Goal: Transaction & Acquisition: Purchase product/service

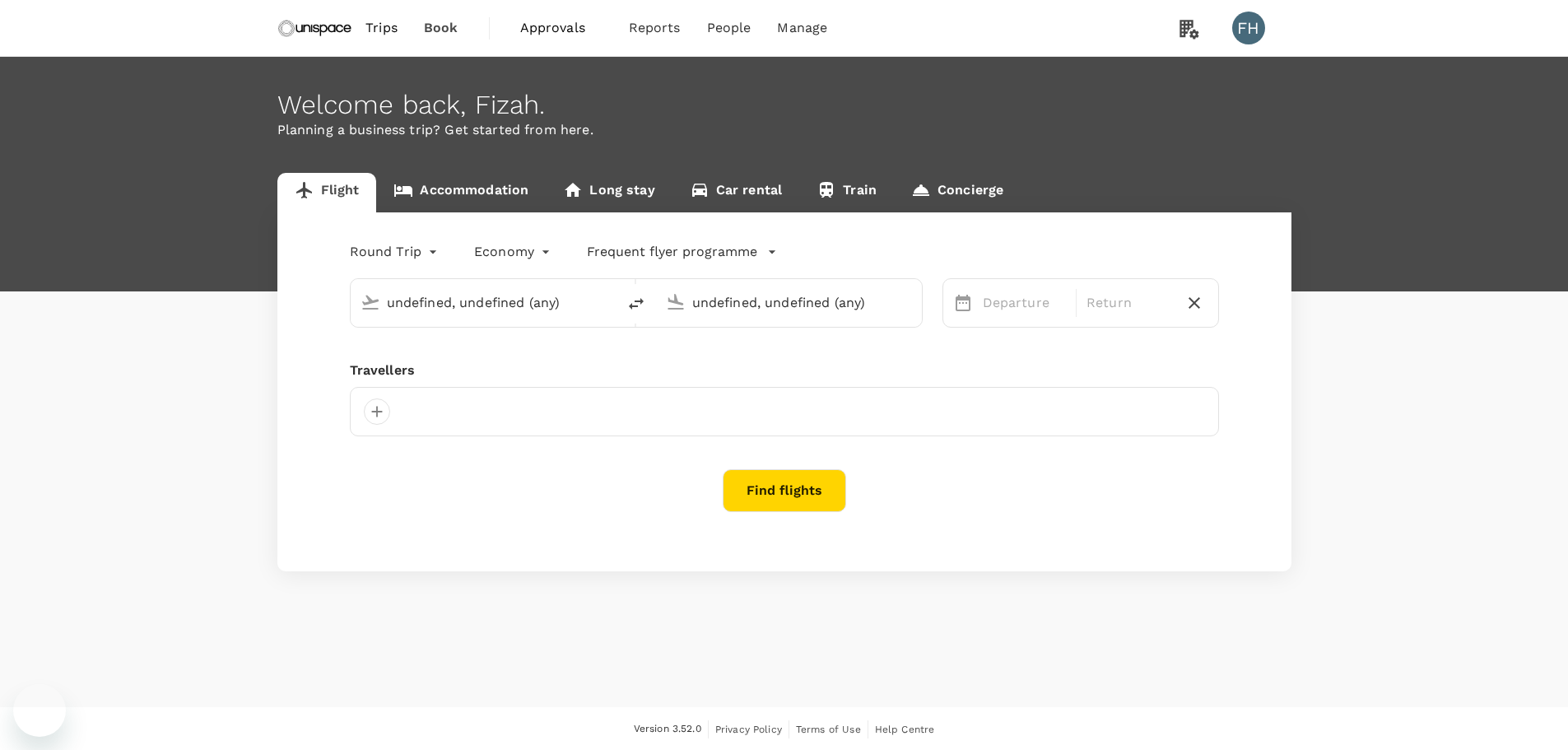
type input "[GEOGRAPHIC_DATA], [GEOGRAPHIC_DATA] (any)"
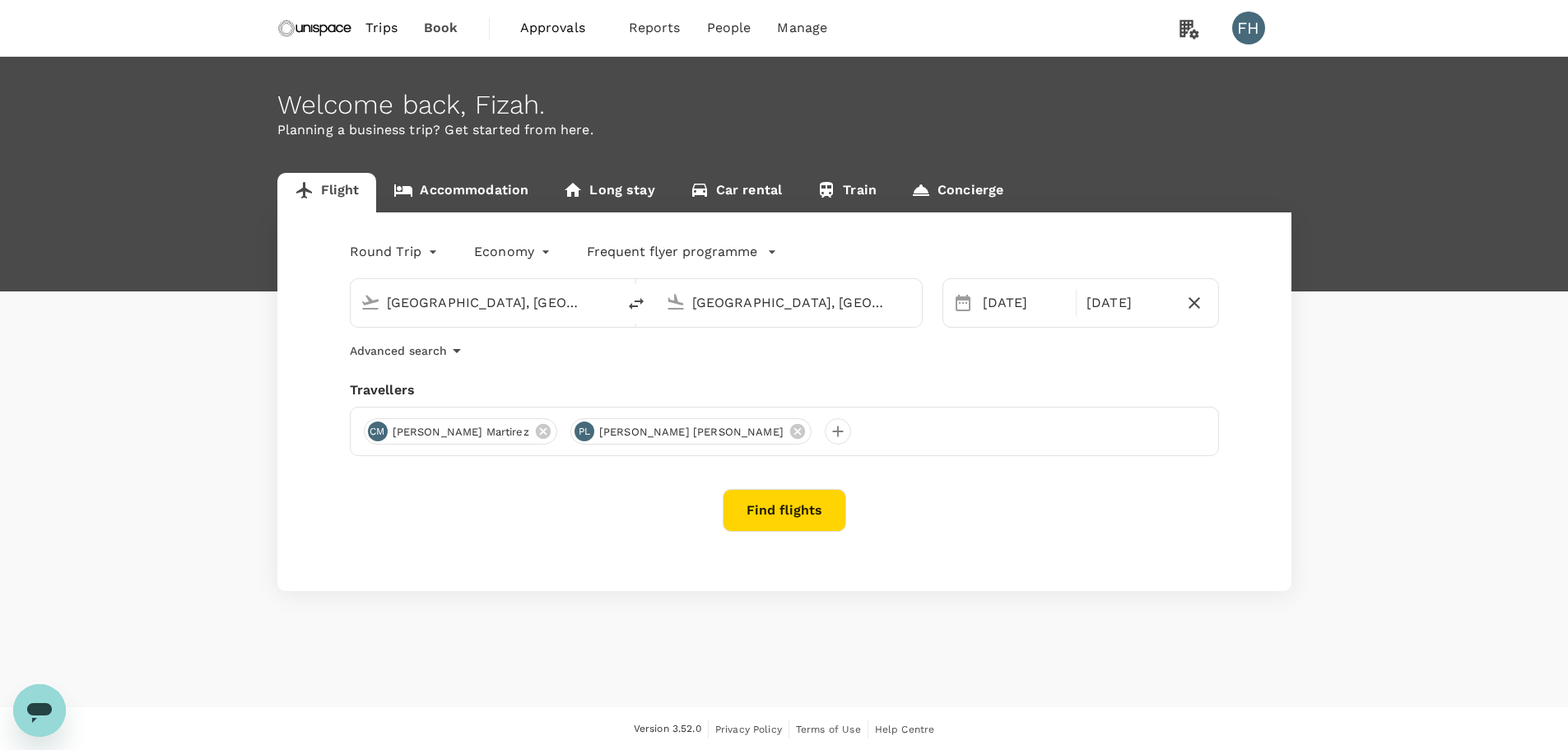
click at [543, 314] on input "[GEOGRAPHIC_DATA], [GEOGRAPHIC_DATA] (any)" at bounding box center [484, 303] width 195 height 26
click at [513, 371] on p "Singapore Changi" at bounding box center [509, 367] width 292 height 16
type input "Singapore Changi (SIN)"
click at [741, 308] on input "Singapore, Singapore (any)" at bounding box center [790, 303] width 195 height 26
click at [749, 369] on p "Kuala Lumpur Intl" at bounding box center [814, 367] width 290 height 16
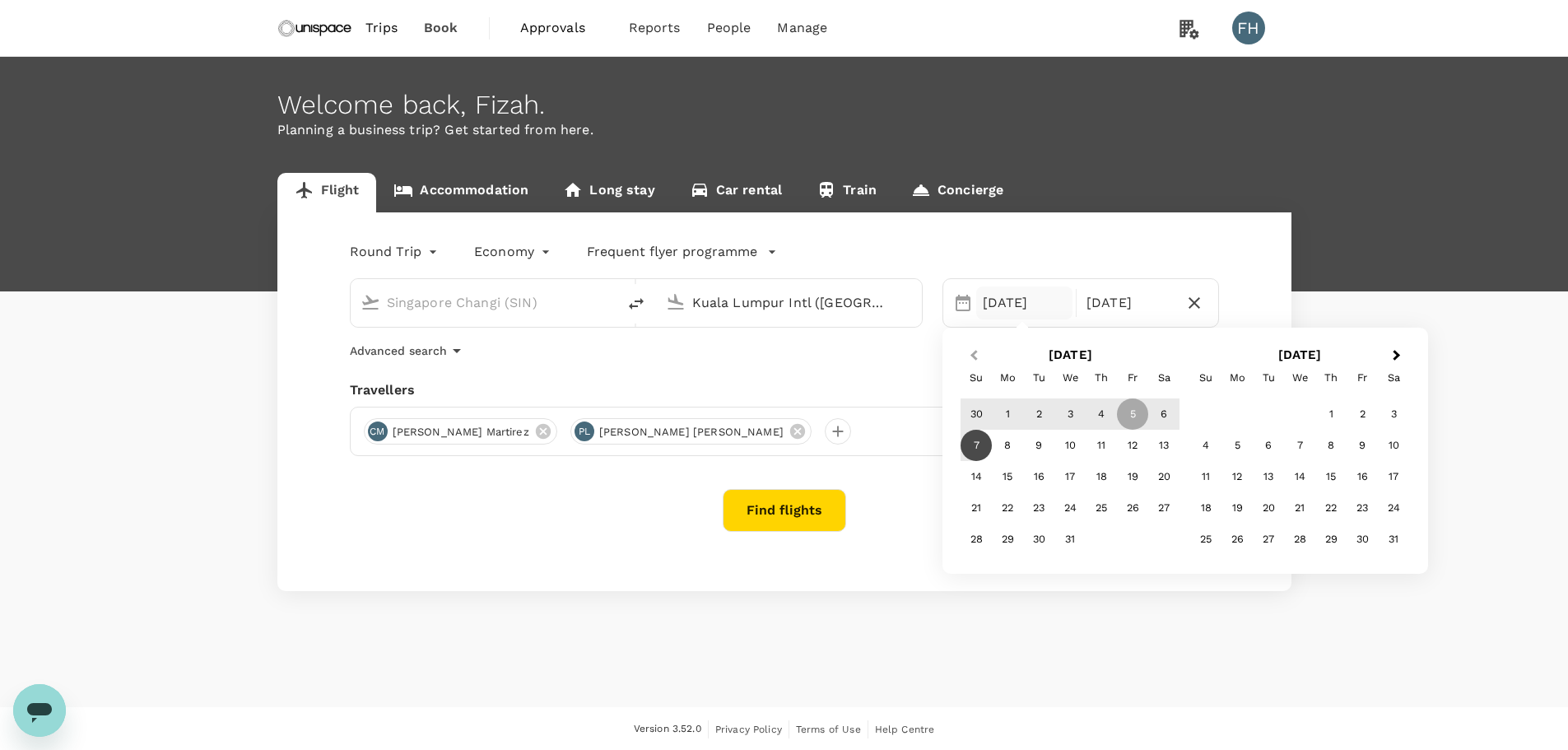
type input "Kuala Lumpur Intl (KUL)"
click at [981, 346] on button "Previous Month" at bounding box center [972, 356] width 27 height 27
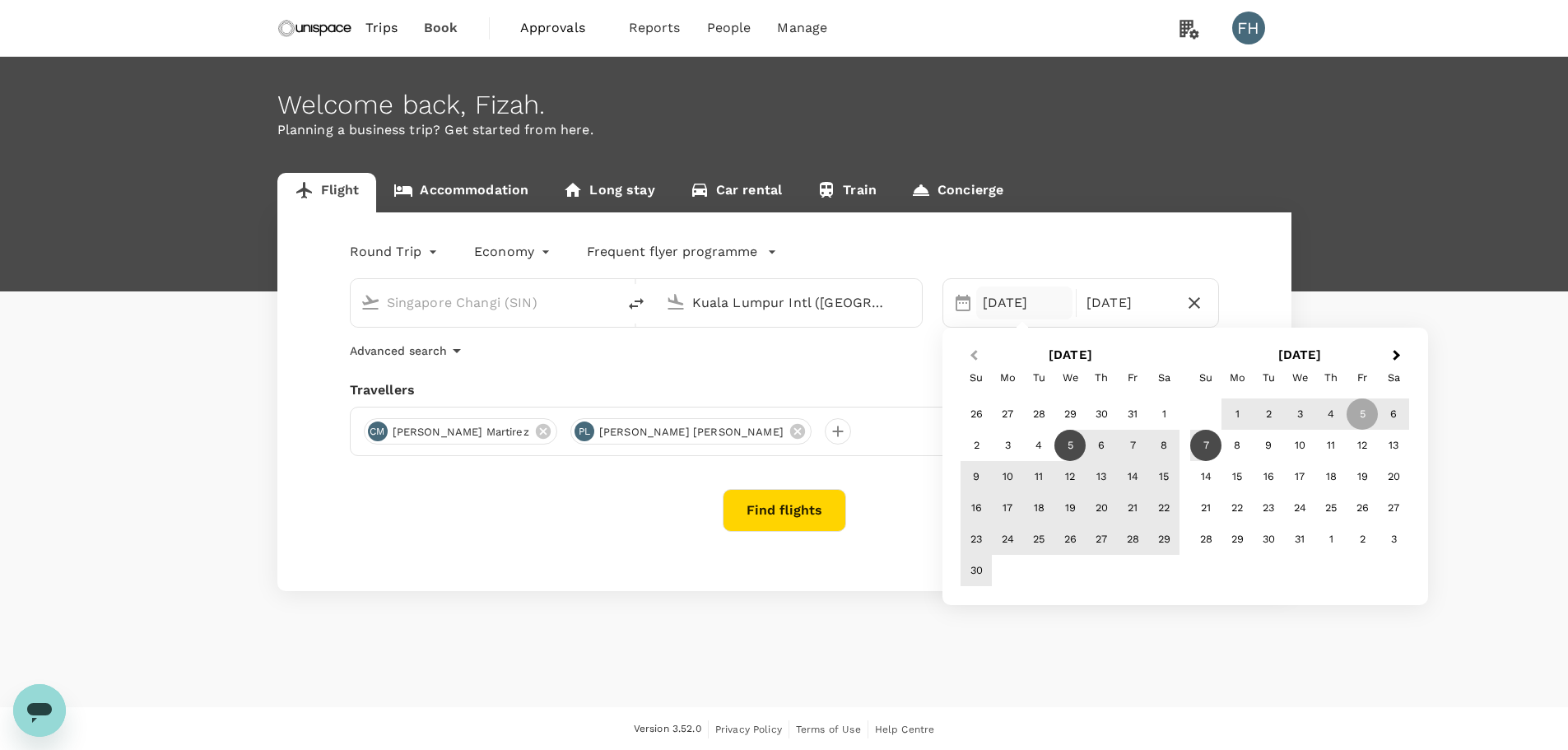
click at [981, 346] on button "Previous Month" at bounding box center [972, 356] width 27 height 27
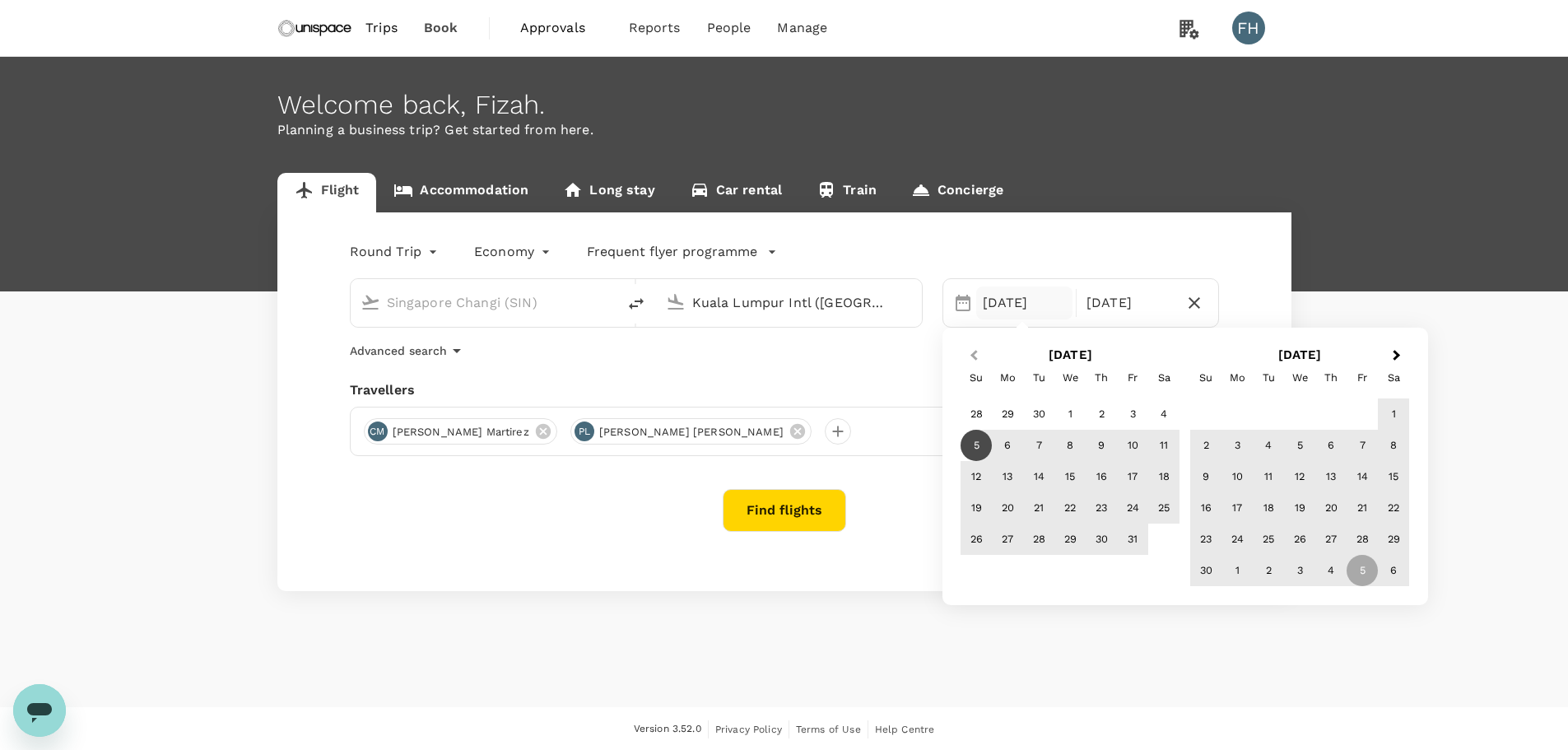
click at [981, 346] on button "Previous Month" at bounding box center [972, 356] width 27 height 27
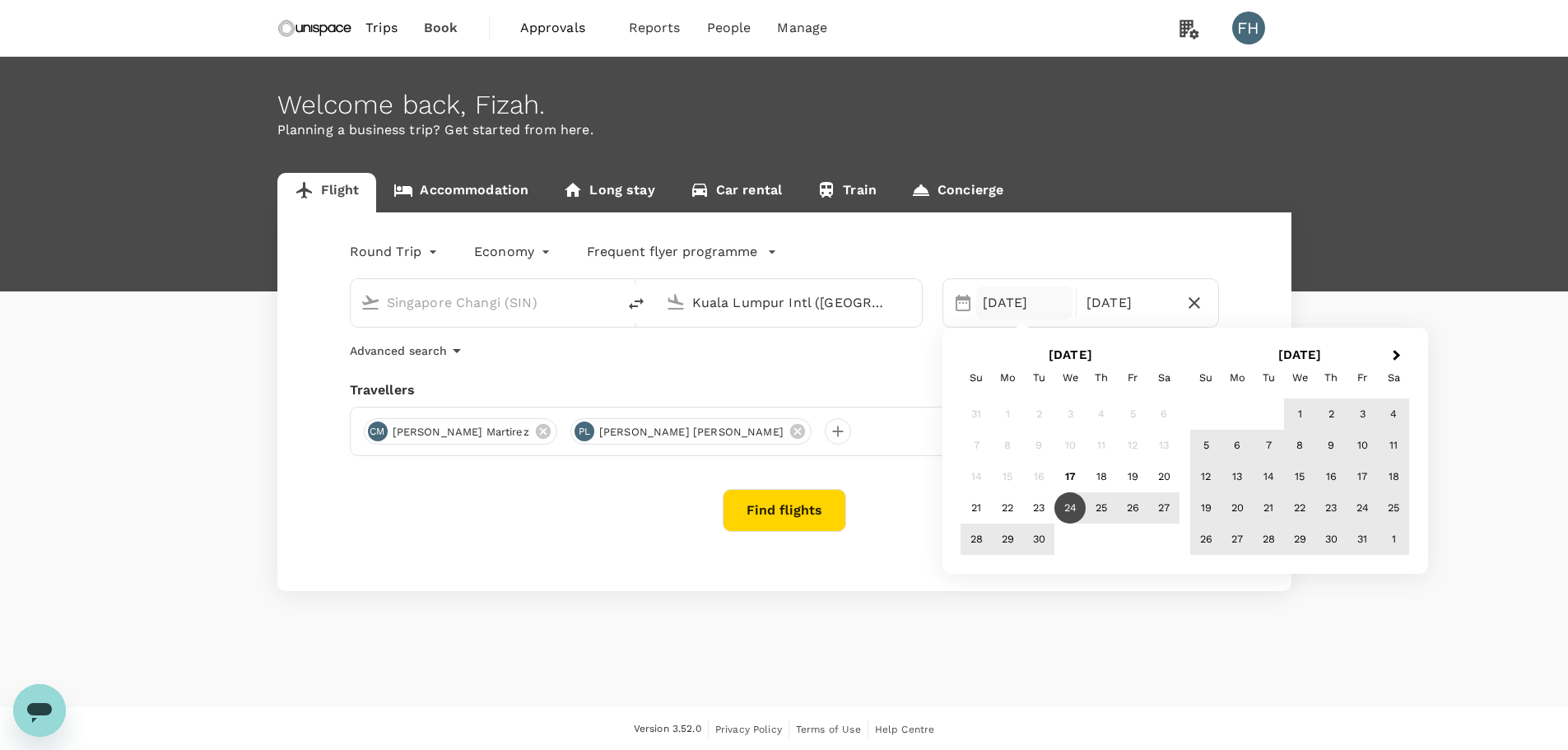
click at [1061, 504] on div "24" at bounding box center [1069, 508] width 32 height 32
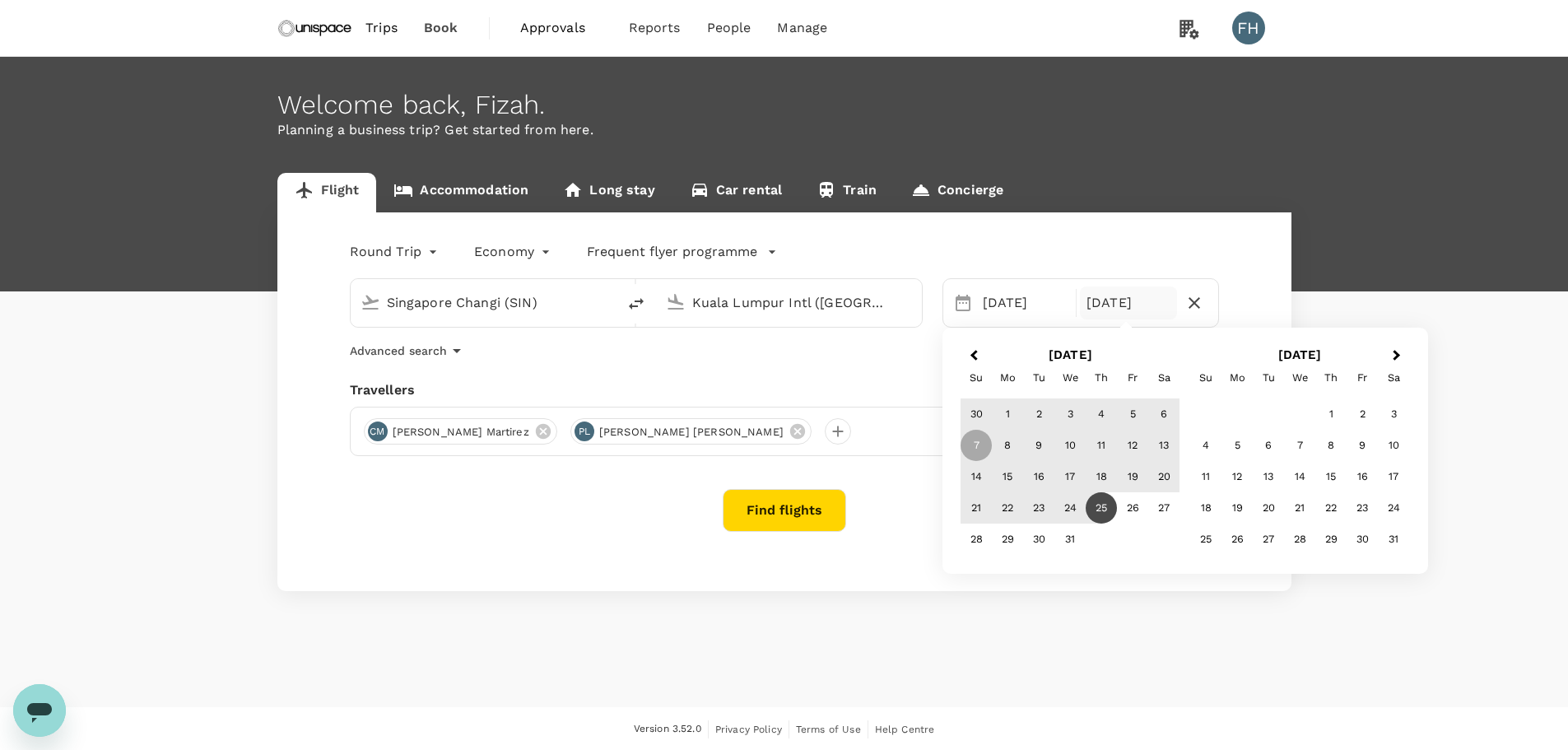
click at [1101, 508] on div "25" at bounding box center [1101, 508] width 32 height 32
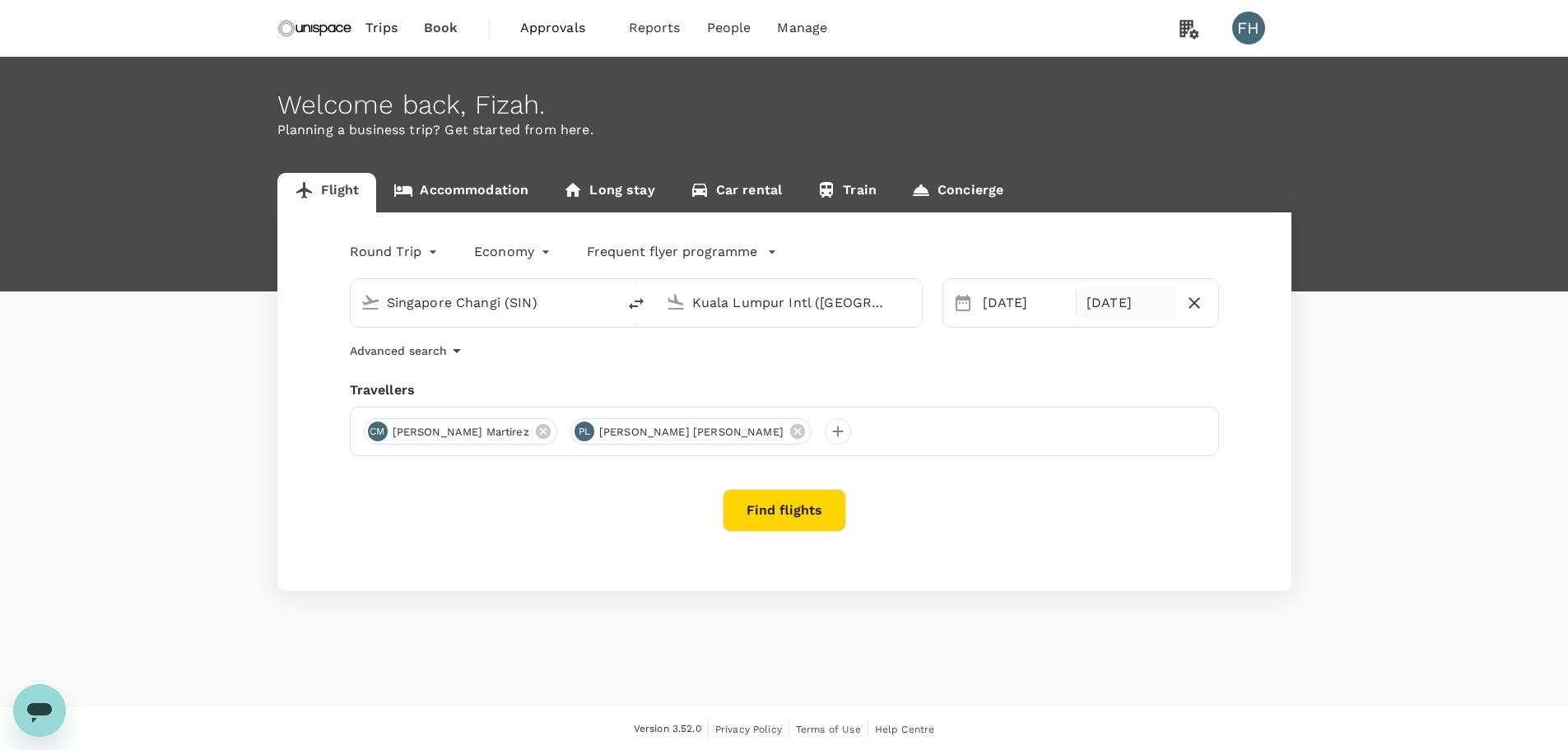
click at [1103, 297] on div "25 Dec" at bounding box center [1128, 303] width 97 height 33
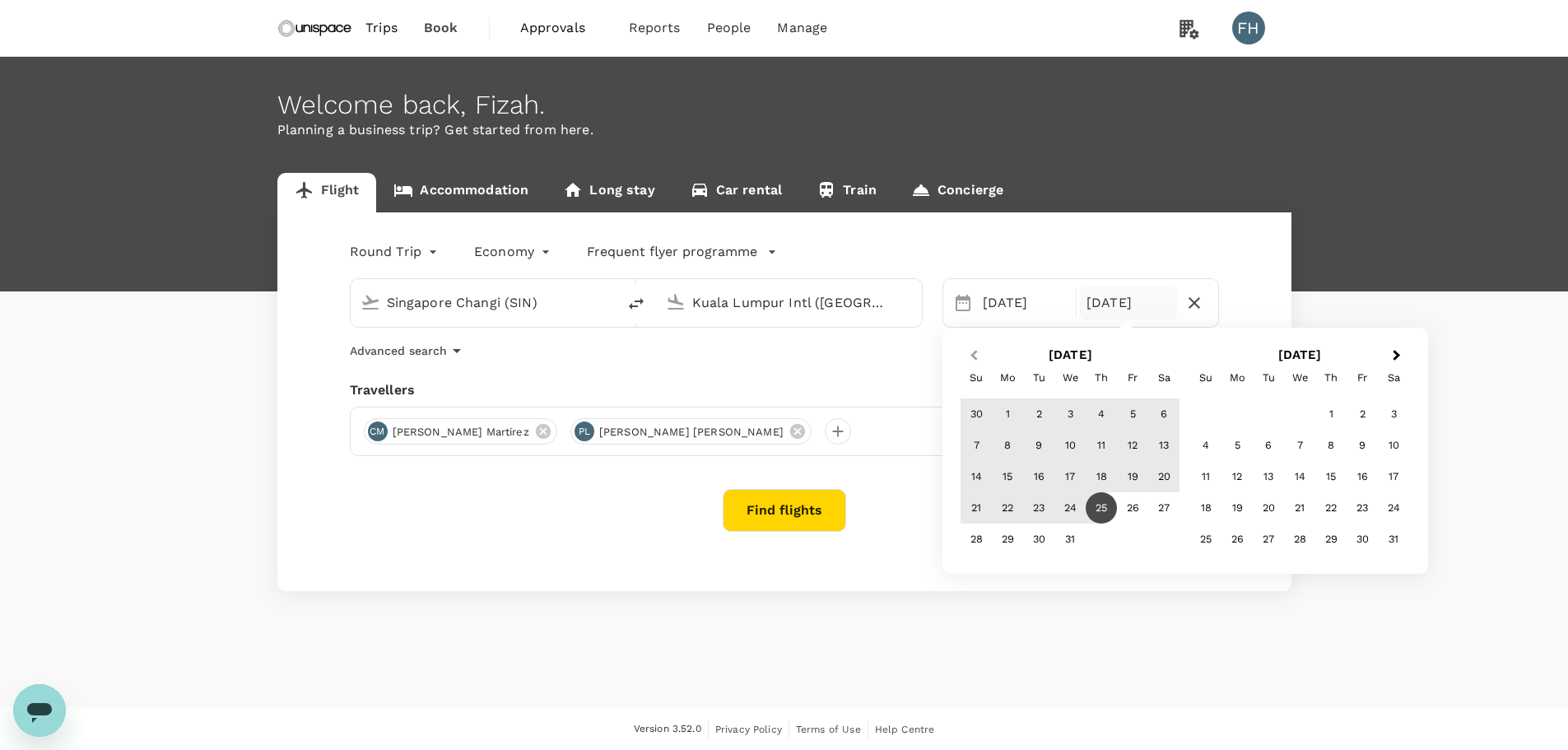
click at [961, 355] on button "Previous Month" at bounding box center [972, 356] width 27 height 27
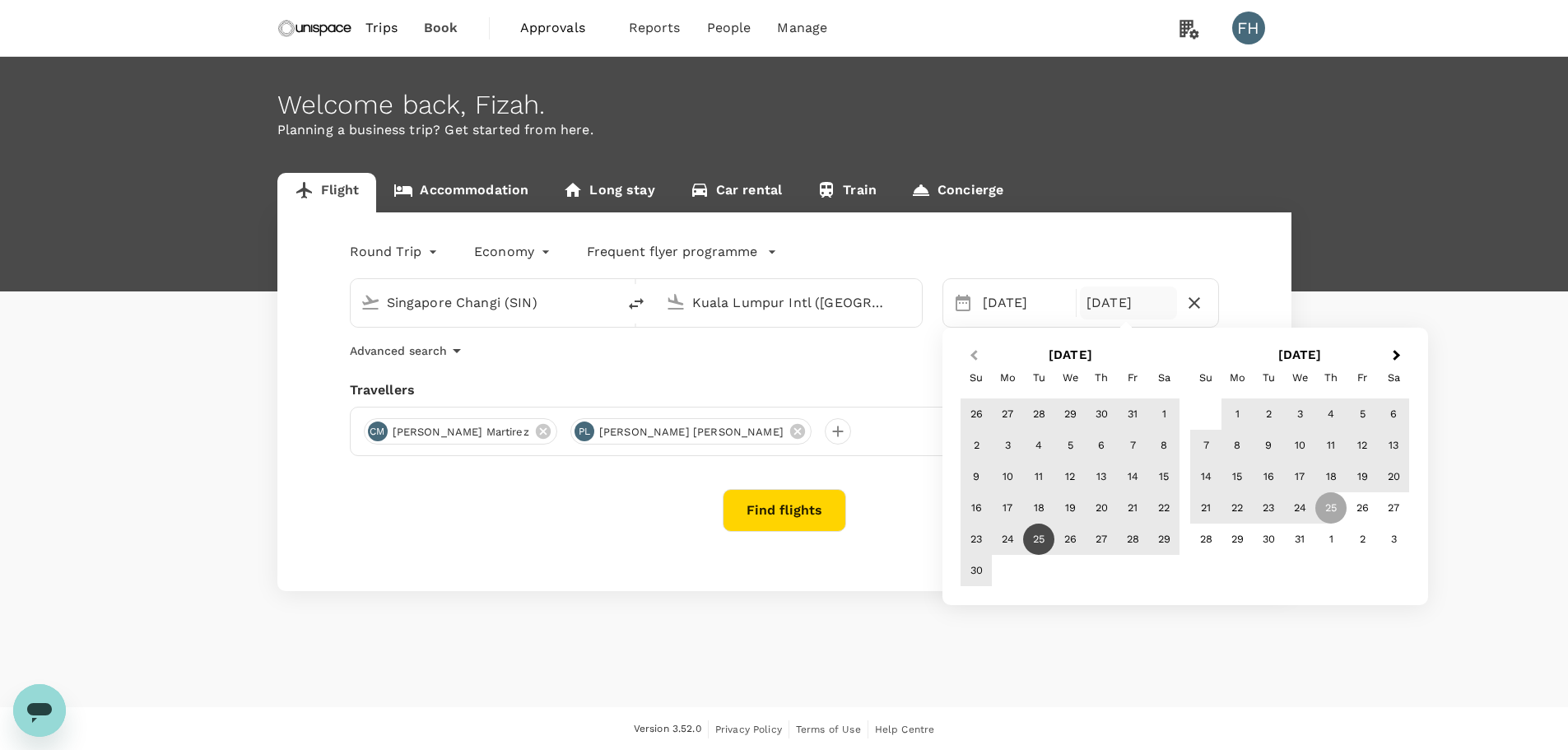
click at [967, 355] on button "Previous Month" at bounding box center [972, 356] width 27 height 27
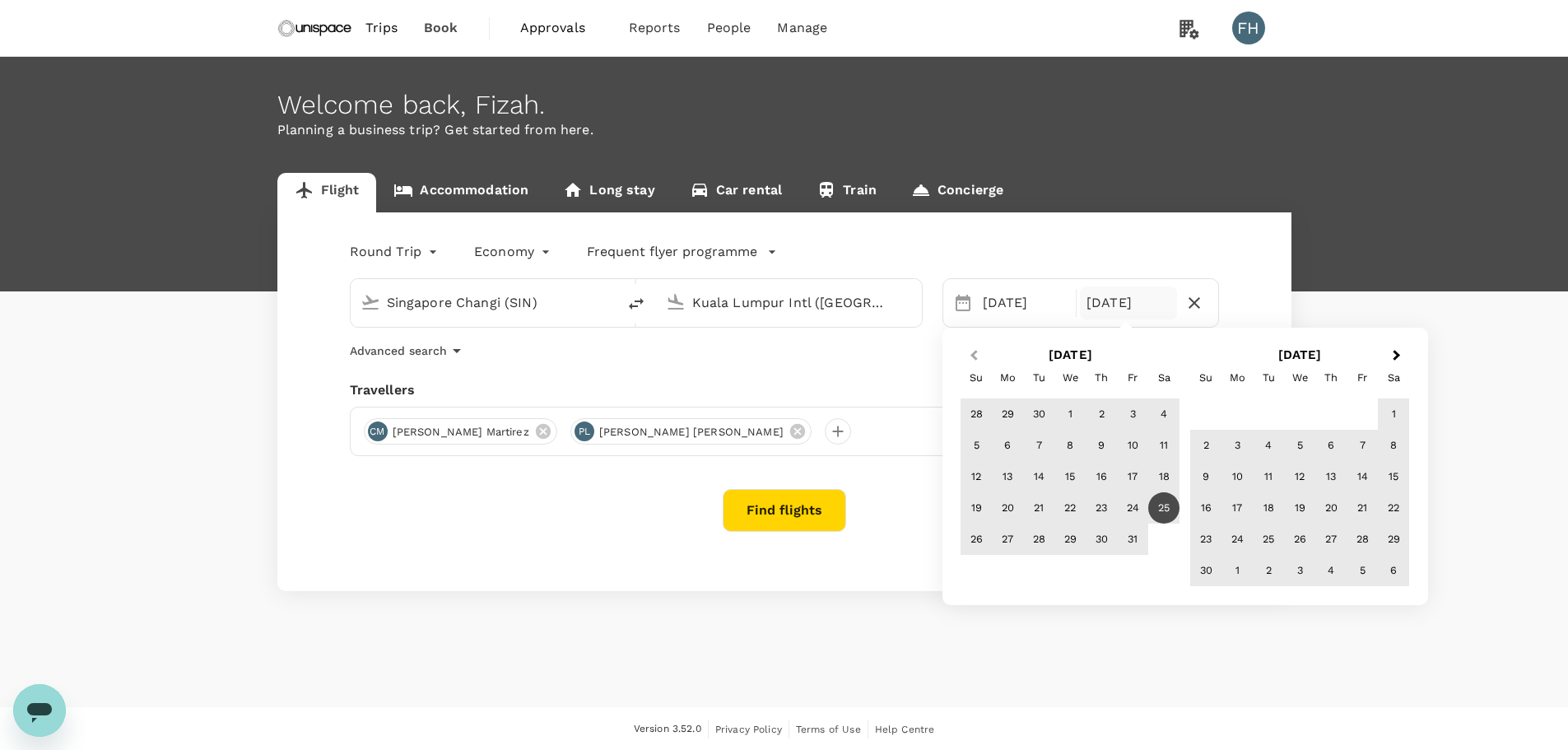
click at [967, 355] on button "Previous Month" at bounding box center [972, 356] width 27 height 27
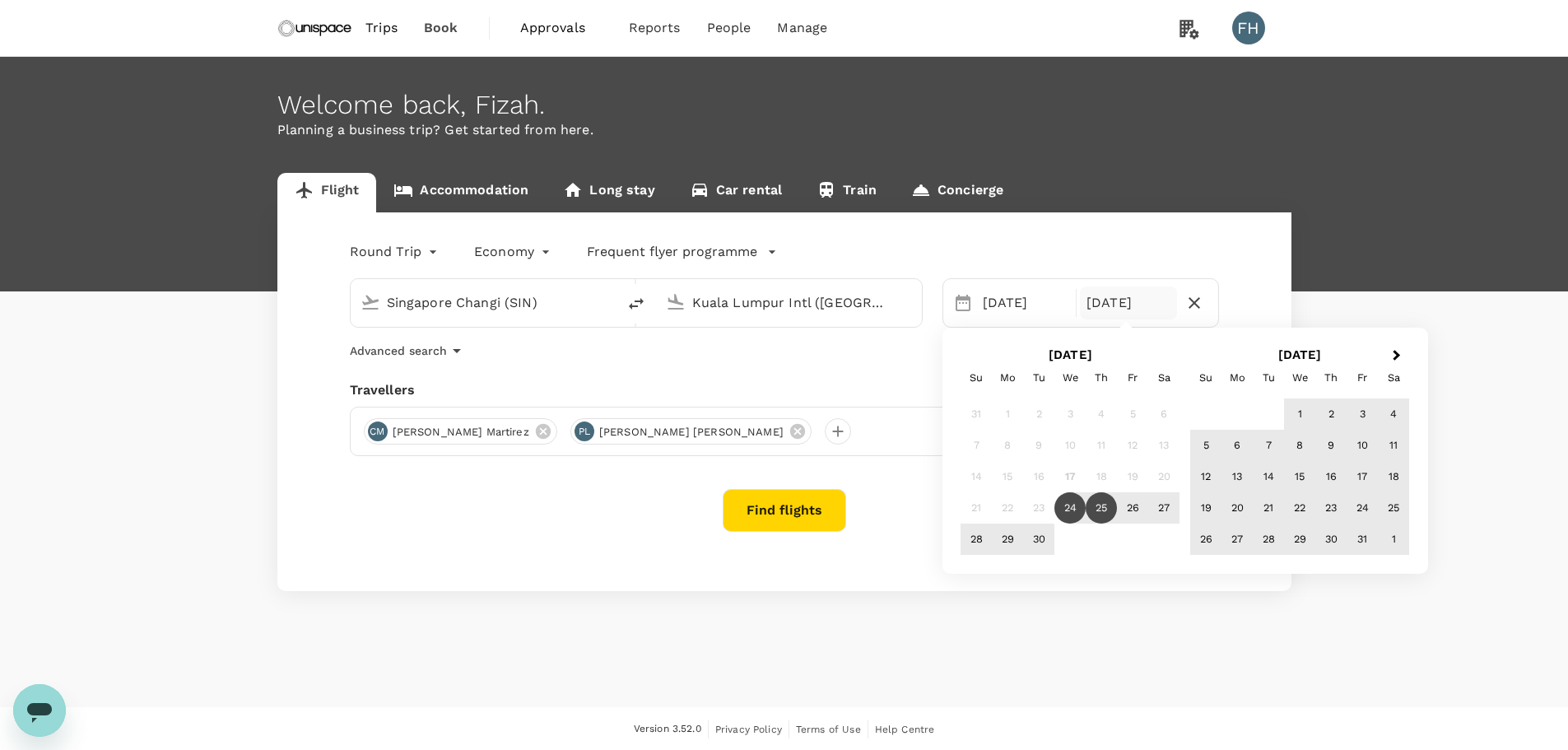
click at [1099, 508] on div "25" at bounding box center [1101, 508] width 32 height 32
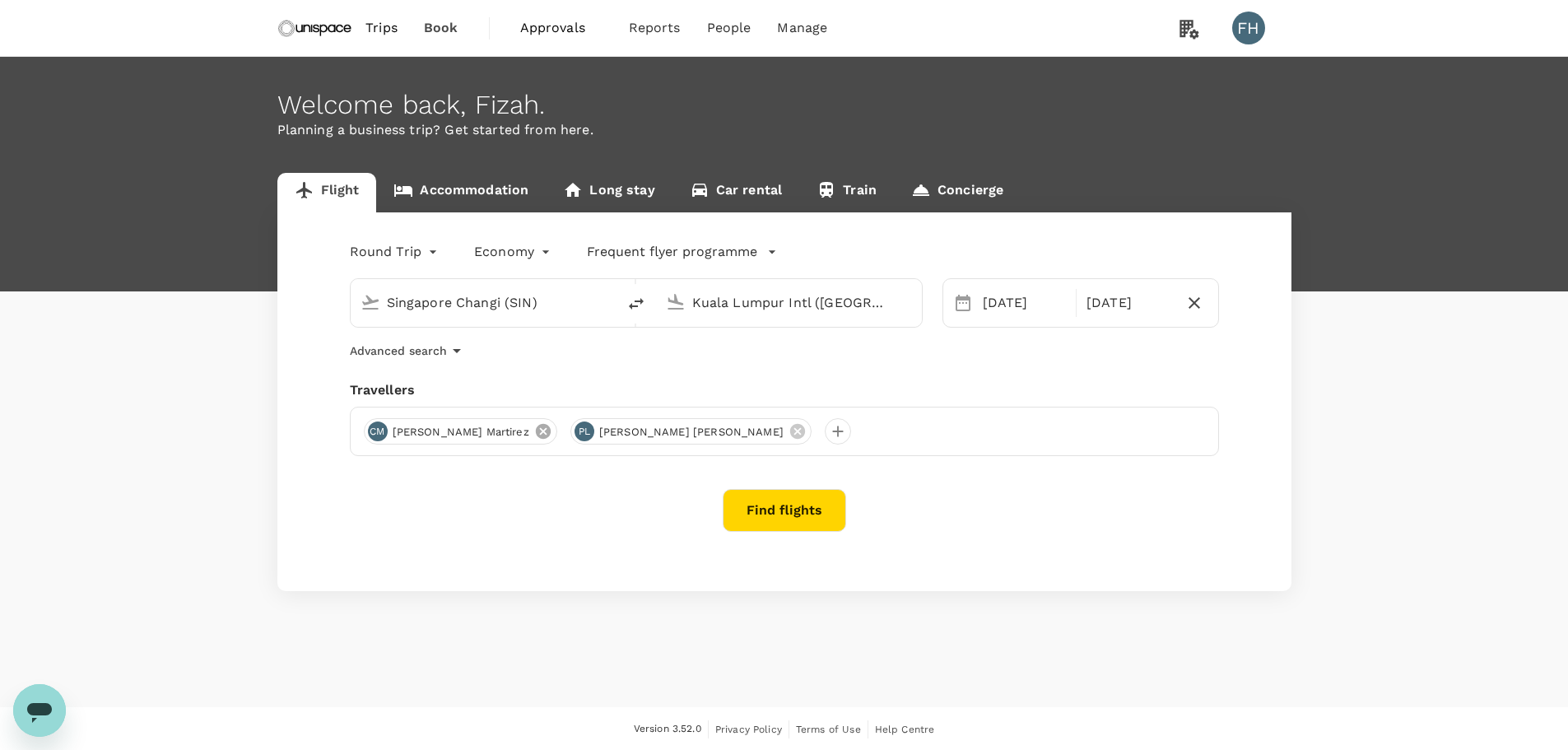
click at [536, 433] on icon at bounding box center [543, 431] width 14 height 14
click at [583, 433] on icon at bounding box center [590, 431] width 14 height 14
click at [376, 434] on div at bounding box center [377, 432] width 27 height 27
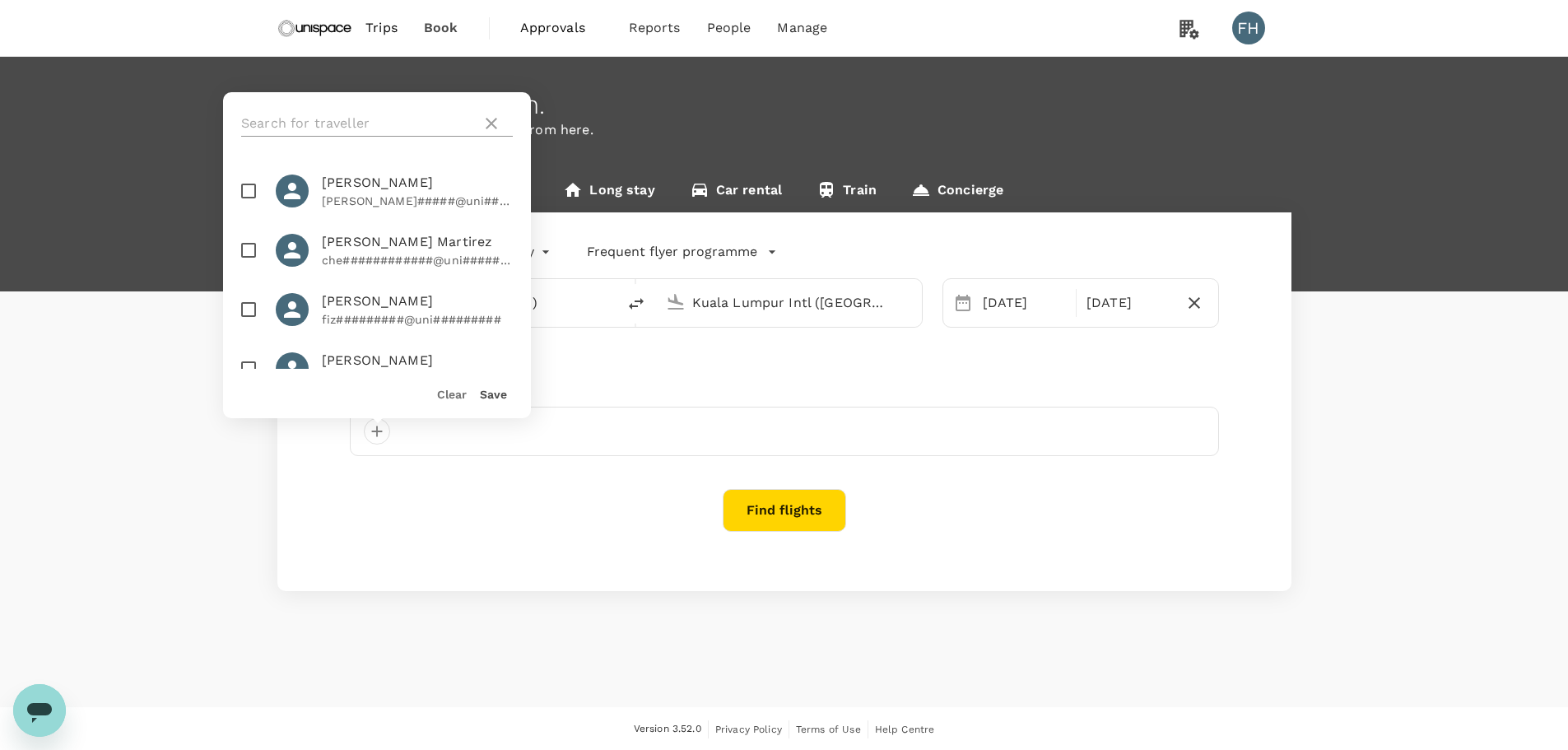
click at [356, 123] on input "text" at bounding box center [358, 124] width 234 height 27
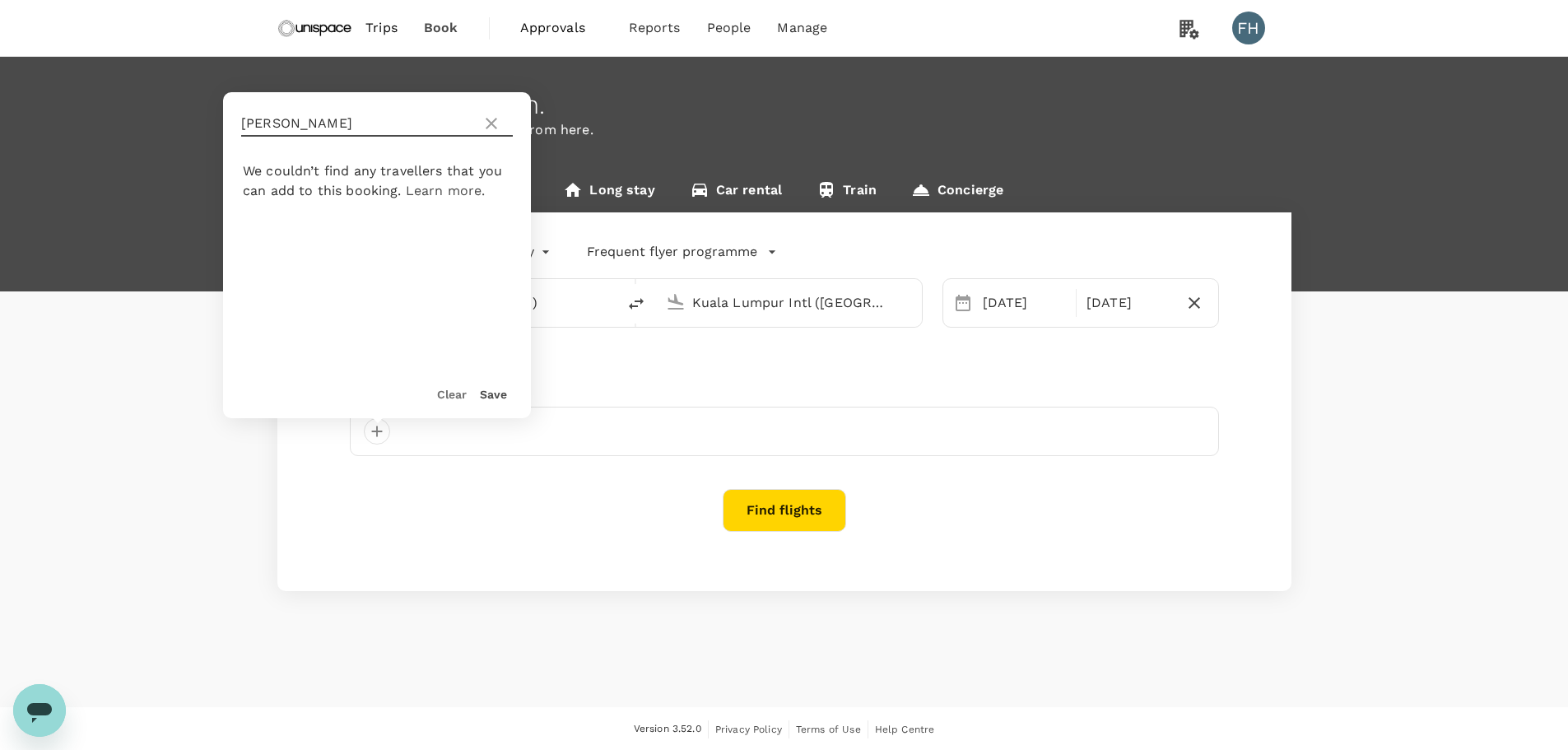
click at [356, 123] on input "daniel" at bounding box center [358, 124] width 234 height 27
type input "d"
click at [498, 119] on icon at bounding box center [491, 124] width 20 height 20
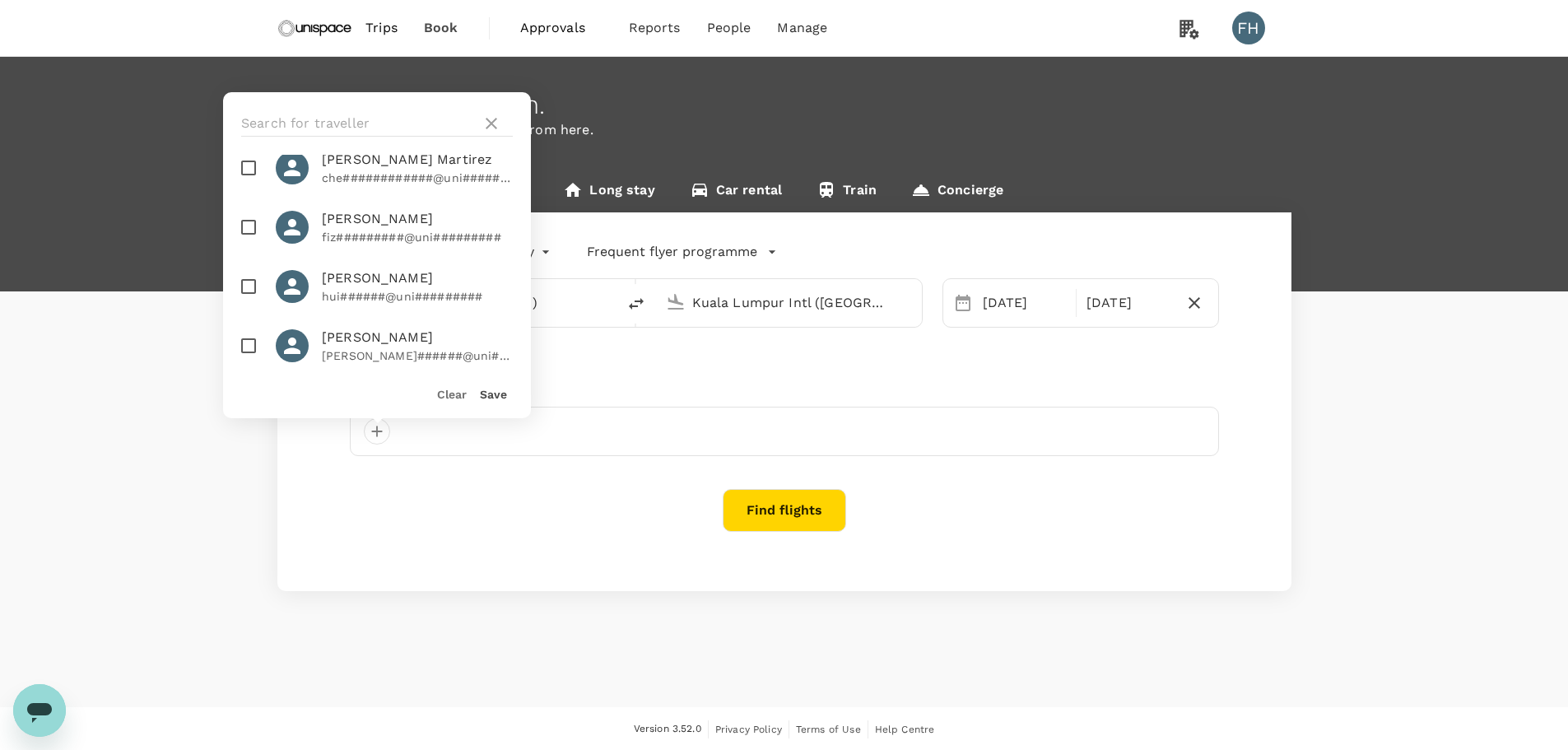
scroll to position [165, 0]
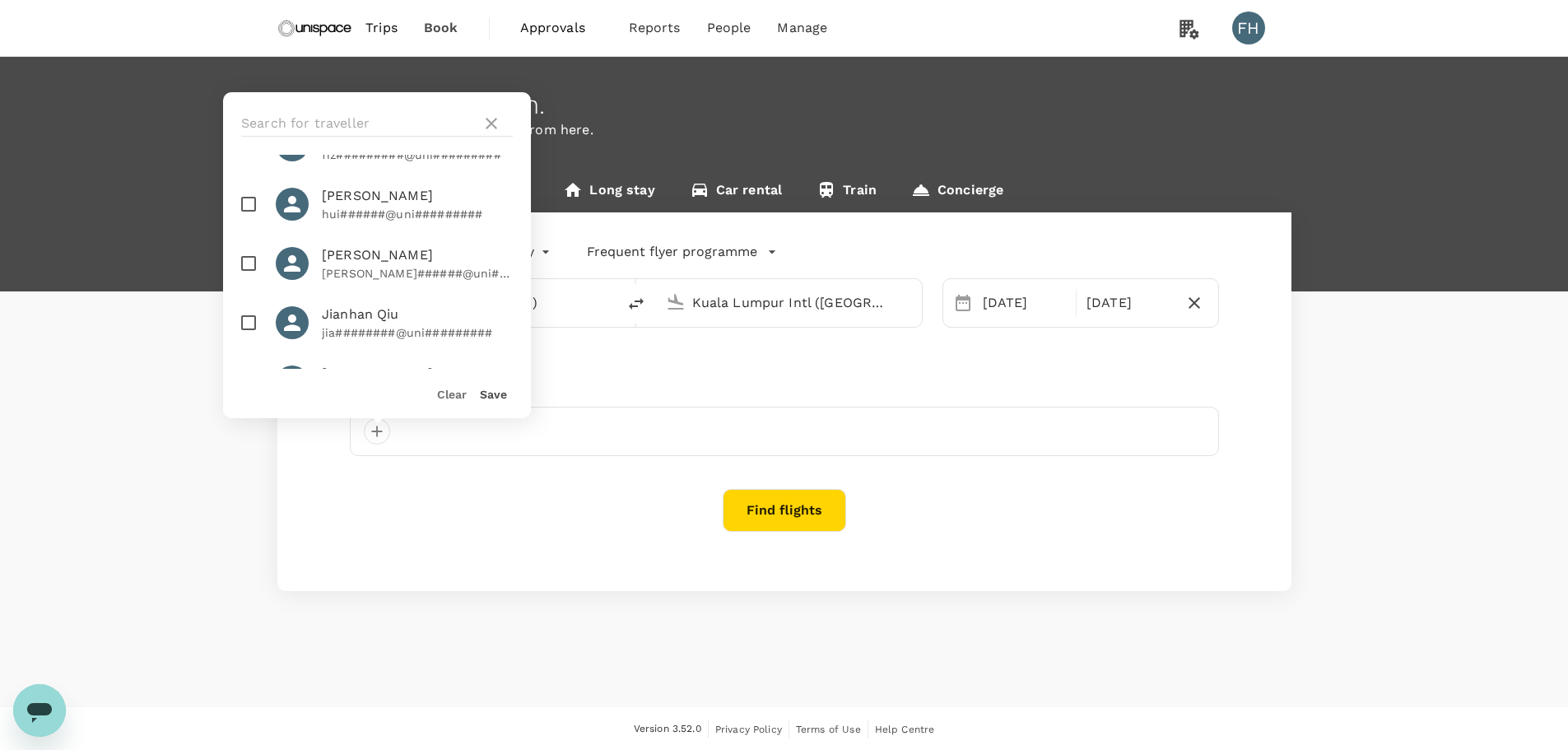
click at [246, 261] on input "checkbox" at bounding box center [249, 263] width 34 height 34
checkbox input "true"
click at [489, 127] on icon at bounding box center [491, 124] width 20 height 20
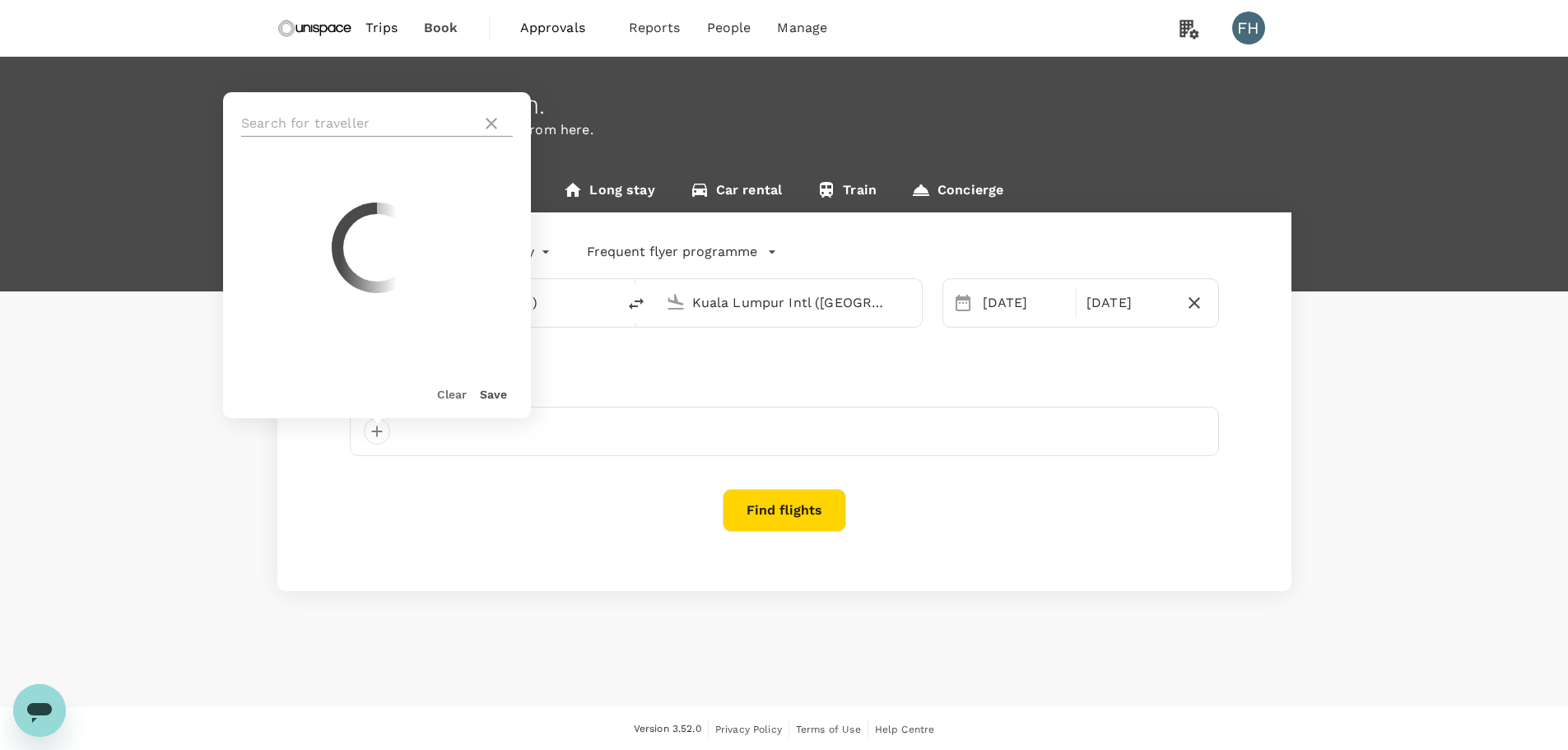
scroll to position [0, 0]
click at [405, 119] on input "text" at bounding box center [358, 124] width 234 height 27
type input "pui"
click at [354, 184] on span "Pui Kheng Lee" at bounding box center [416, 183] width 190 height 20
checkbox input "true"
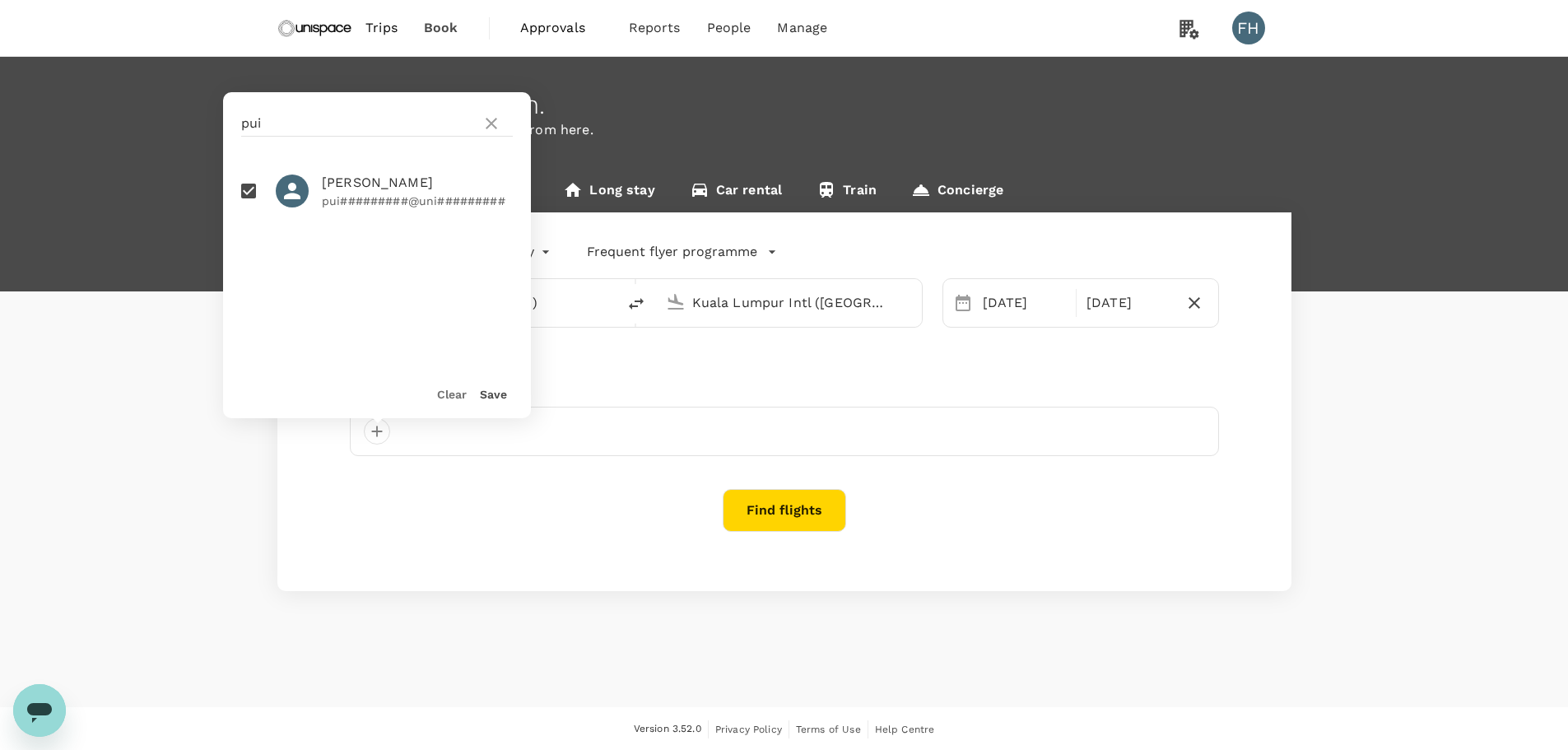
click at [482, 396] on button "Save" at bounding box center [493, 395] width 27 height 13
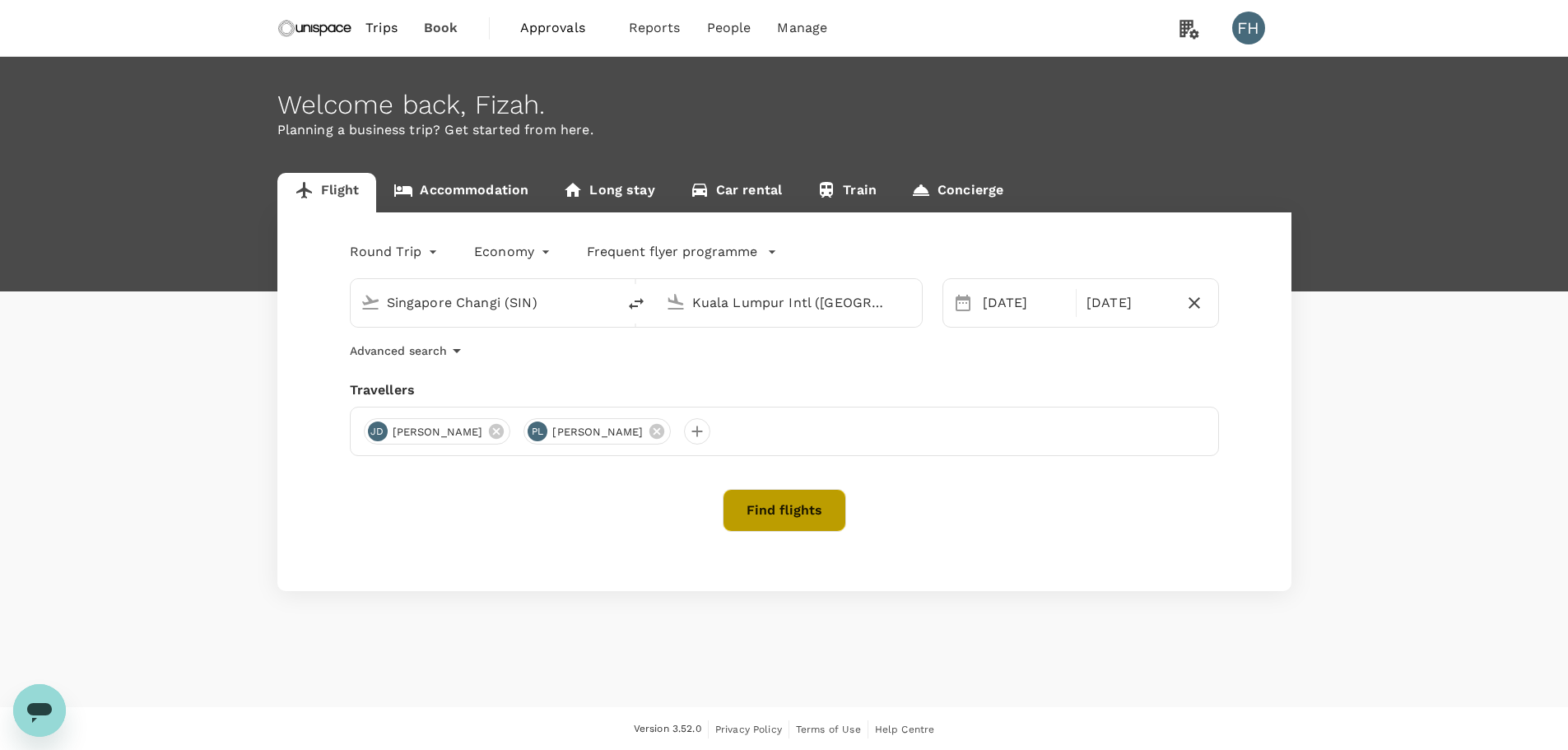
click at [773, 517] on button "Find flights" at bounding box center [784, 511] width 123 height 43
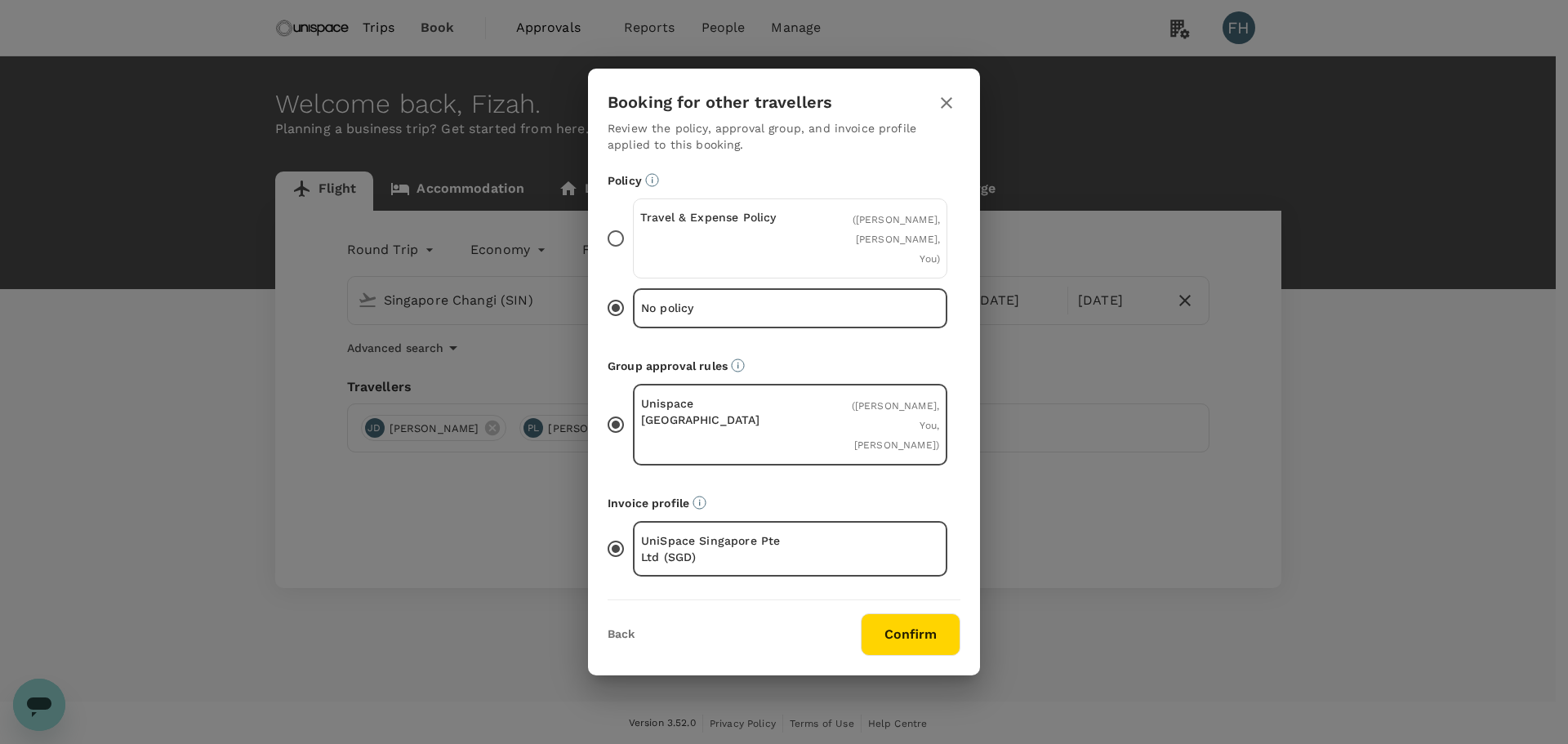
click at [715, 258] on div "Travel & Expense Policy" at bounding box center [716, 238] width 150 height 59
click at [633, 256] on input "Travel & Expense Policy ( Jiahui Du, Pui Kheng Lee, You )" at bounding box center [616, 238] width 34 height 34
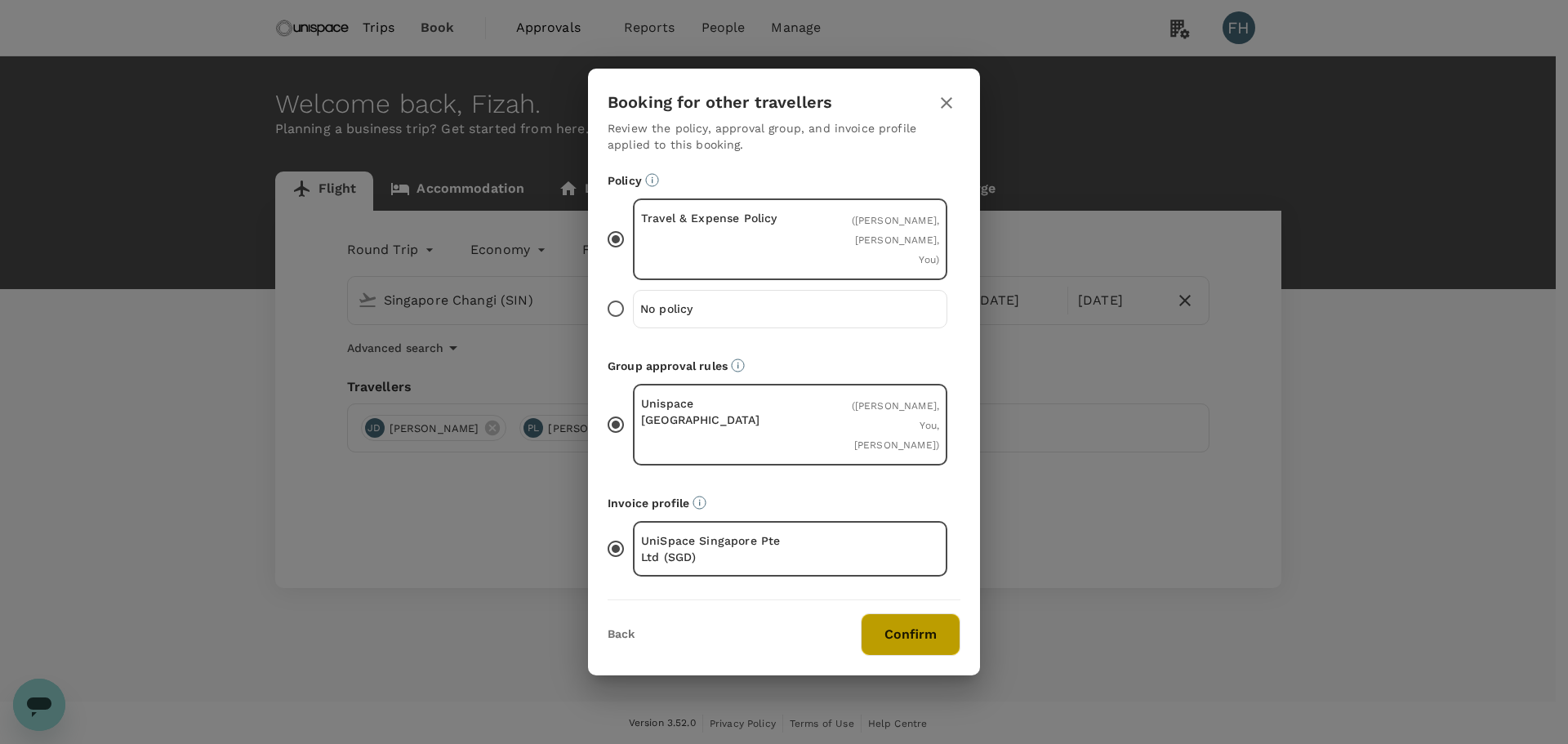
click at [906, 630] on button "Confirm" at bounding box center [910, 635] width 100 height 43
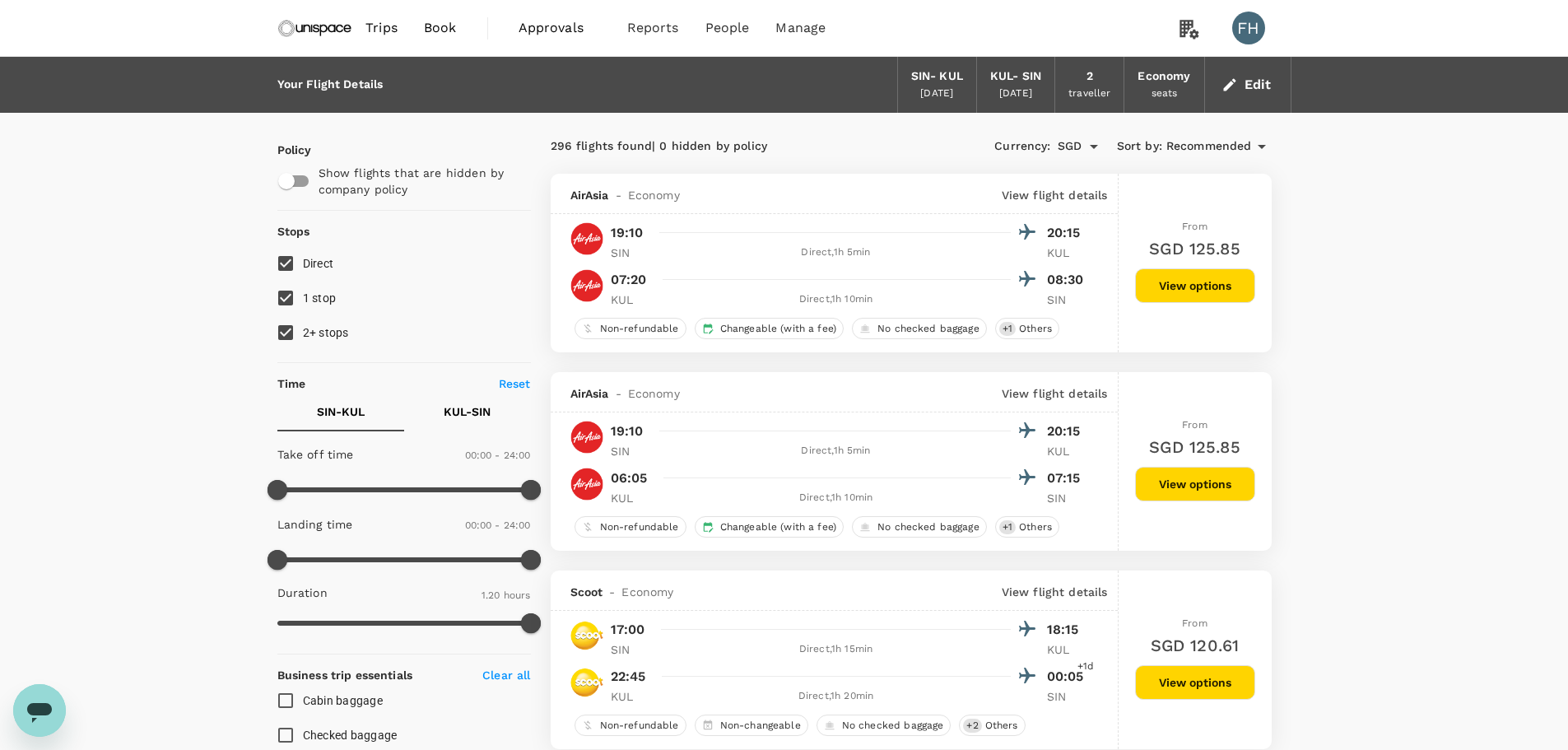
click at [296, 342] on input "2+ stops" at bounding box center [285, 332] width 34 height 34
checkbox input "false"
click at [296, 284] on input "1 stop" at bounding box center [285, 298] width 34 height 34
checkbox input "false"
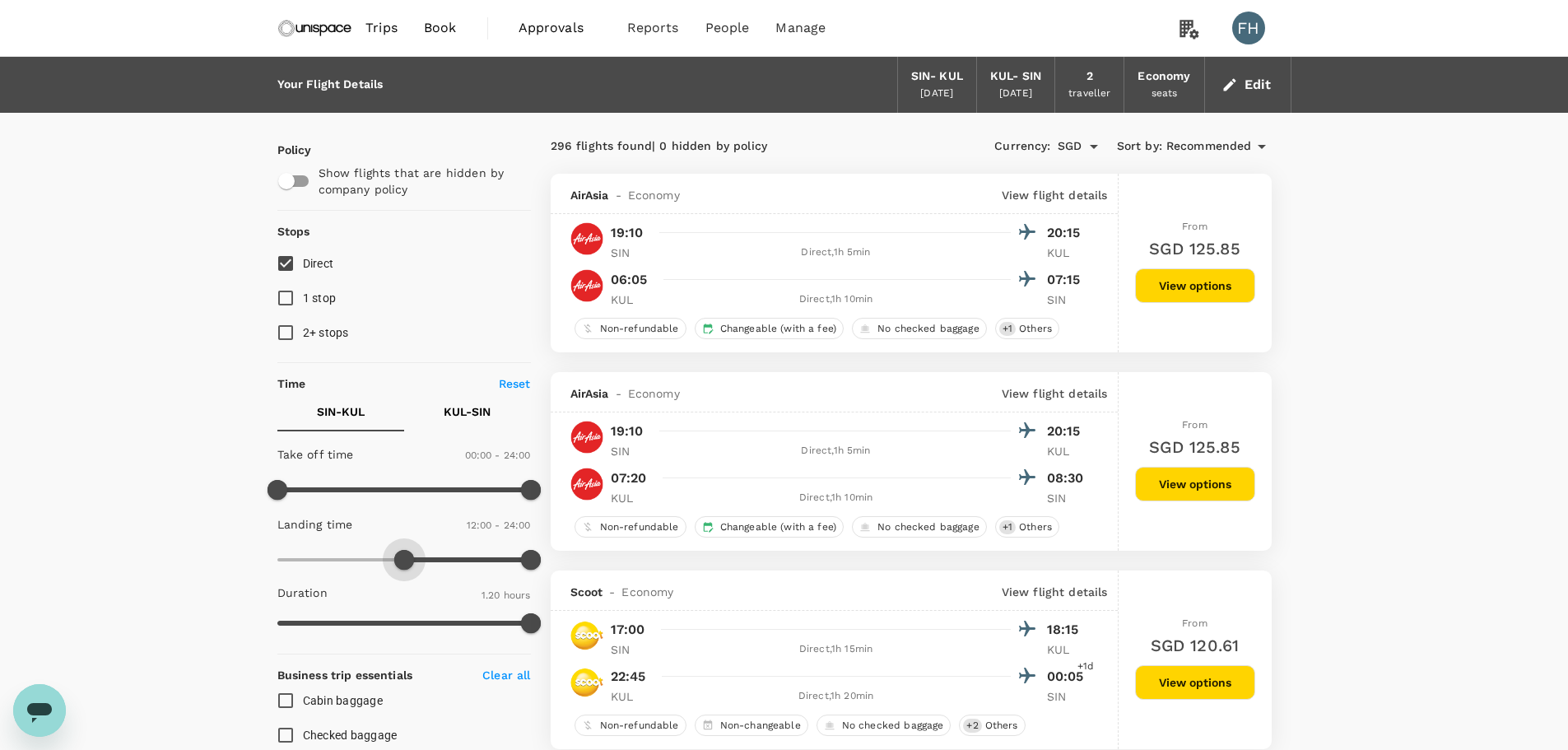
type input "690"
drag, startPoint x: 285, startPoint y: 560, endPoint x: 395, endPoint y: 573, distance: 110.8
click at [395, 570] on span at bounding box center [398, 559] width 20 height 20
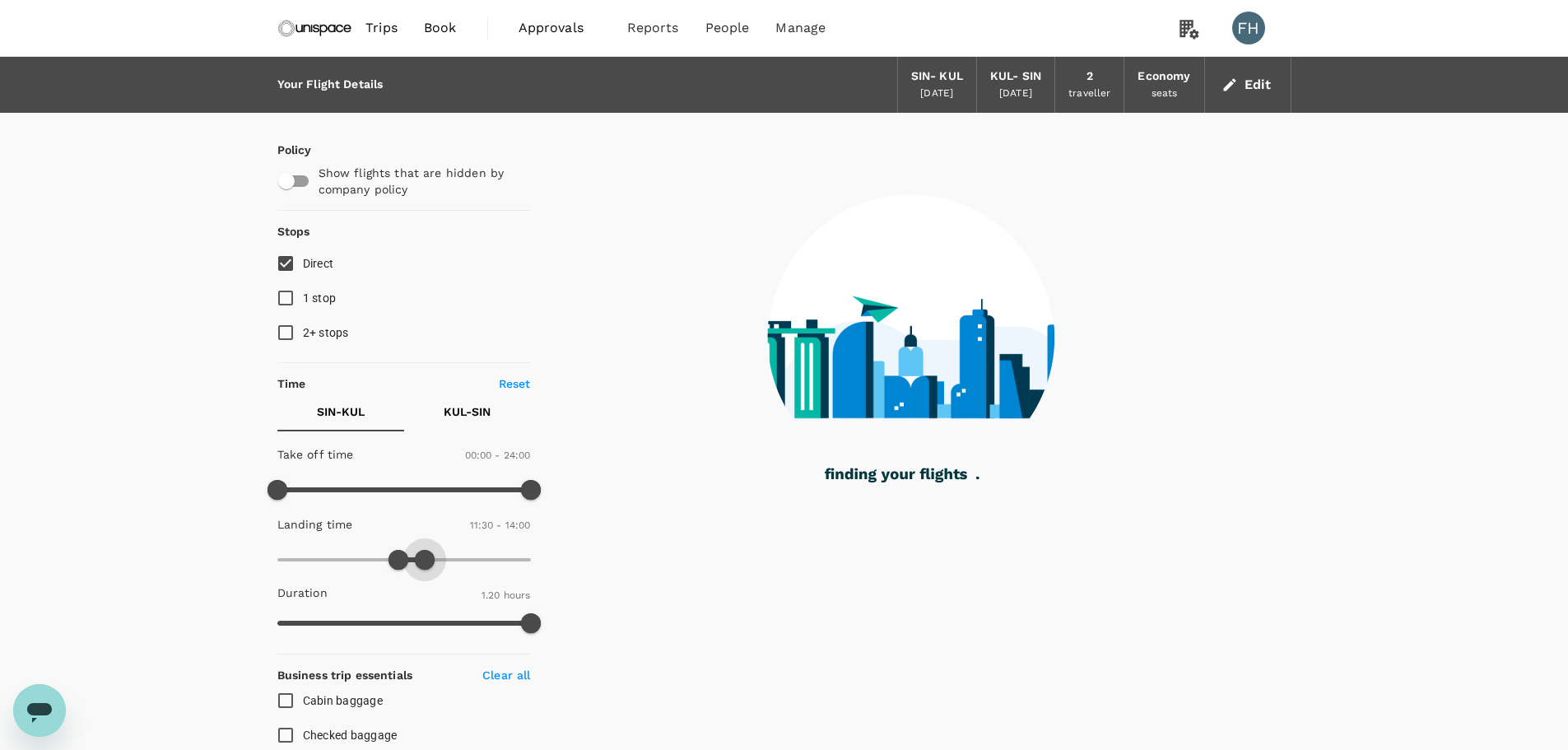
type input "810"
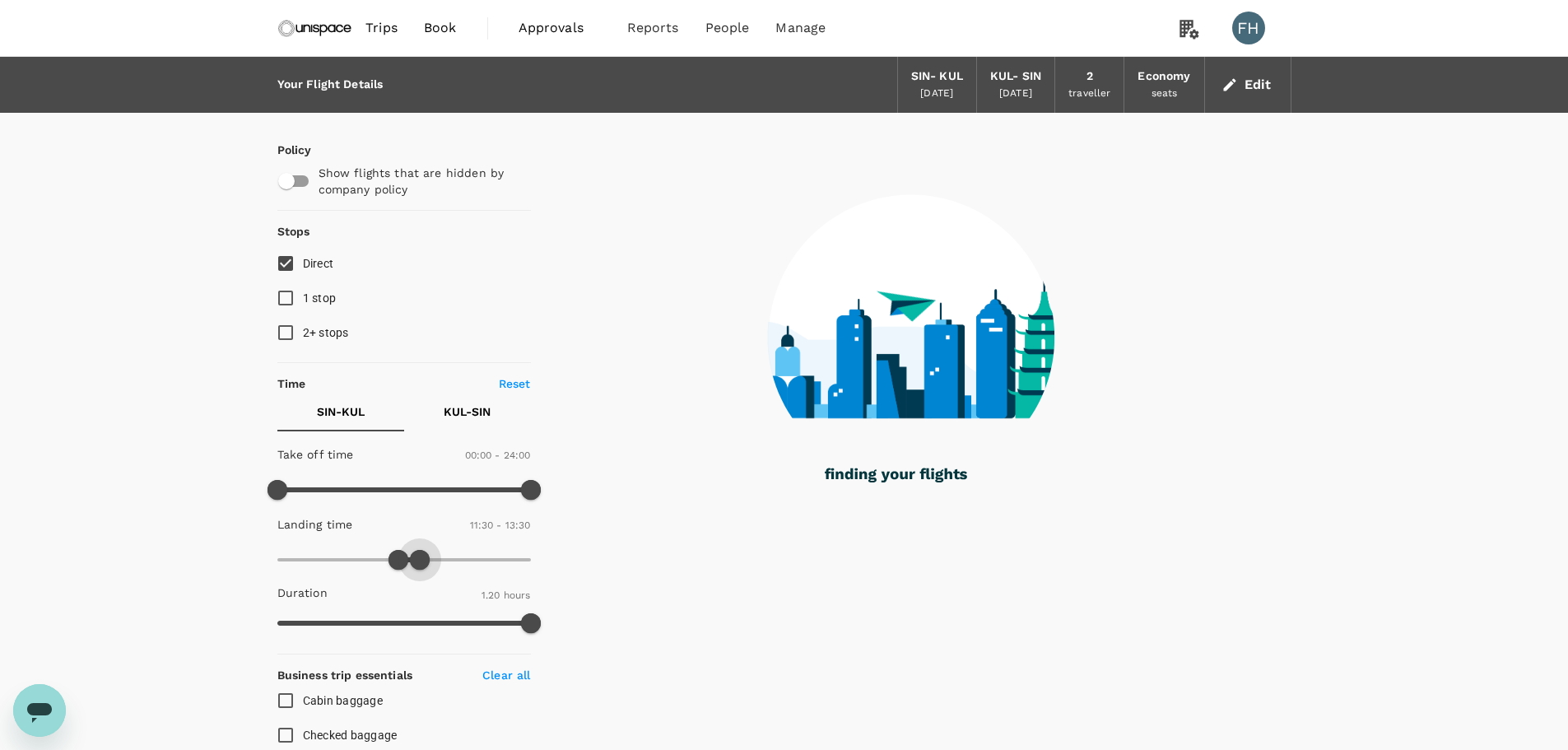
drag, startPoint x: 520, startPoint y: 566, endPoint x: 419, endPoint y: 580, distance: 102.0
click at [419, 580] on div "Take off time 00:00 - 24:00 Landing time 11:30 - 13:30 Duration 1.20 hours" at bounding box center [401, 539] width 260 height 203
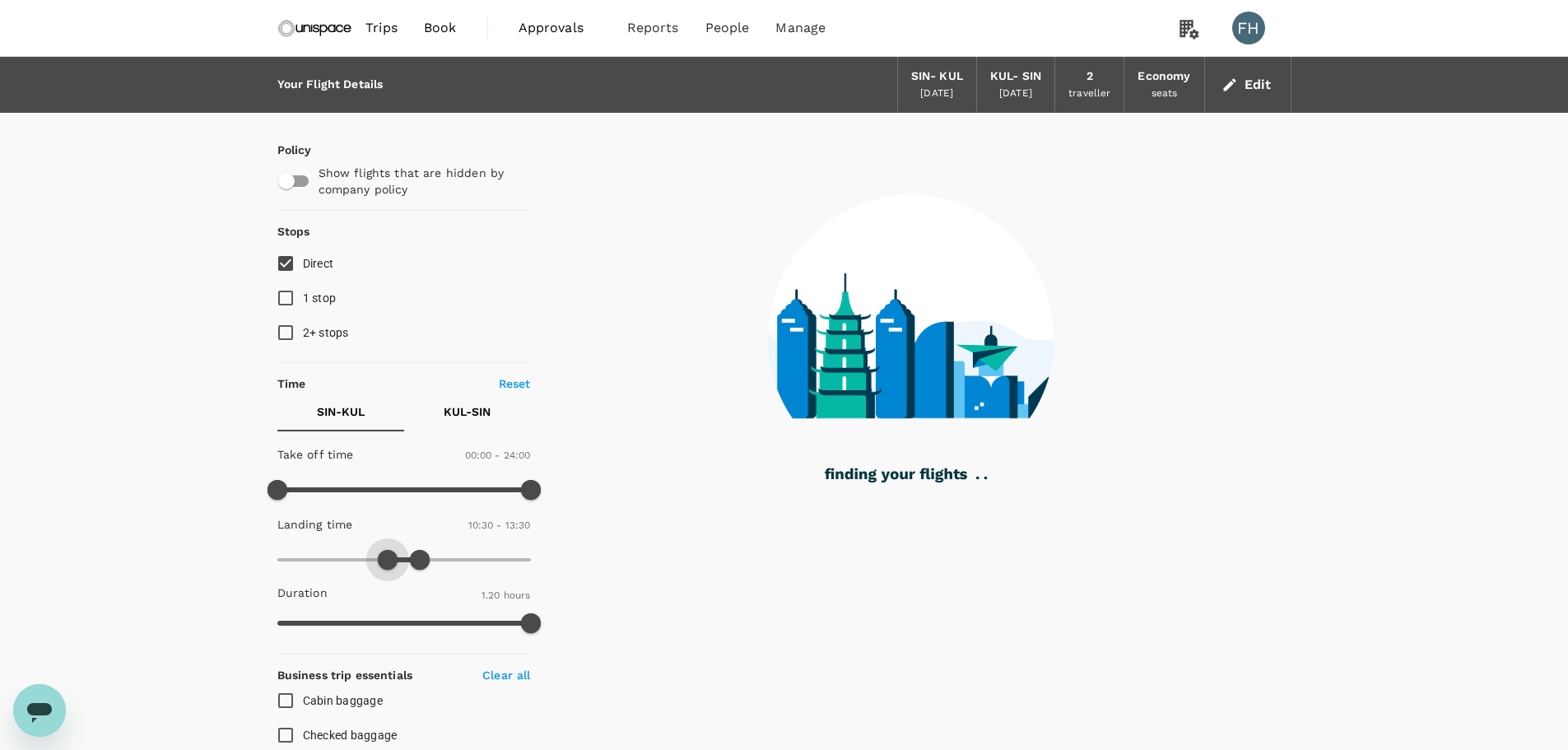
type input "600"
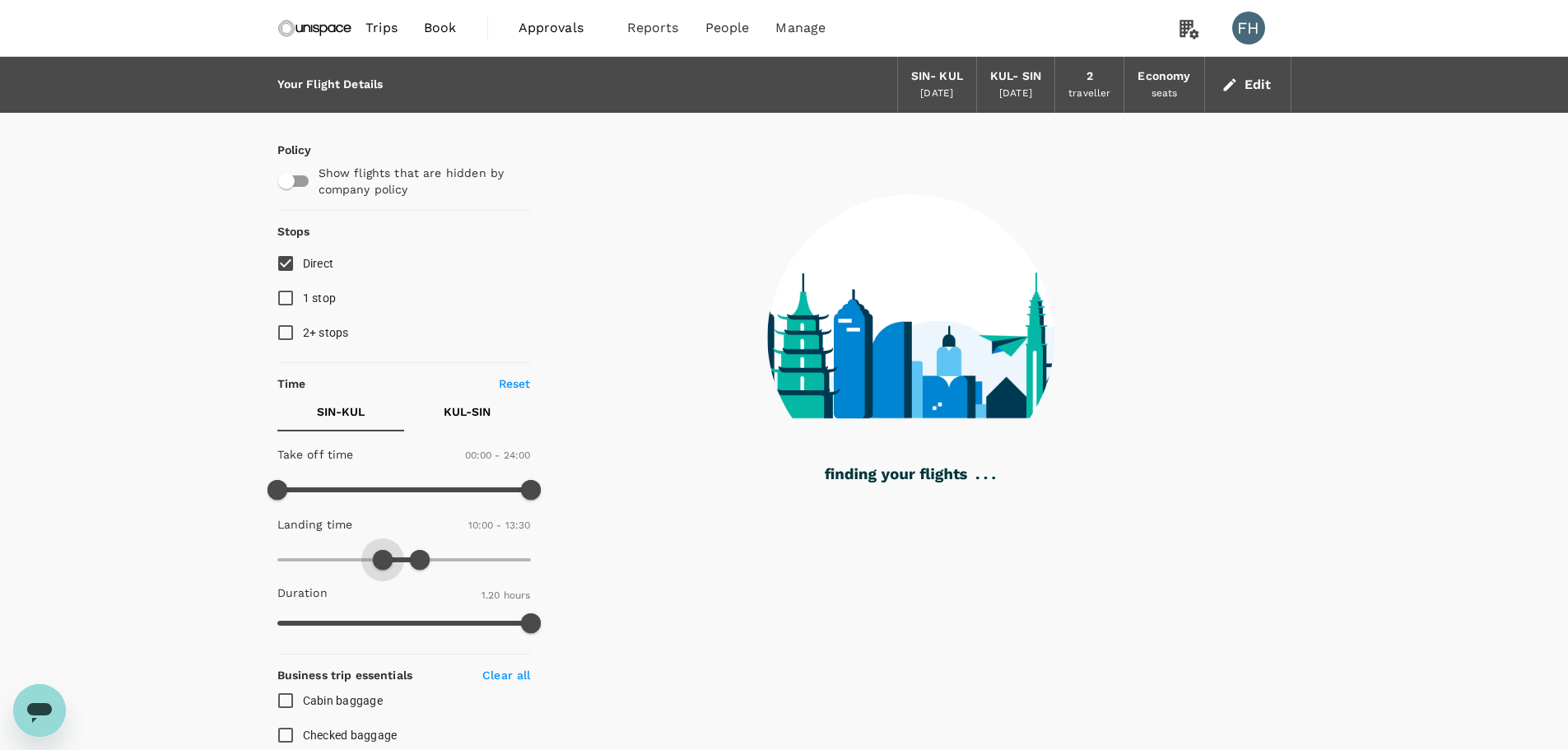
drag, startPoint x: 396, startPoint y: 565, endPoint x: 385, endPoint y: 561, distance: 11.7
click at [385, 561] on span at bounding box center [382, 559] width 20 height 20
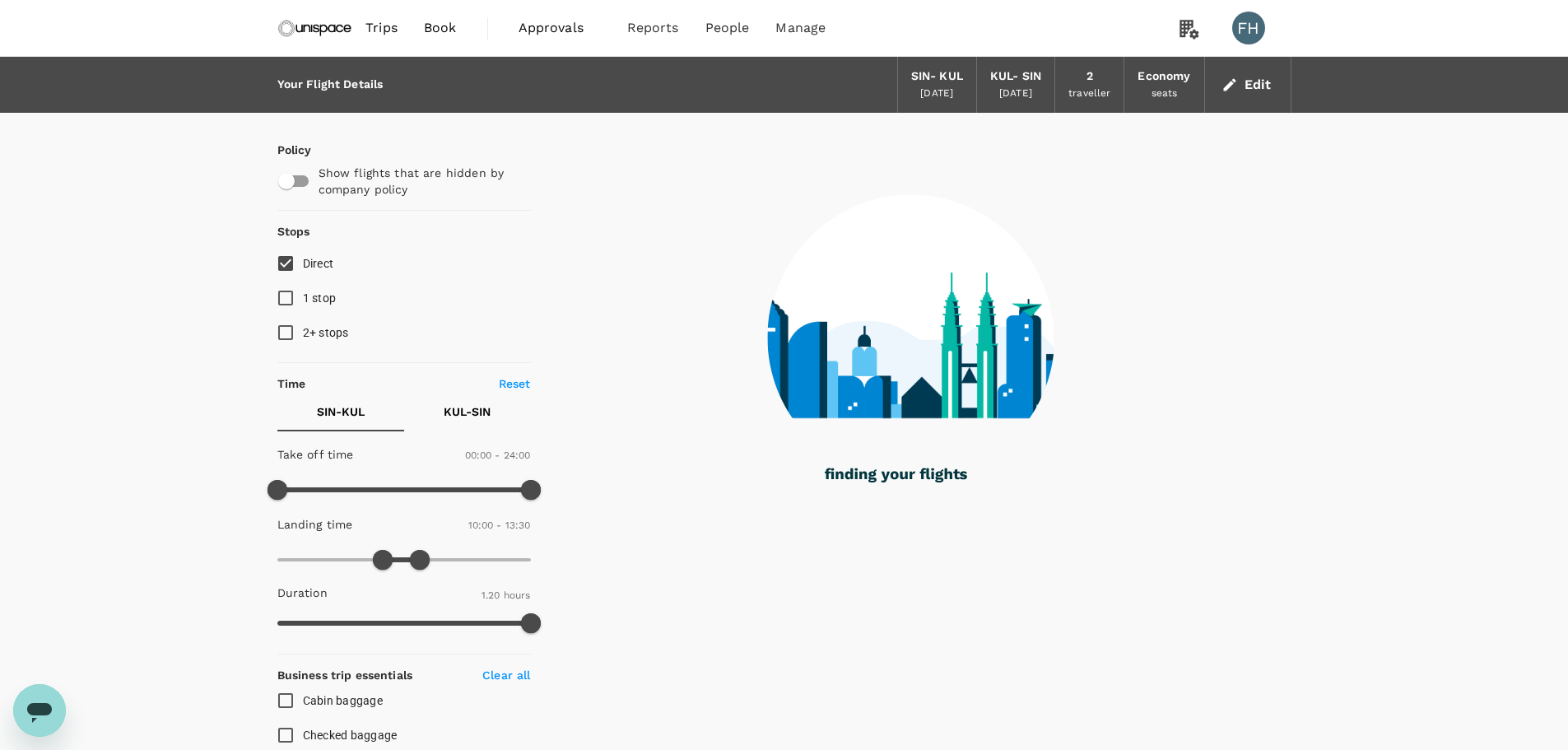
type input "750"
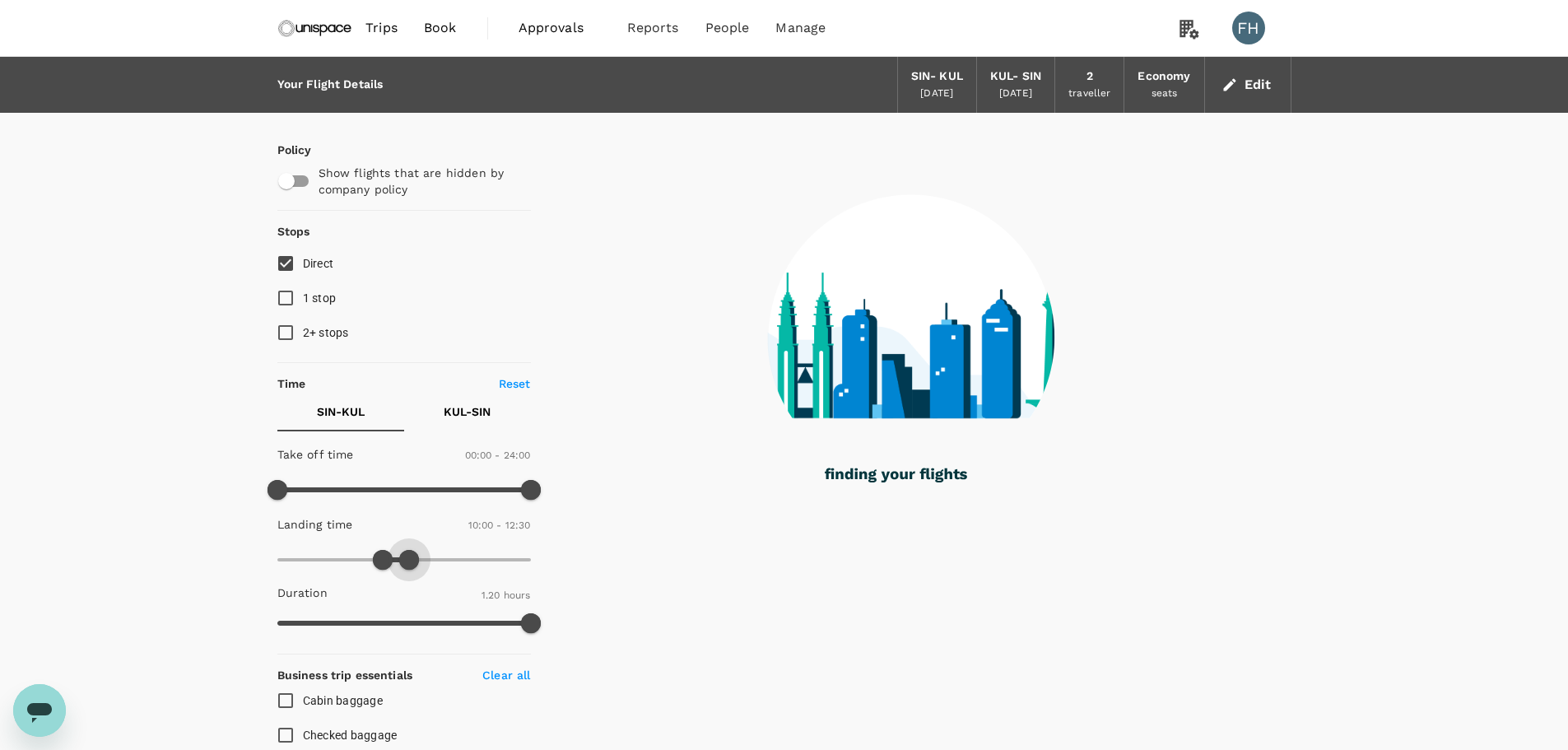
click at [410, 566] on span at bounding box center [409, 559] width 20 height 20
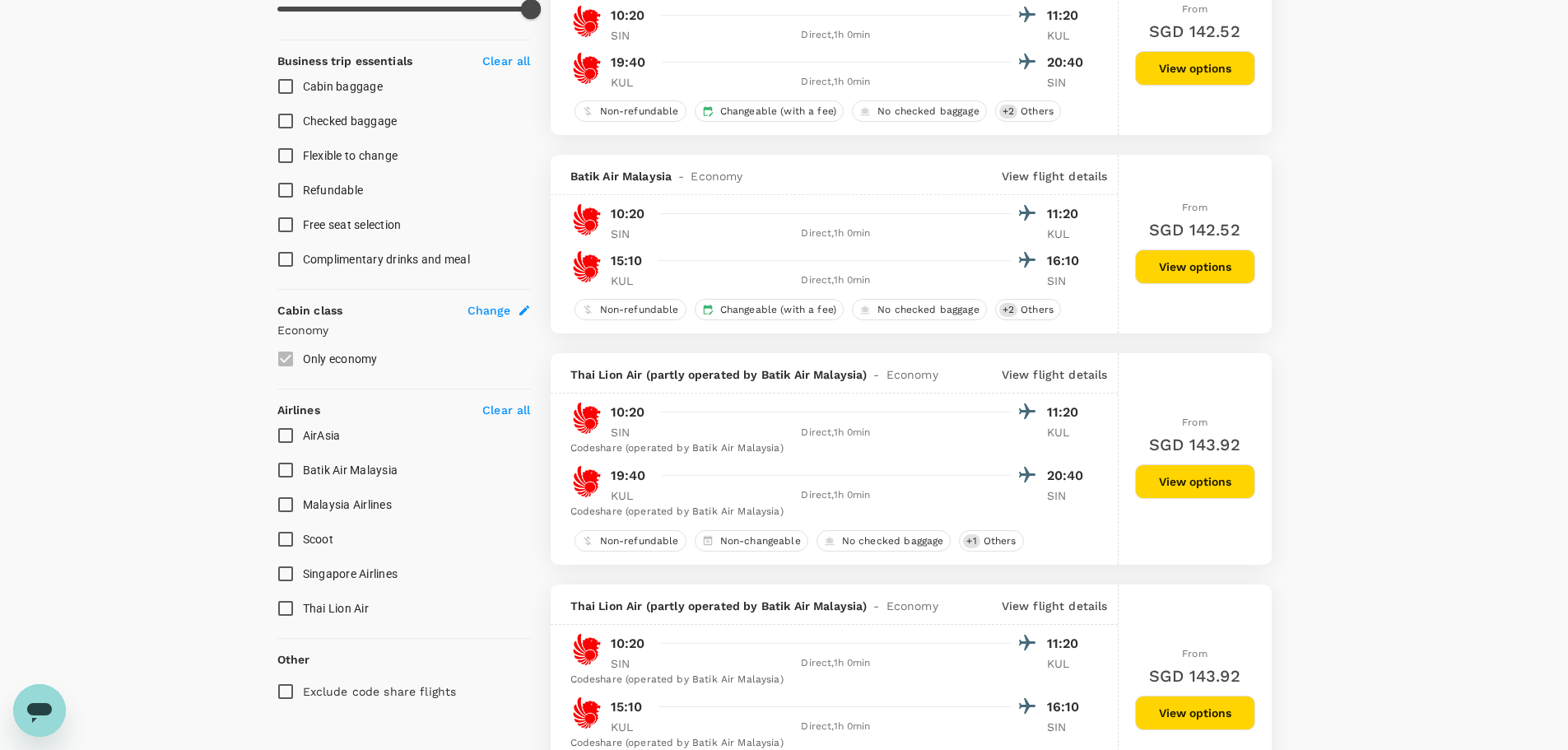
scroll to position [548, 0]
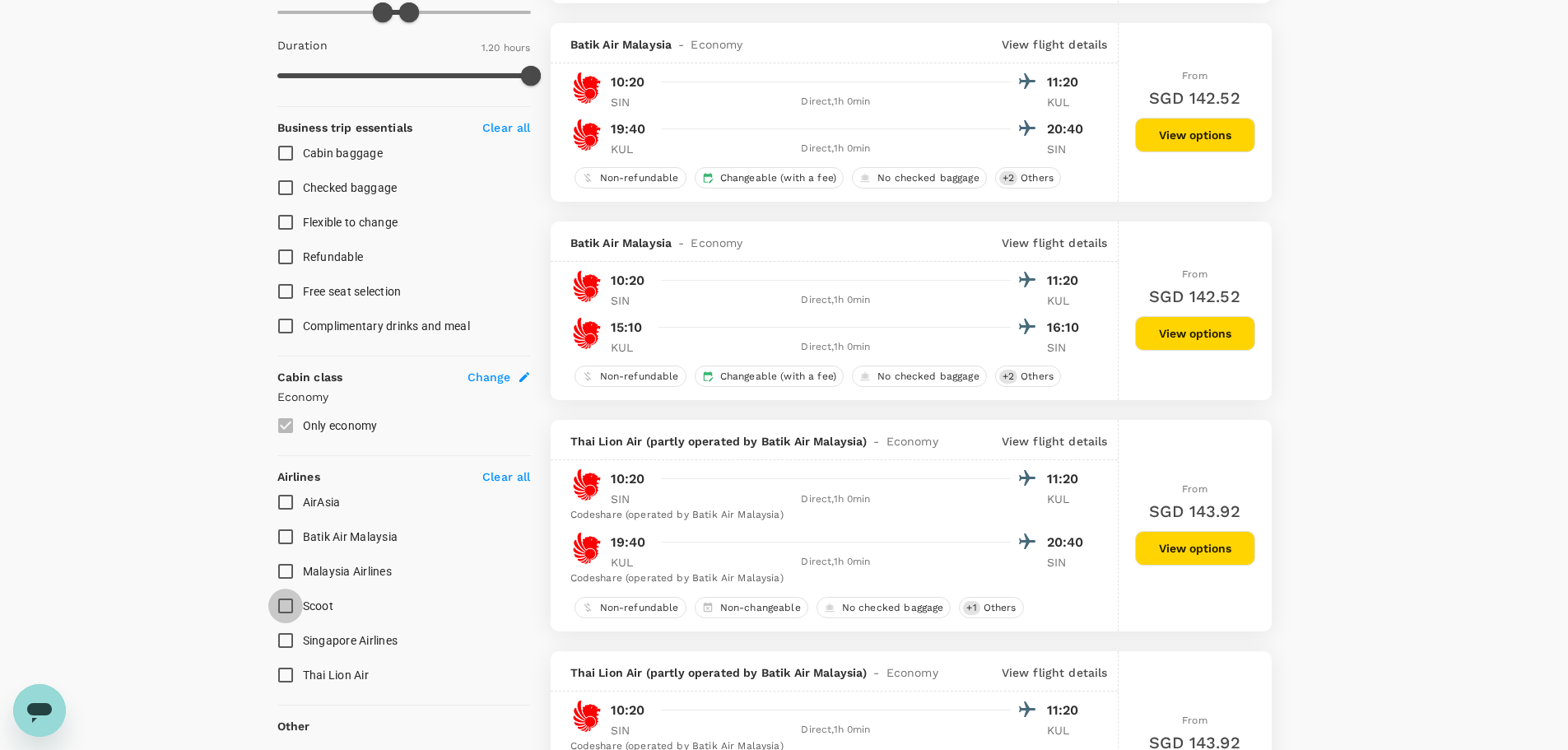
click at [295, 611] on input "Scoot" at bounding box center [285, 606] width 34 height 34
checkbox input "true"
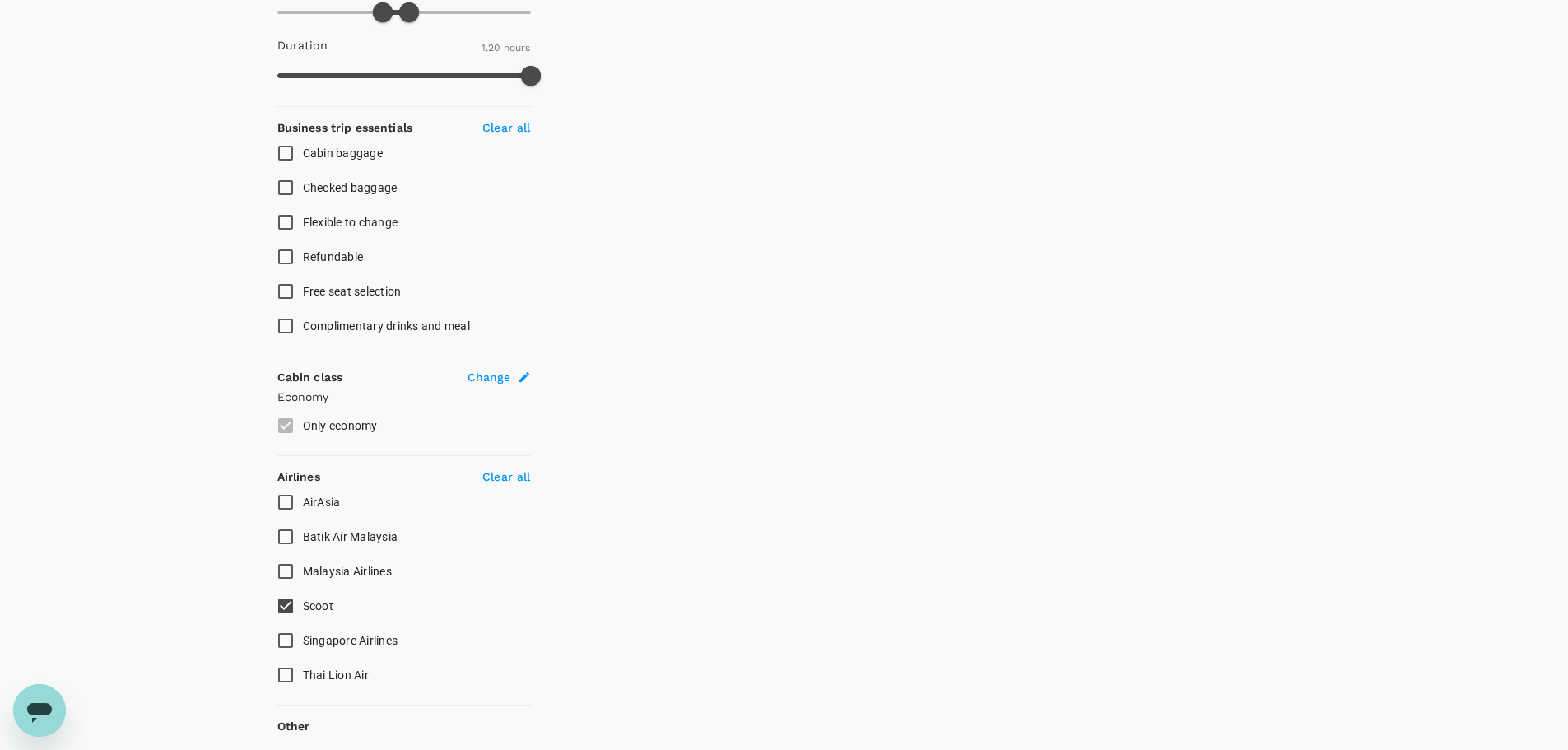
click at [280, 508] on input "AirAsia" at bounding box center [285, 502] width 34 height 34
checkbox input "false"
click at [289, 572] on input "Malaysia Airlines" at bounding box center [285, 571] width 34 height 34
checkbox input "true"
click at [285, 507] on input "AirAsia" at bounding box center [285, 502] width 34 height 34
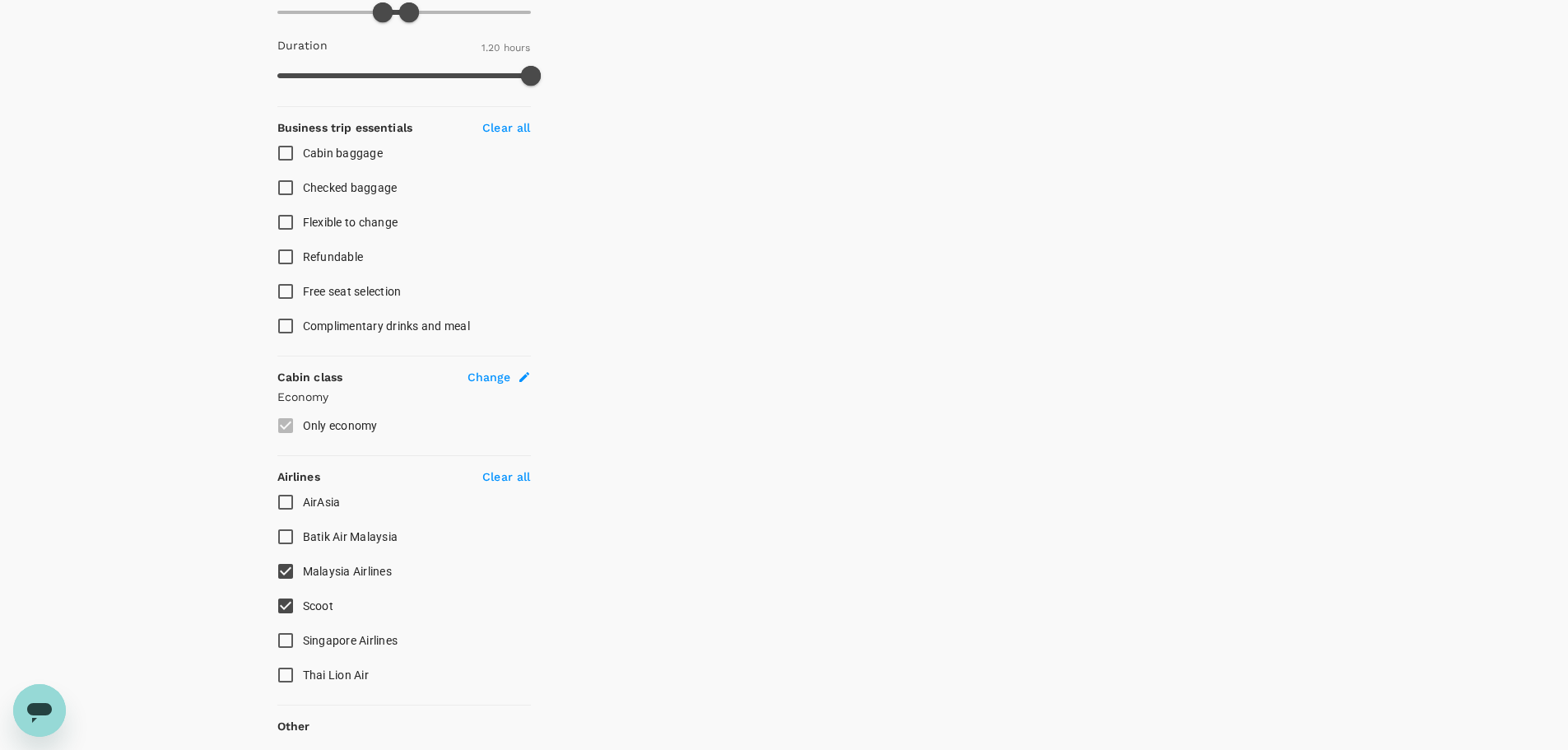
checkbox input "true"
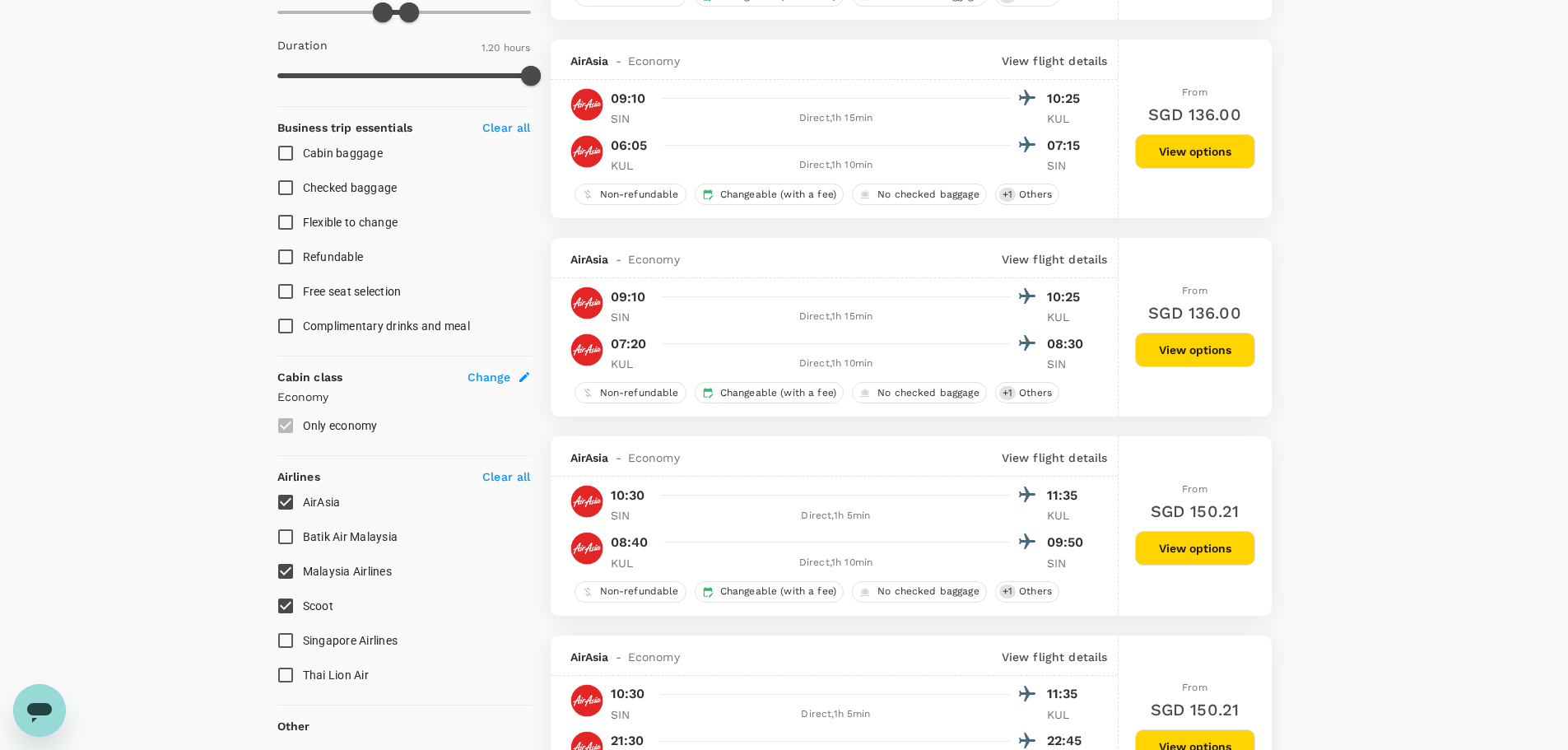
type input "SGD"
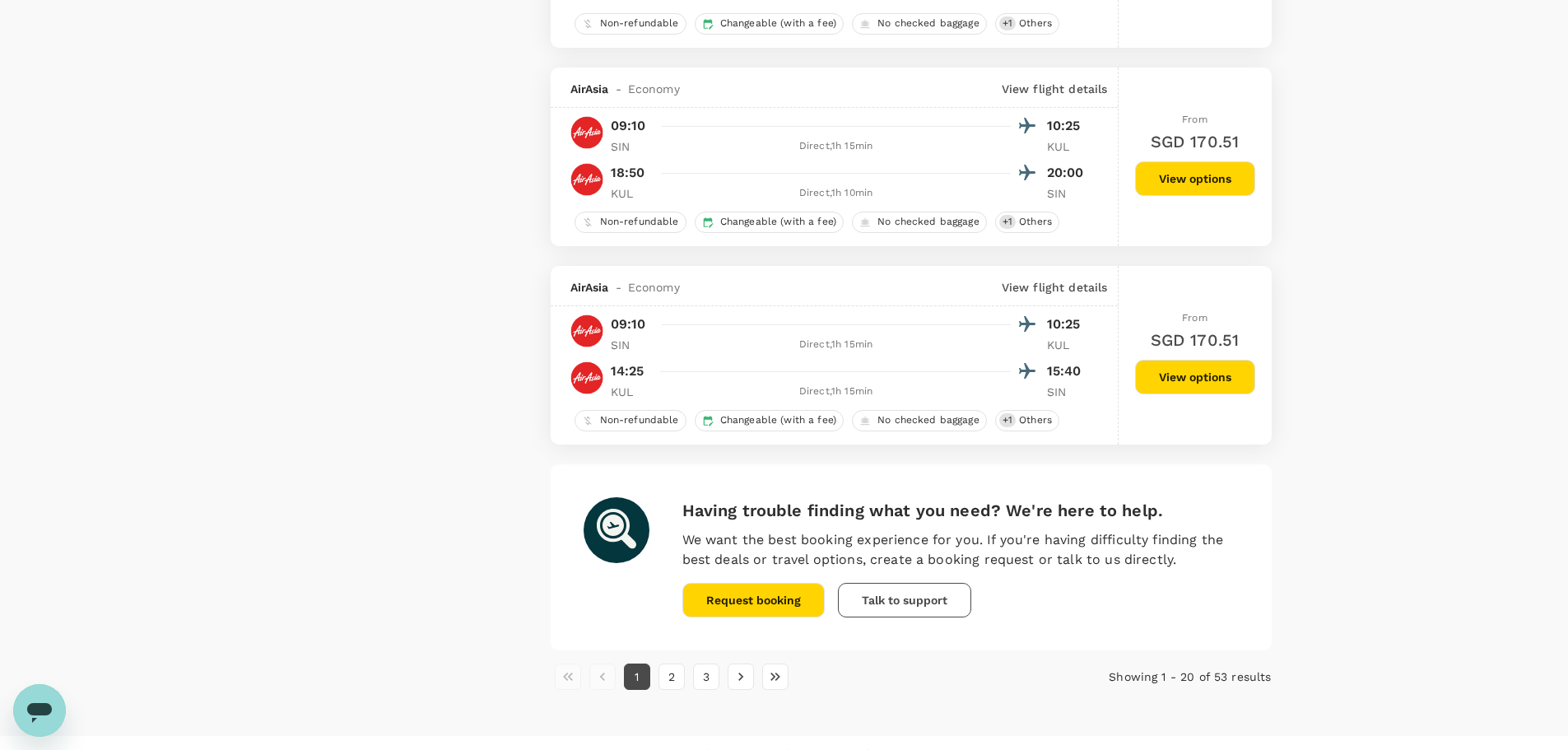
scroll to position [3710, 0]
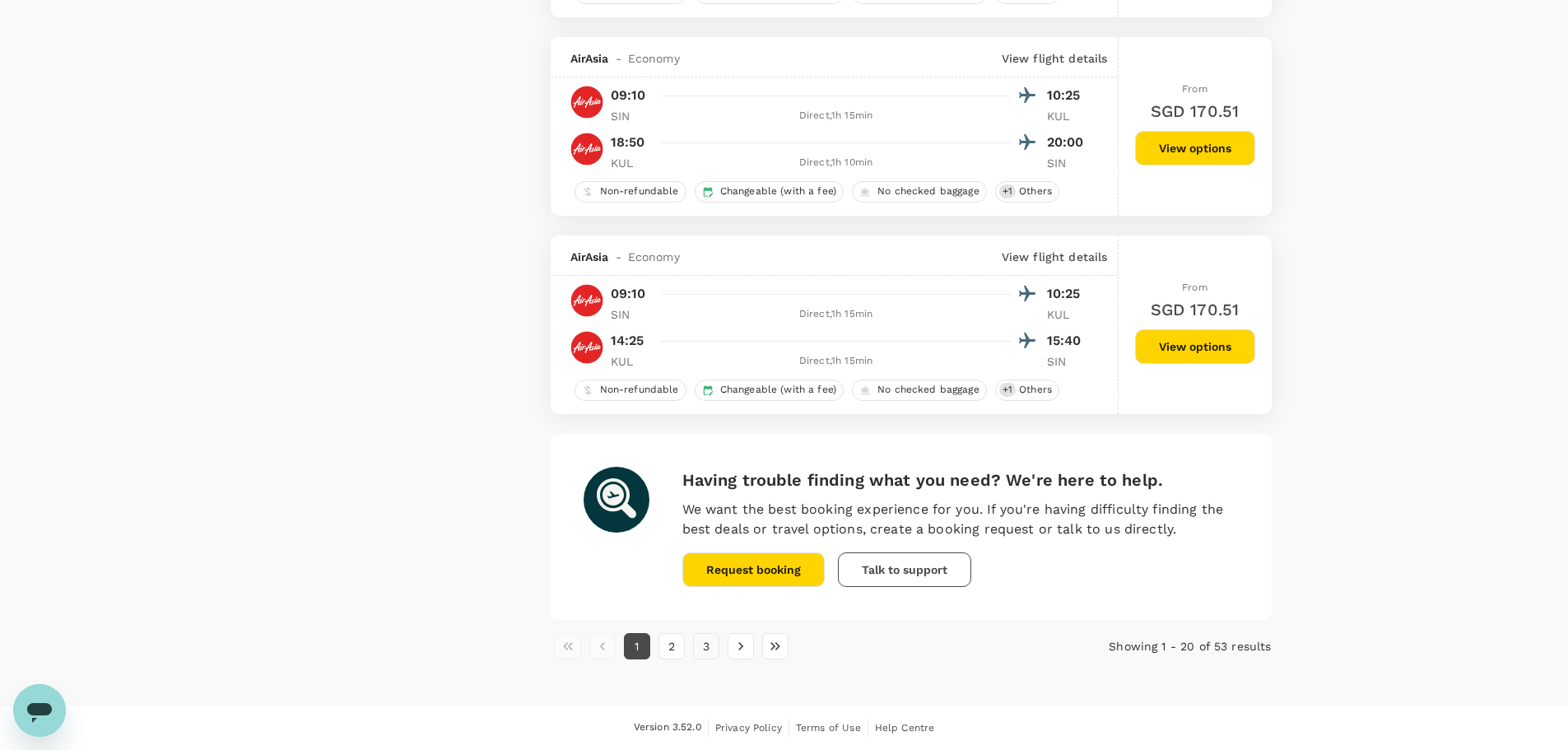
click at [703, 646] on button "3" at bounding box center [706, 647] width 27 height 27
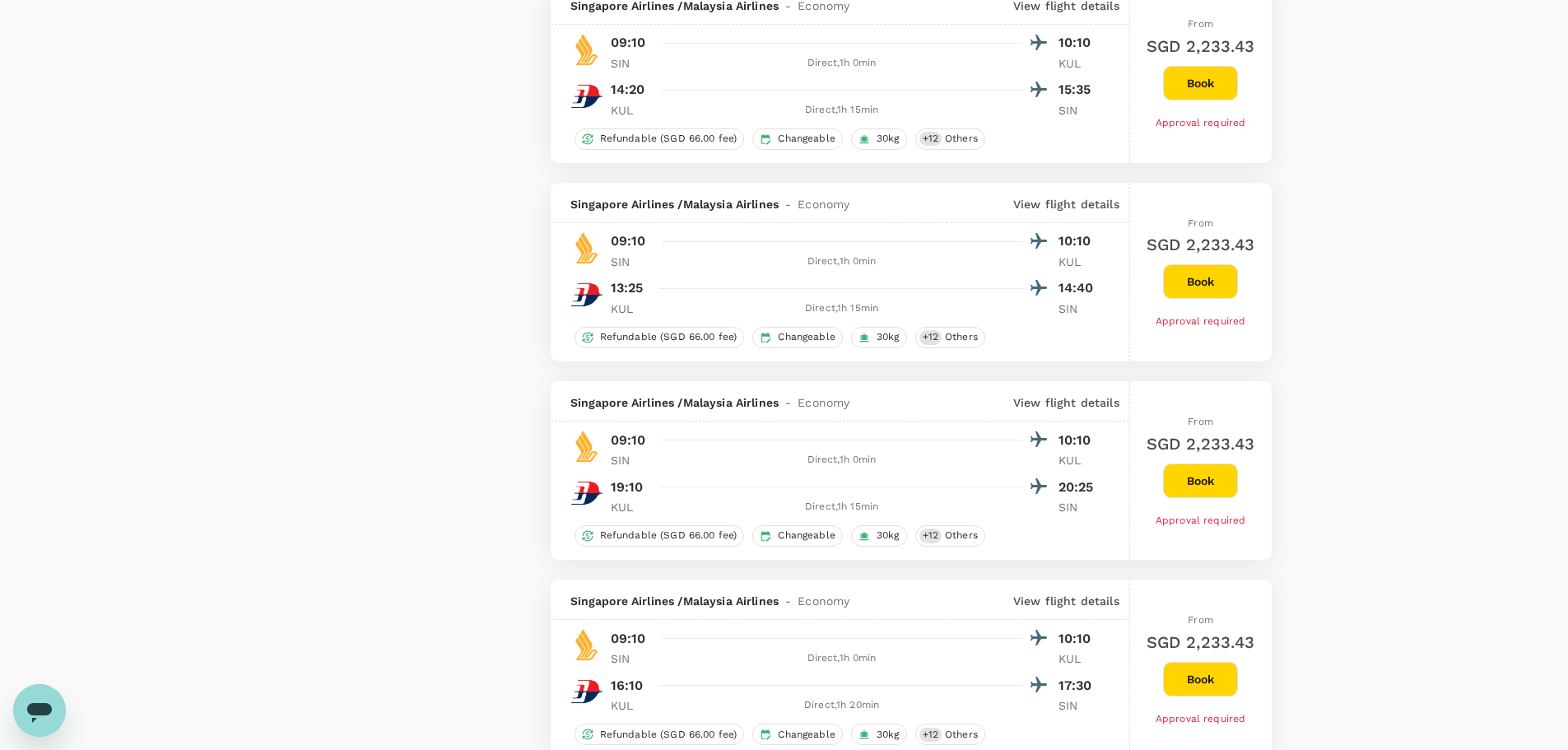
scroll to position [2320, 0]
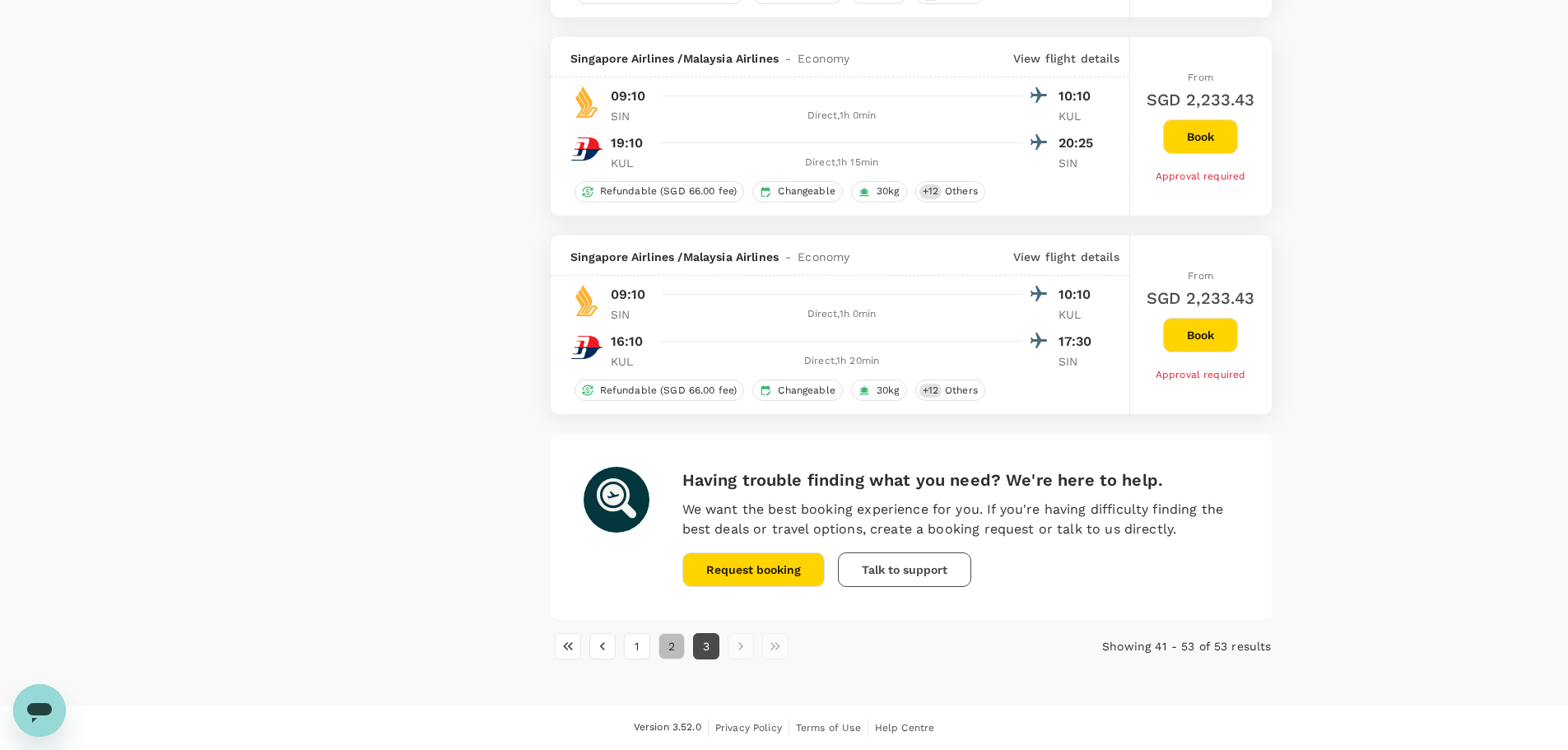
click at [676, 654] on button "2" at bounding box center [672, 647] width 27 height 27
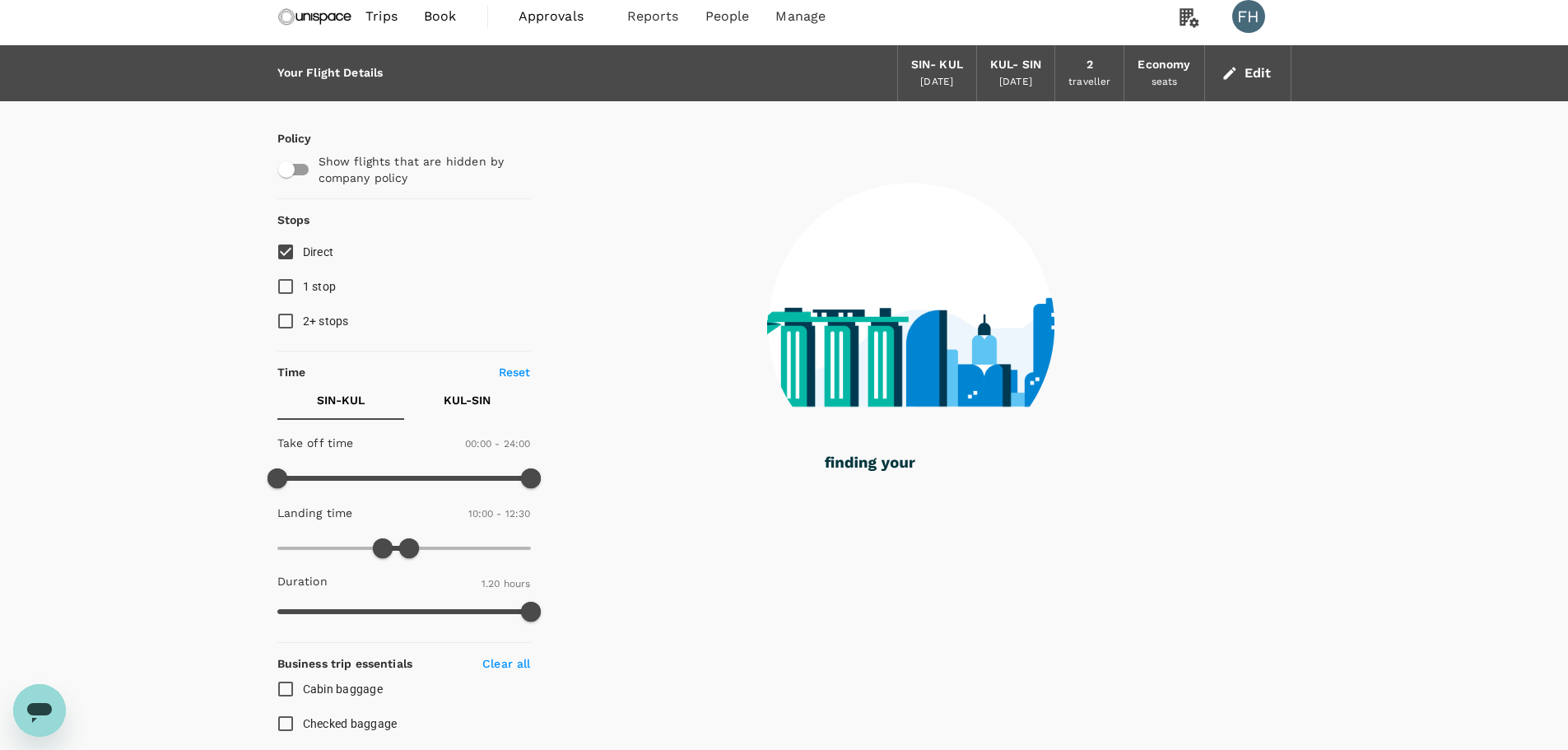
scroll to position [0, 0]
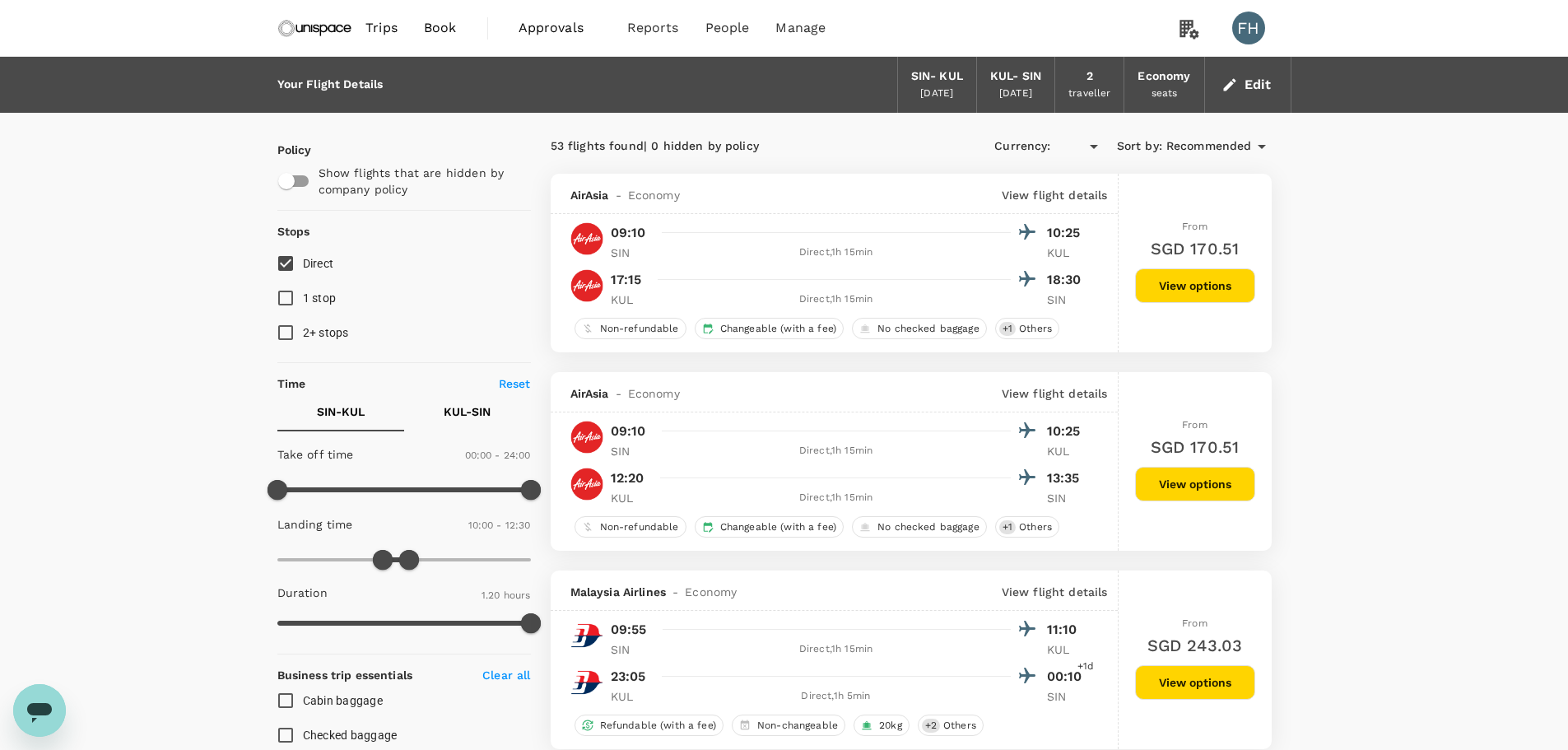
type input "SGD"
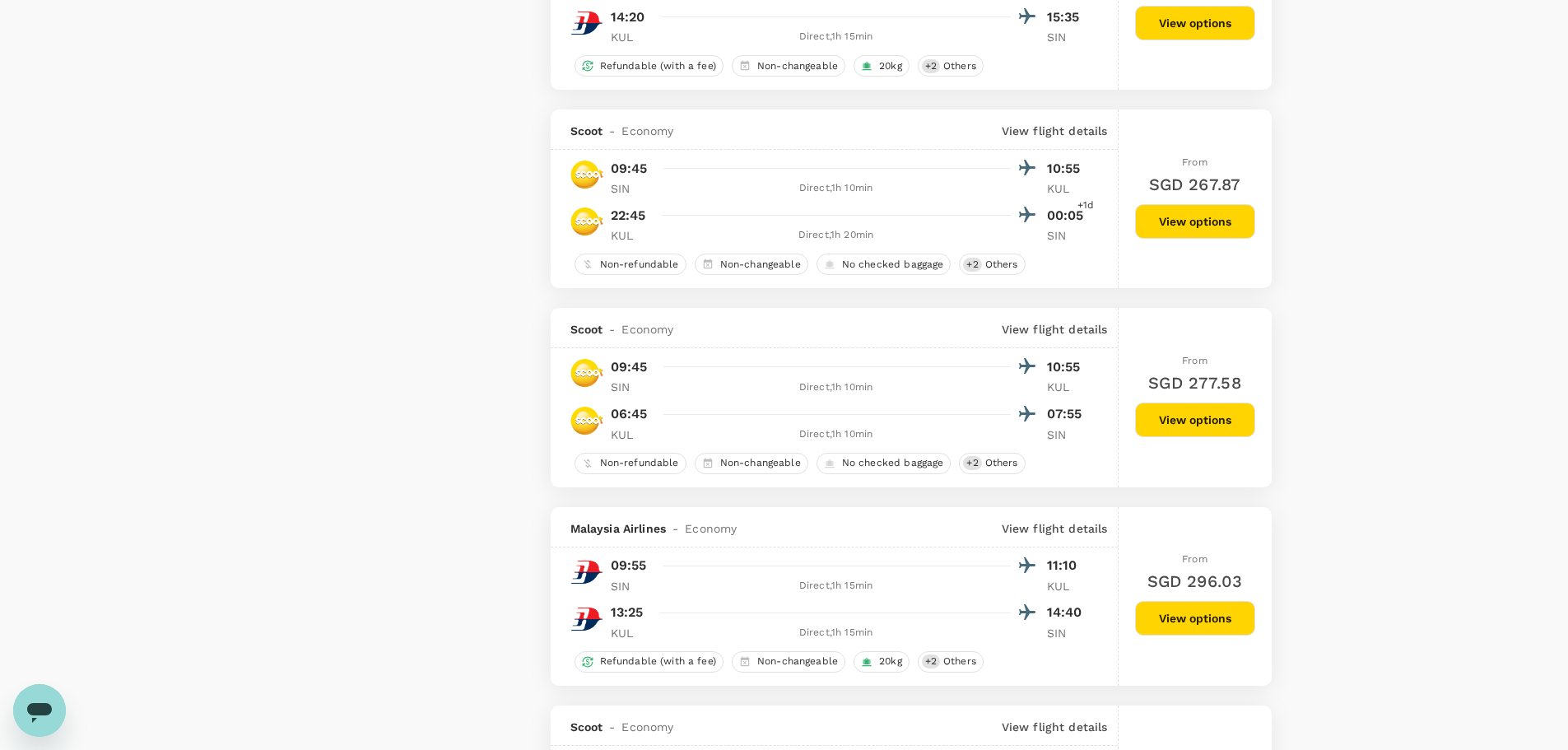
scroll to position [3211, 0]
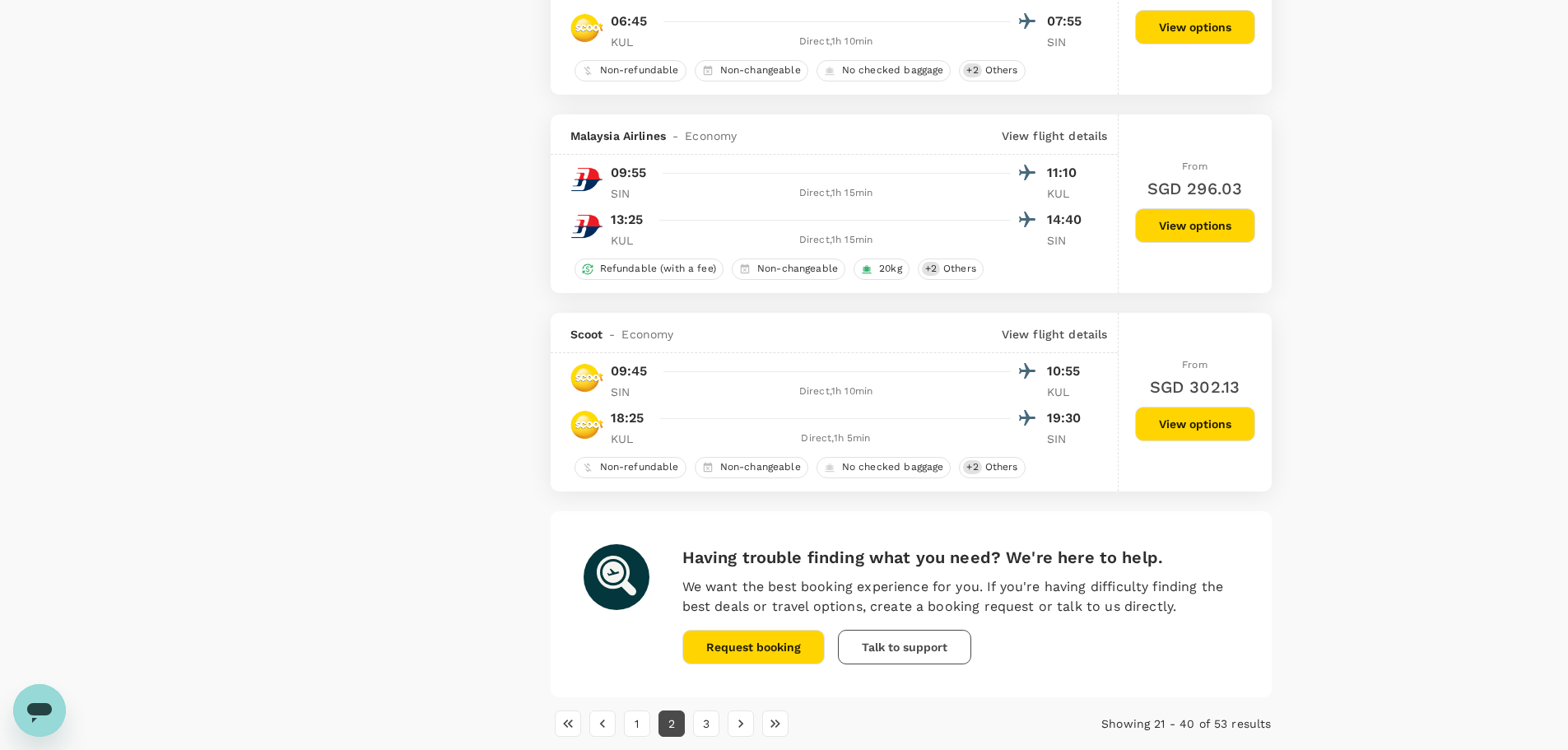
scroll to position [3710, 0]
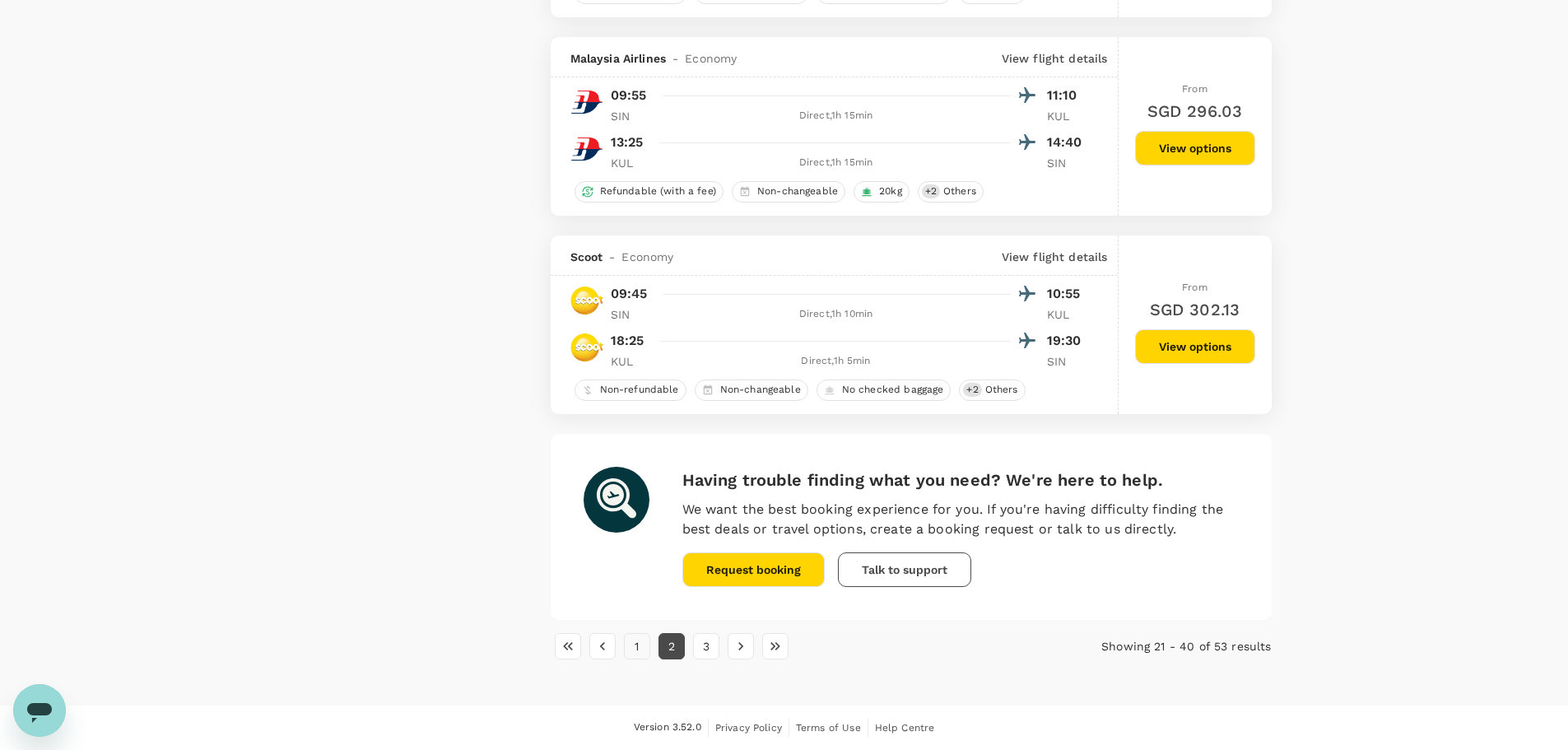
click at [632, 648] on button "1" at bounding box center [638, 647] width 27 height 27
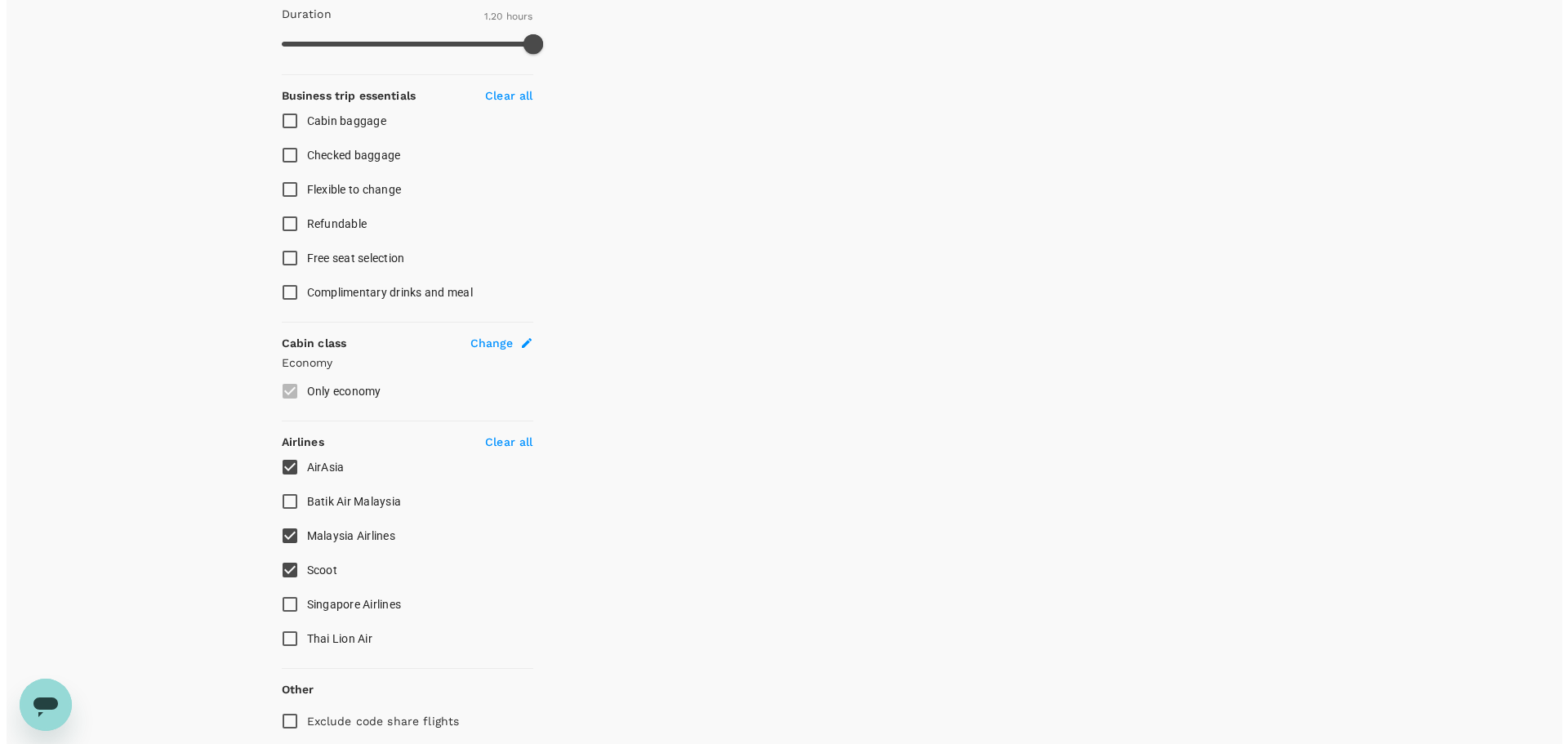
scroll to position [639, 0]
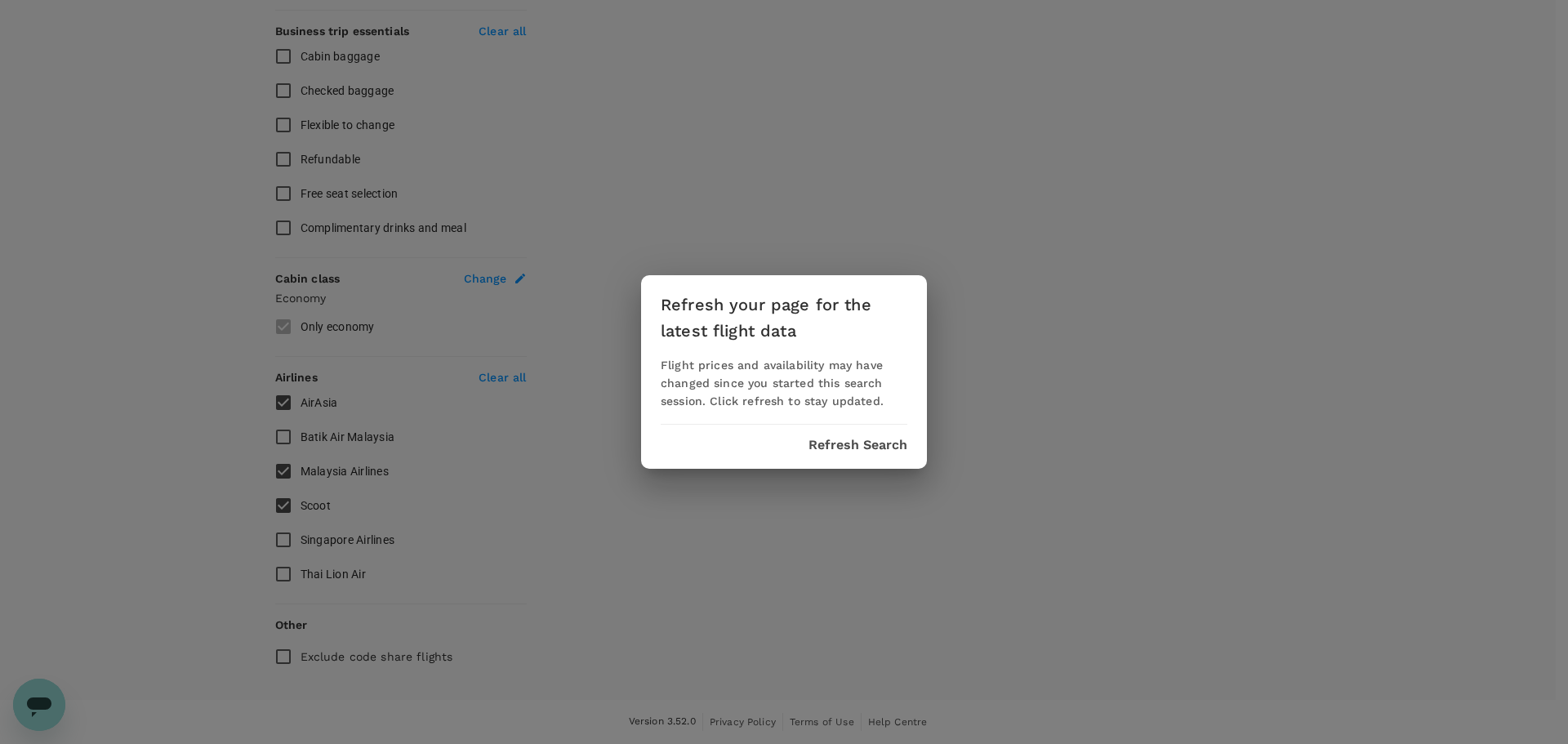
click at [861, 440] on button "Refresh Search" at bounding box center [858, 445] width 99 height 14
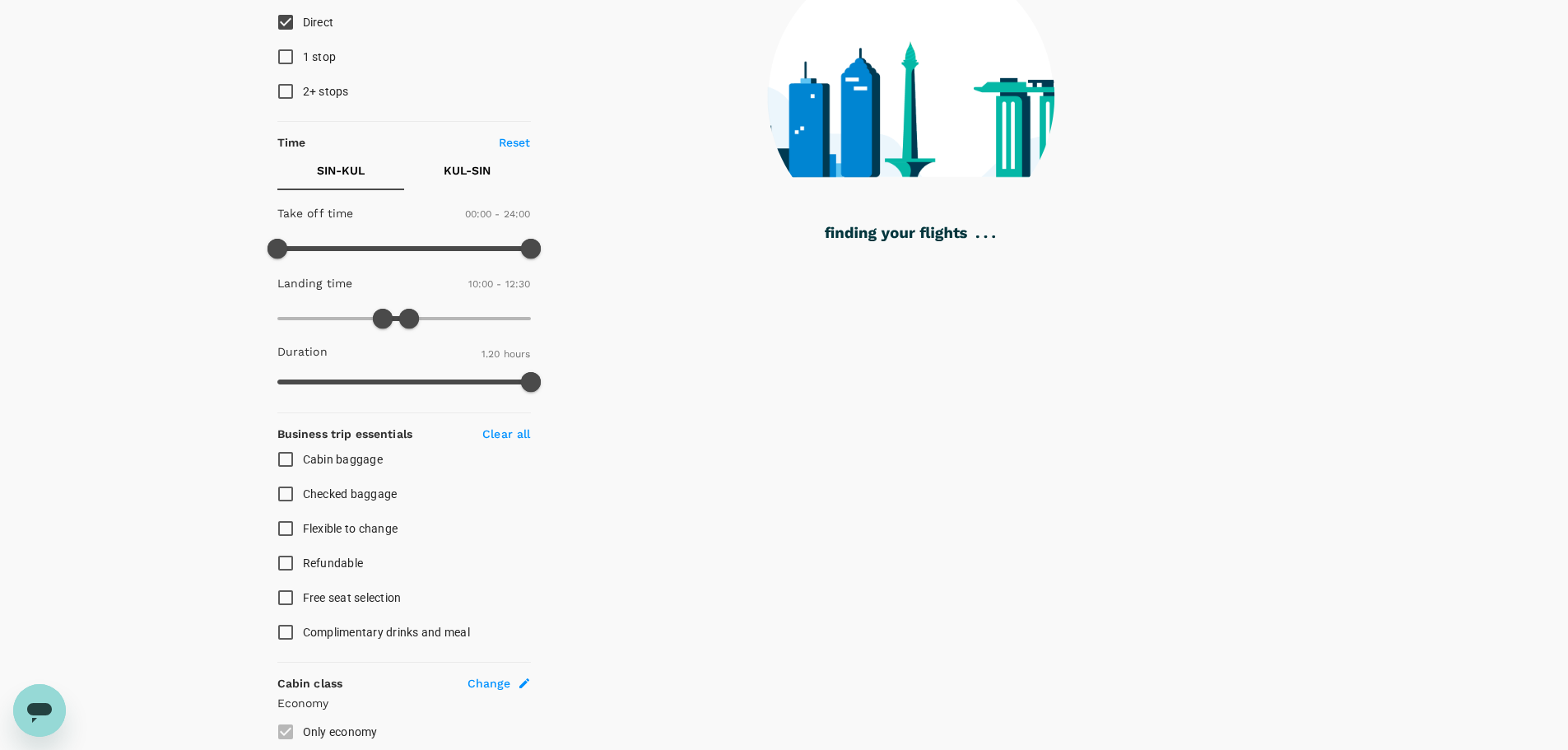
scroll to position [25, 0]
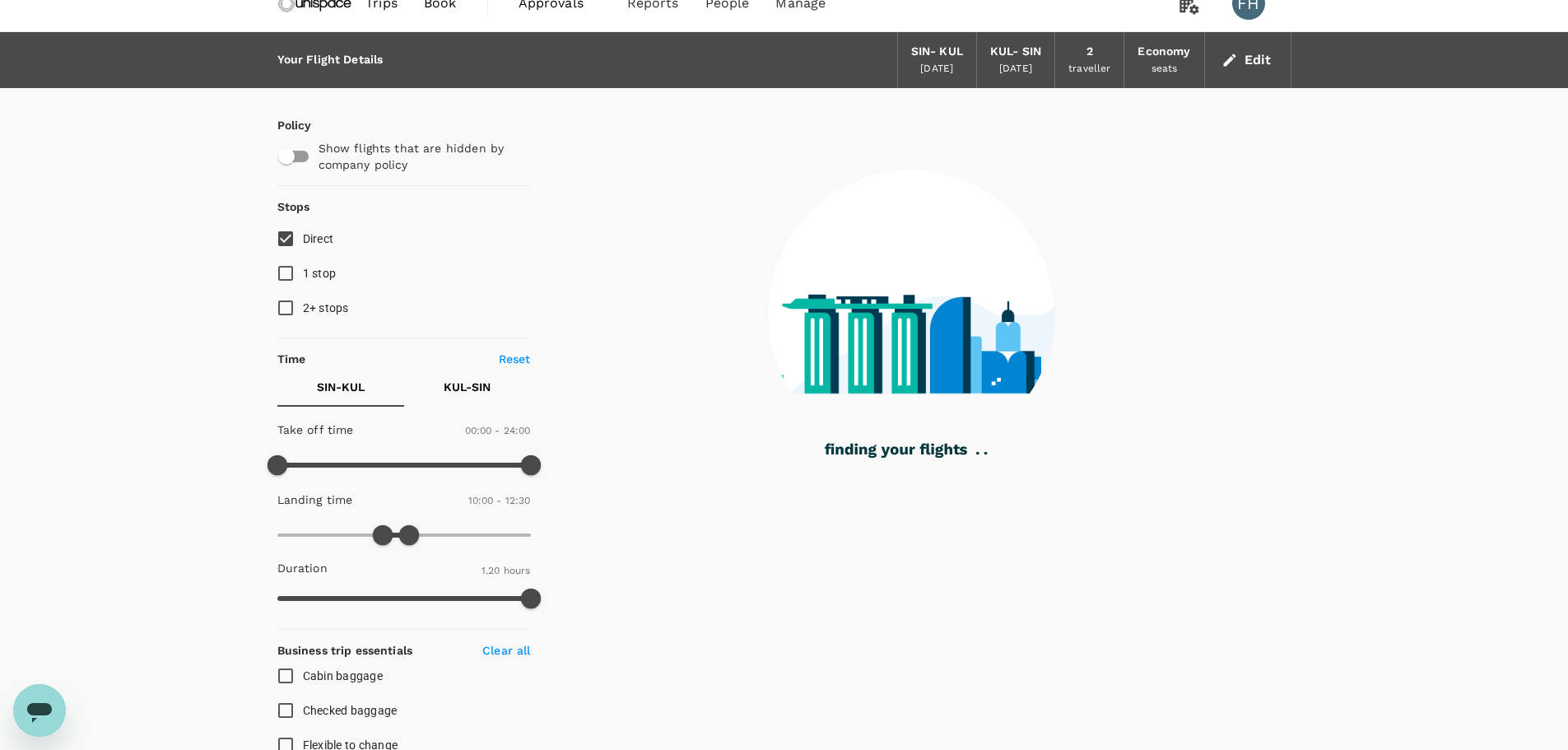
type input "80"
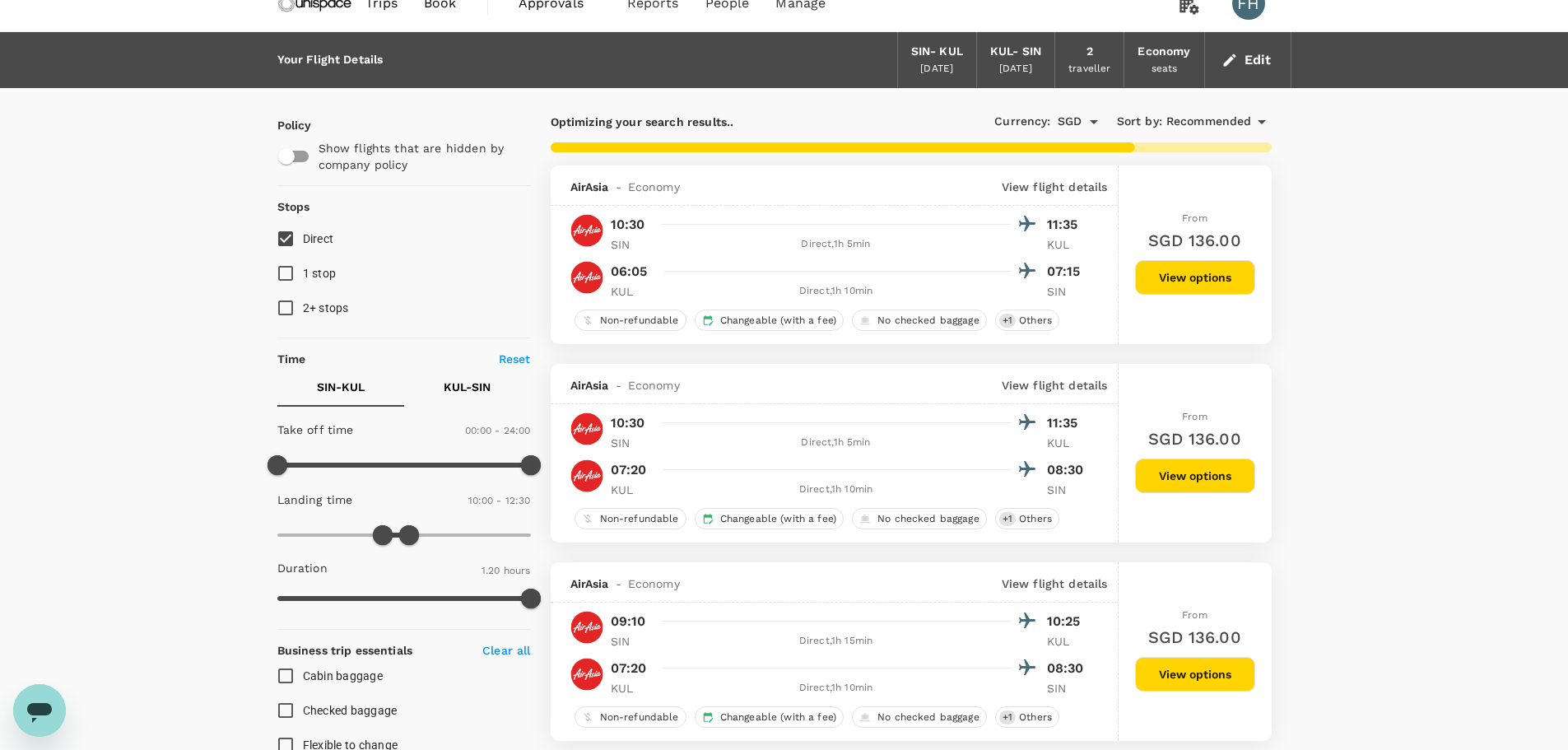
checkbox input "true"
checkbox input "false"
checkbox input "true"
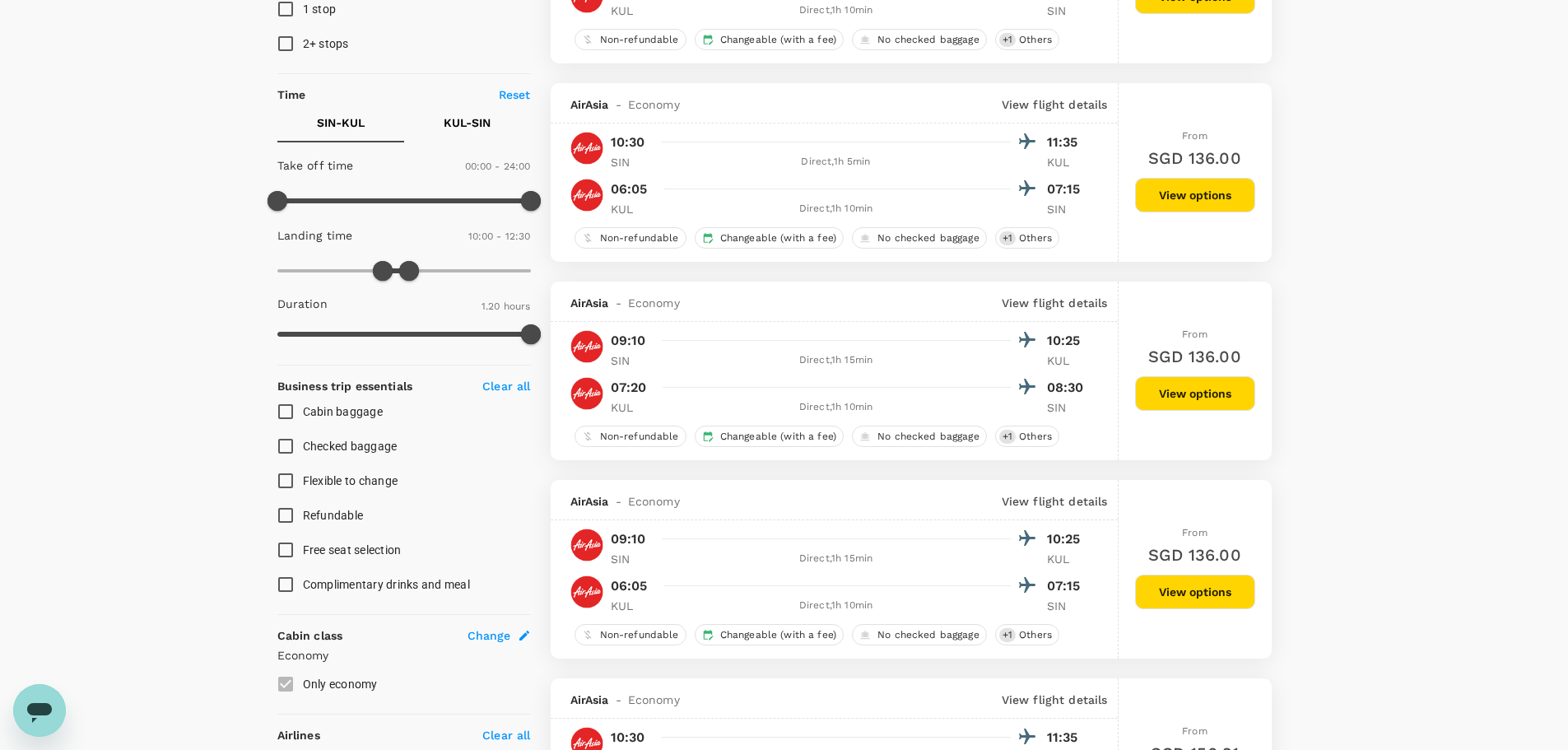
scroll to position [5, 0]
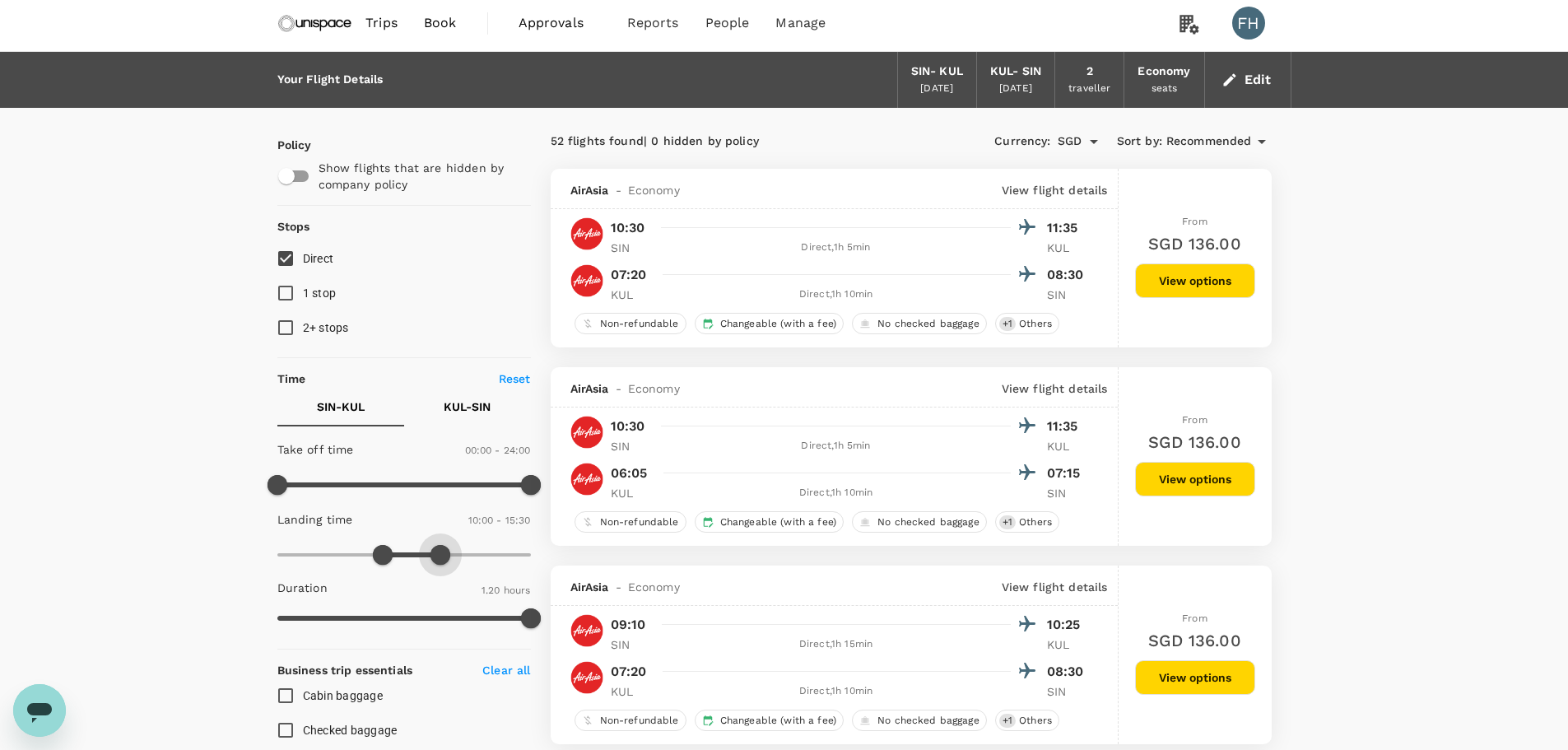
type input "960"
drag, startPoint x: 413, startPoint y: 554, endPoint x: 448, endPoint y: 554, distance: 35.0
click at [448, 554] on span at bounding box center [446, 555] width 20 height 20
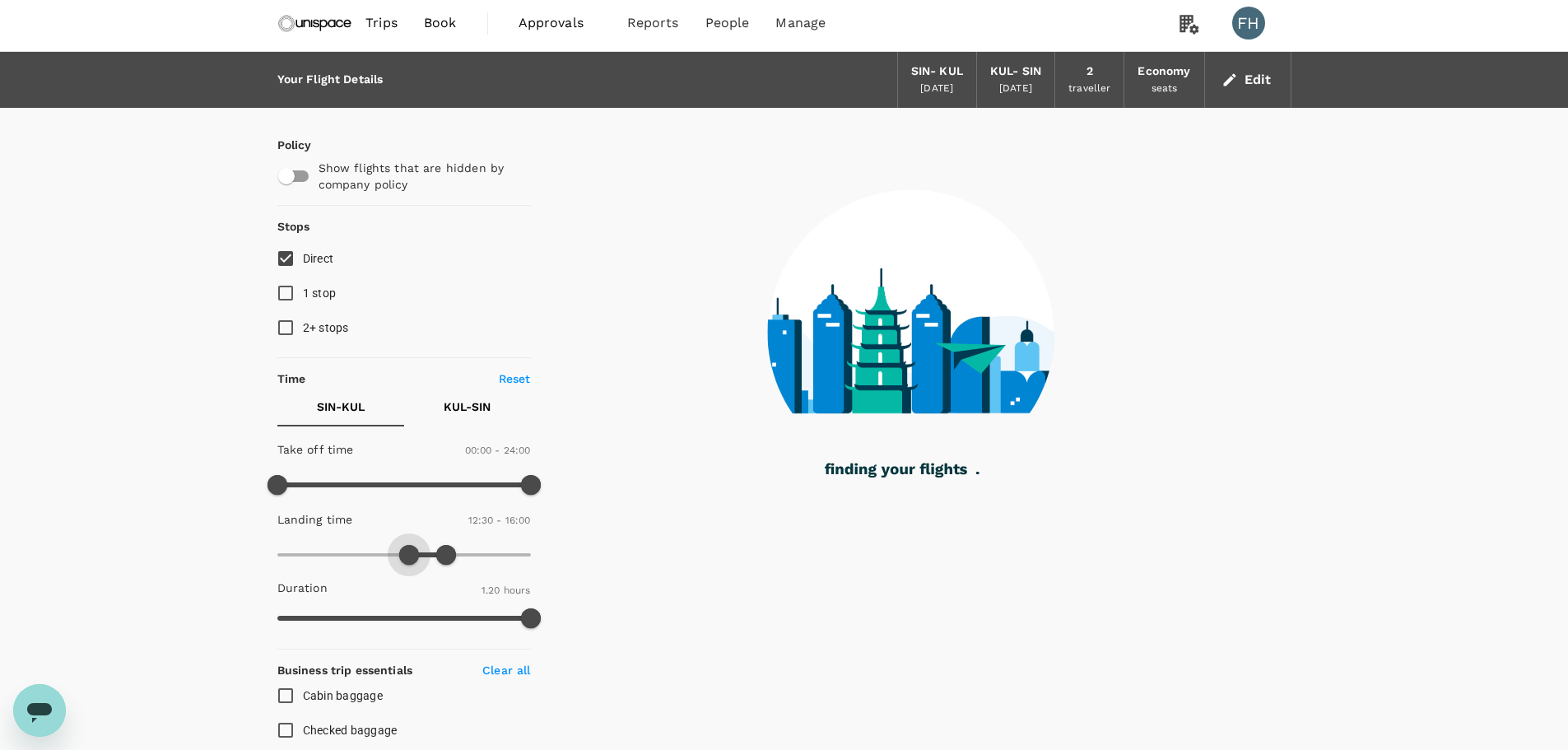
type input "720"
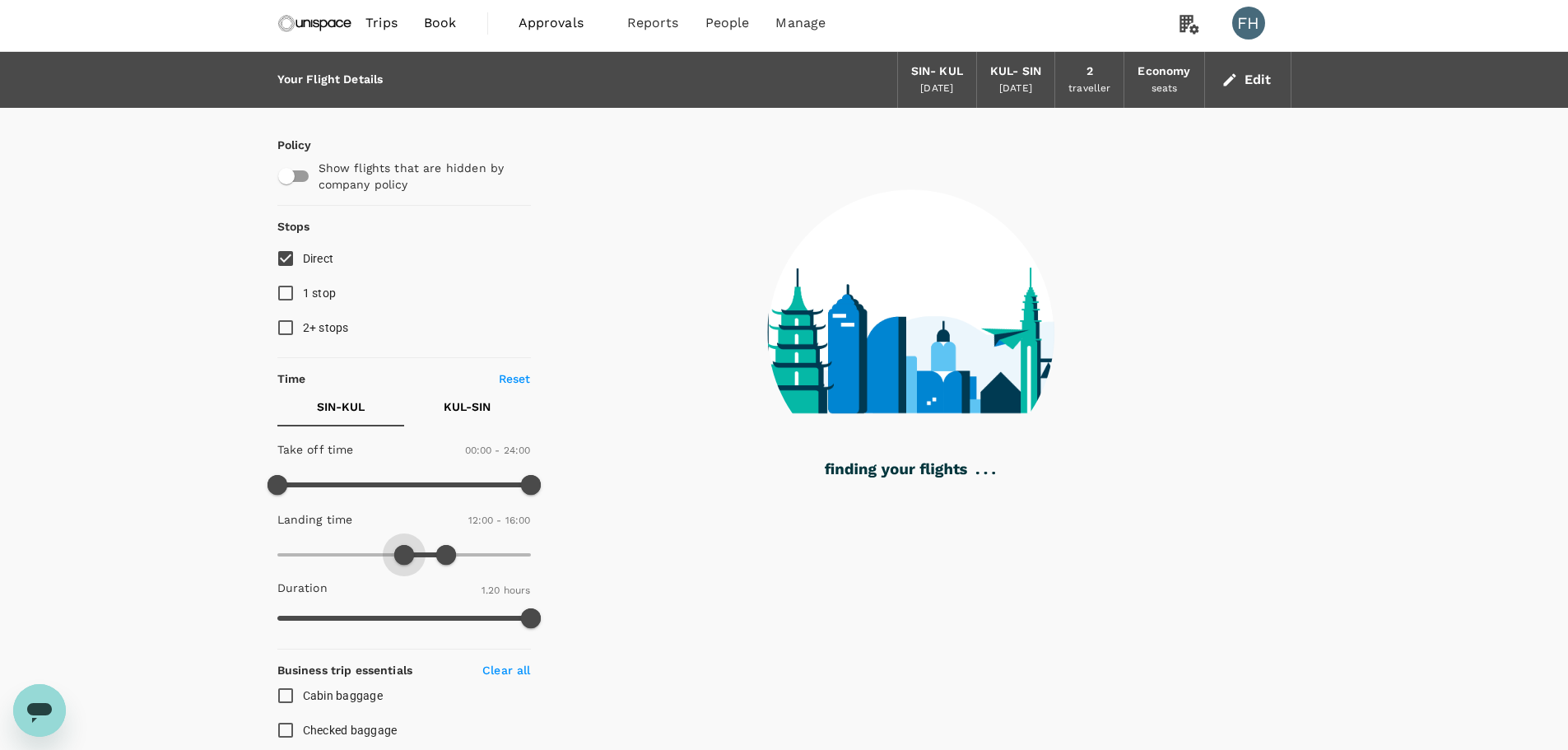
drag, startPoint x: 390, startPoint y: 556, endPoint x: 403, endPoint y: 559, distance: 13.3
click at [403, 559] on span at bounding box center [404, 555] width 20 height 20
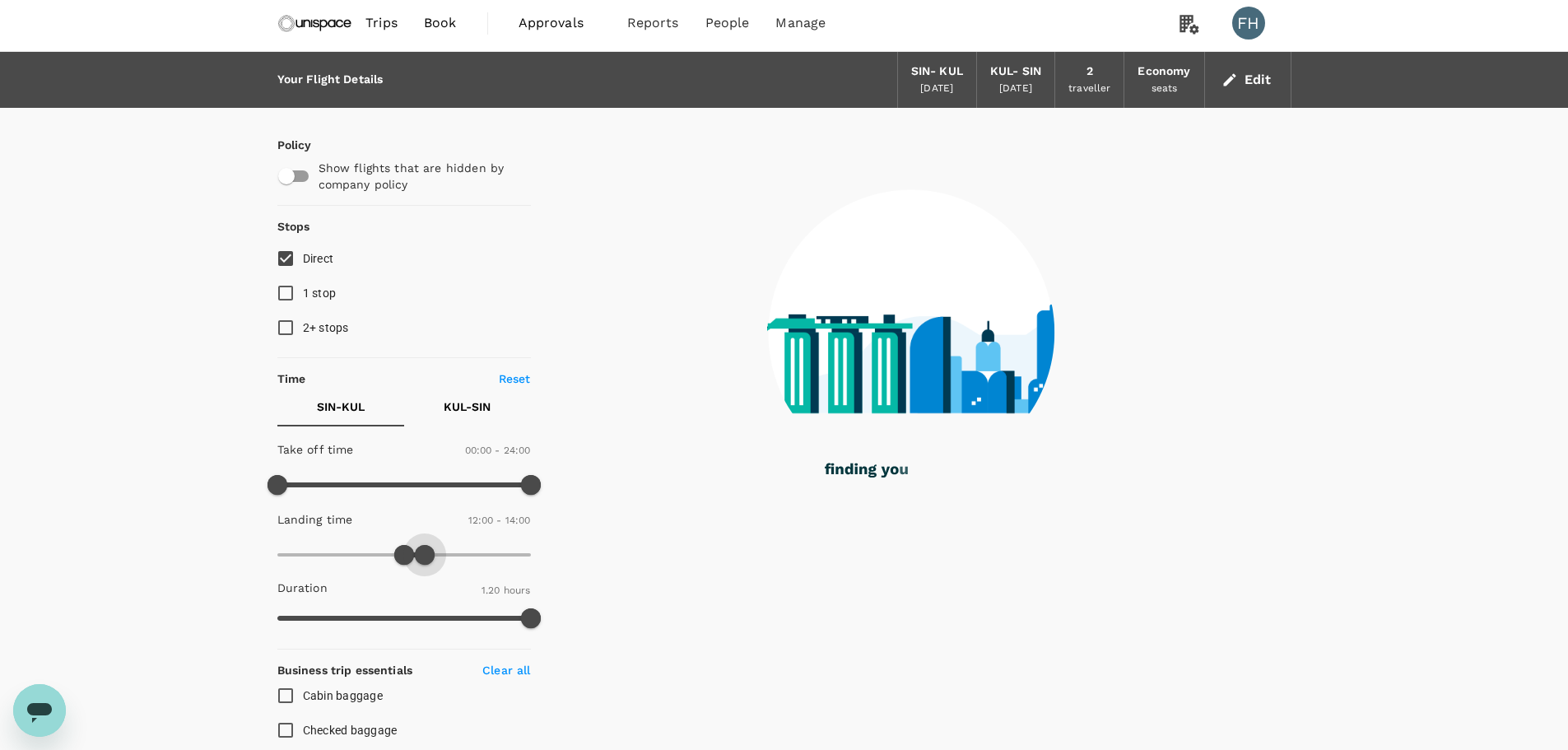
type input "810"
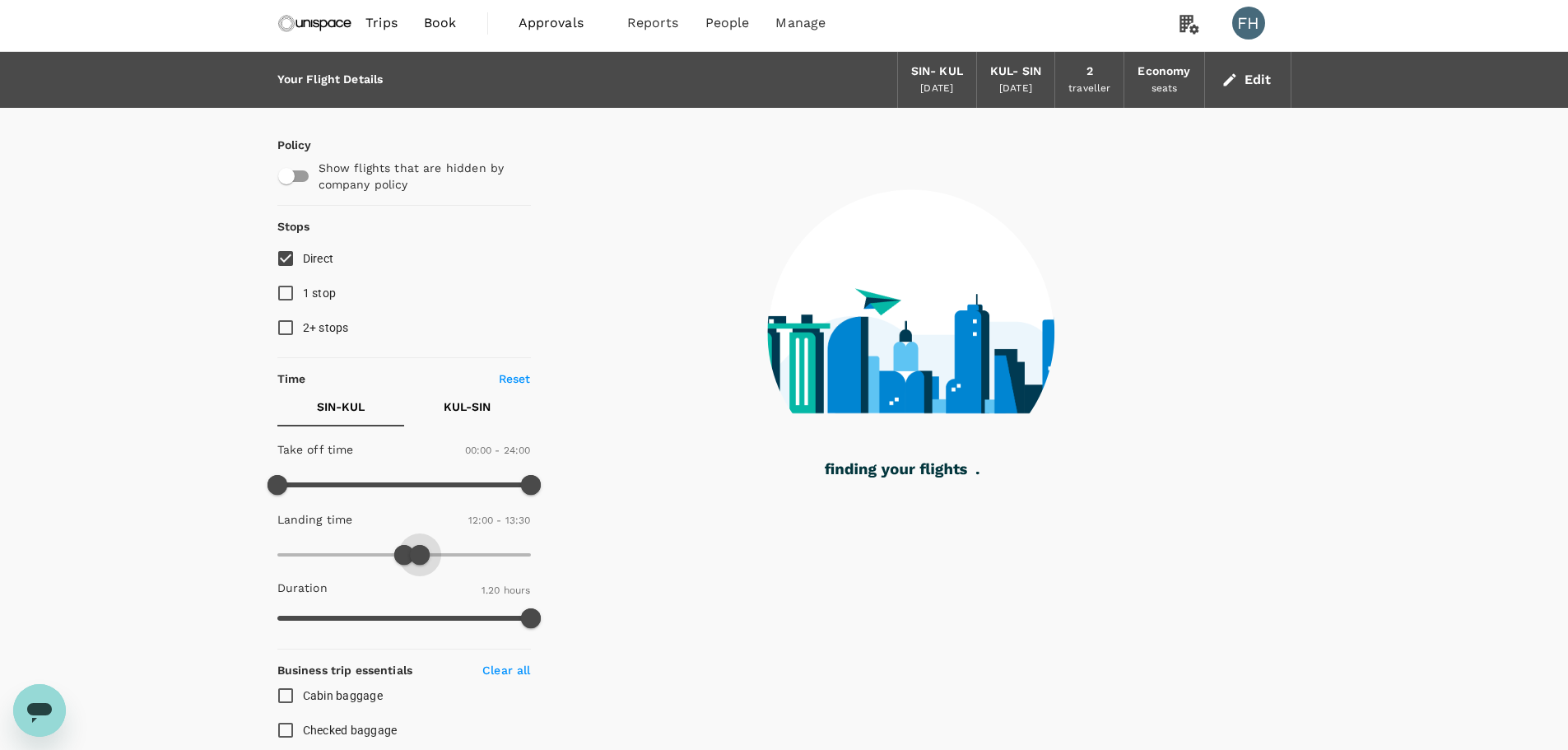
drag, startPoint x: 453, startPoint y: 556, endPoint x: 420, endPoint y: 561, distance: 33.4
click at [420, 561] on span at bounding box center [419, 555] width 20 height 20
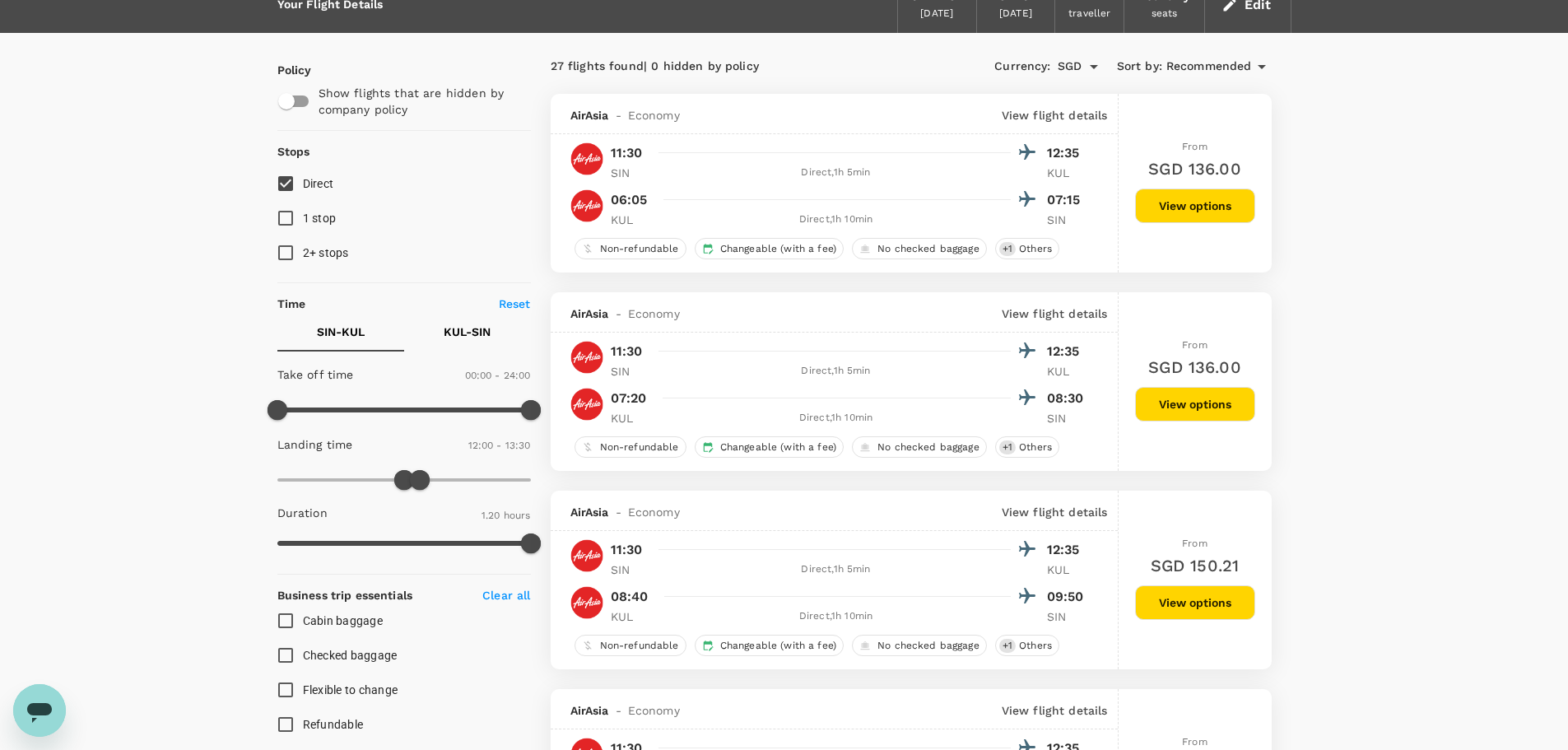
scroll to position [0, 0]
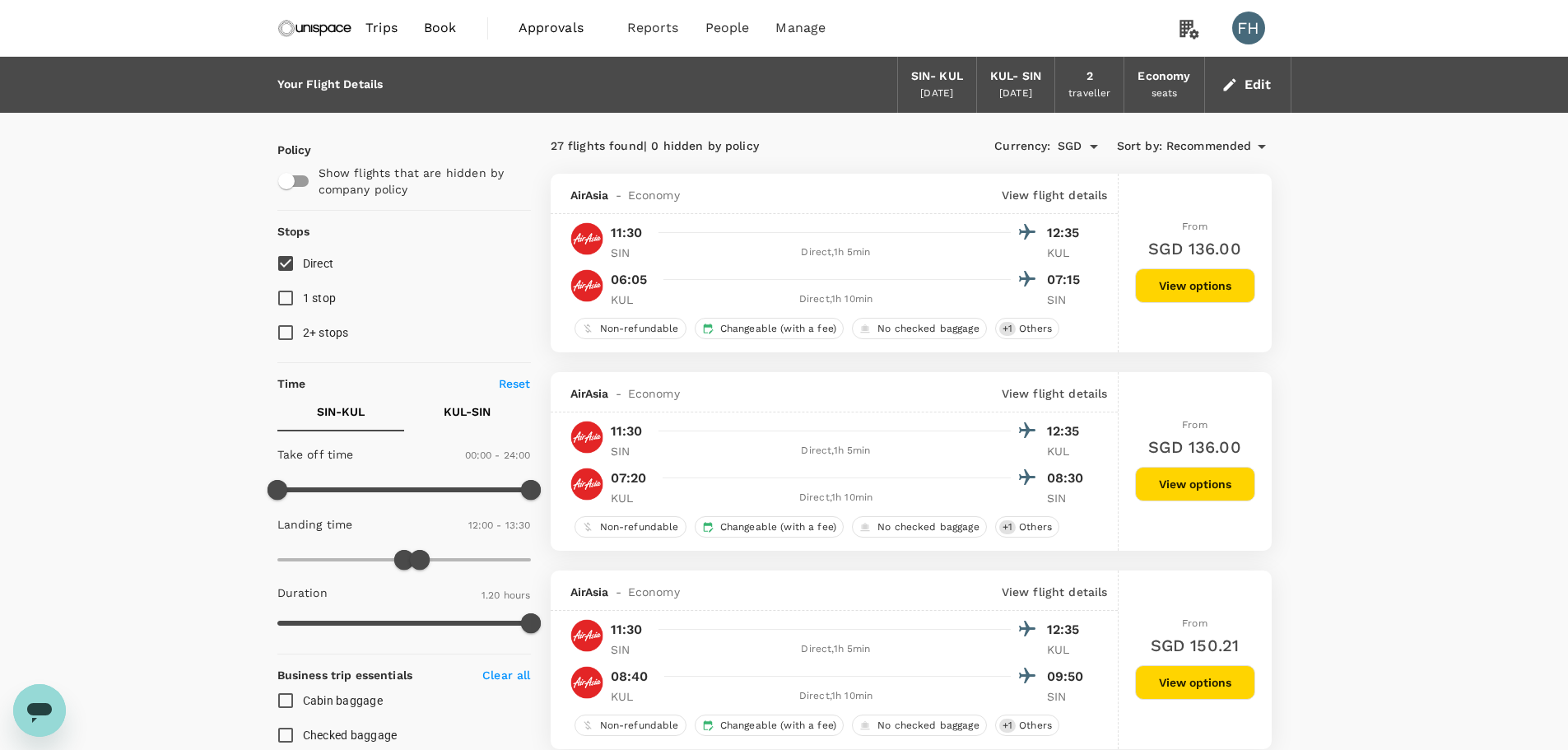
click at [459, 412] on p "KUL - SIN" at bounding box center [466, 411] width 47 height 16
type input "1350"
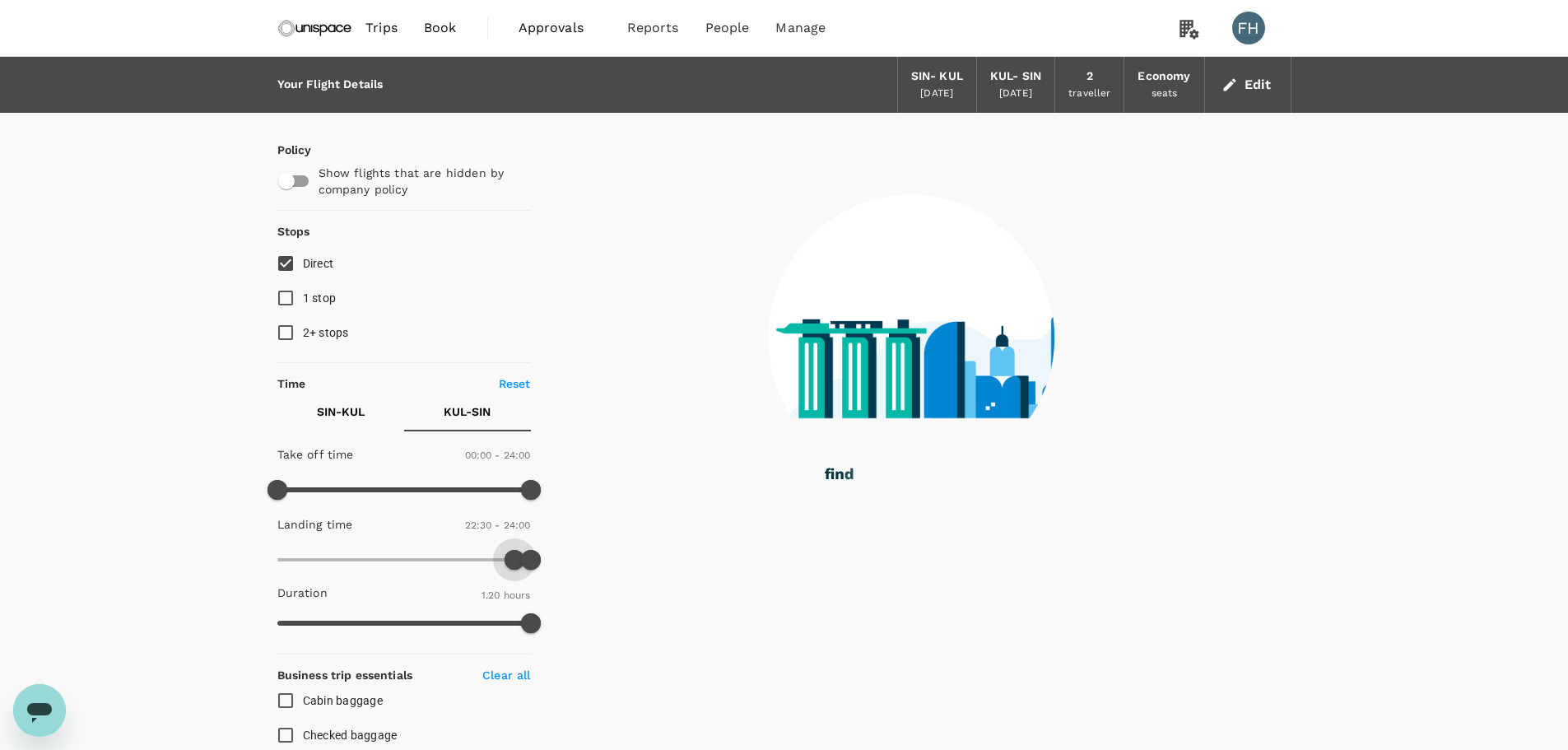
drag, startPoint x: 285, startPoint y: 571, endPoint x: 513, endPoint y: 566, distance: 228.1
click at [513, 566] on span at bounding box center [514, 559] width 20 height 20
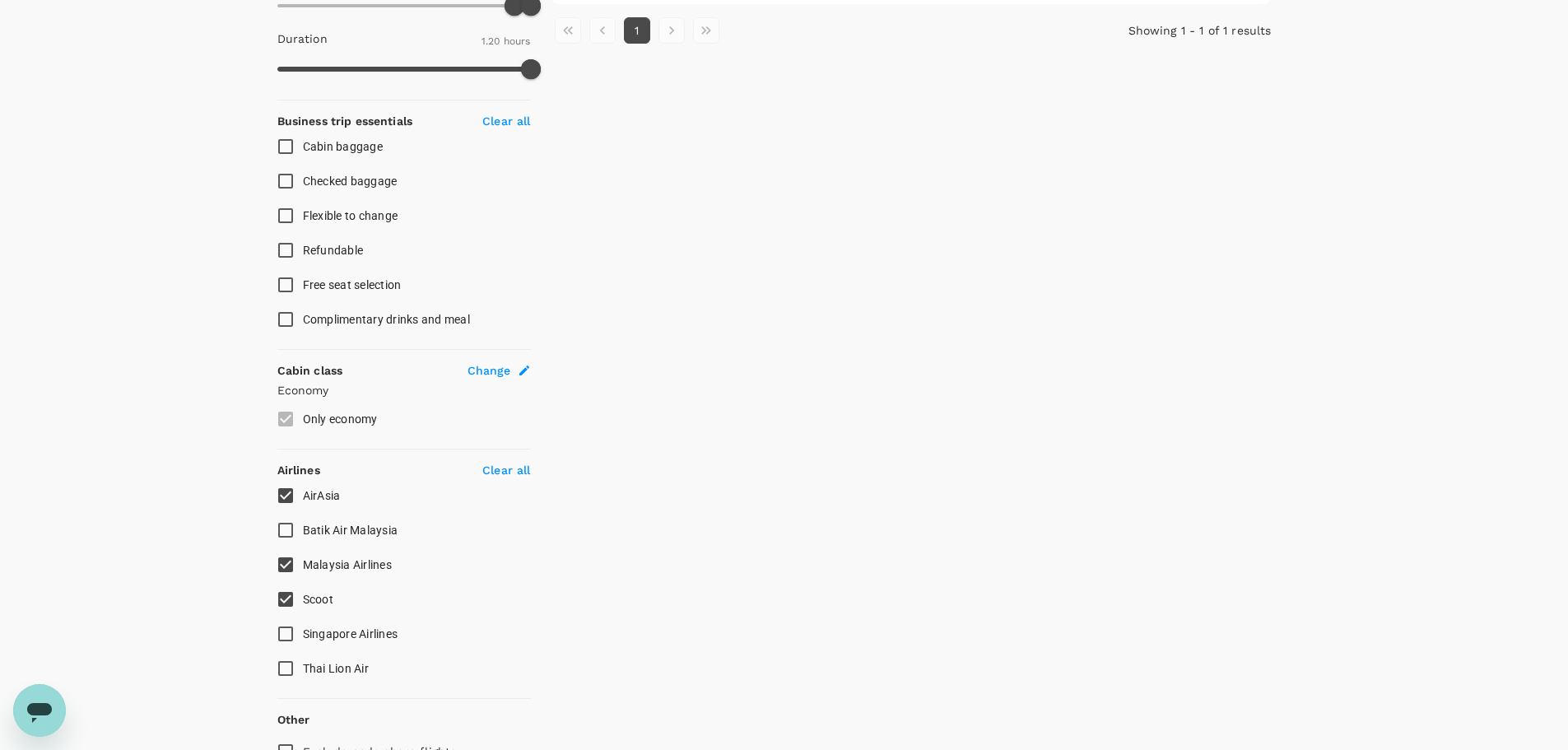
scroll to position [644, 0]
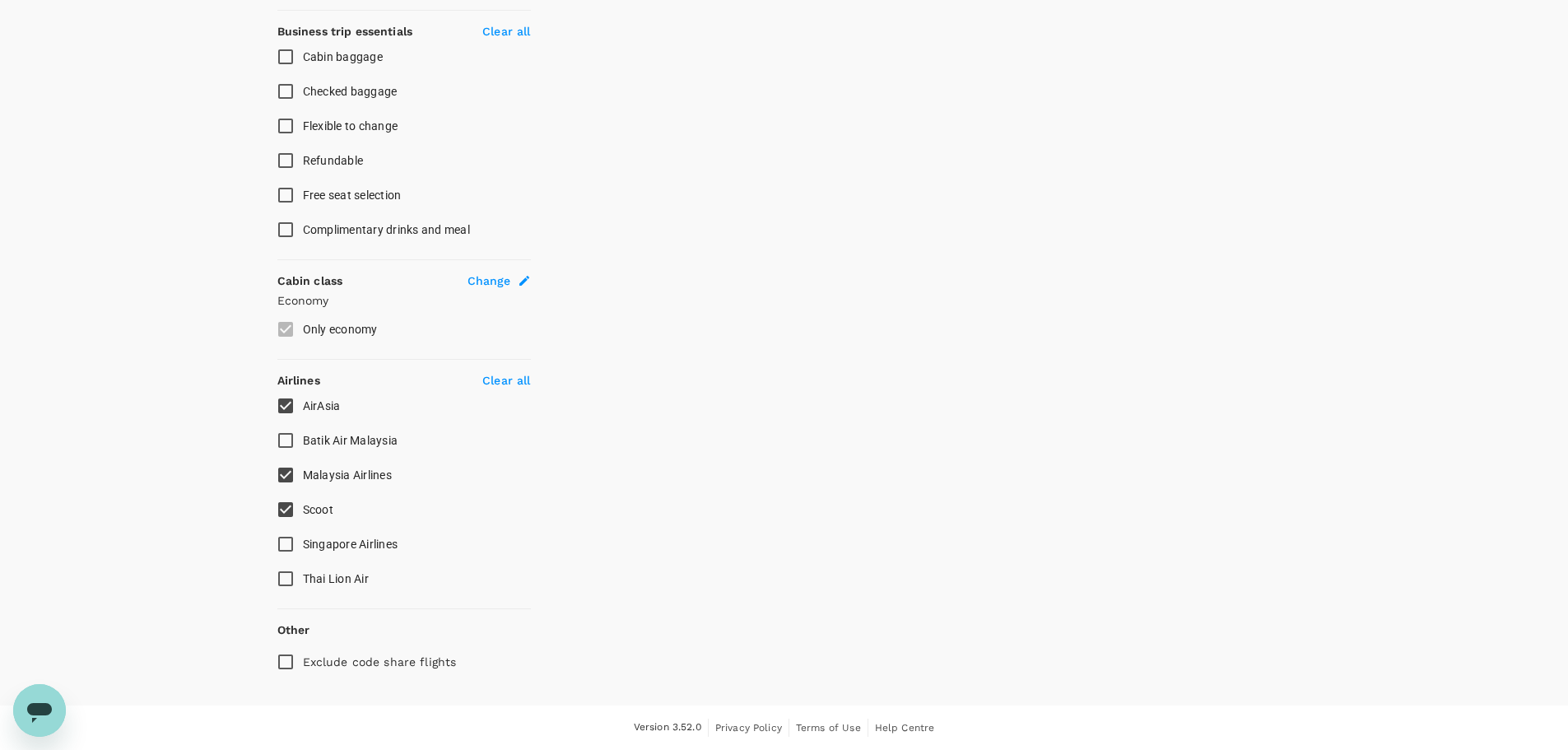
click at [282, 483] on input "Malaysia Airlines" at bounding box center [285, 475] width 34 height 34
checkbox input "false"
click at [287, 507] on input "Scoot" at bounding box center [285, 510] width 34 height 34
checkbox input "false"
click at [281, 411] on input "AirAsia" at bounding box center [285, 406] width 34 height 34
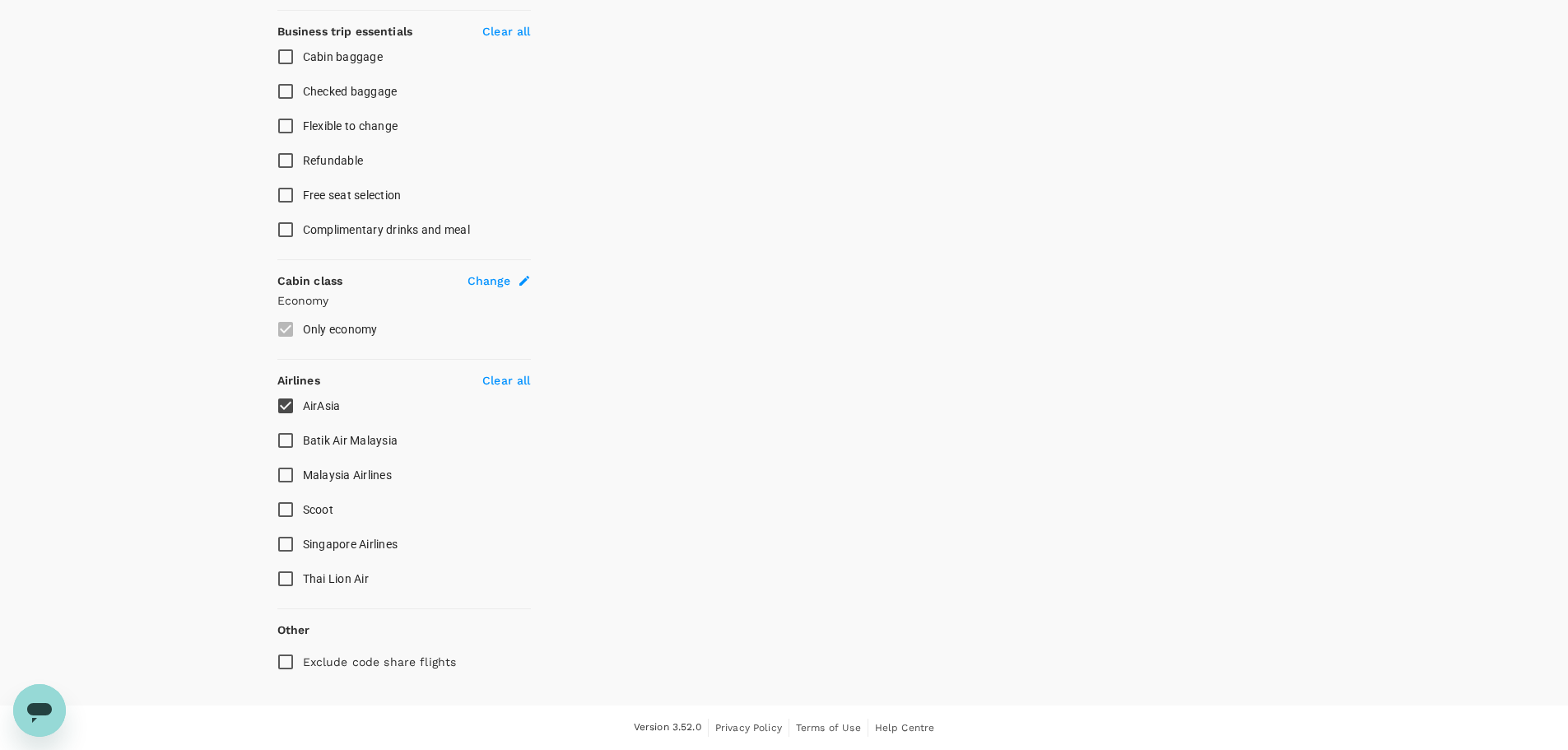
checkbox input "false"
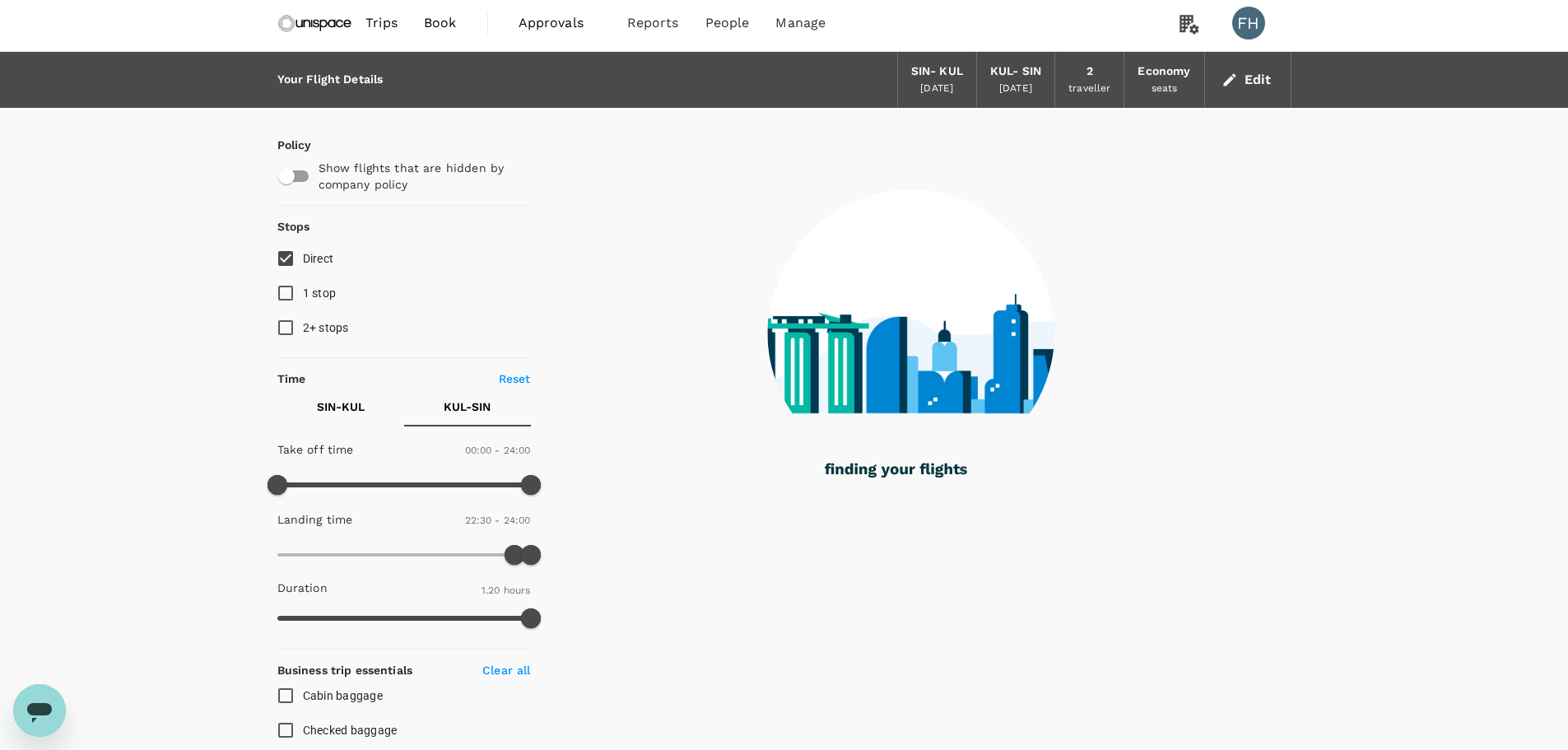
scroll to position [0, 0]
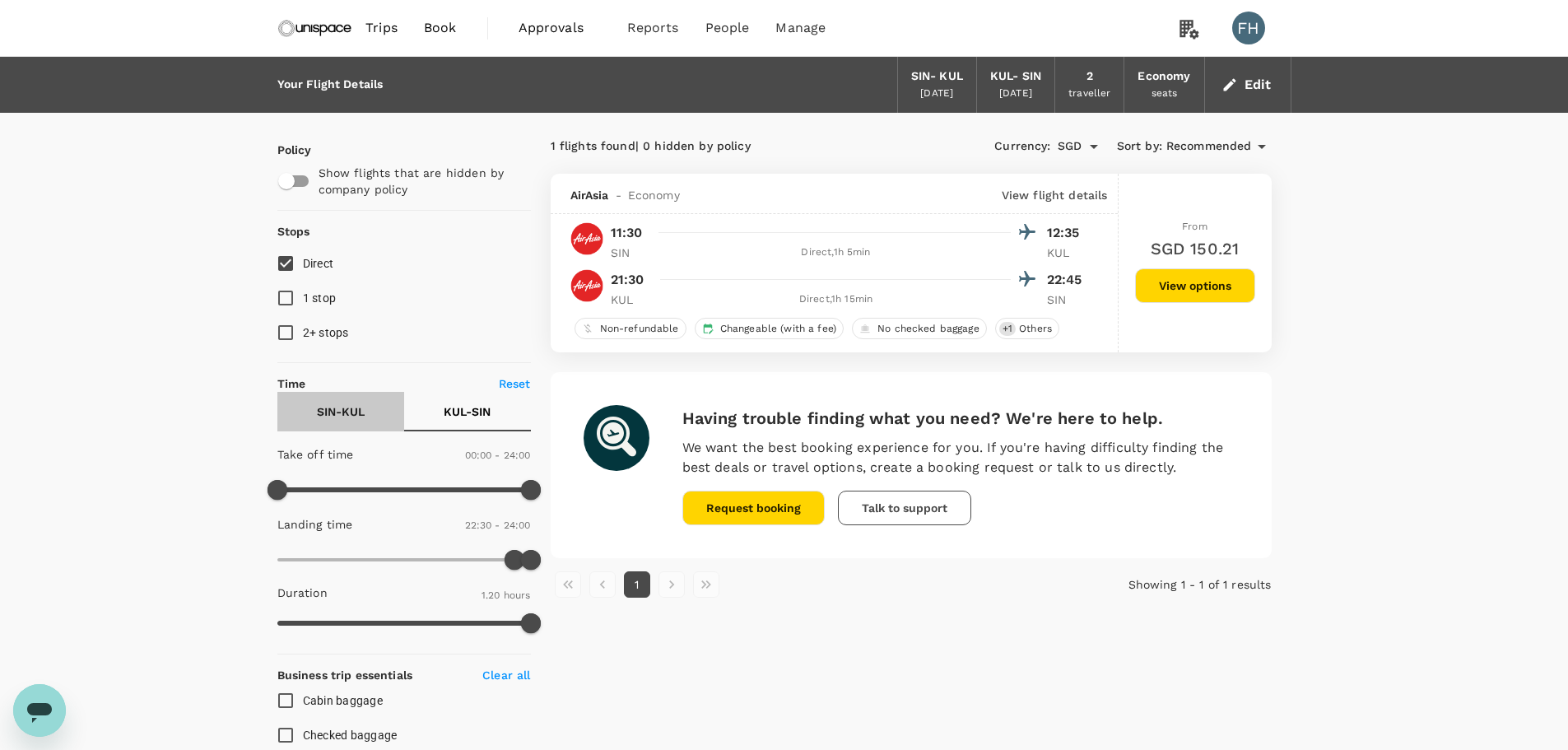
click at [330, 419] on p "SIN - KUL" at bounding box center [341, 411] width 48 height 16
type input "960"
drag, startPoint x: 429, startPoint y: 557, endPoint x: 443, endPoint y: 559, distance: 14.1
click at [443, 559] on span at bounding box center [446, 559] width 20 height 20
click at [412, 559] on span at bounding box center [409, 559] width 20 height 20
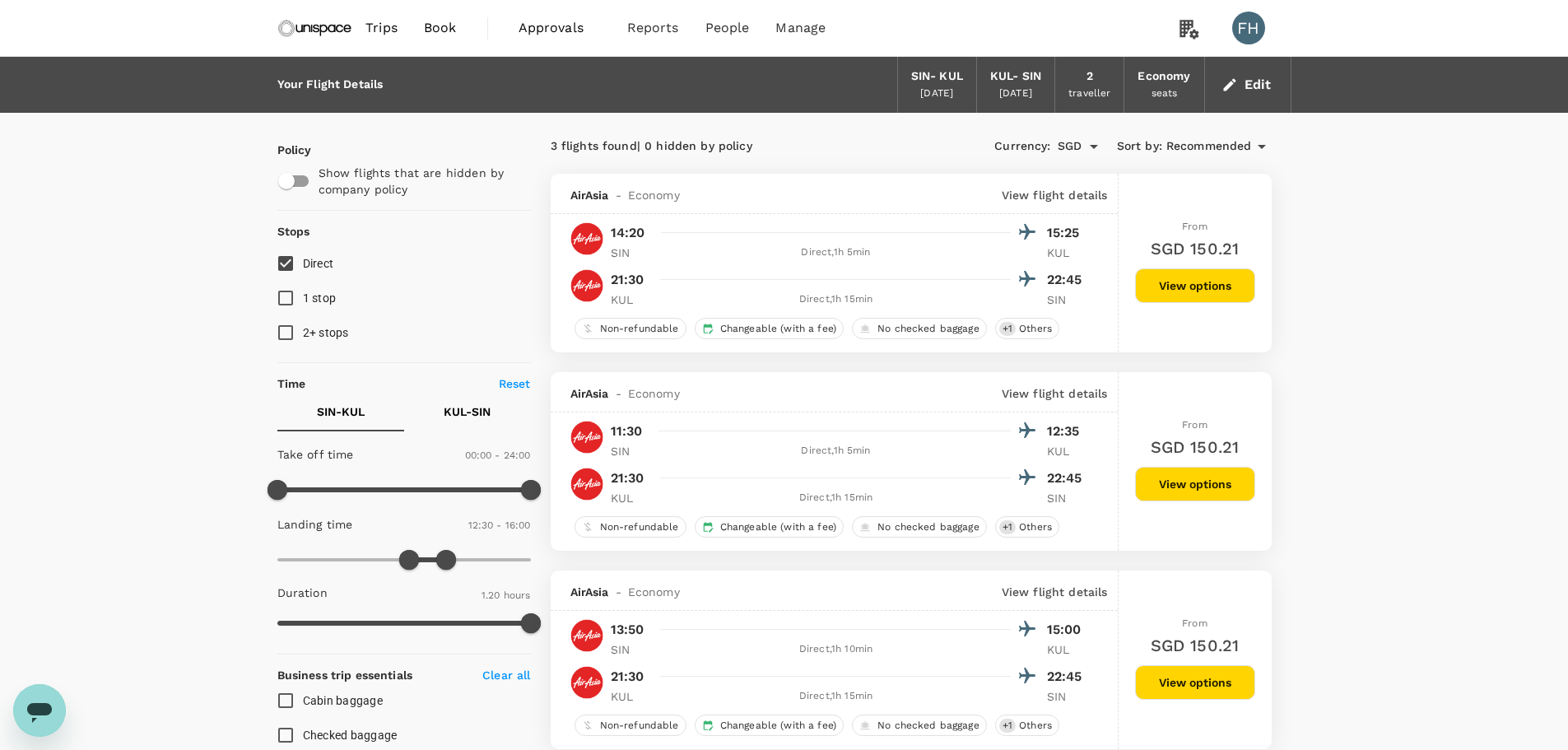
type input "0"
drag, startPoint x: 401, startPoint y: 560, endPoint x: 147, endPoint y: 549, distance: 254.2
click at [147, 549] on div "Your Flight Details SIN - KUL 24 Sep 2025 KUL - SIN 25 Sep 2025 2 traveller Eco…" at bounding box center [784, 703] width 1568 height 1293
type input "1440"
drag, startPoint x: 518, startPoint y: 561, endPoint x: 562, endPoint y: 560, distance: 44.0
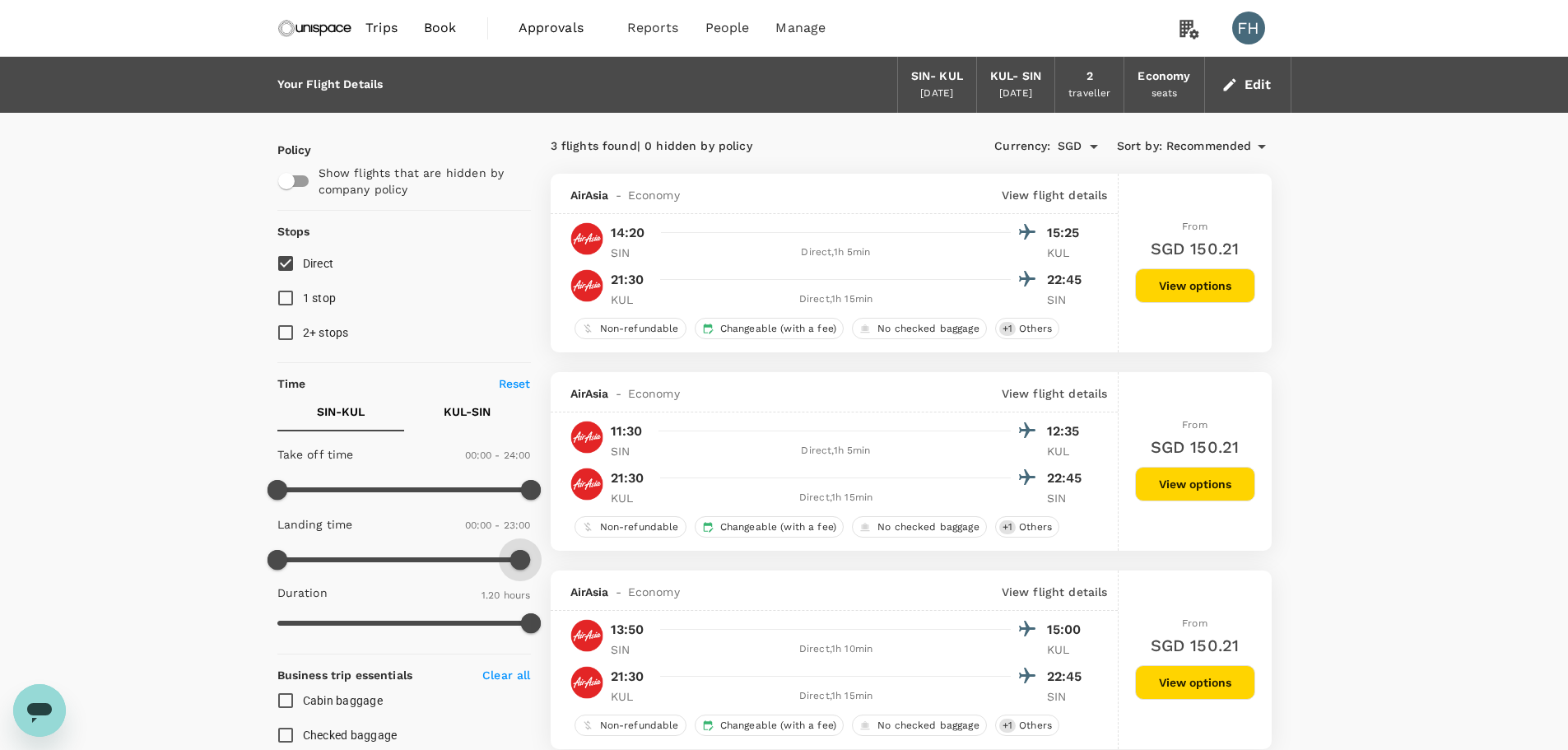
click at [562, 560] on div "Policy Show flights that are hidden by company policy Stops Direct 1 stop 2+ st…" at bounding box center [784, 718] width 1014 height 1211
click at [461, 411] on p "KUL - SIN" at bounding box center [466, 411] width 47 height 16
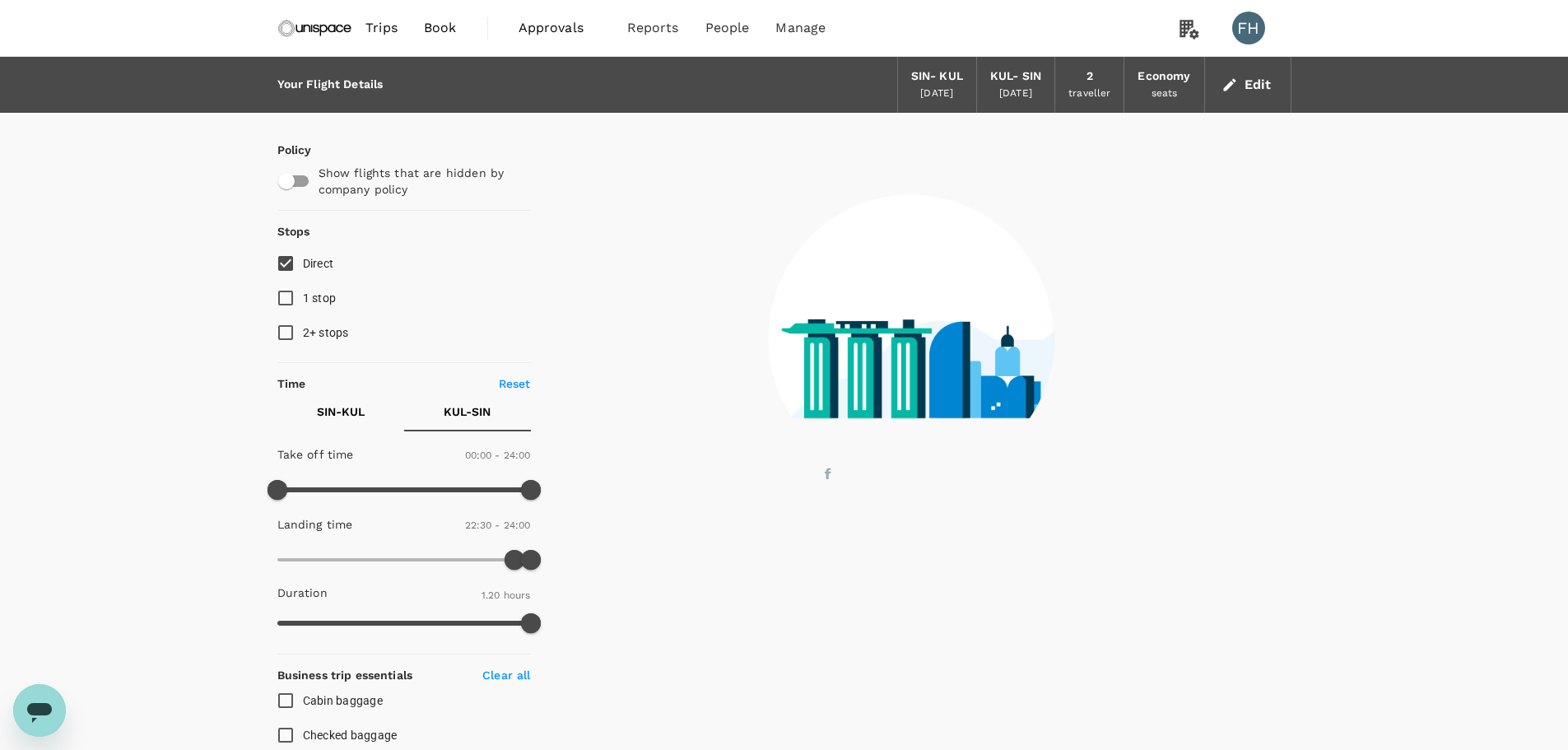
type input "0"
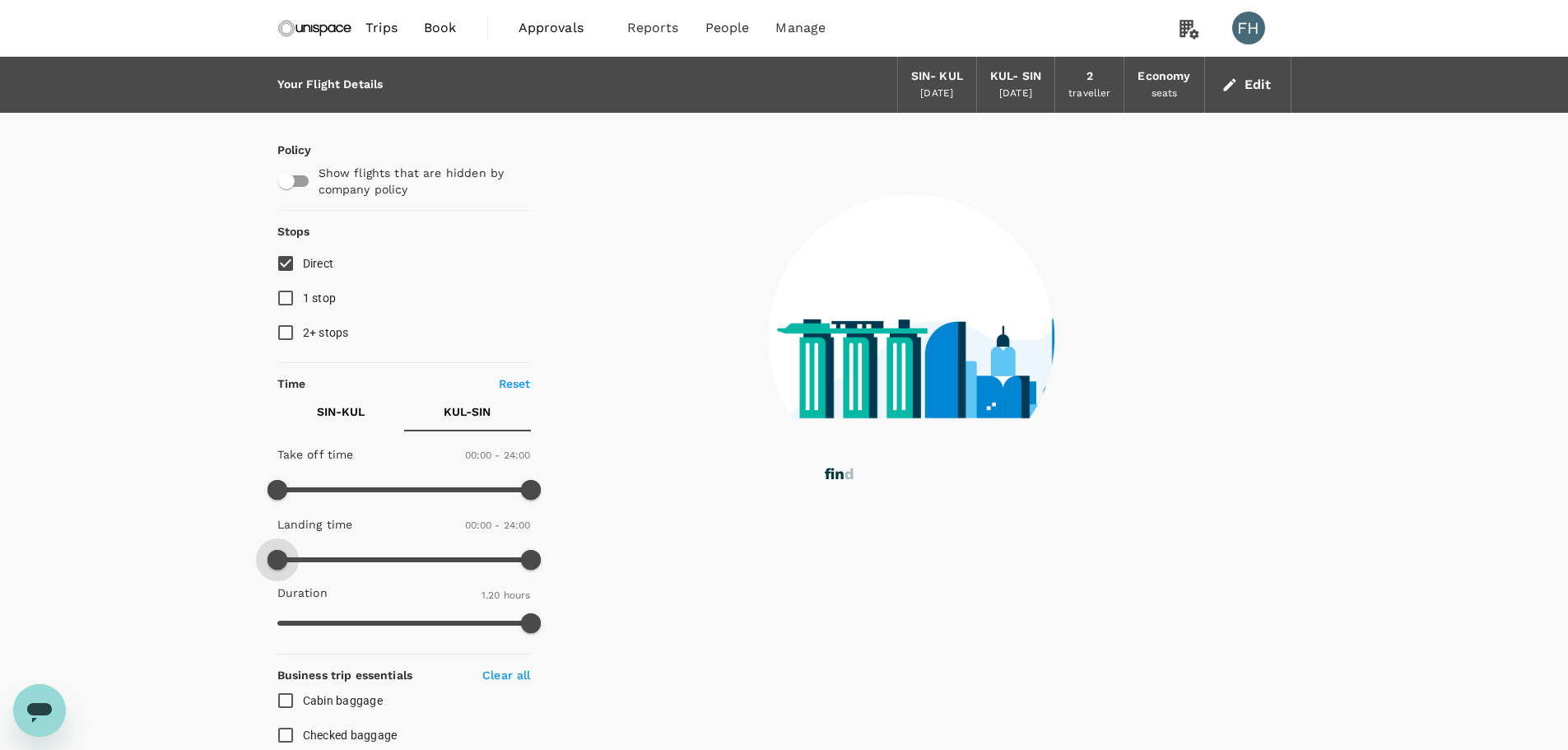
drag, startPoint x: 512, startPoint y: 559, endPoint x: 194, endPoint y: 562, distance: 318.0
click at [194, 562] on div "Your Flight Details SIN - KUL 24 Sep 2025 KUL - SIN 25 Sep 2025 2 traveller Eco…" at bounding box center [784, 703] width 1568 height 1293
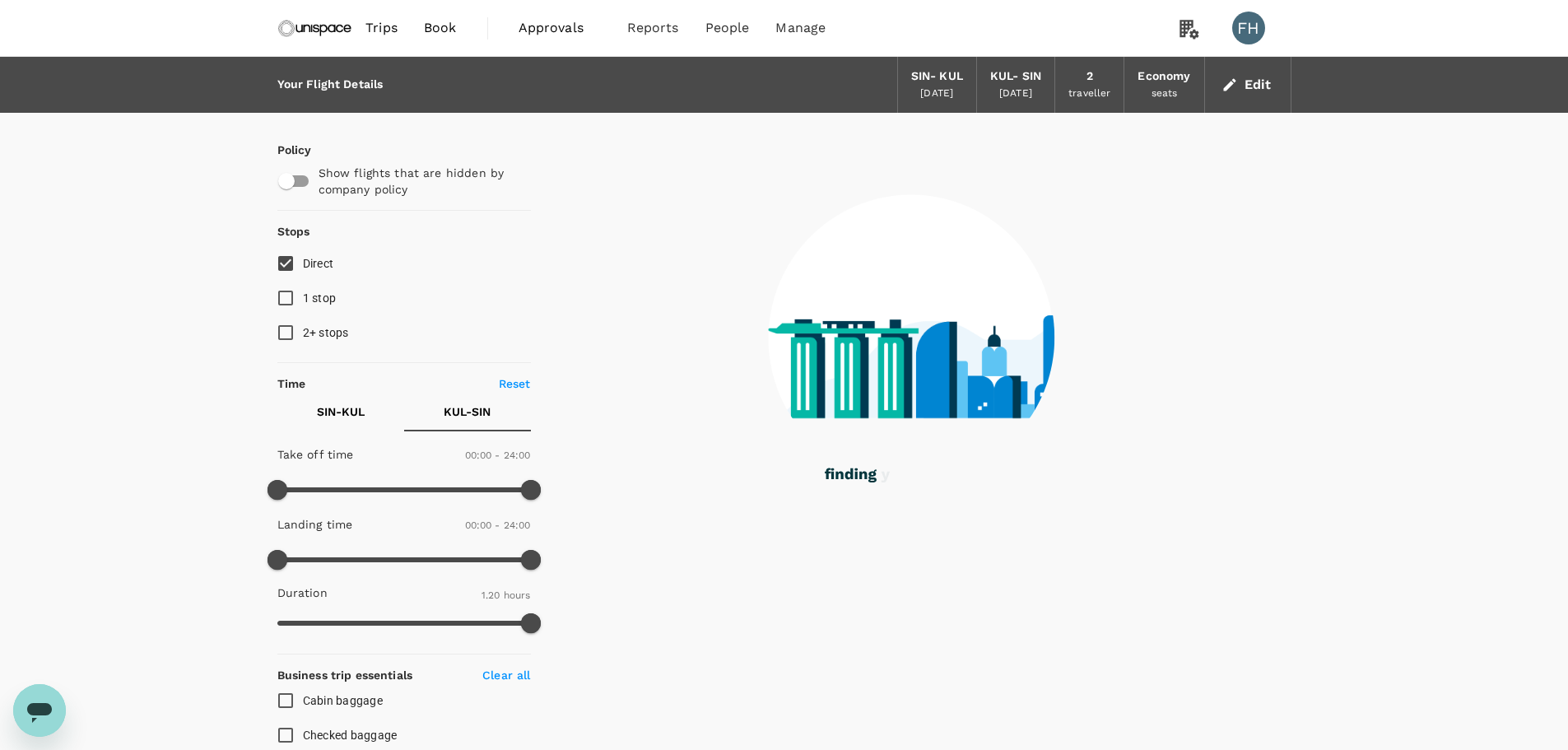
click at [202, 554] on div "Your Flight Details SIN - KUL 24 Sep 2025 KUL - SIN 25 Sep 2025 2 traveller Eco…" at bounding box center [784, 703] width 1568 height 1293
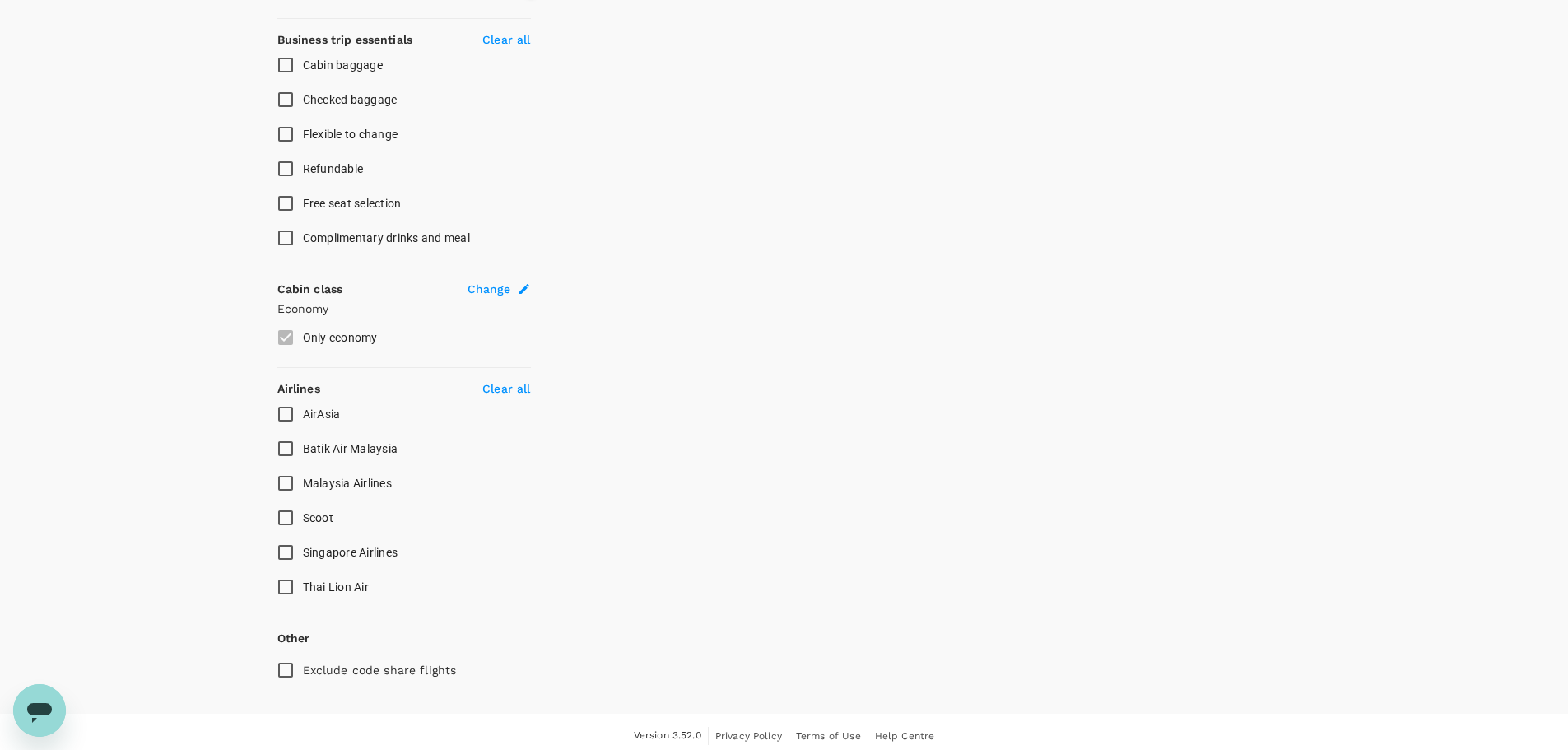
scroll to position [644, 0]
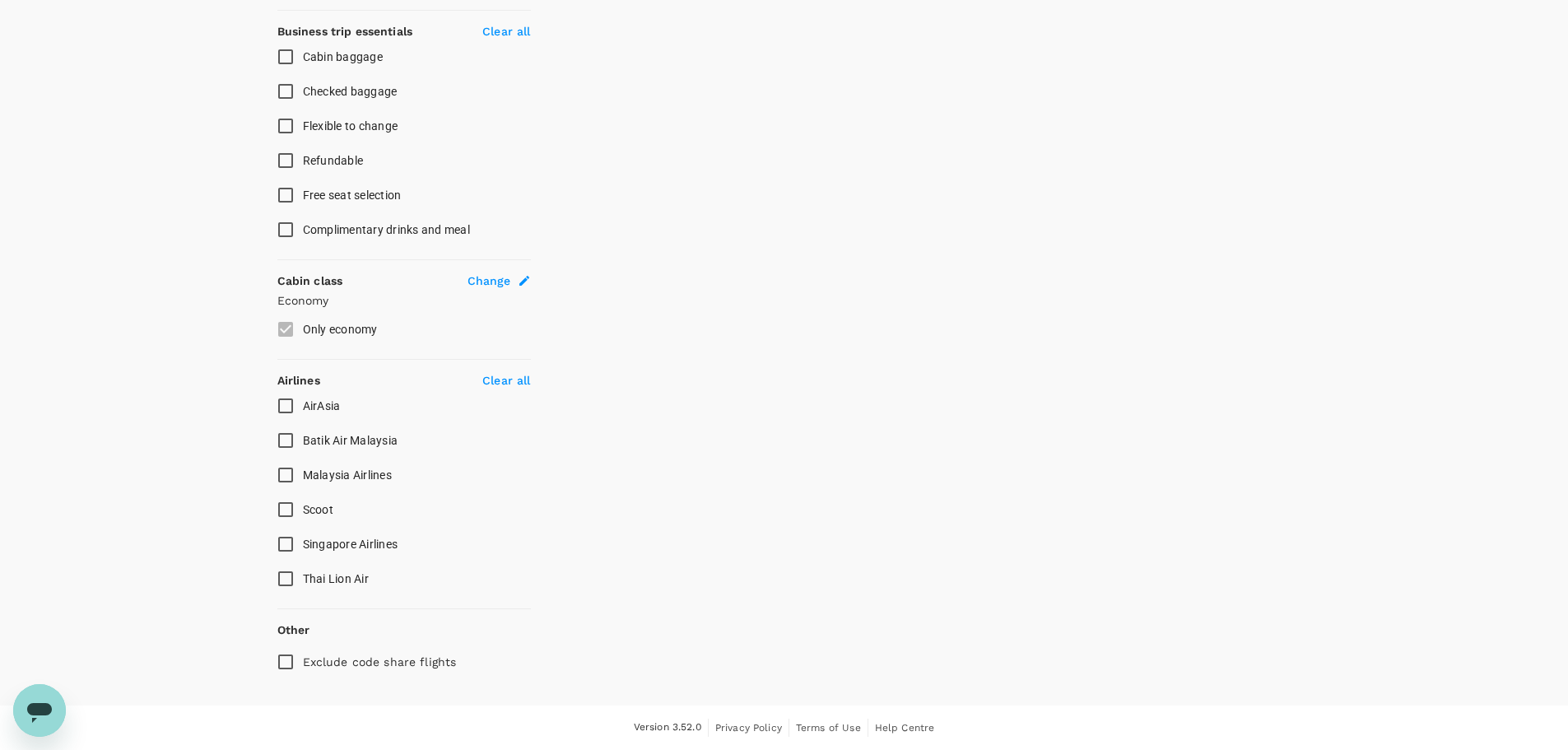
click at [280, 511] on input "Scoot" at bounding box center [285, 510] width 34 height 34
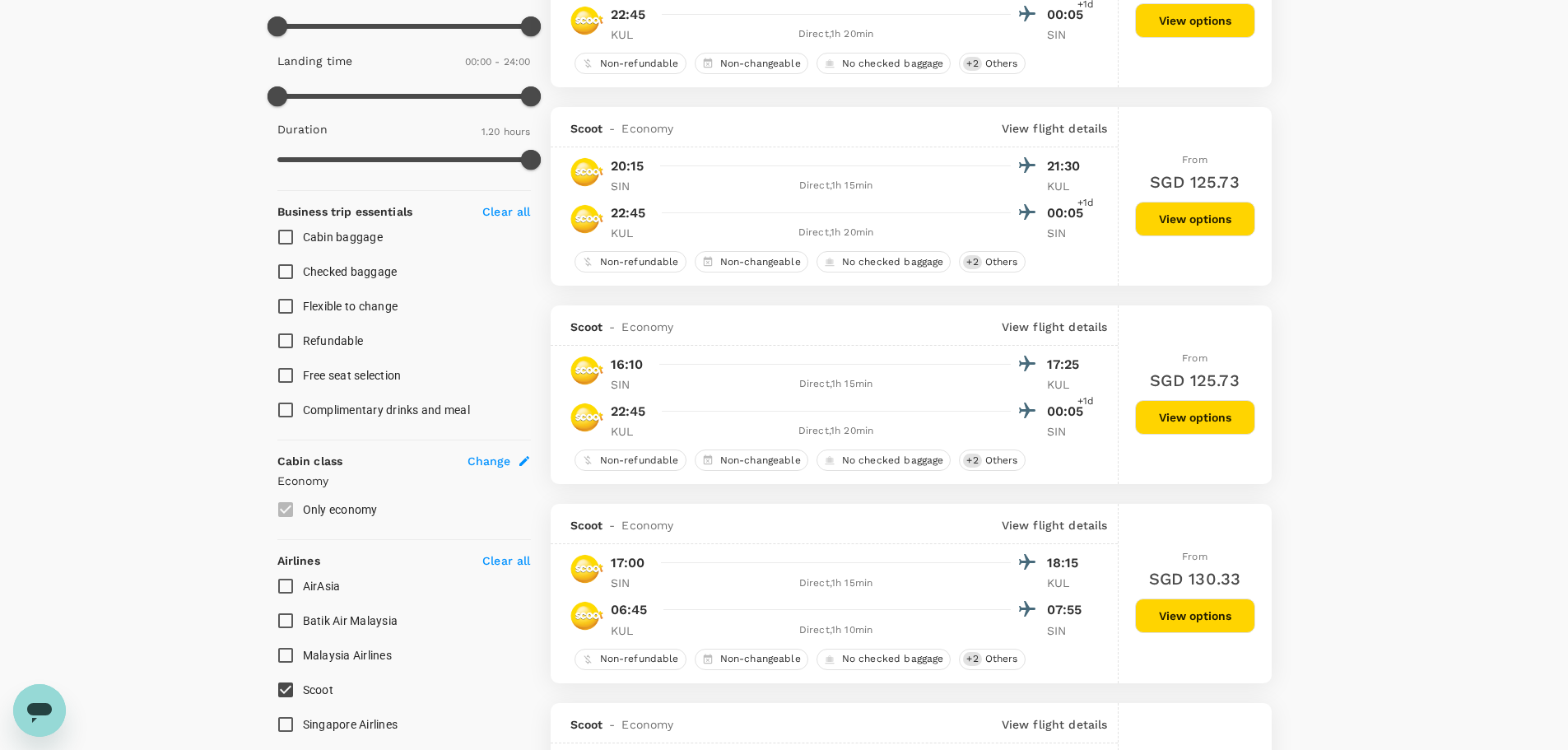
scroll to position [149, 0]
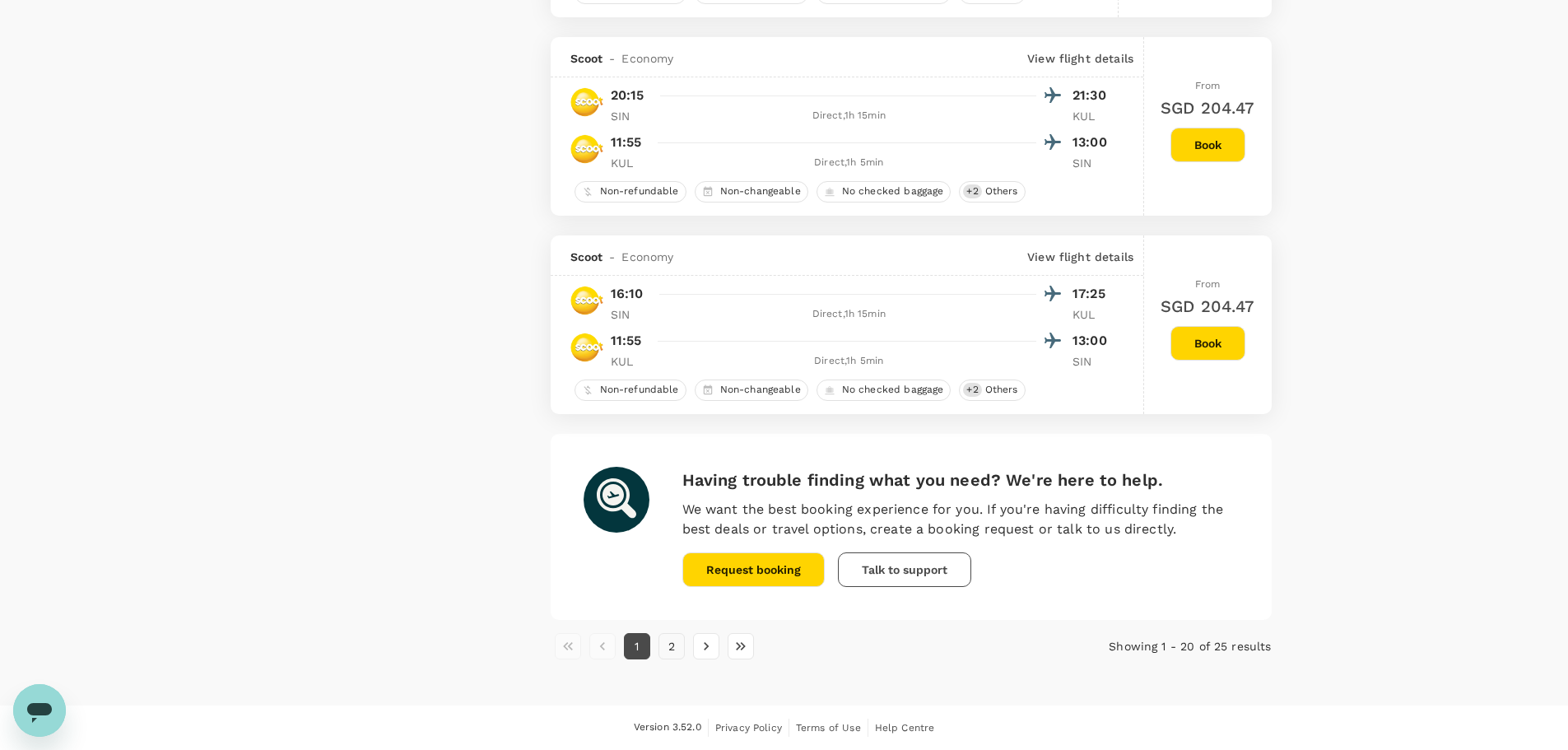
click at [677, 647] on button "2" at bounding box center [672, 647] width 27 height 27
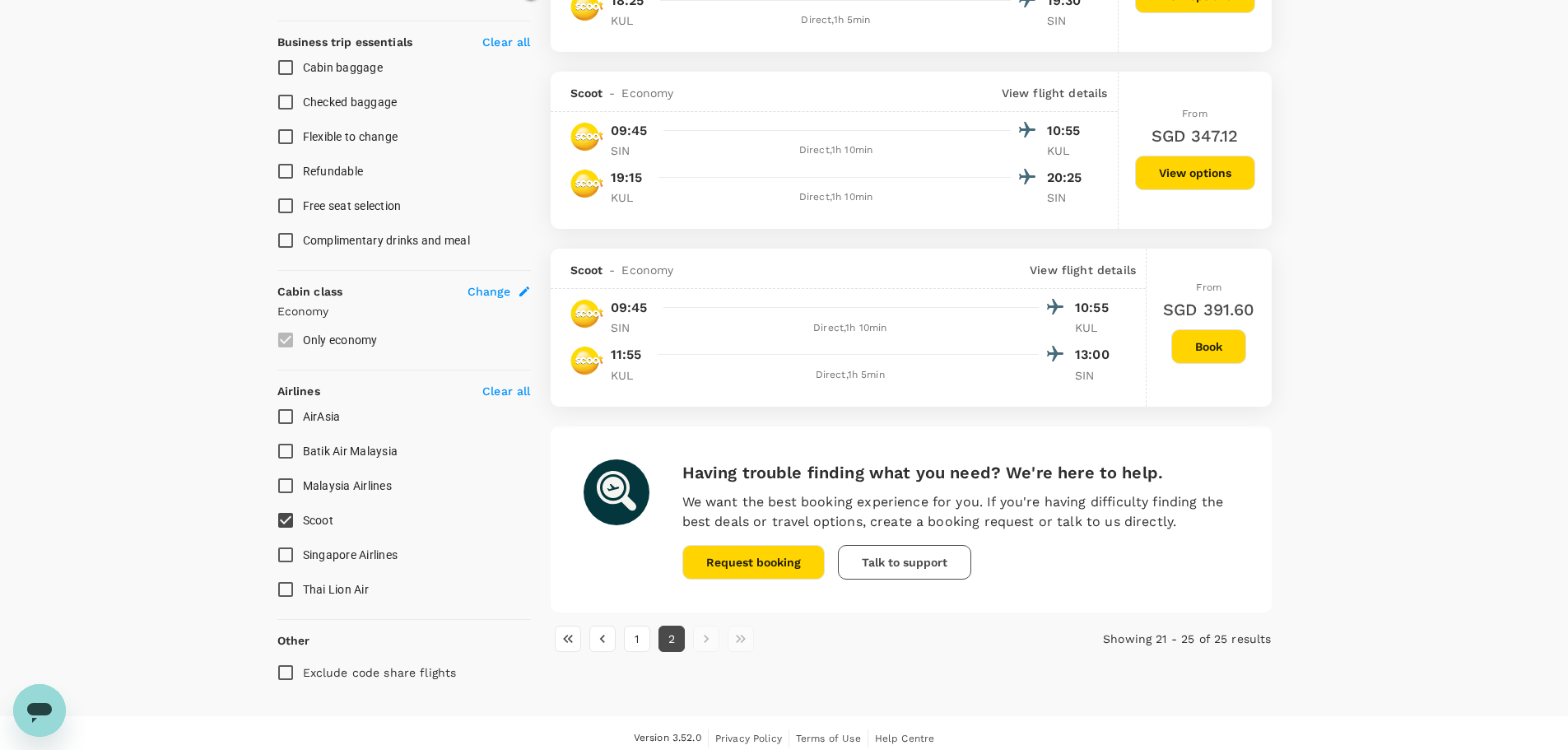
scroll to position [644, 0]
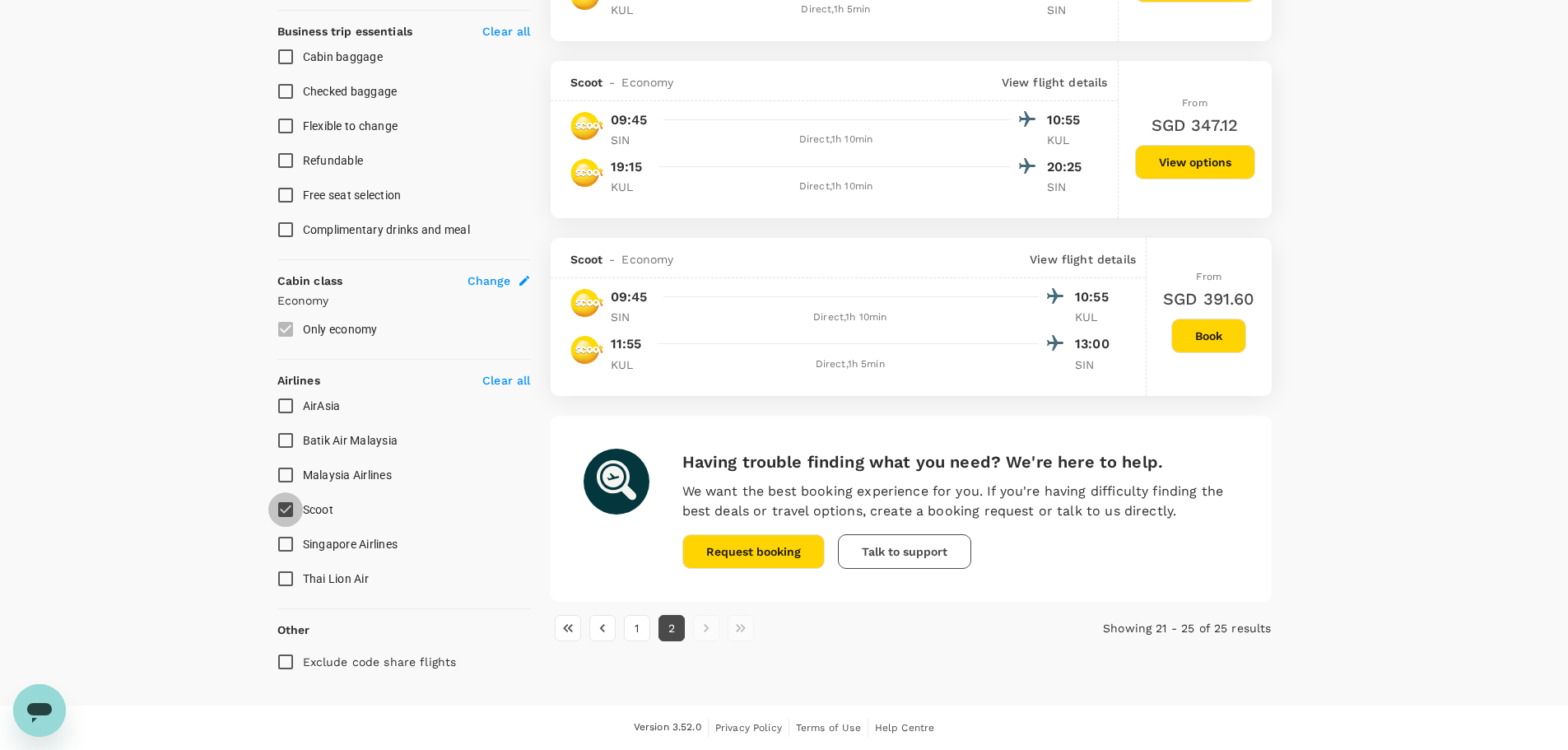
click at [287, 513] on input "Scoot" at bounding box center [285, 510] width 34 height 34
checkbox input "false"
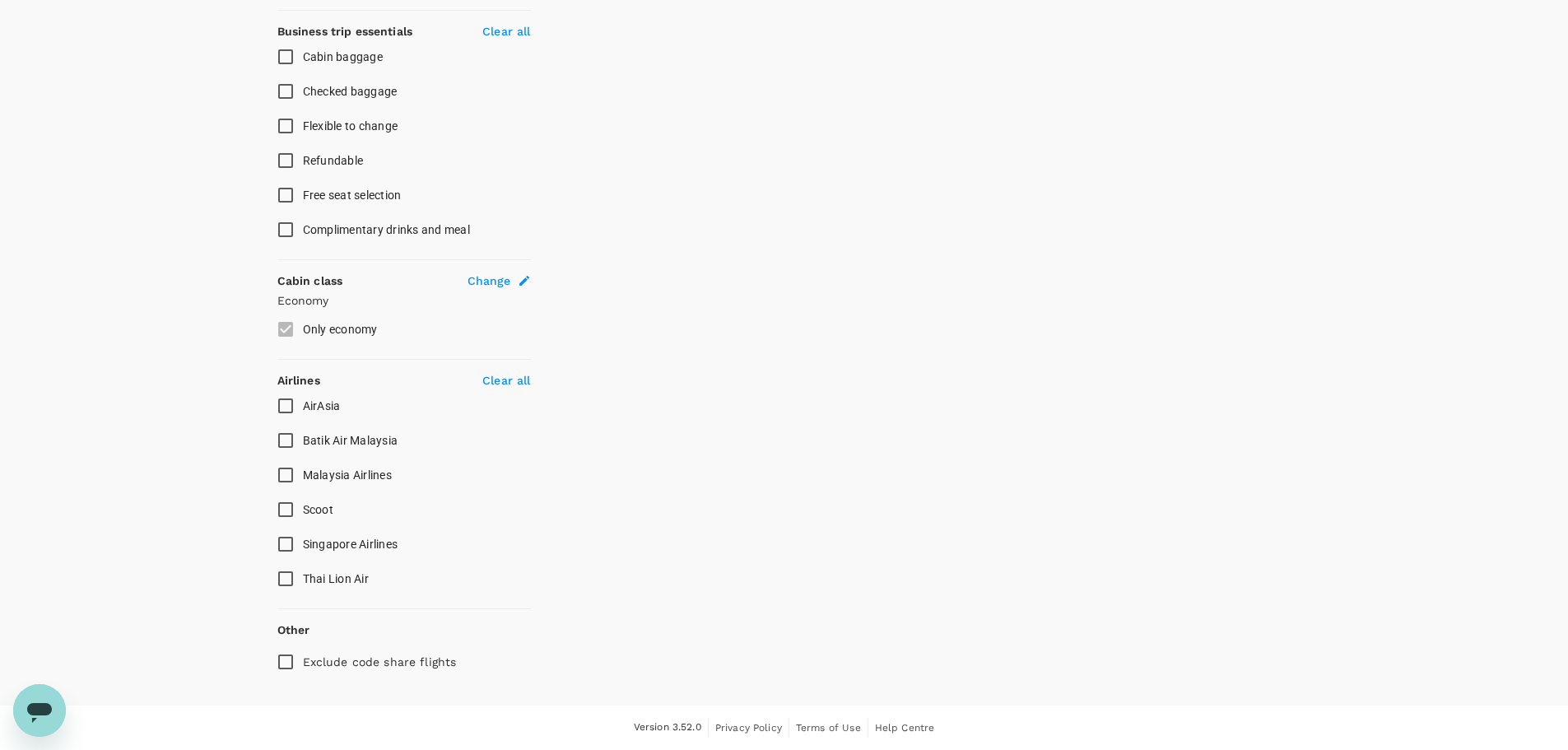
click at [280, 472] on input "Malaysia Airlines" at bounding box center [285, 475] width 34 height 34
checkbox input "true"
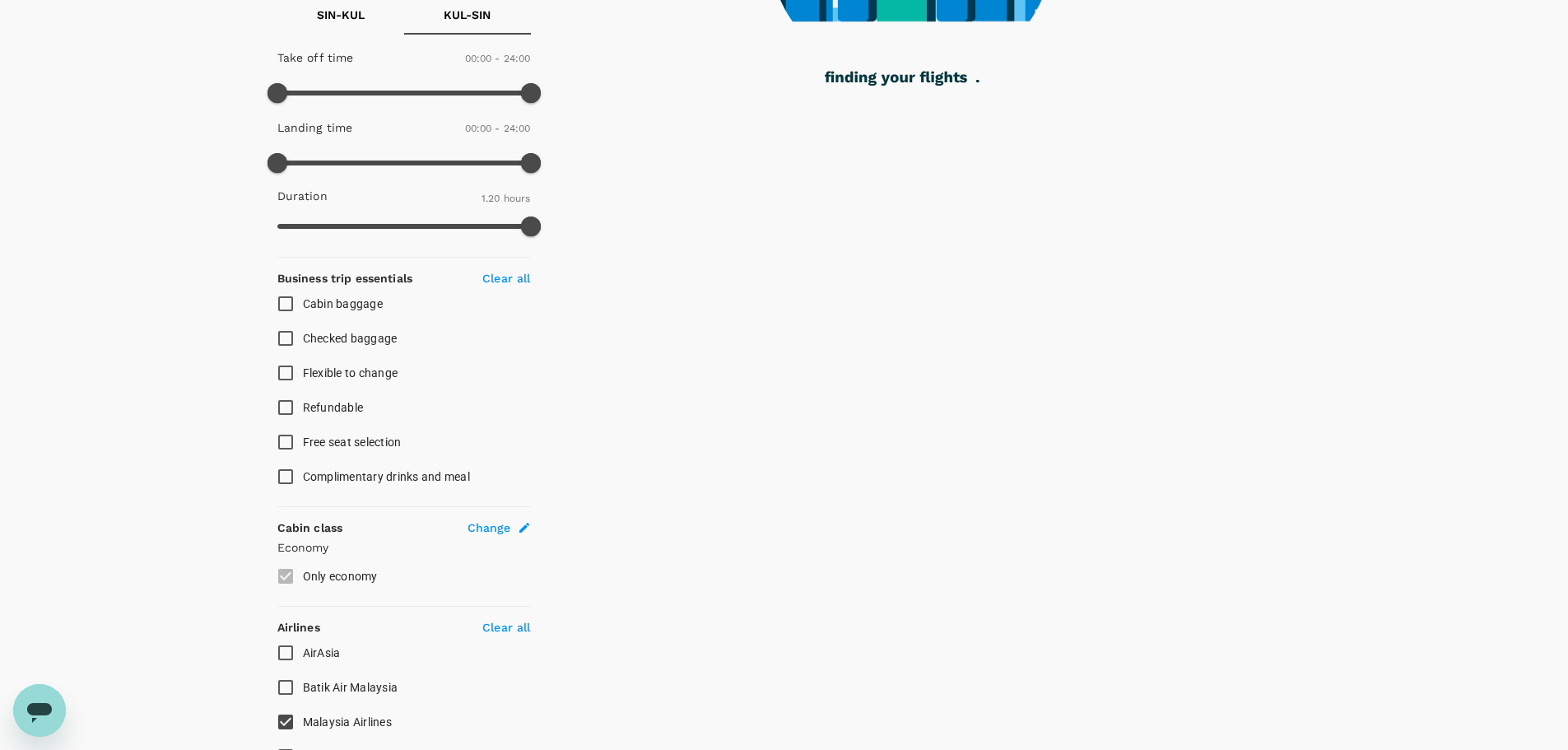
scroll to position [0, 0]
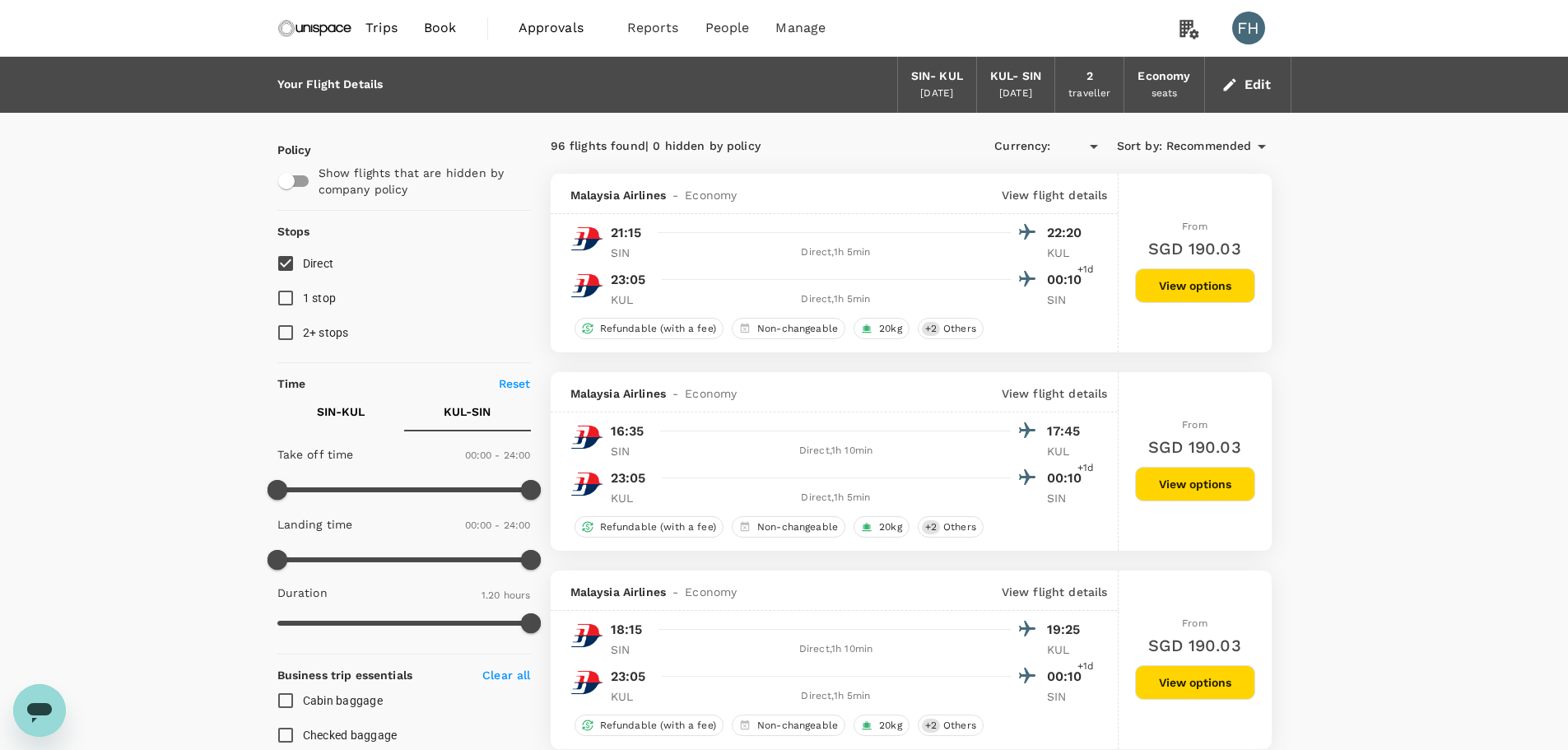
type input "SGD"
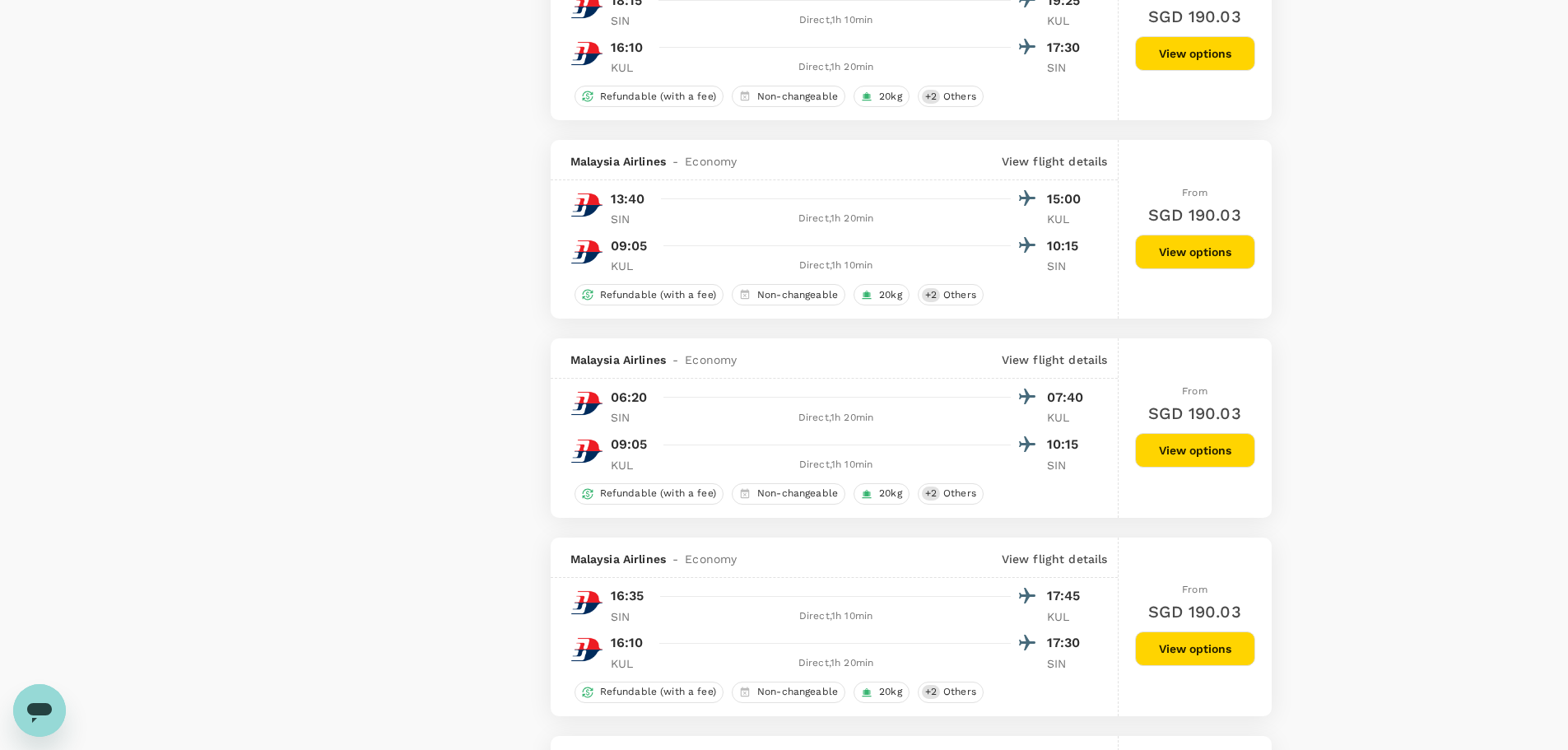
scroll to position [3211, 0]
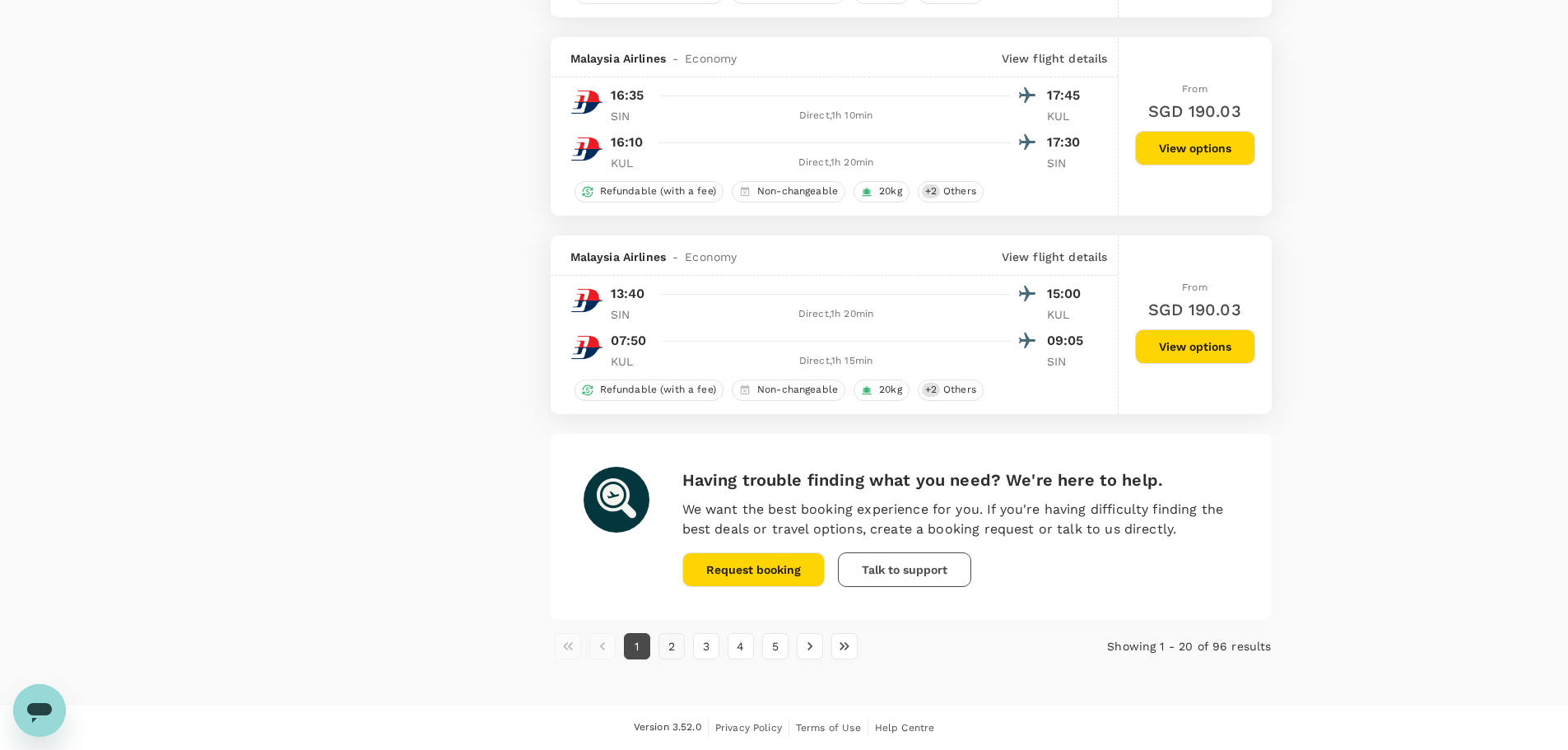
click at [665, 659] on button "2" at bounding box center [672, 647] width 27 height 27
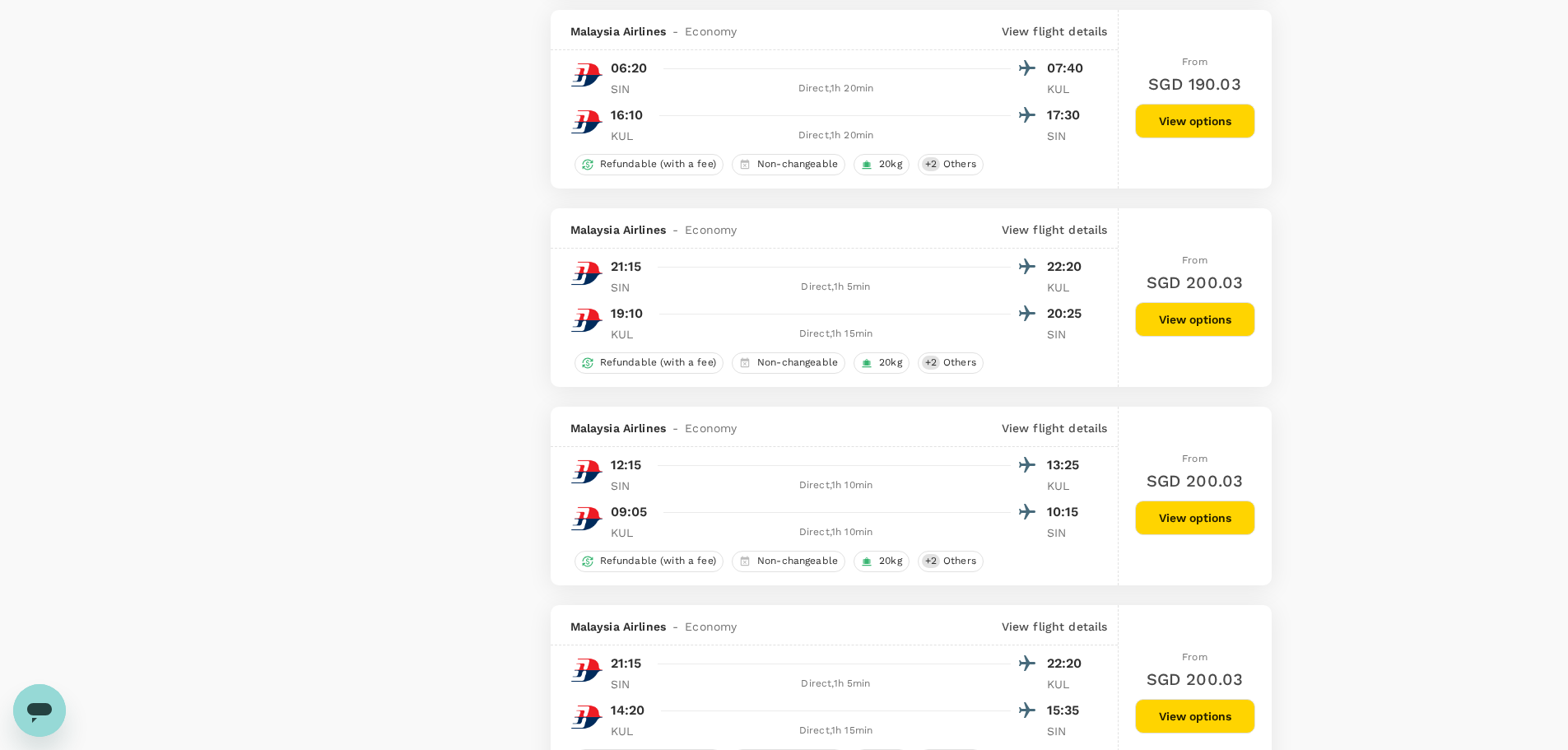
scroll to position [1399, 0]
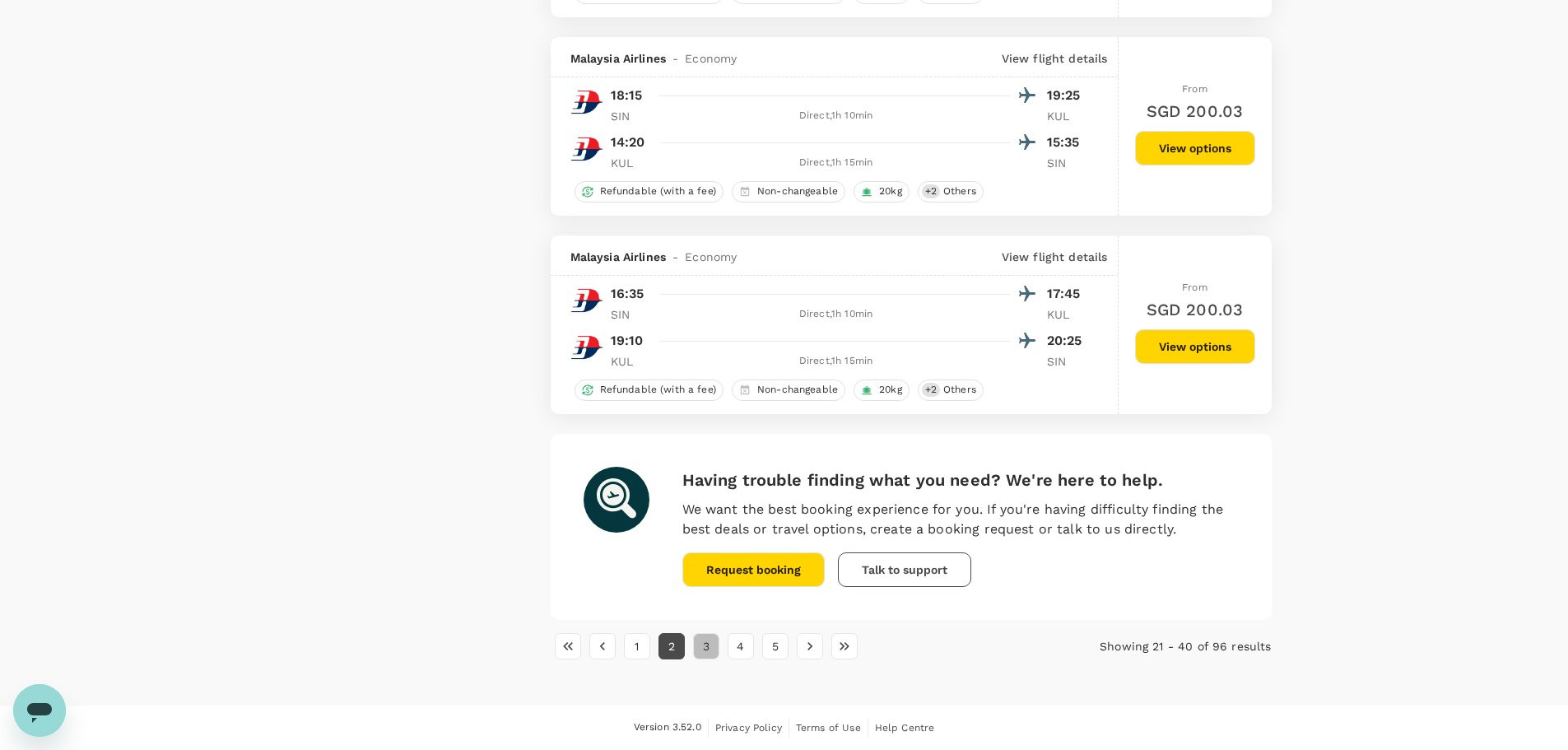
click at [711, 642] on button "3" at bounding box center [706, 647] width 27 height 27
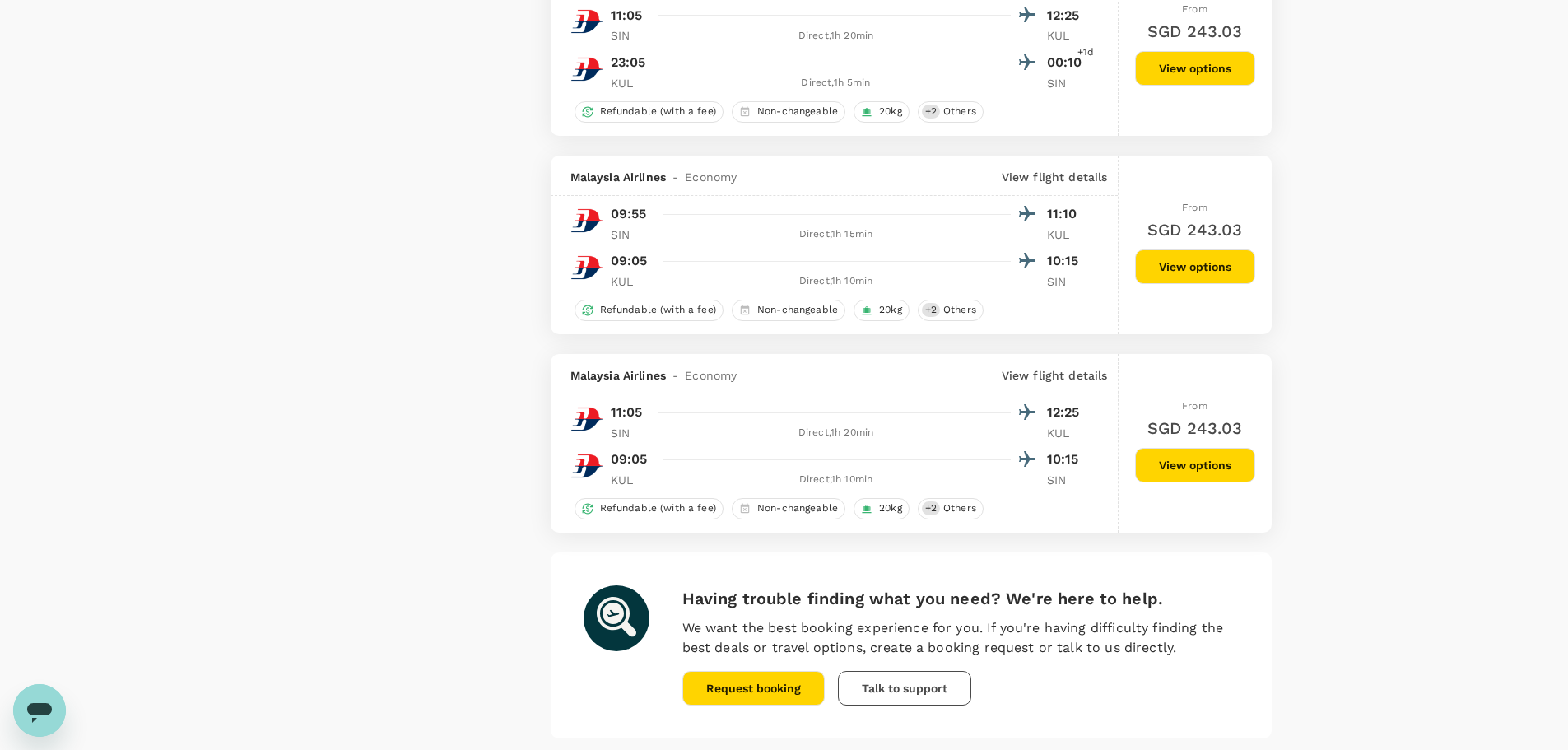
scroll to position [3705, 0]
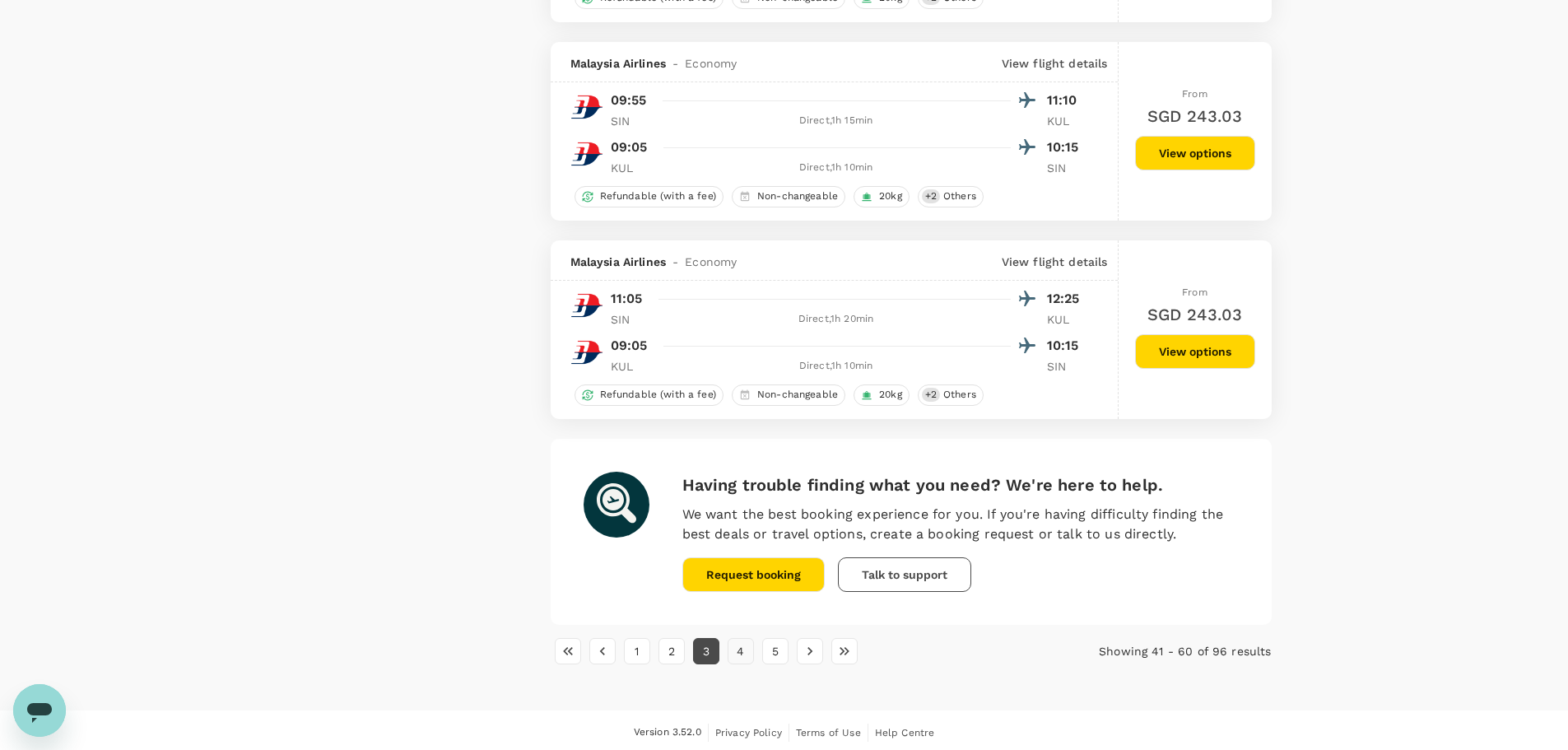
click at [742, 656] on button "4" at bounding box center [741, 651] width 27 height 27
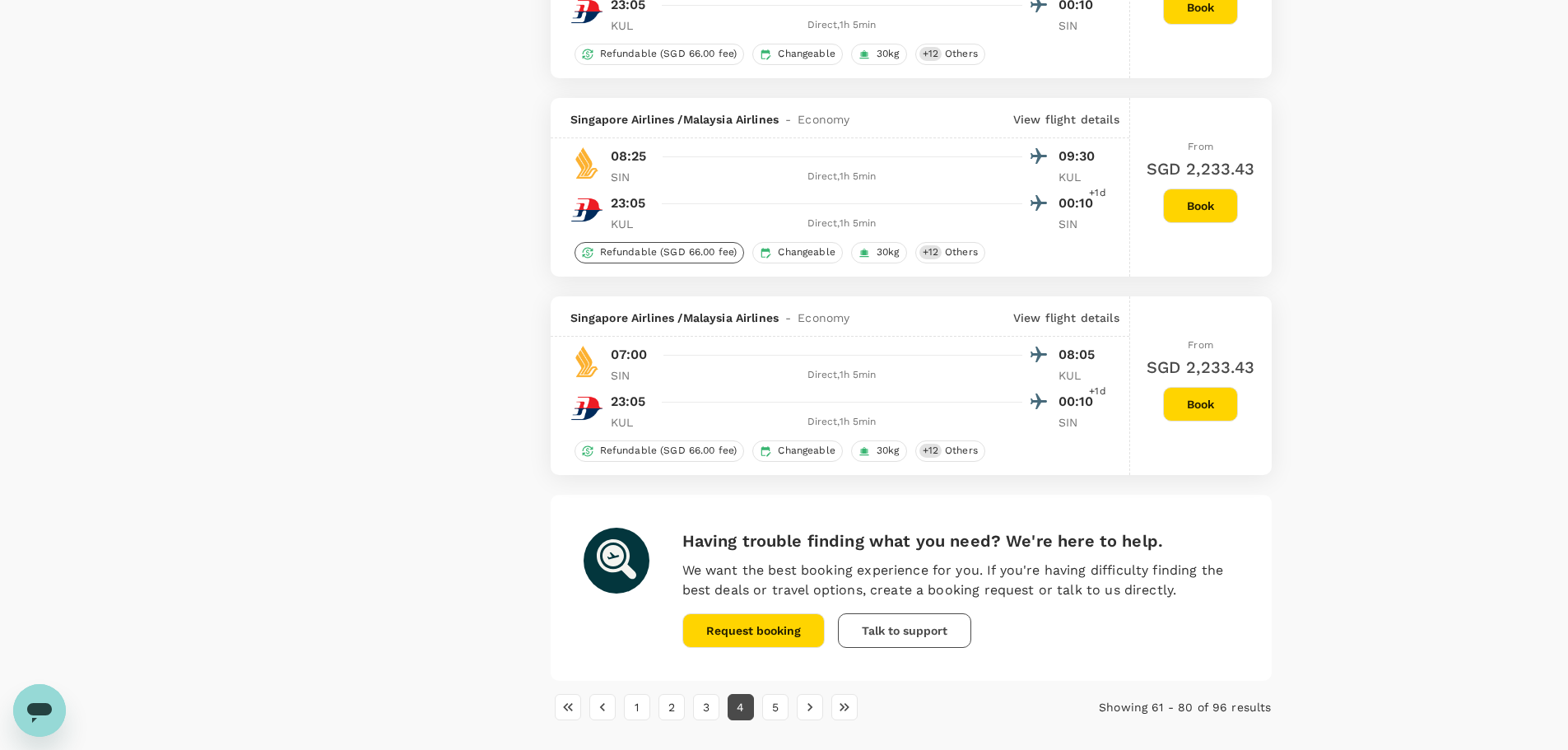
scroll to position [3710, 0]
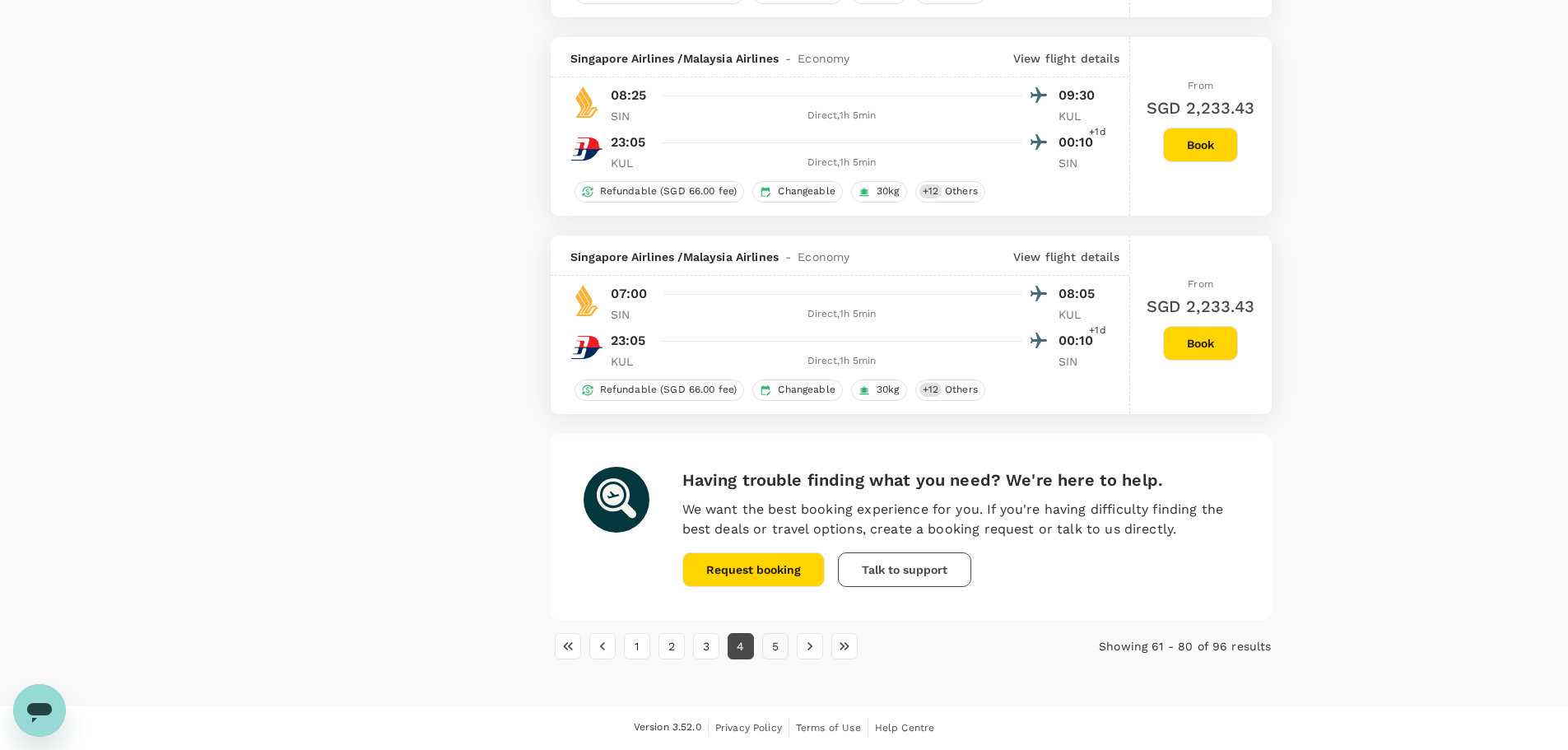
click at [773, 646] on button "5" at bounding box center [775, 647] width 27 height 27
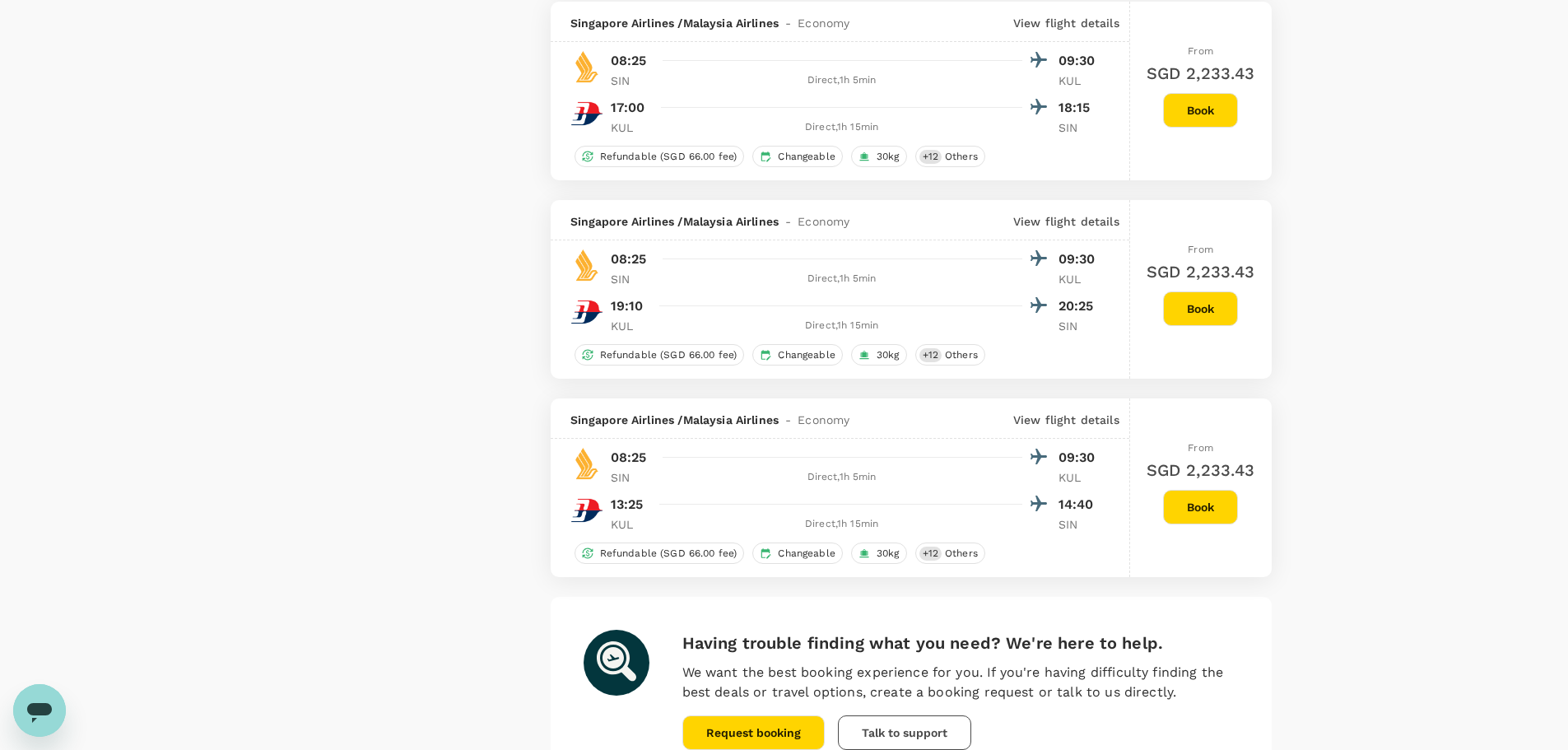
scroll to position [2916, 0]
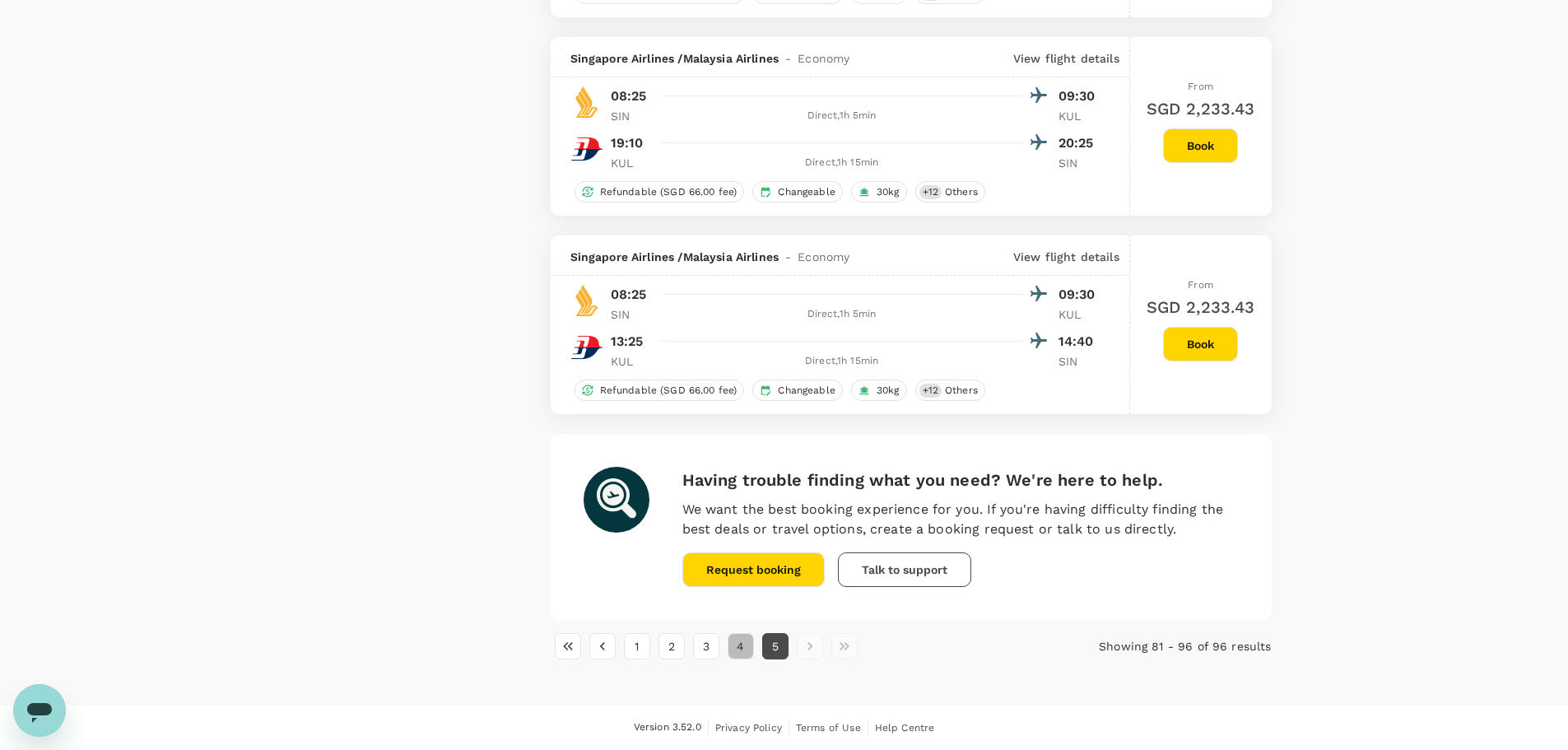
click at [736, 644] on button "4" at bounding box center [741, 647] width 27 height 27
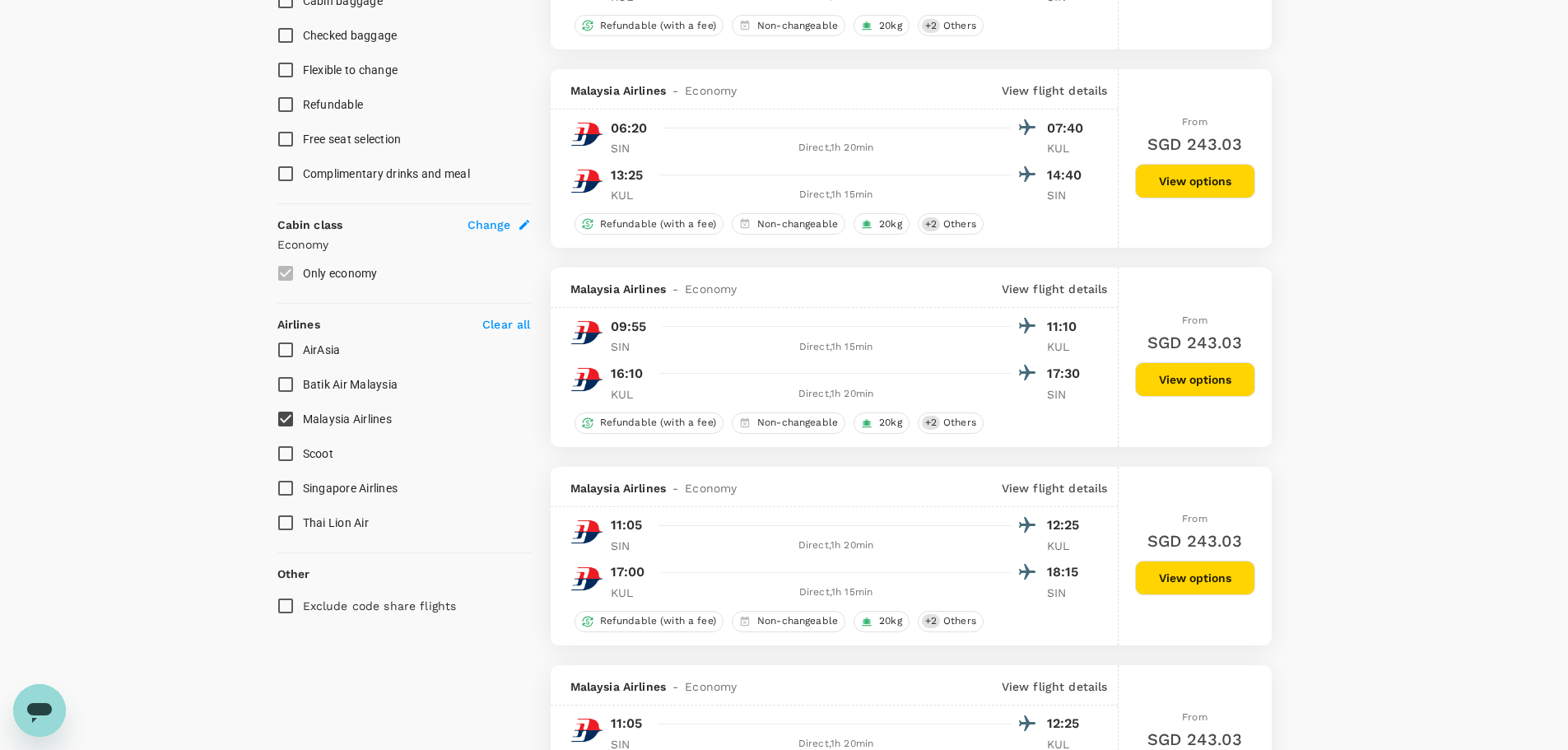
scroll to position [494, 0]
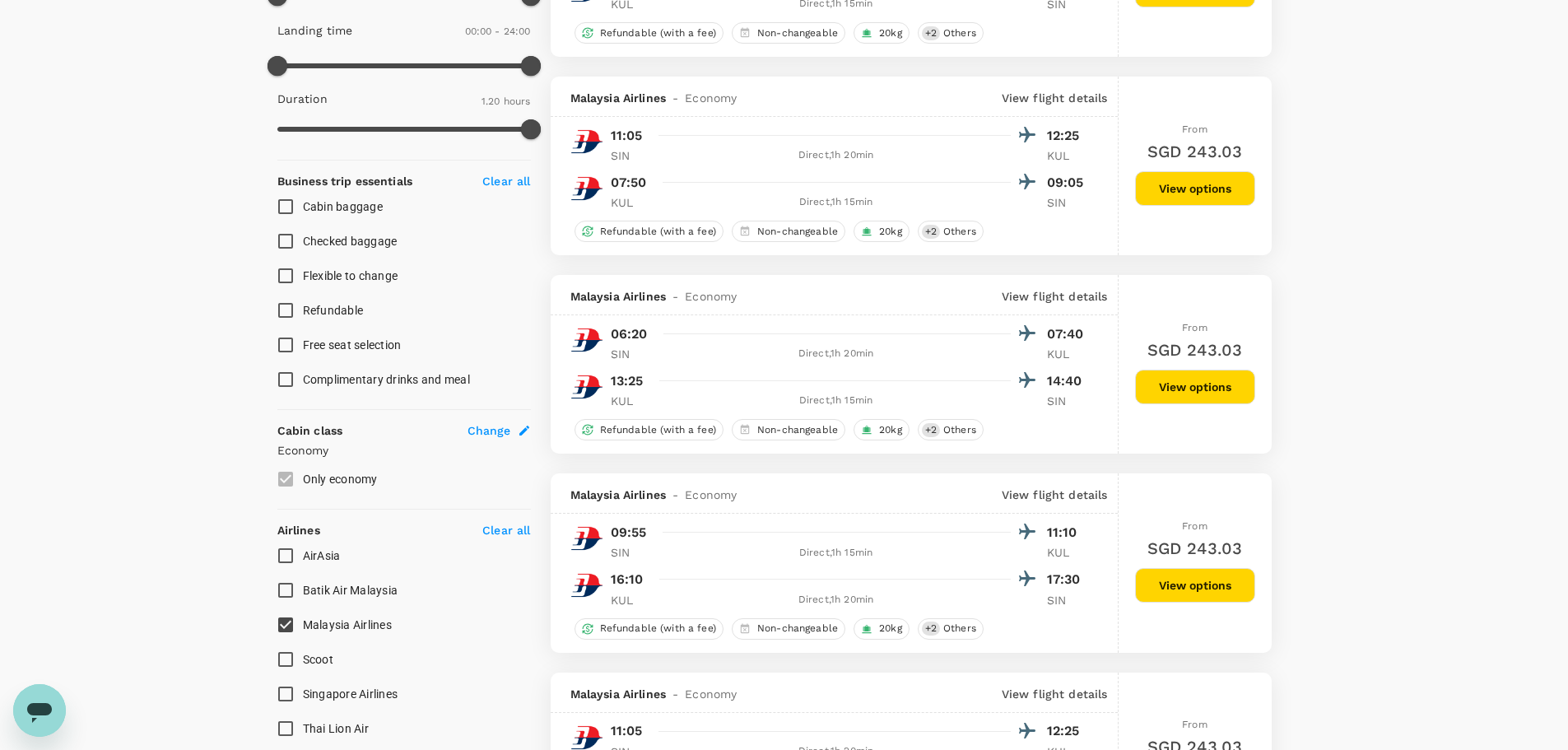
click at [302, 623] on input "Malaysia Airlines" at bounding box center [285, 625] width 34 height 34
checkbox input "false"
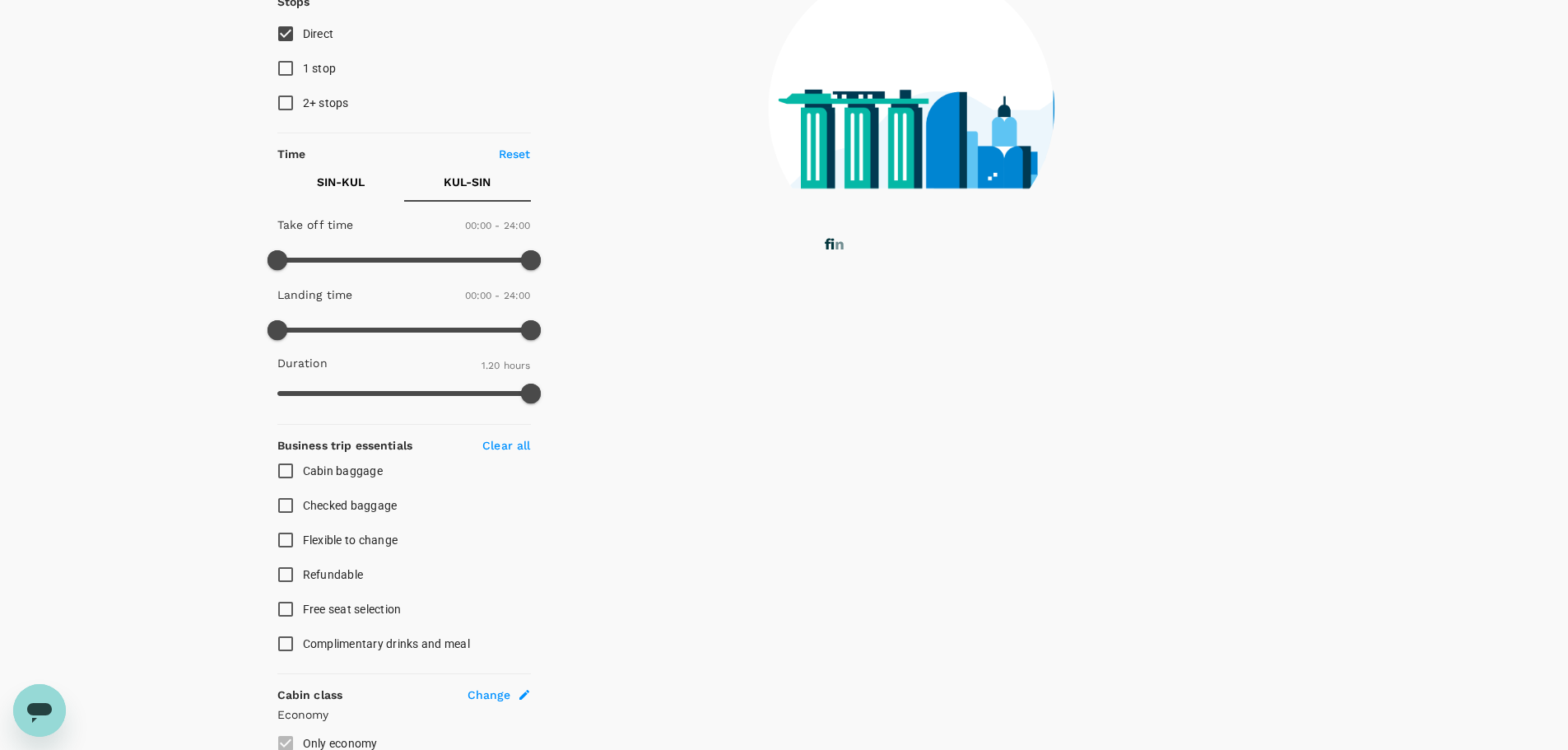
scroll to position [165, 0]
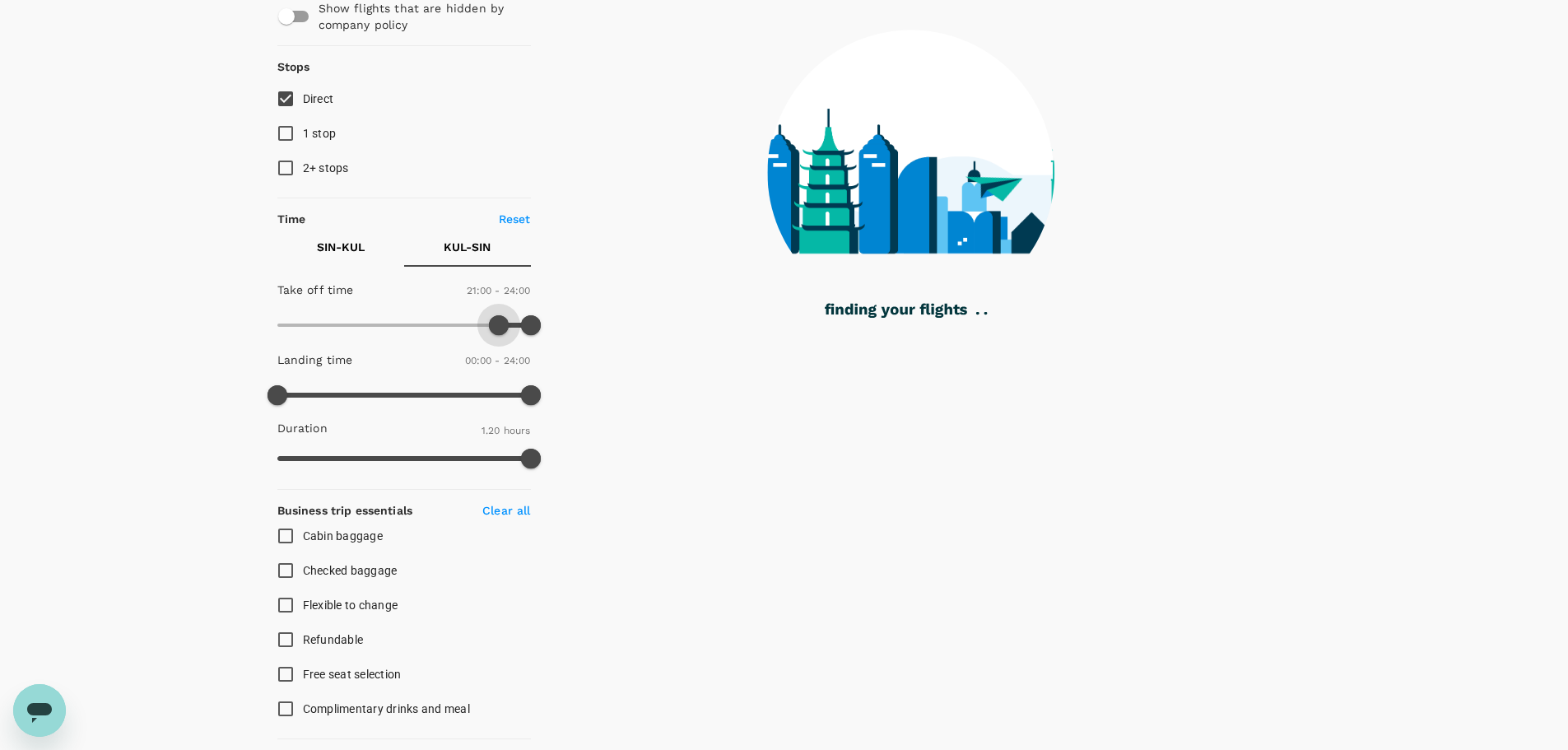
type input "1290"
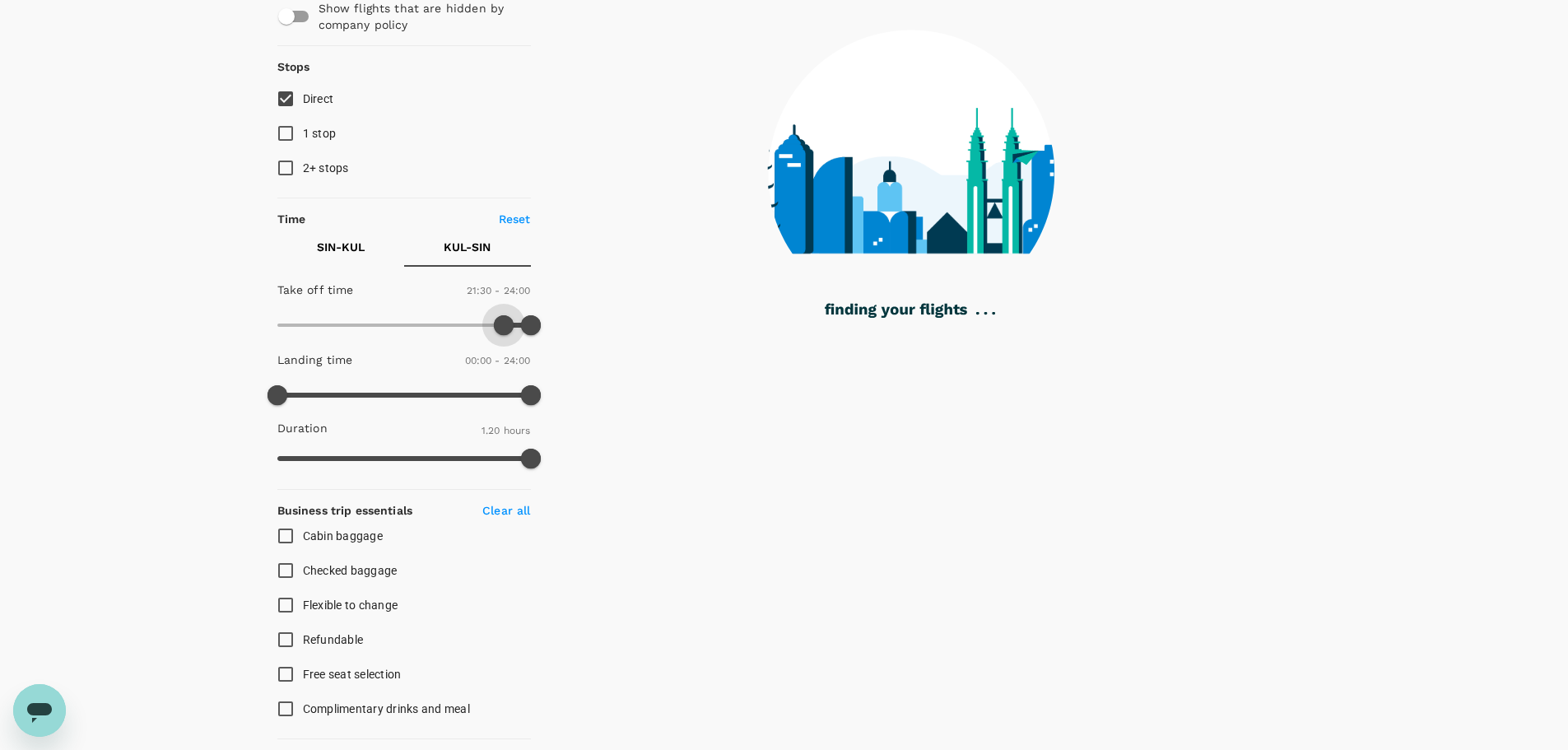
drag, startPoint x: 279, startPoint y: 316, endPoint x: 506, endPoint y: 329, distance: 227.4
click at [506, 329] on span at bounding box center [504, 325] width 20 height 20
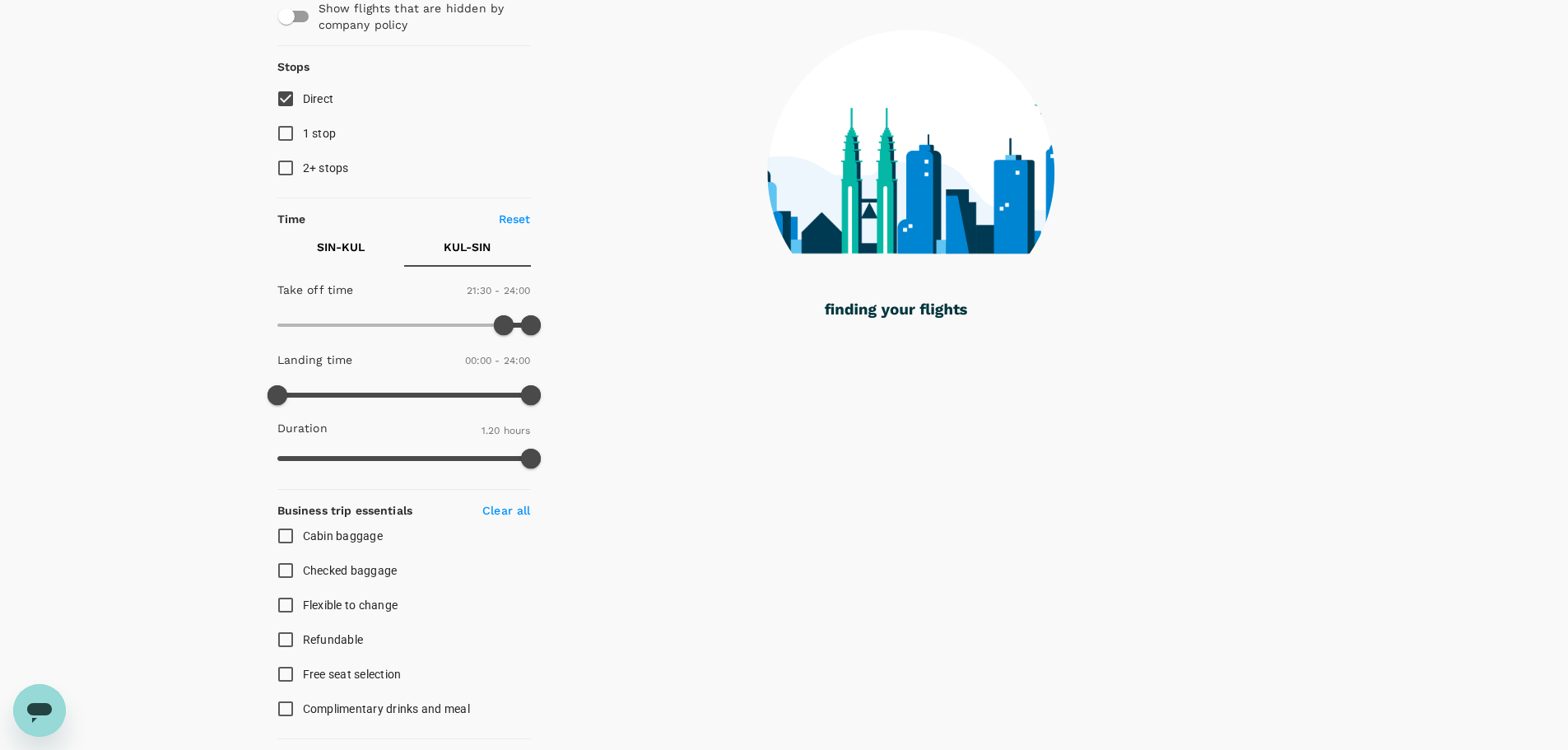
click at [333, 252] on p "SIN - KUL" at bounding box center [341, 246] width 48 height 16
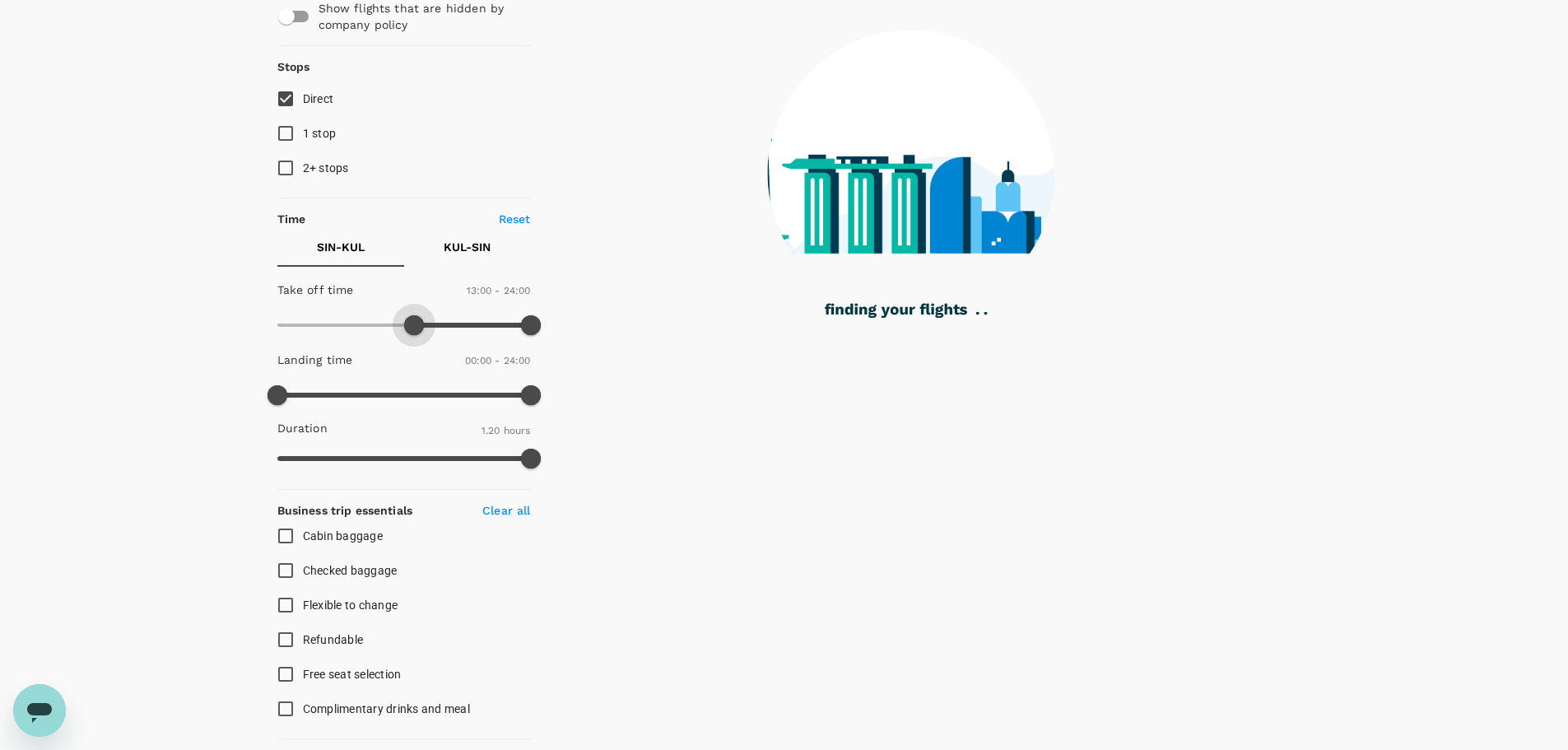
type input "750"
drag, startPoint x: 273, startPoint y: 334, endPoint x: 408, endPoint y: 341, distance: 135.2
click at [408, 335] on span at bounding box center [409, 325] width 20 height 20
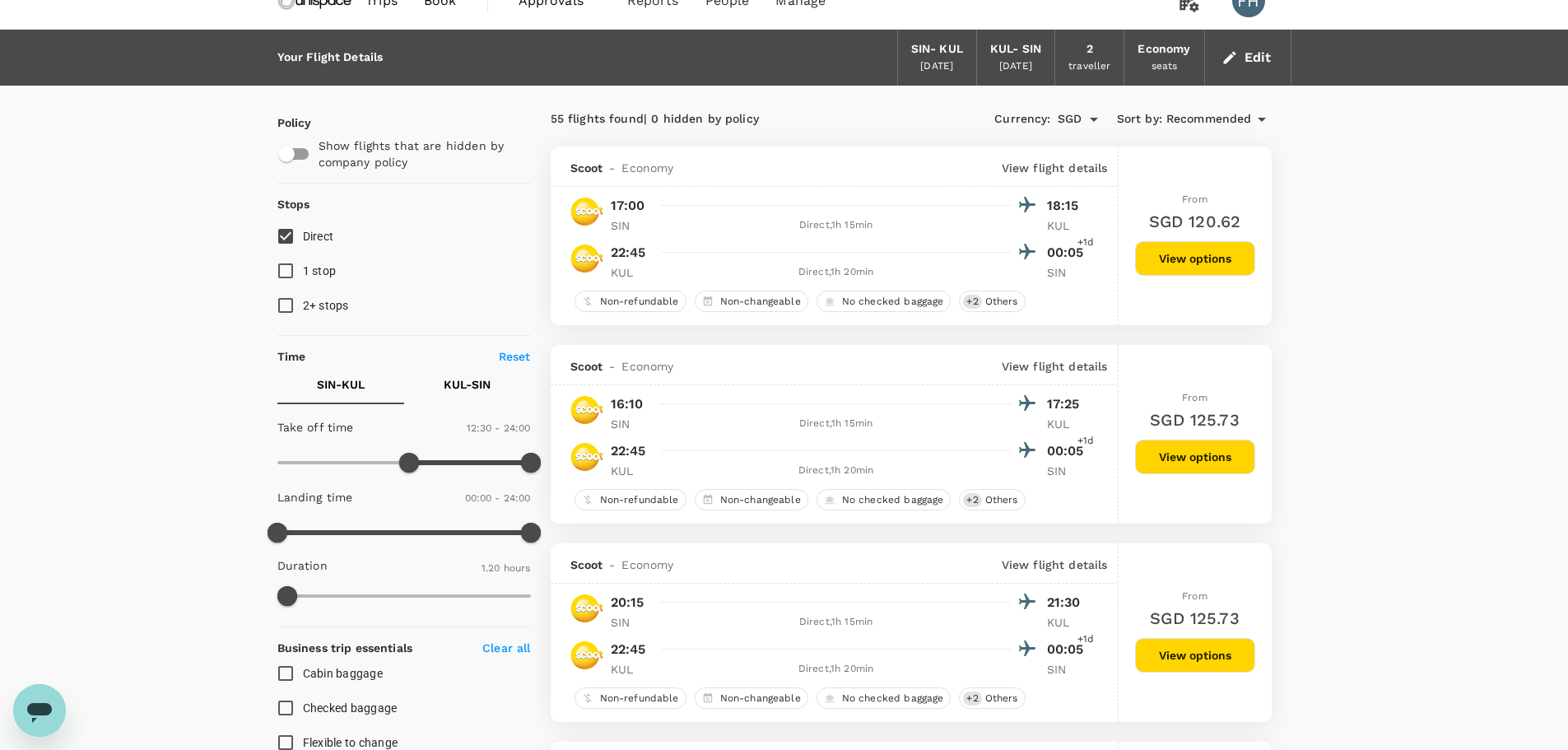
scroll to position [0, 0]
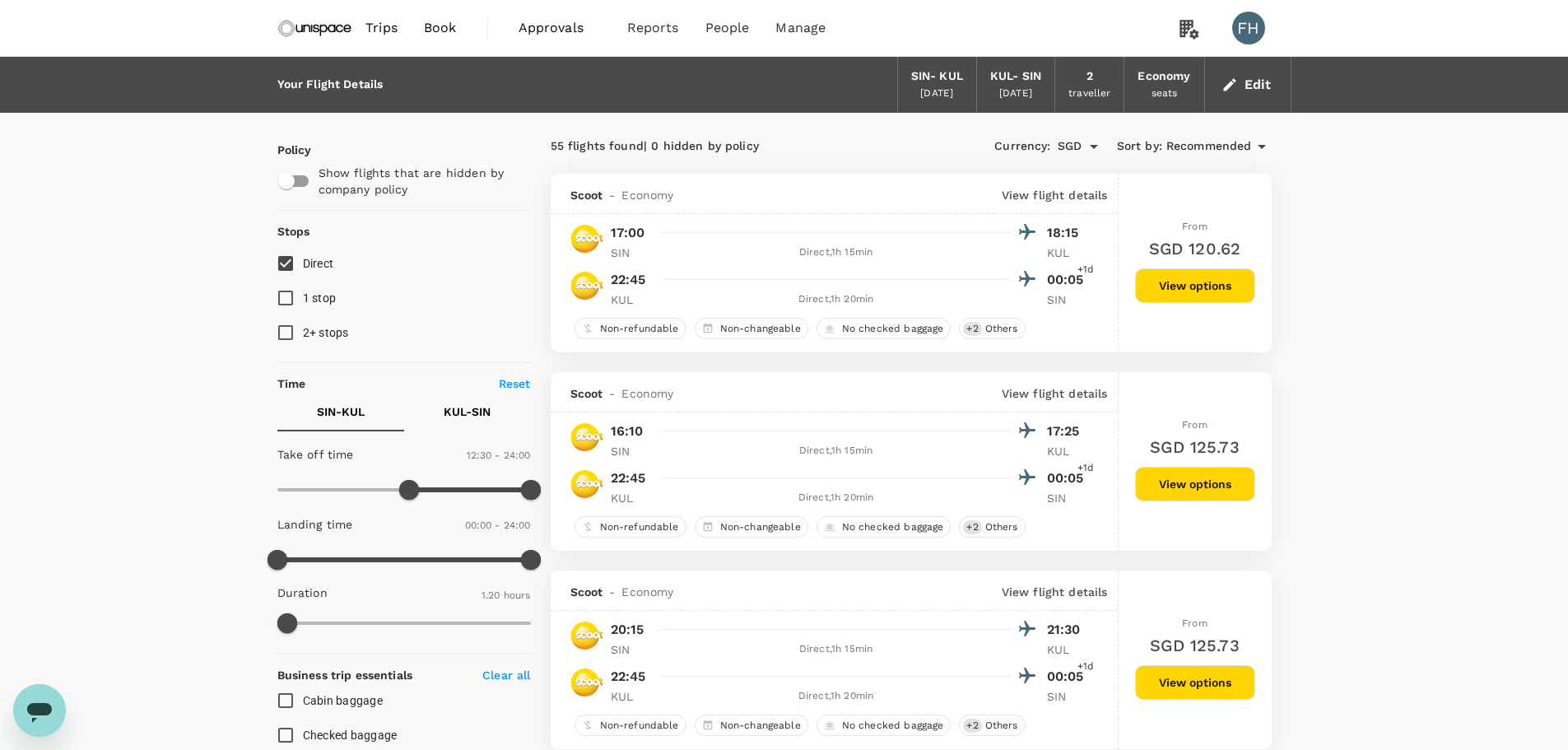
click at [302, 27] on img at bounding box center [315, 28] width 76 height 36
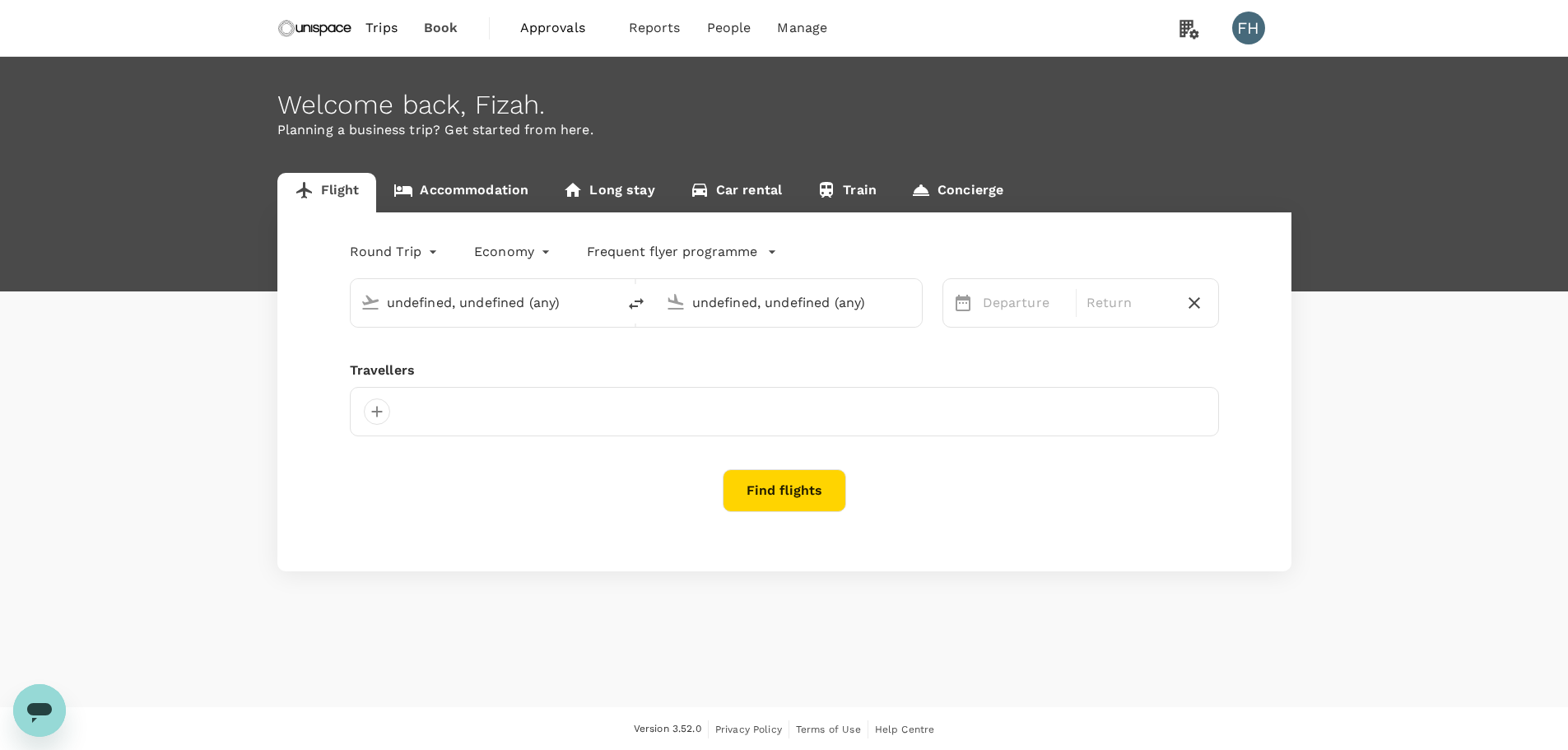
type input "Singapore Changi (SIN)"
type input "Kuala Lumpur Intl (KUL)"
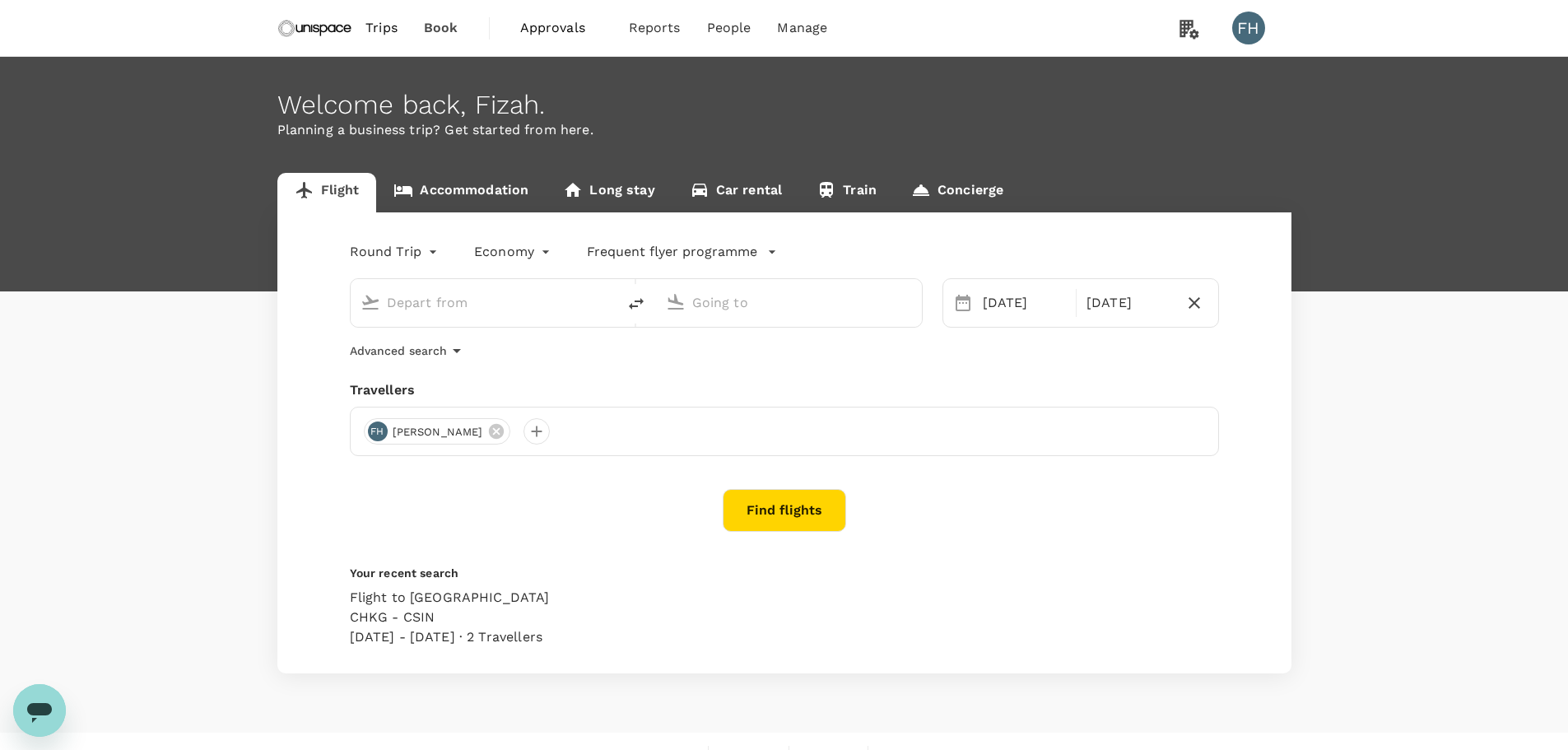
type input "Singapore Changi (SIN)"
type input "Kuala Lumpur Intl (KUL)"
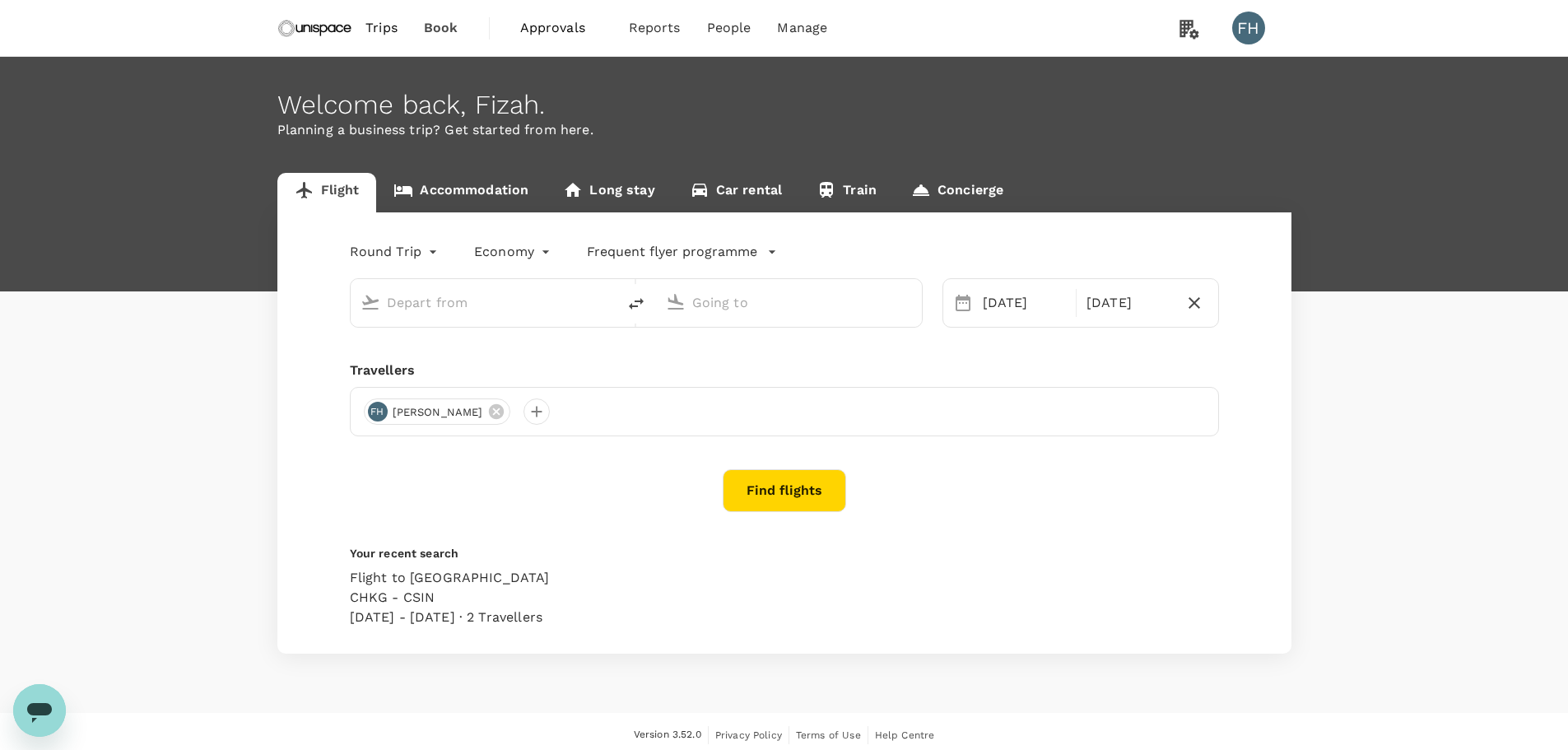
type input "Singapore Changi (SIN)"
type input "Kuala Lumpur Intl (KUL)"
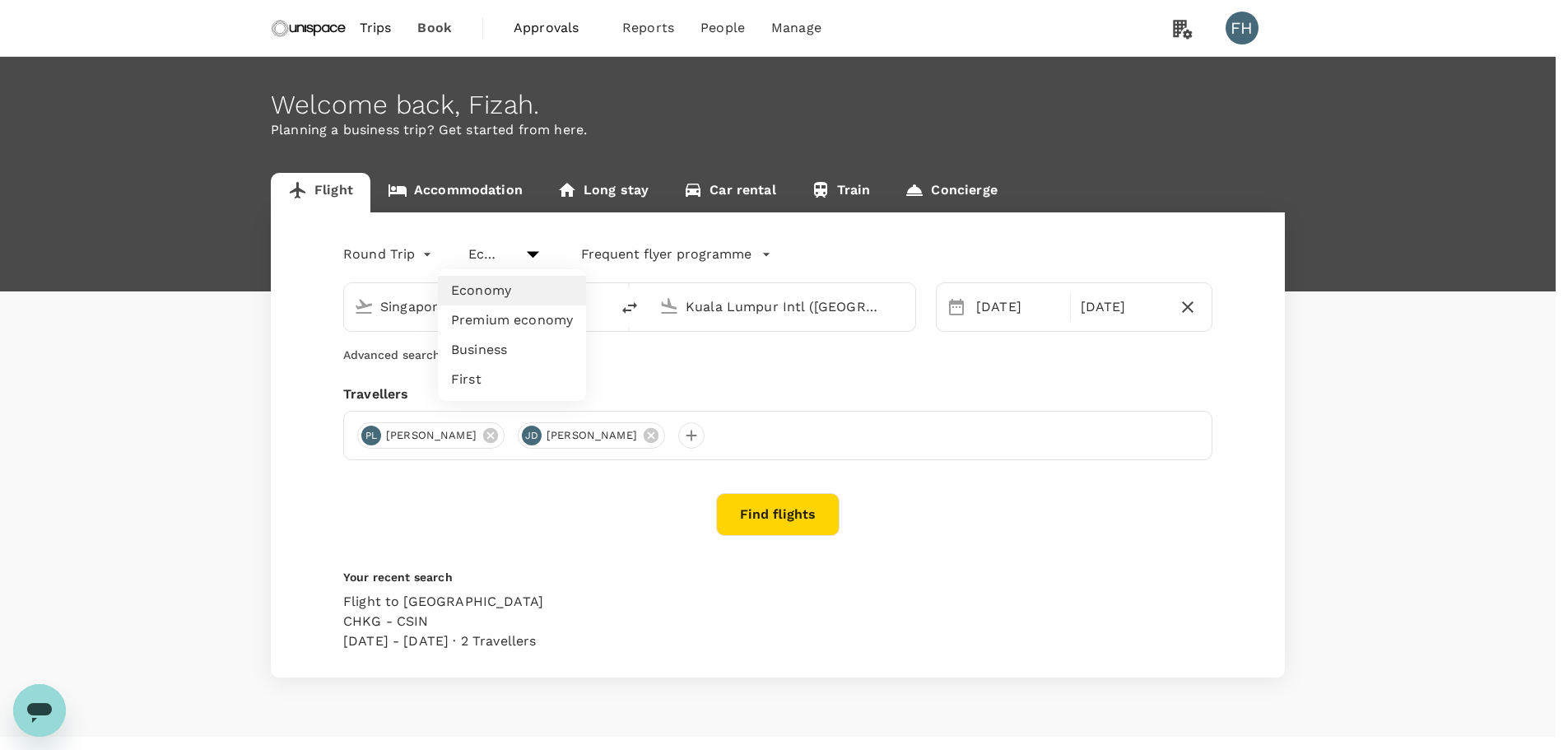
click at [522, 261] on body "Trips Book Approvals 0 Reports People Manage FH Welcome back , Fizah . Planning…" at bounding box center [784, 391] width 1568 height 782
click at [398, 254] on div at bounding box center [790, 375] width 1579 height 750
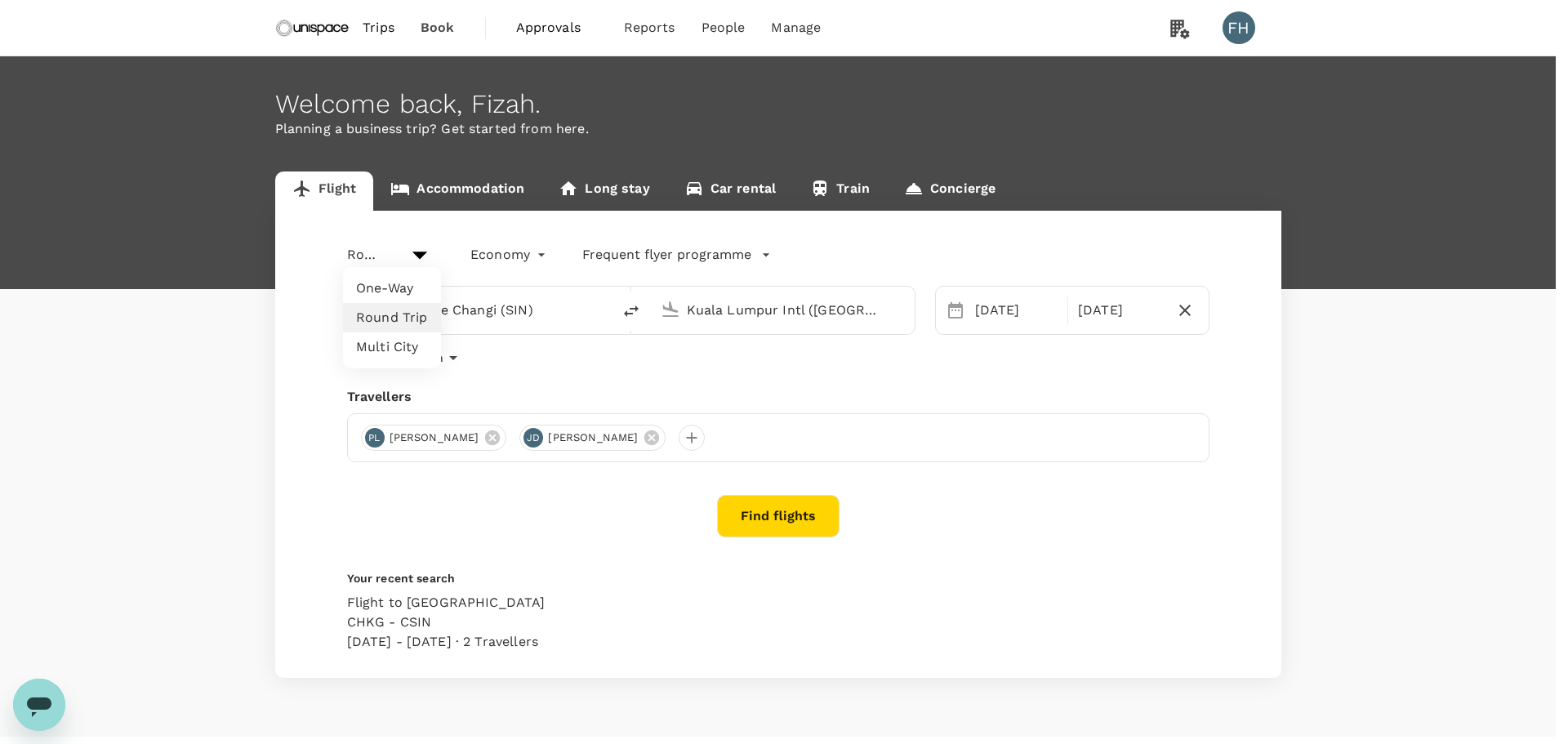
click at [409, 247] on body "Trips Book Approvals 0 Reports People Manage FH Welcome back , Fizah . Planning…" at bounding box center [784, 391] width 1568 height 781
click at [614, 377] on div at bounding box center [784, 372] width 1568 height 744
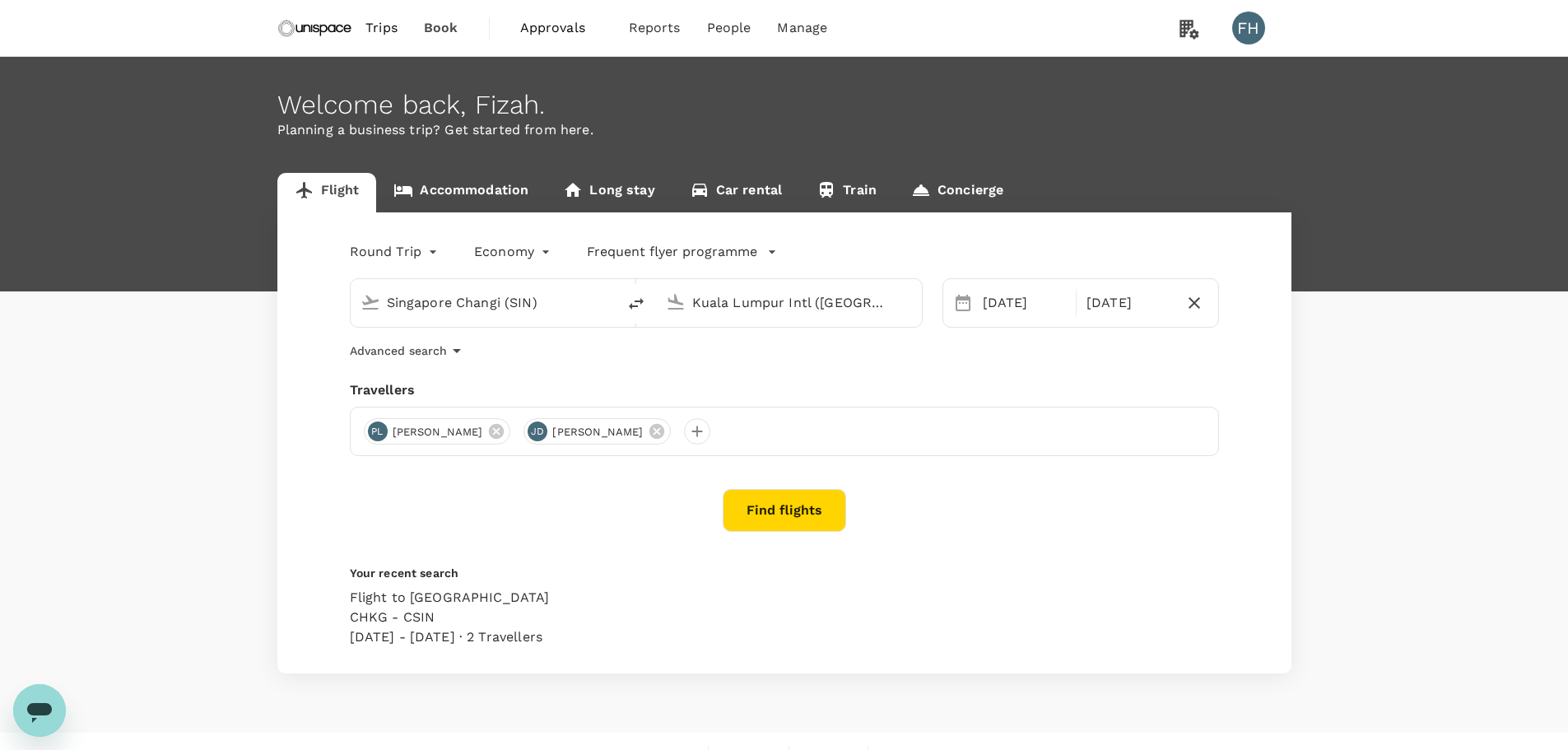
click at [530, 260] on body "Trips Book Approvals 0 Reports People Manage FH Welcome back , Fizah . Planning…" at bounding box center [784, 388] width 1568 height 777
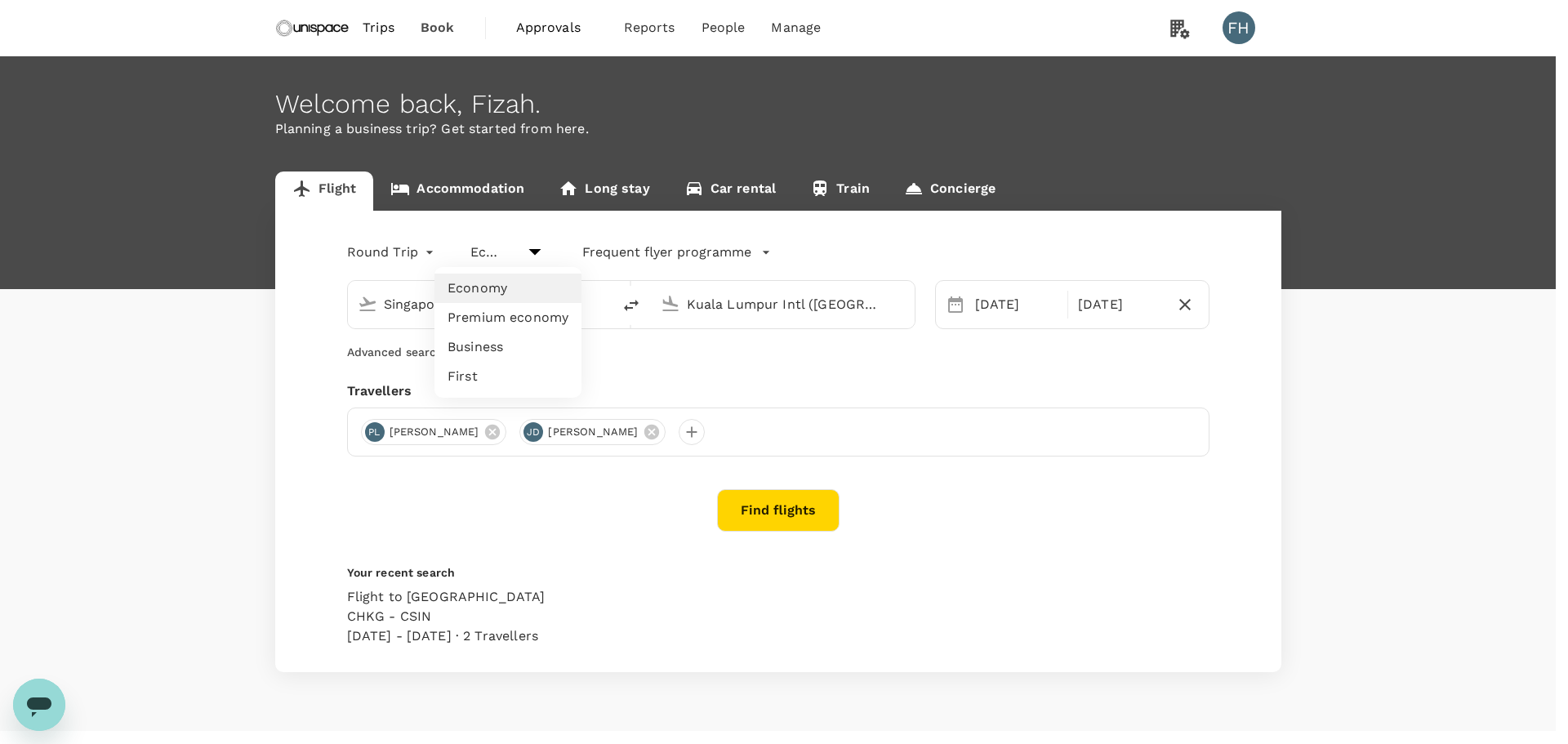
click at [404, 251] on div at bounding box center [784, 372] width 1568 height 744
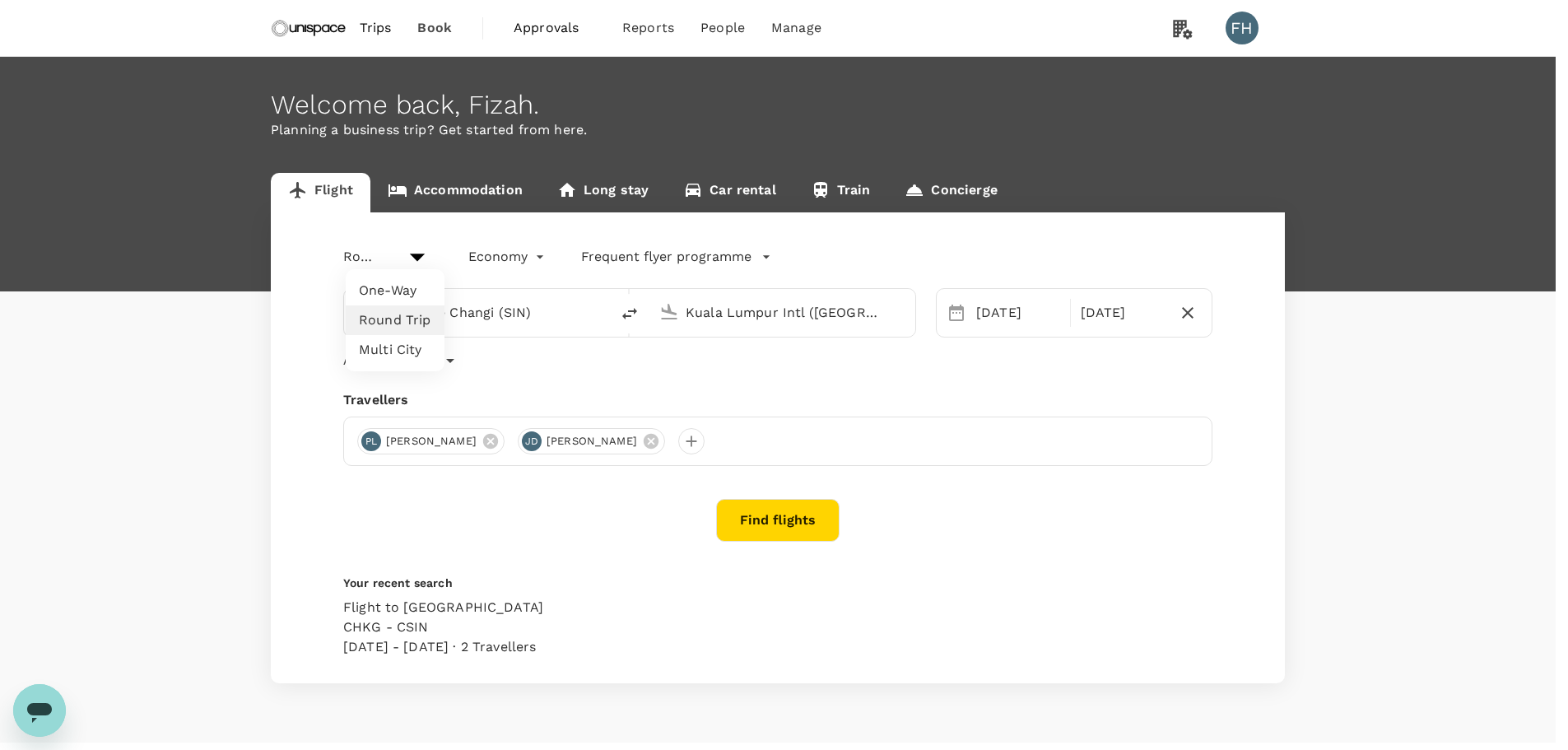
click at [408, 242] on body "Trips Book Approvals 0 Reports People Manage FH Welcome back , Fizah . Planning…" at bounding box center [784, 394] width 1568 height 787
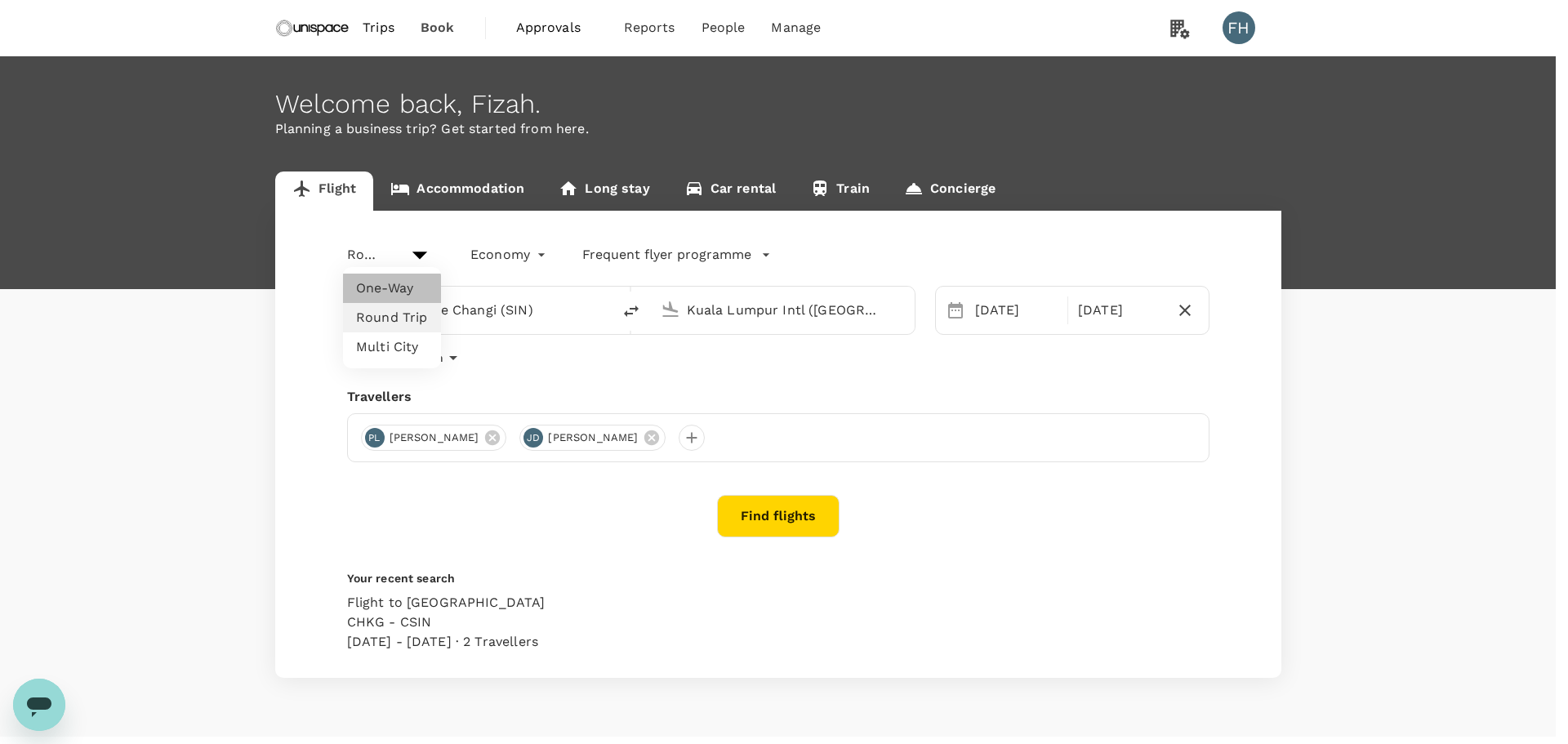
click at [398, 282] on li "One-Way" at bounding box center [392, 288] width 98 height 29
type input "oneway"
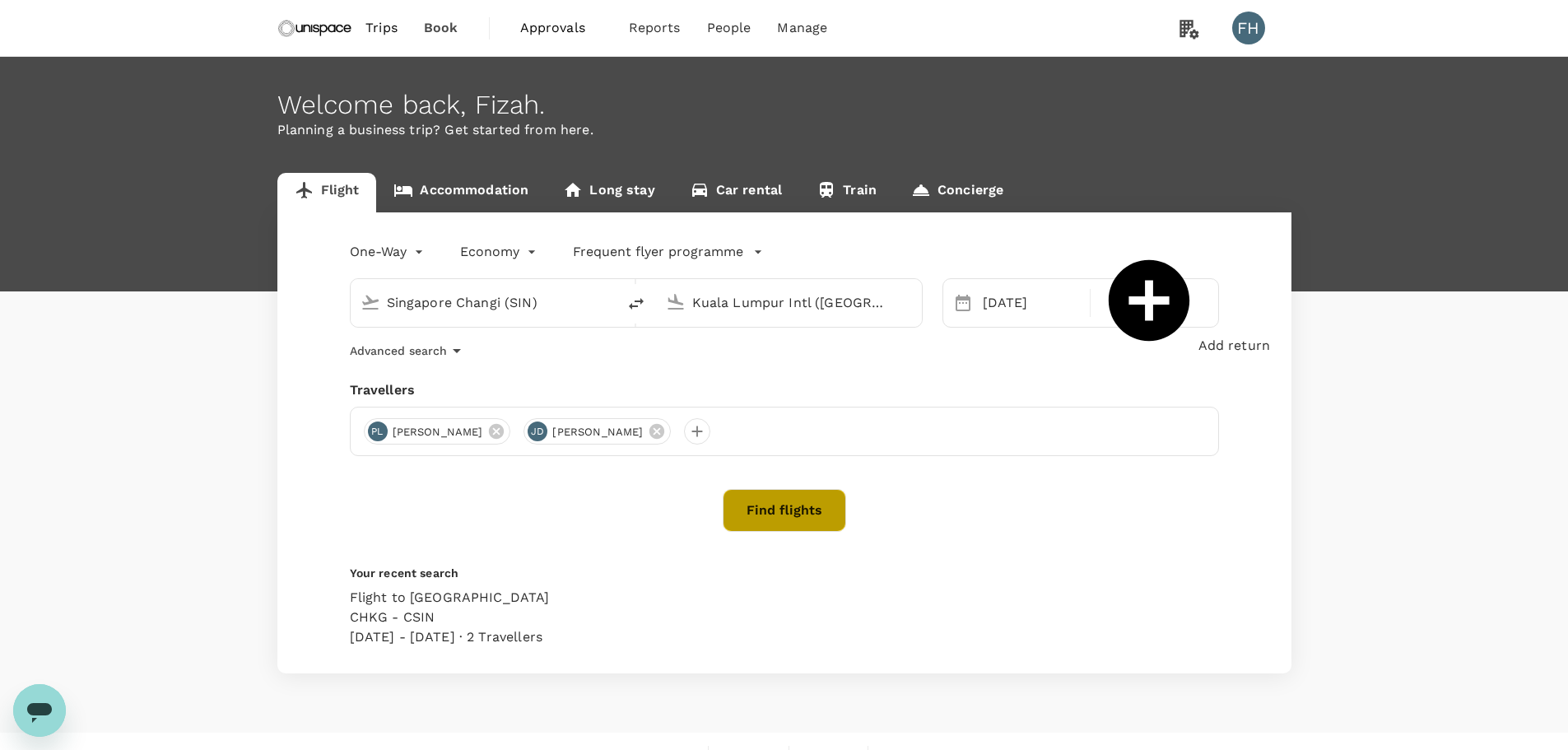
click at [765, 504] on button "Find flights" at bounding box center [784, 511] width 123 height 43
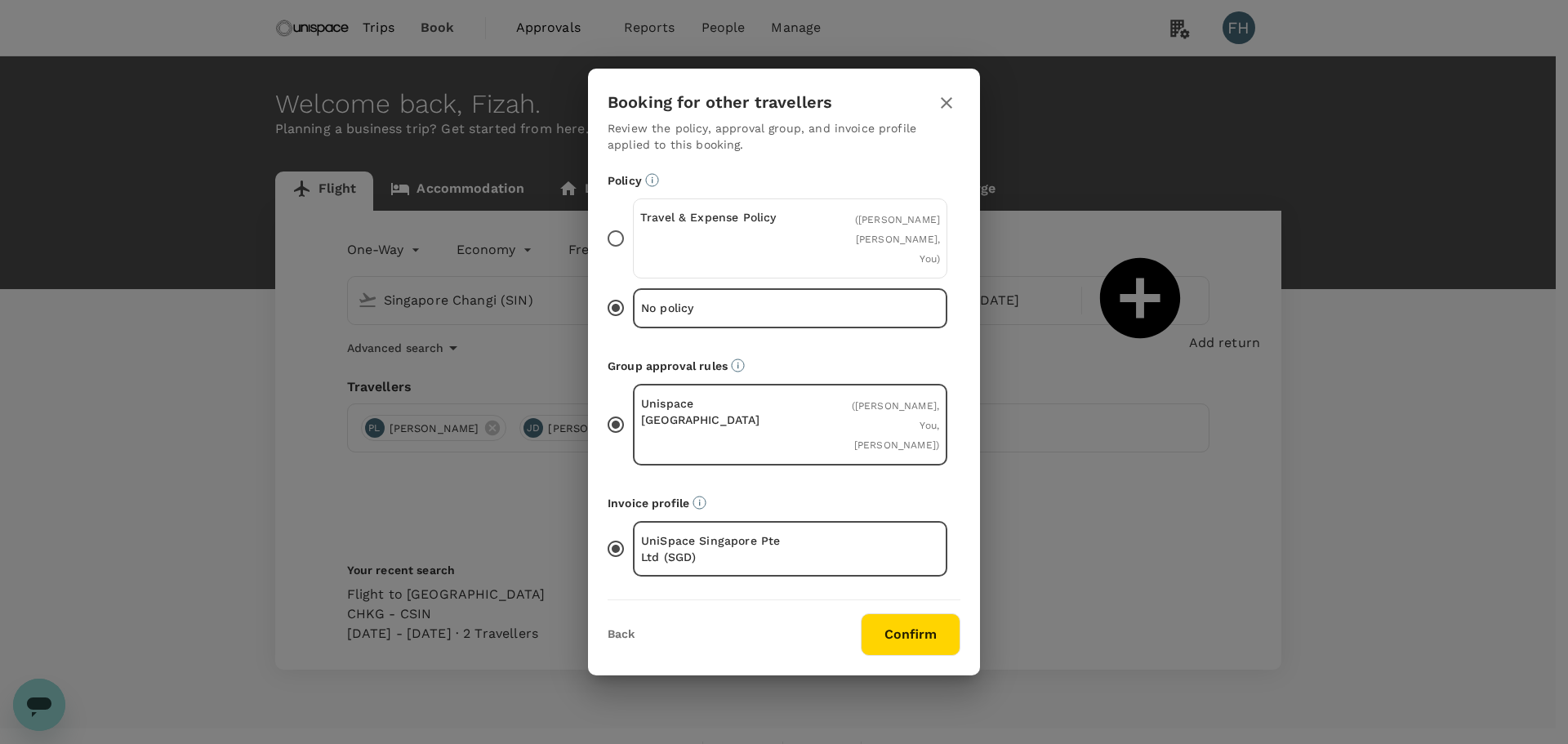
click at [672, 265] on div "Travel & Expense Policy" at bounding box center [716, 238] width 150 height 59
click at [633, 256] on input "Travel & Expense Policy ( Pui Kheng Lee, Jiahui Du, You )" at bounding box center [616, 238] width 34 height 34
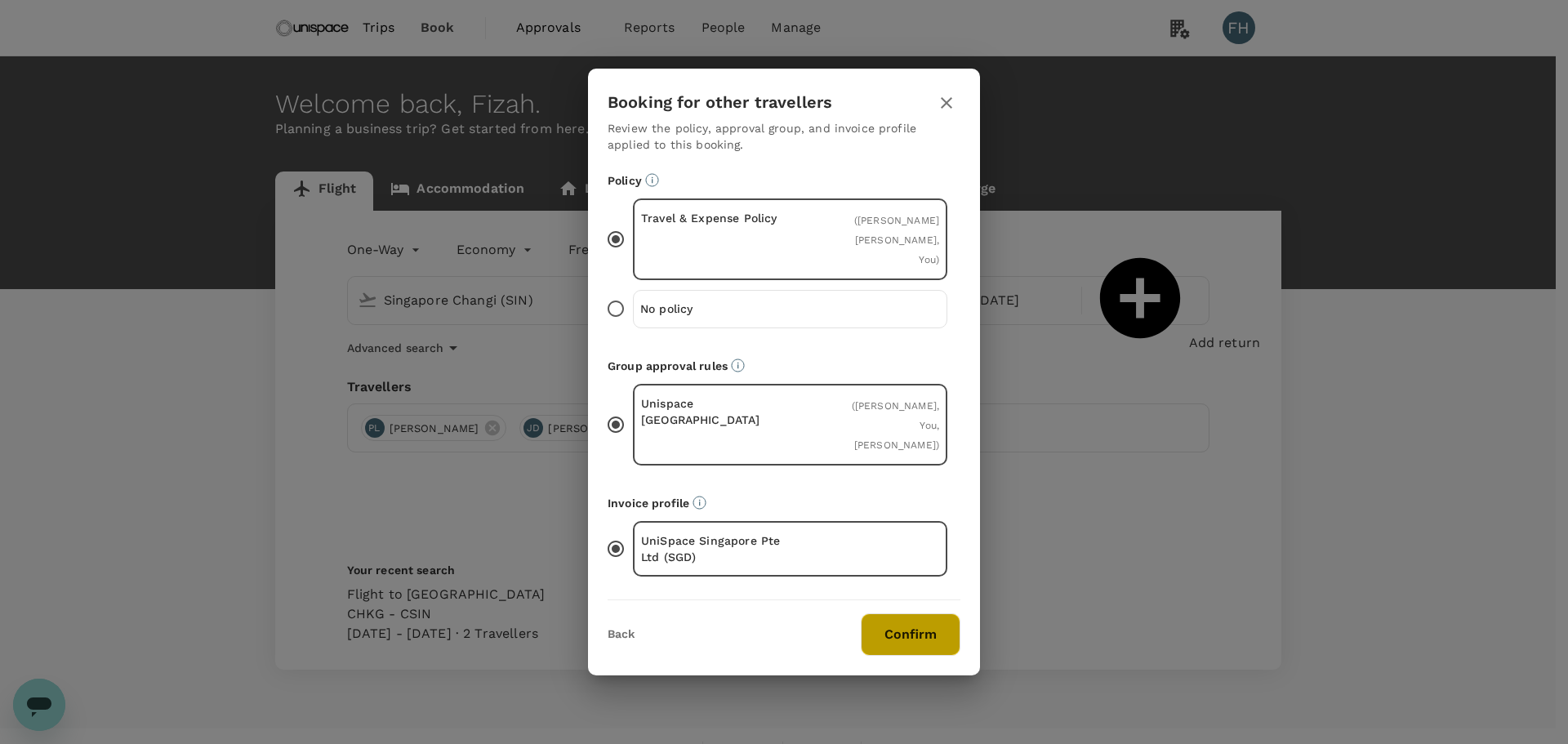
click at [934, 616] on button "Confirm" at bounding box center [910, 635] width 100 height 43
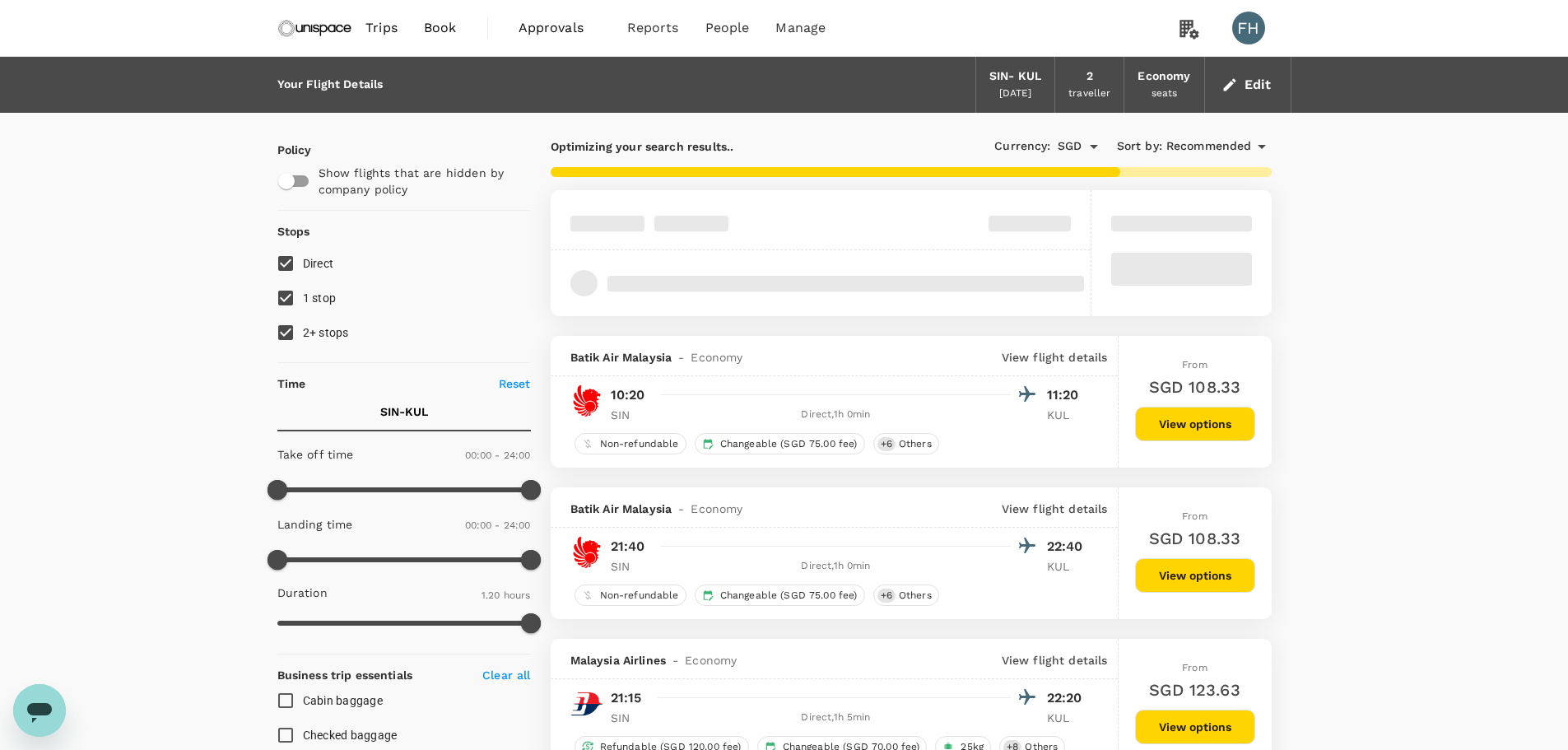
click at [301, 331] on input "2+ stops" at bounding box center [285, 332] width 34 height 34
checkbox input "false"
click at [301, 300] on input "1 stop" at bounding box center [285, 298] width 34 height 34
checkbox input "false"
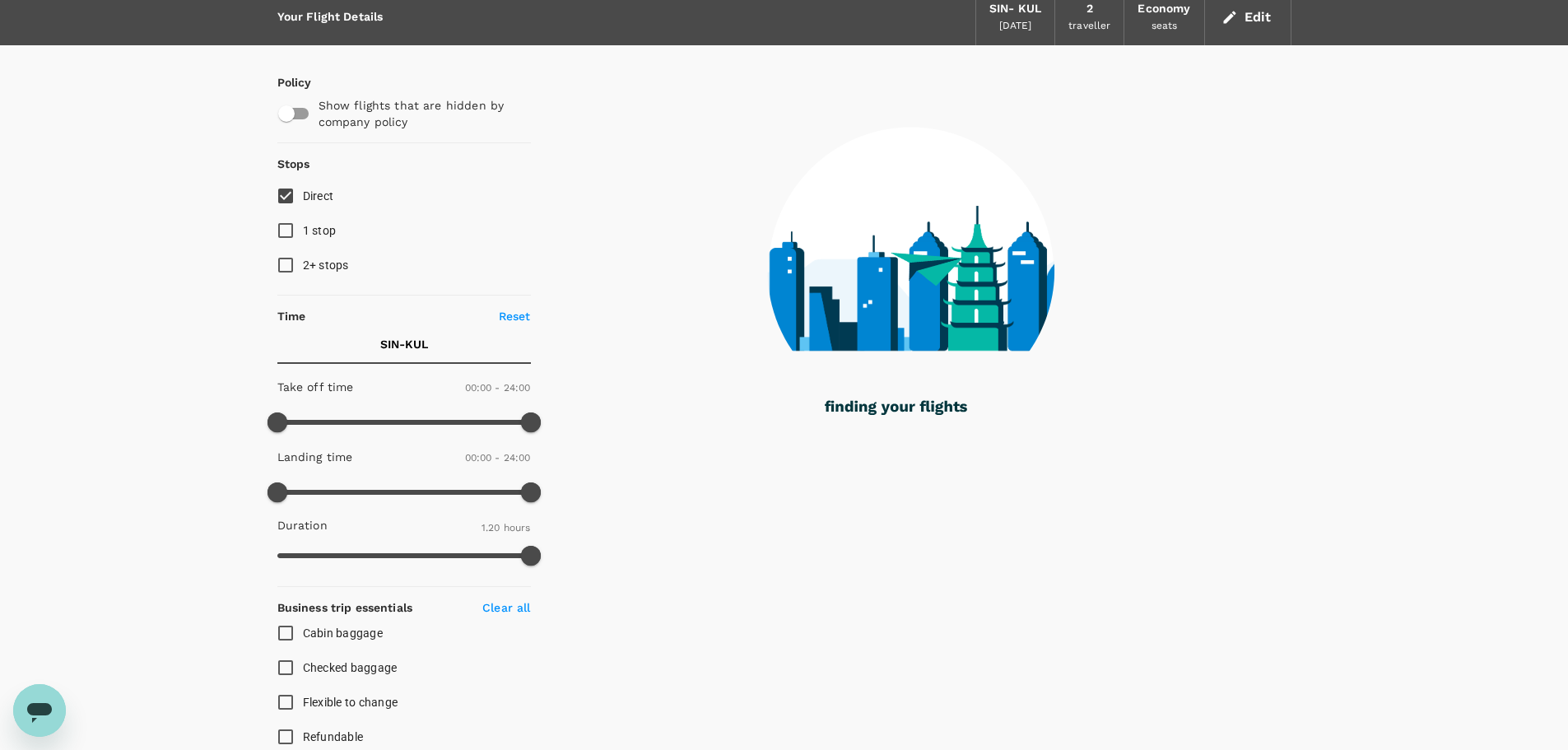
type input "860"
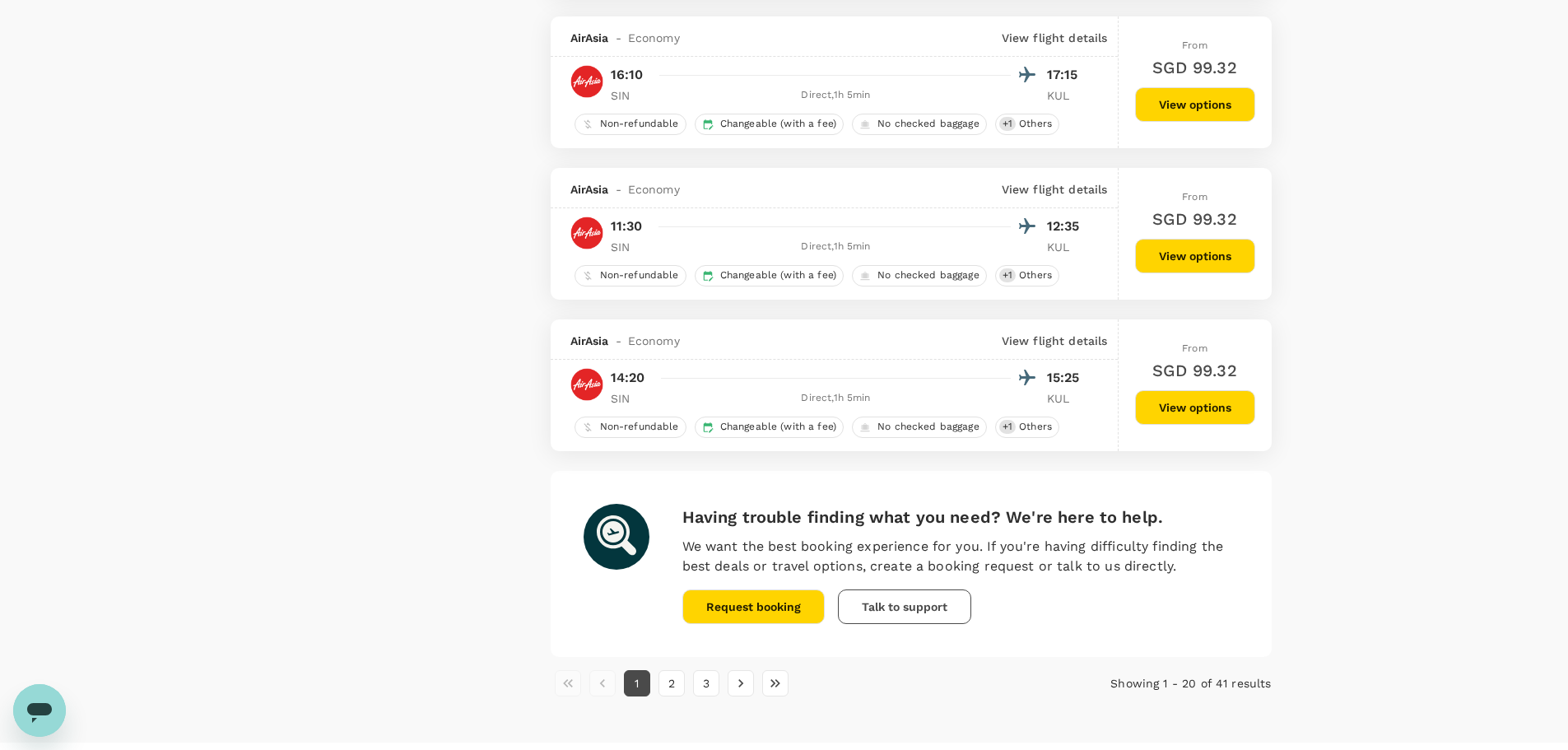
scroll to position [2836, 0]
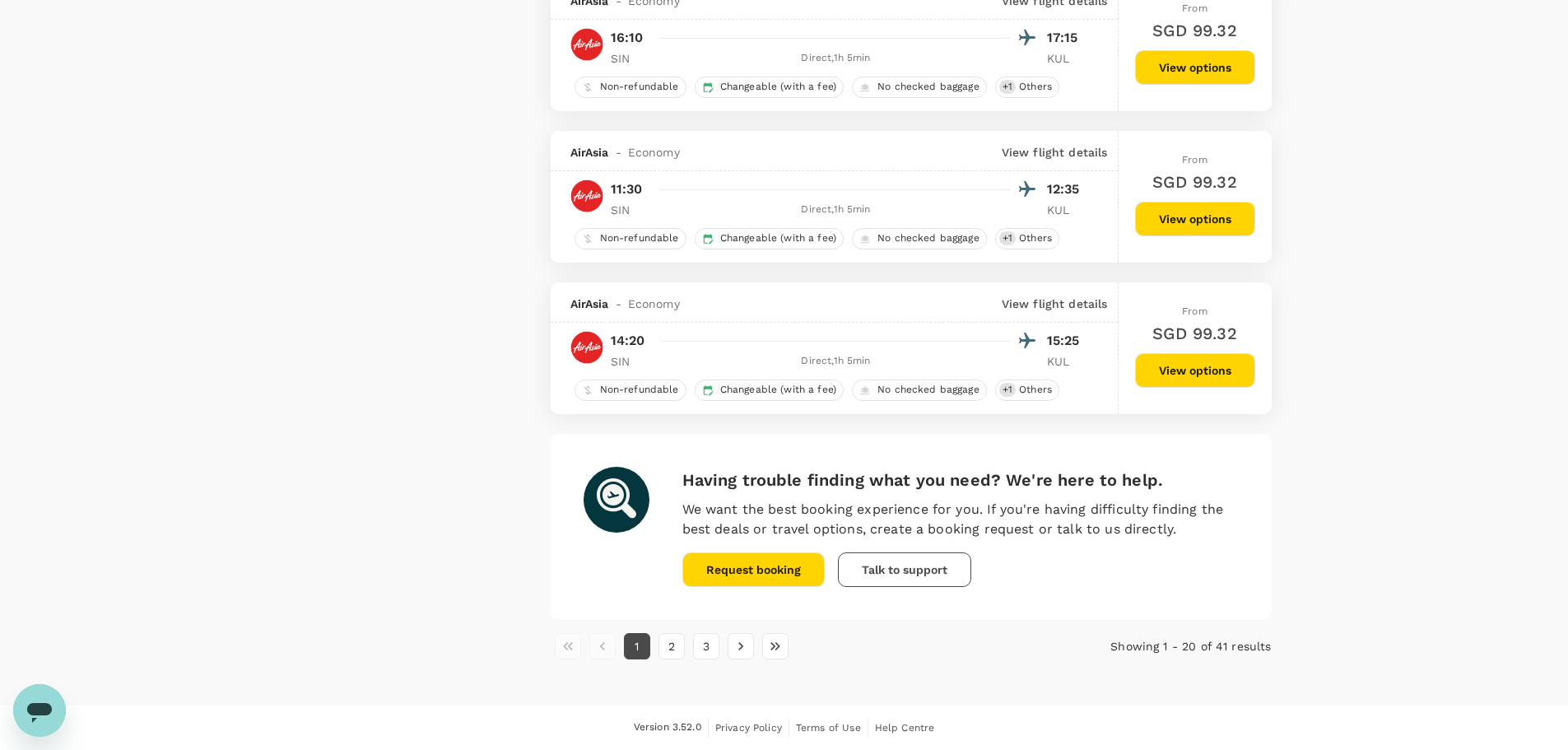
click at [676, 659] on button "2" at bounding box center [672, 647] width 27 height 27
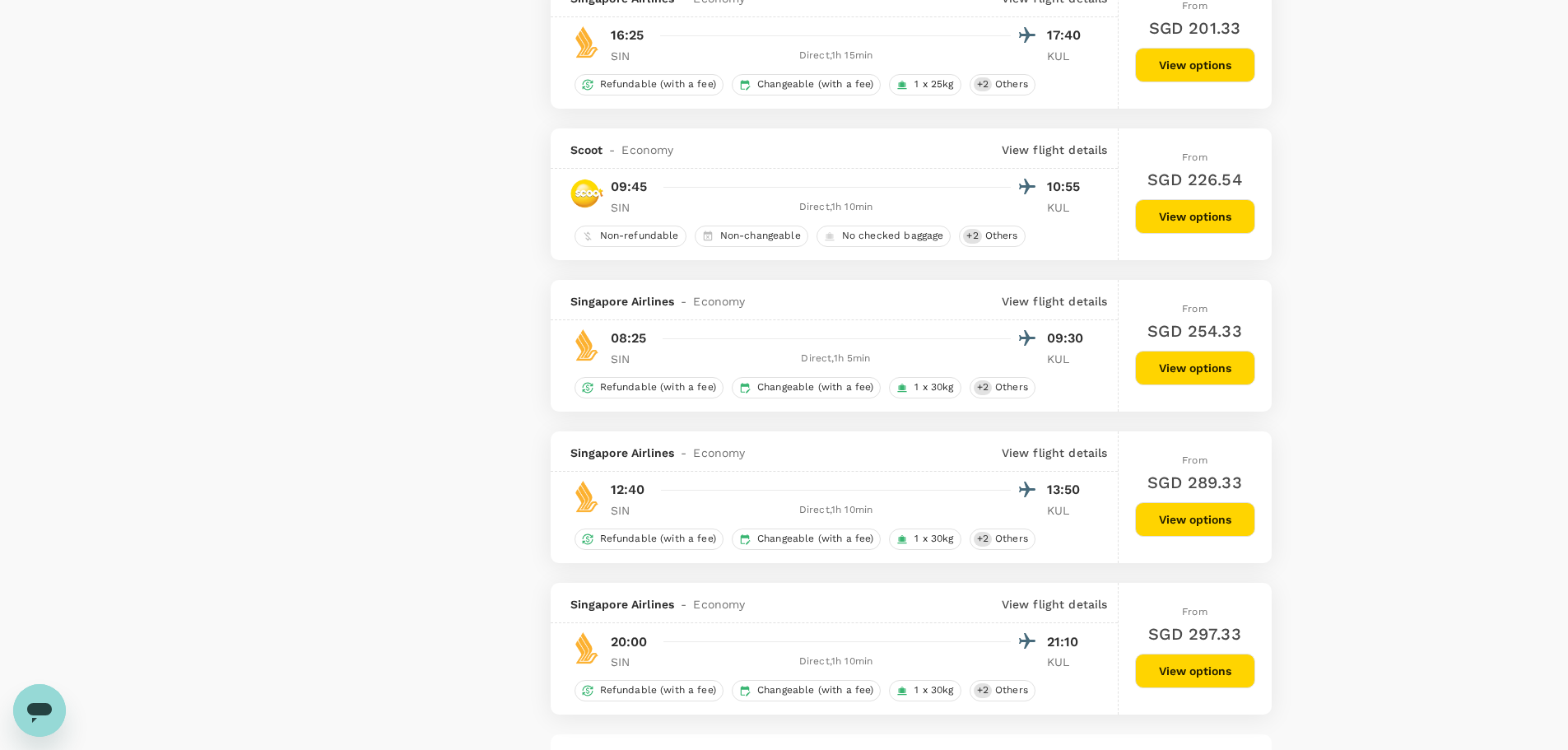
scroll to position [2770, 0]
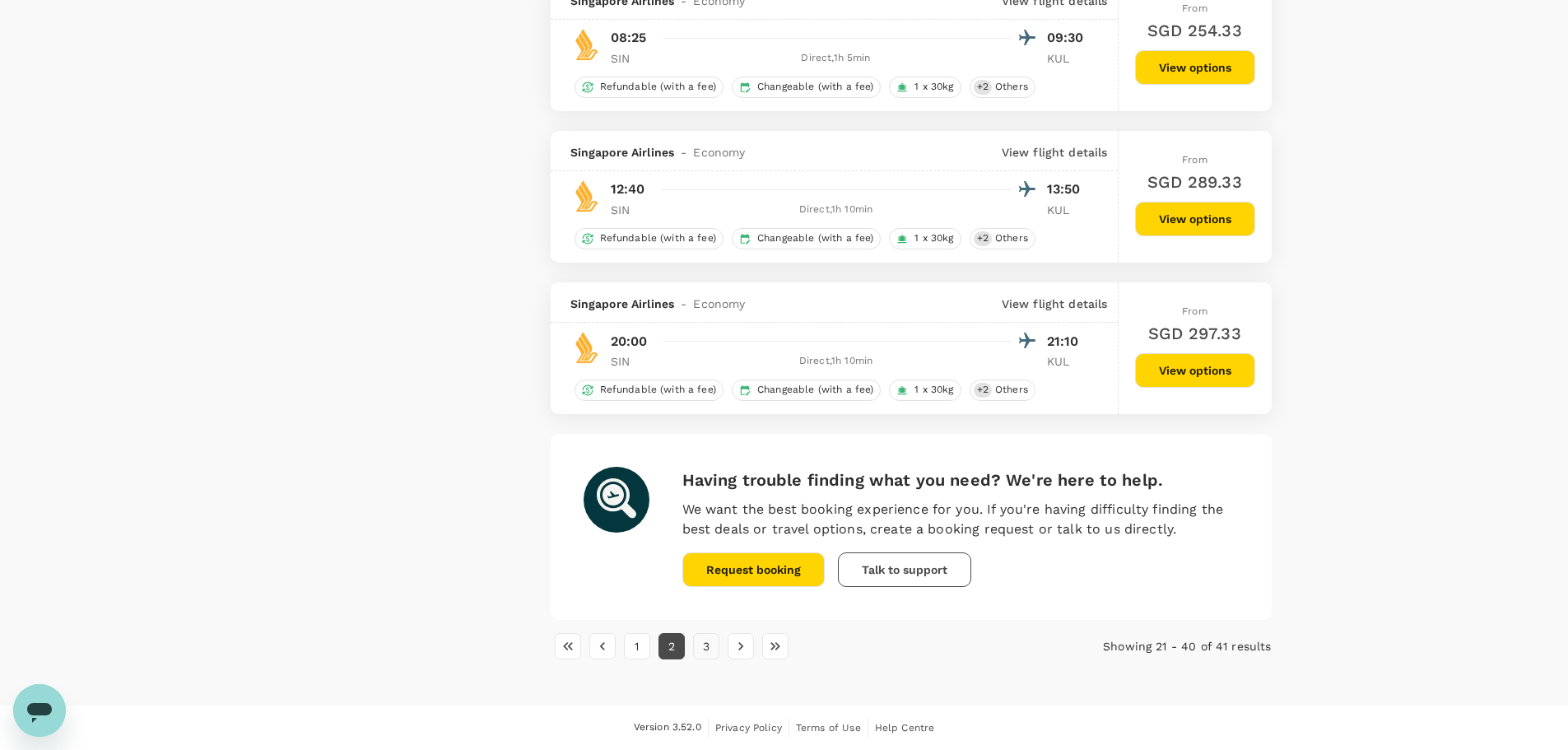
click at [700, 654] on button "3" at bounding box center [706, 647] width 27 height 27
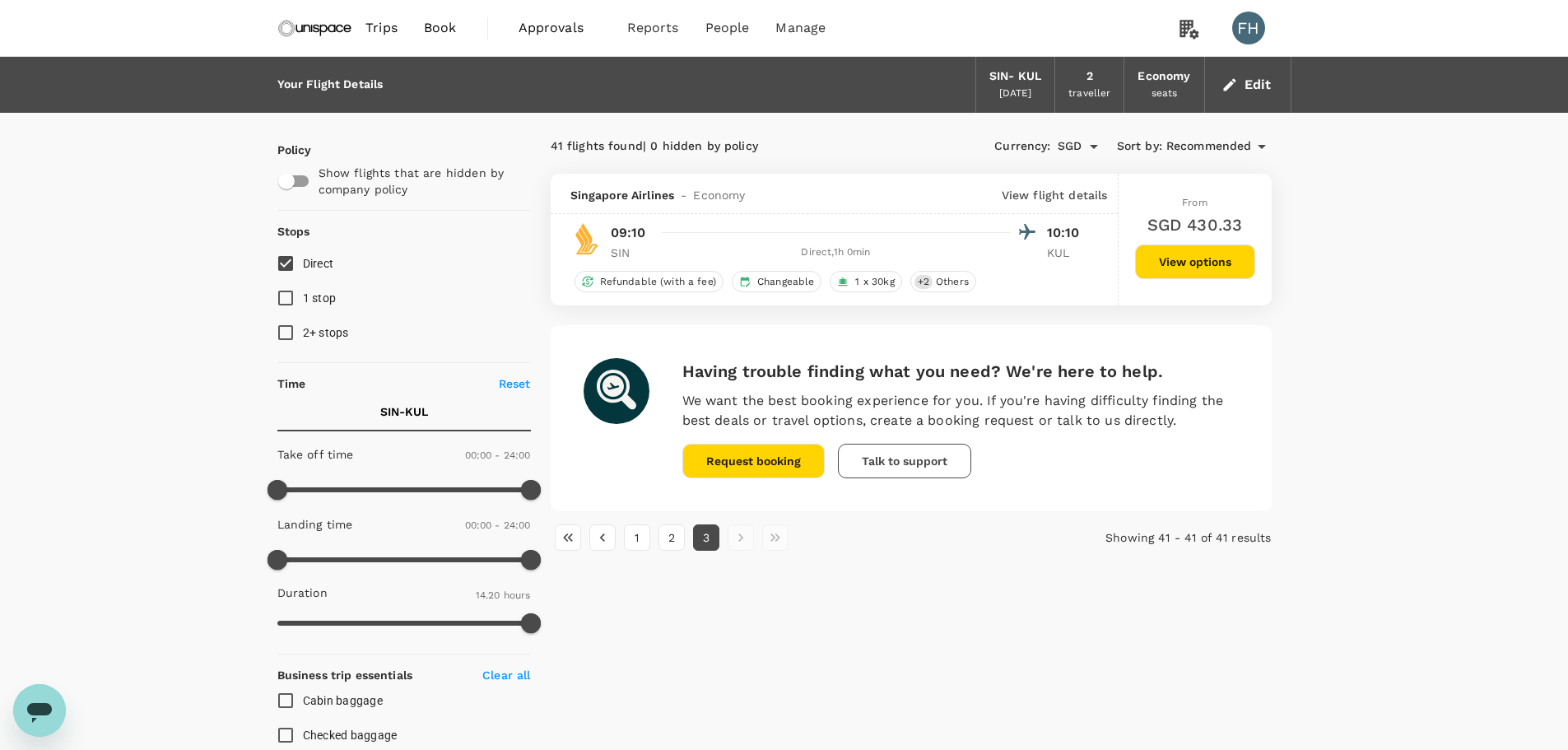
scroll to position [525, 0]
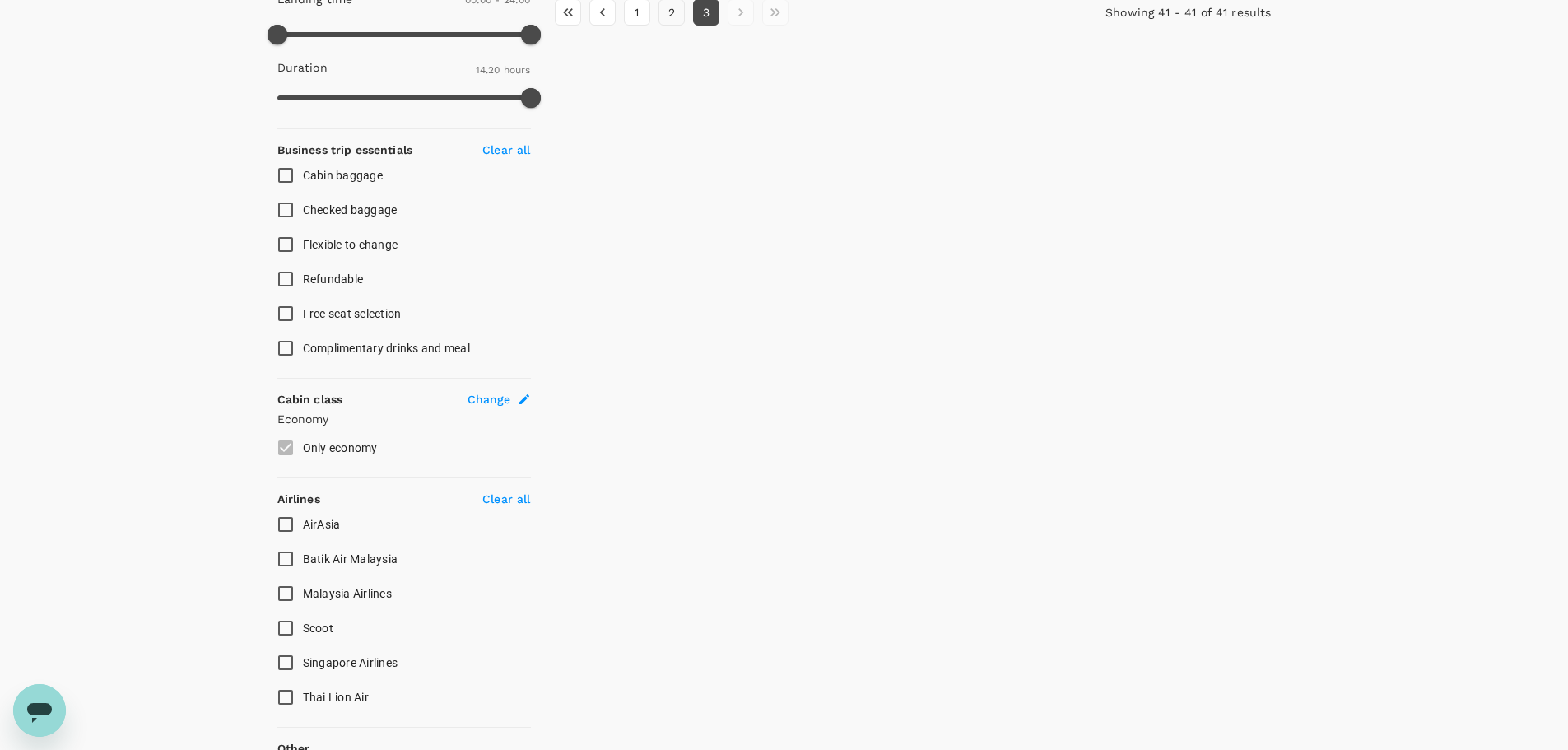
click at [678, 24] on button "2" at bounding box center [672, 12] width 27 height 27
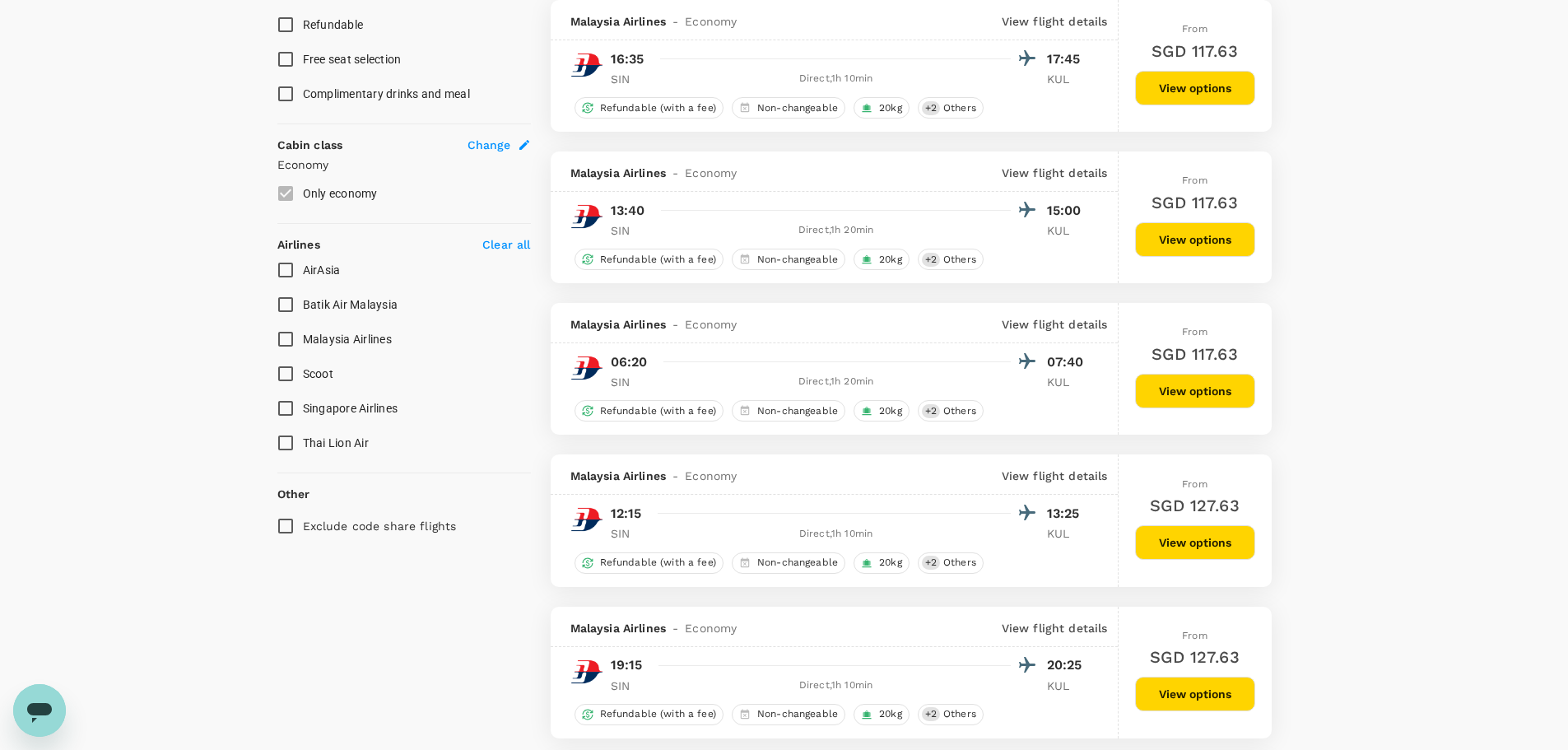
scroll to position [808, 0]
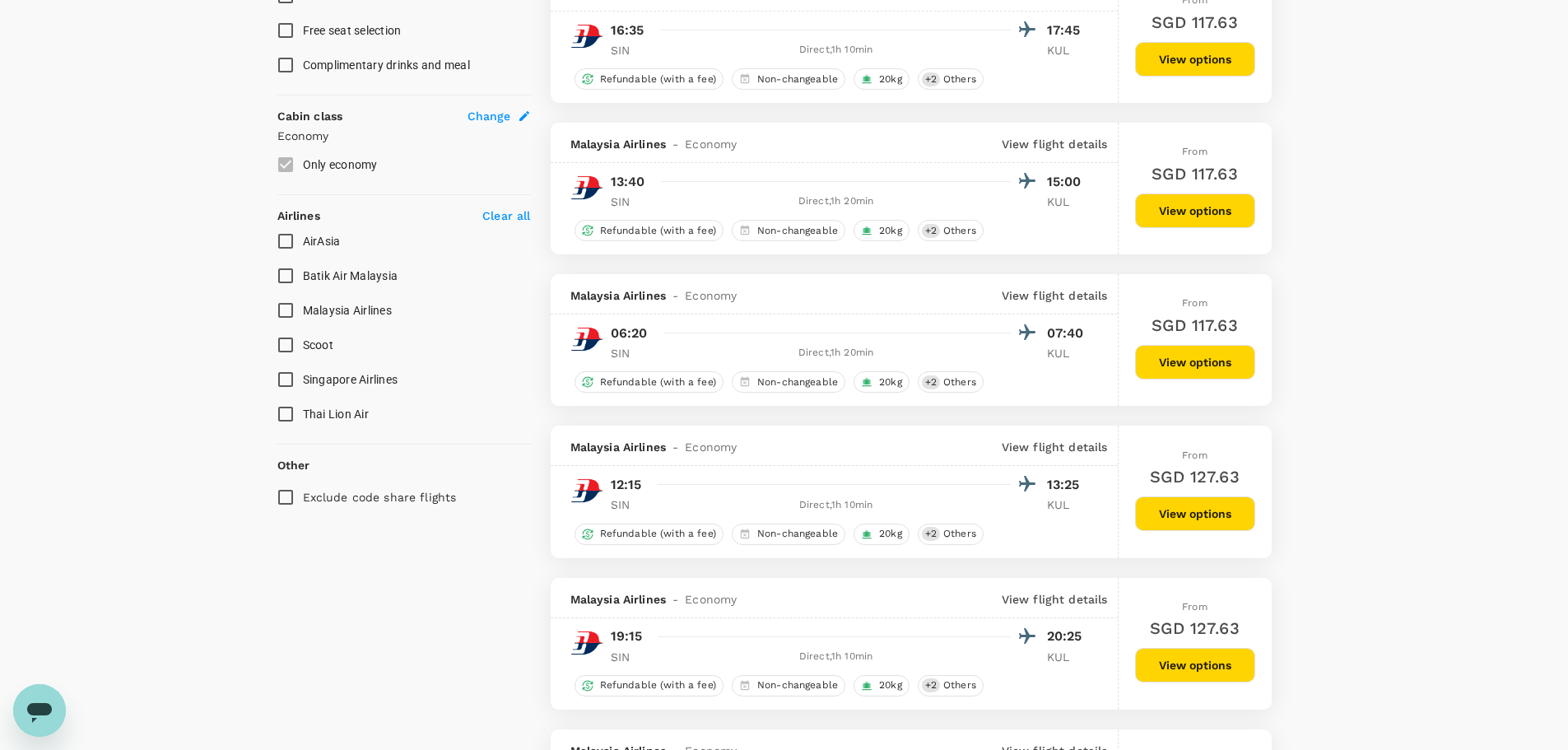
click at [1171, 512] on button "View options" at bounding box center [1194, 513] width 120 height 34
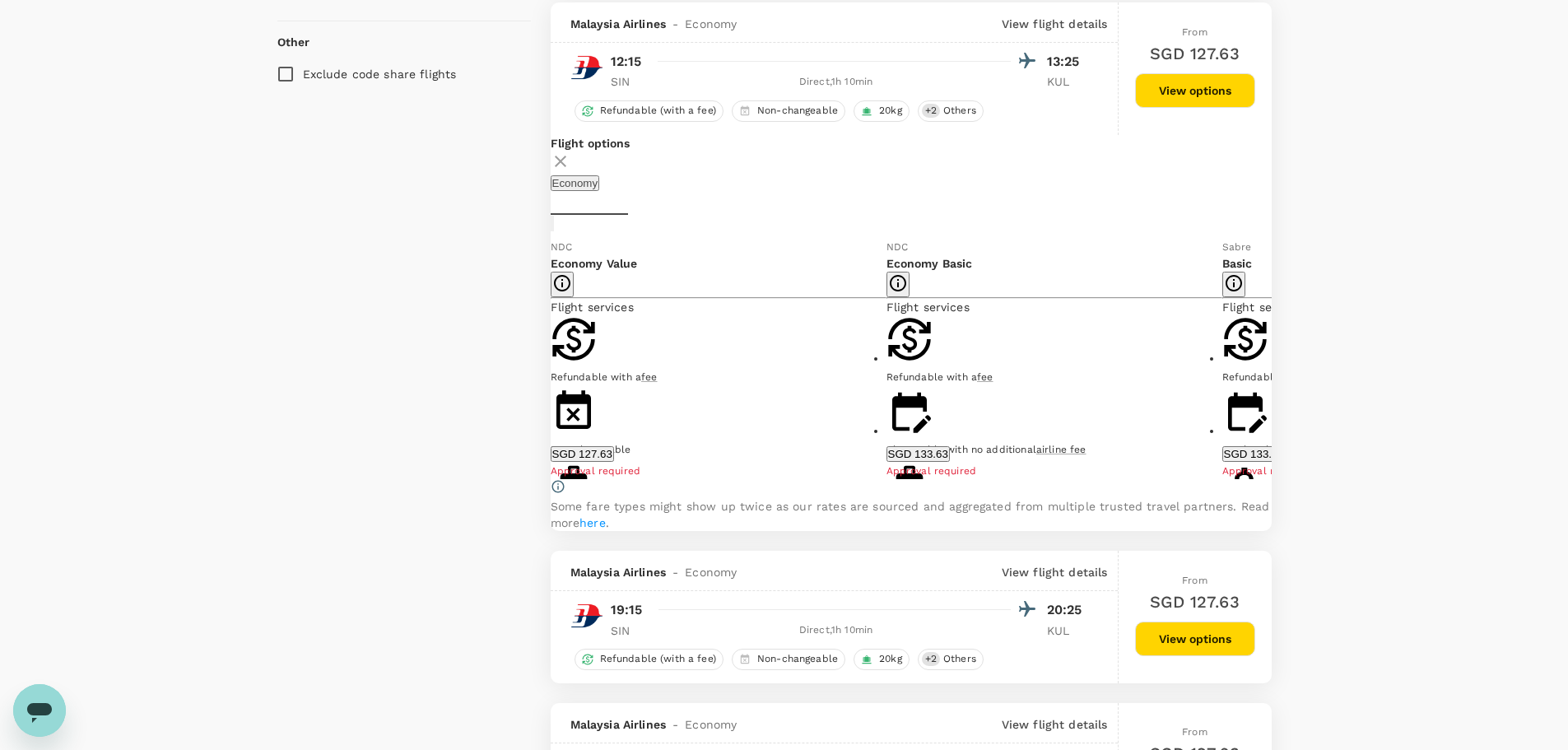
scroll to position [1235, 0]
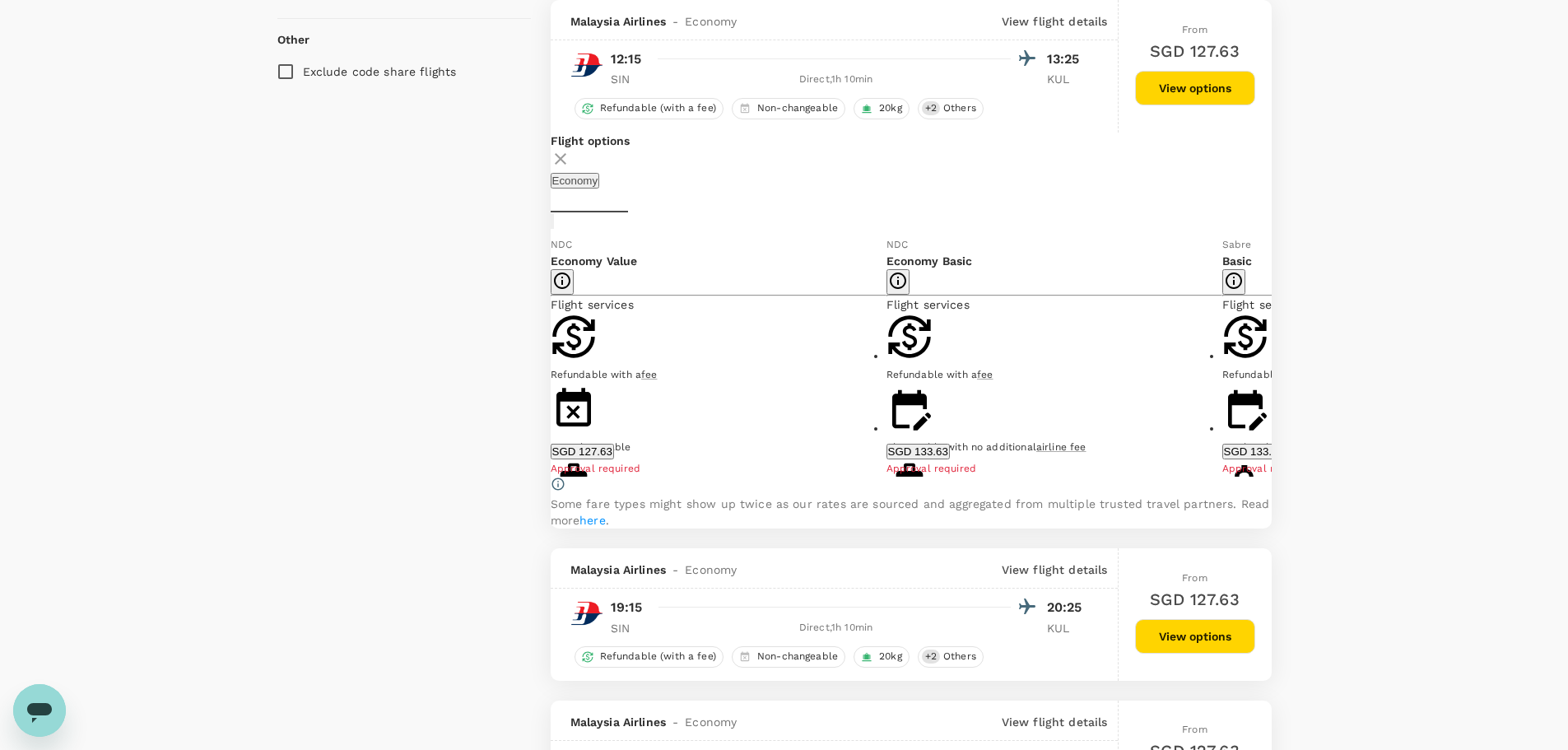
click at [1275, 364] on icon at bounding box center [1283, 355] width 16 height 16
click at [547, 364] on icon at bounding box center [538, 355] width 16 height 16
click at [614, 460] on button "SGD 127.63" at bounding box center [582, 451] width 63 height 15
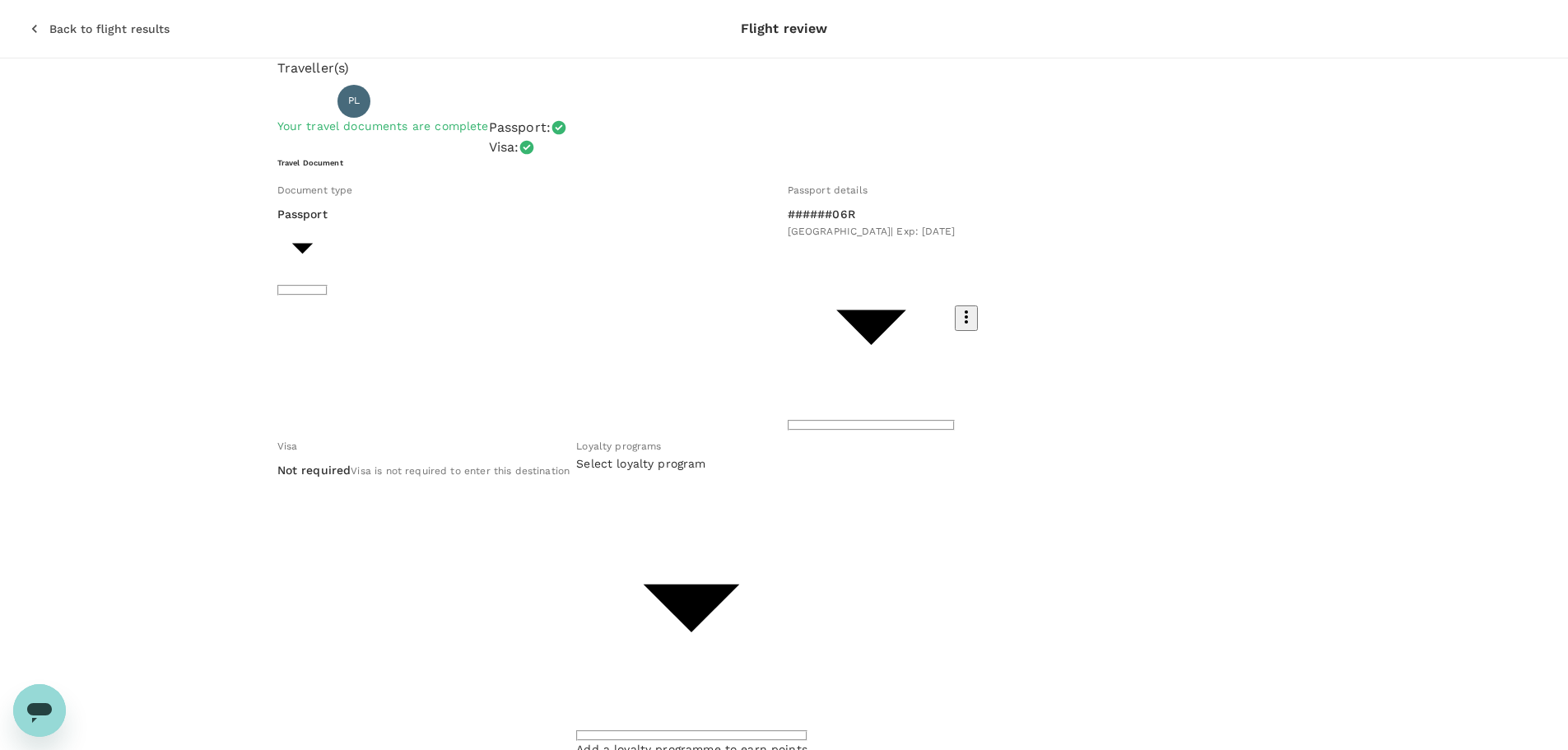
click at [0, 27] on div "Back to flight results Flight review" at bounding box center [784, 29] width 1568 height 57
click at [50, 20] on p "Back to flight results" at bounding box center [109, 28] width 120 height 16
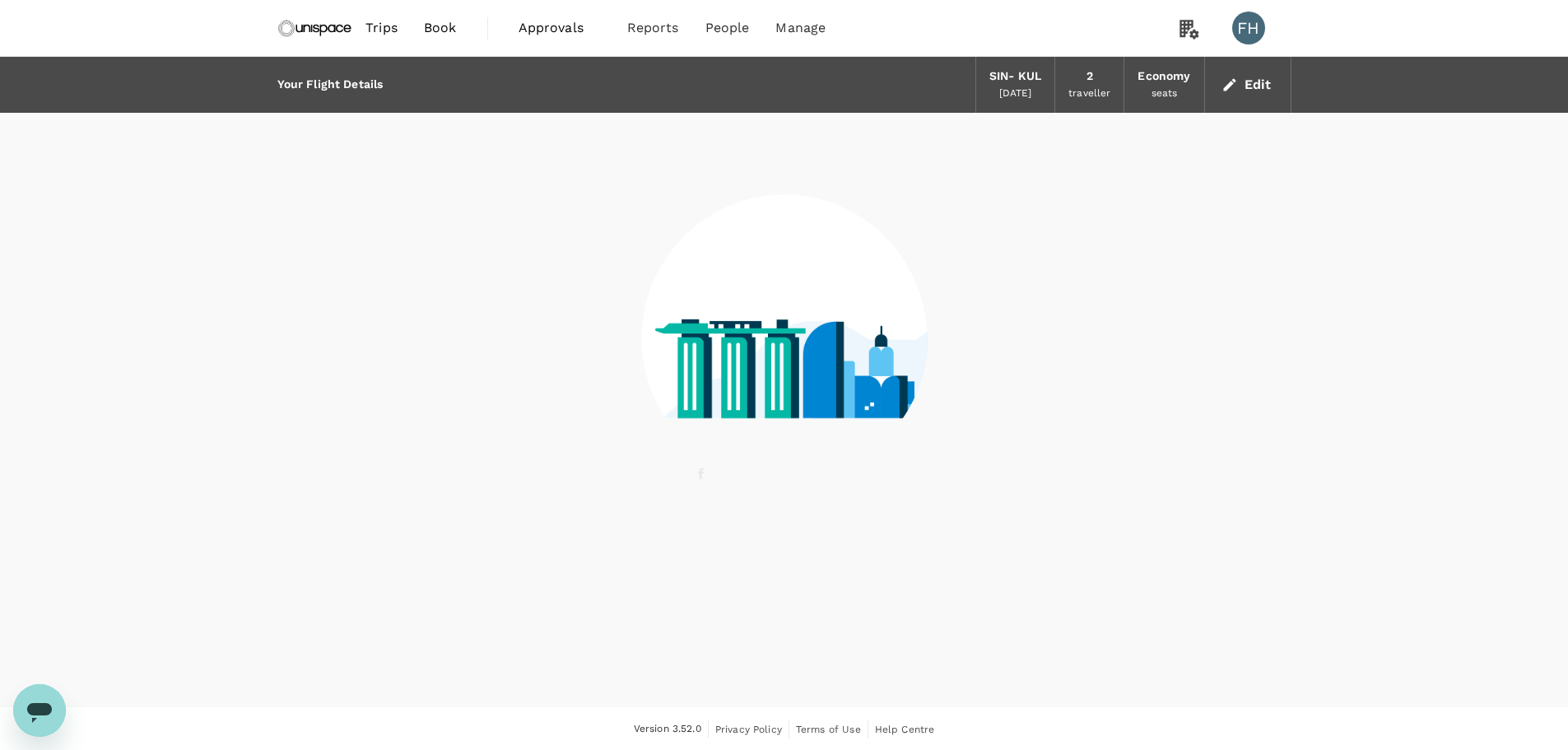
scroll to position [2, 0]
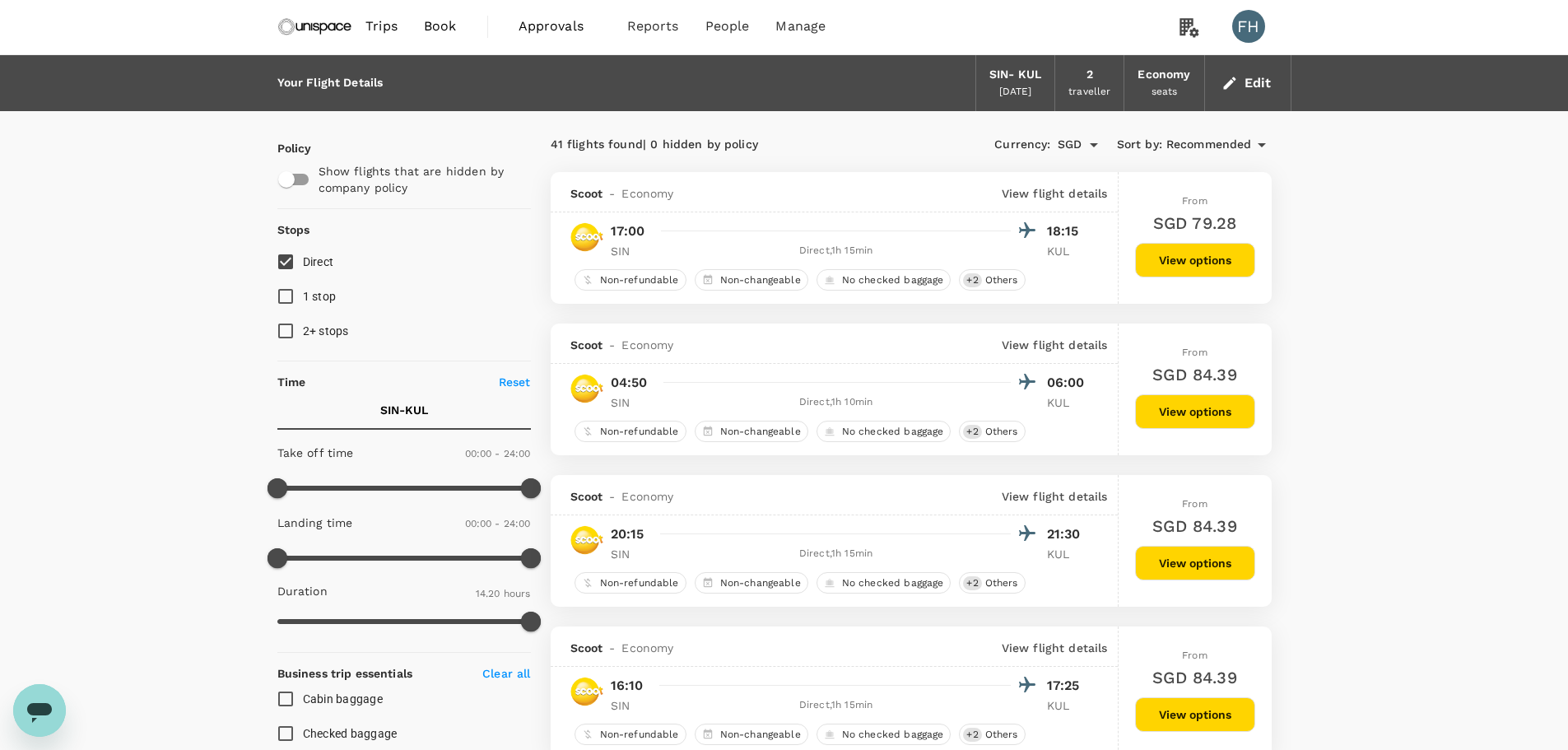
click at [1243, 71] on button "Edit" at bounding box center [1247, 83] width 59 height 27
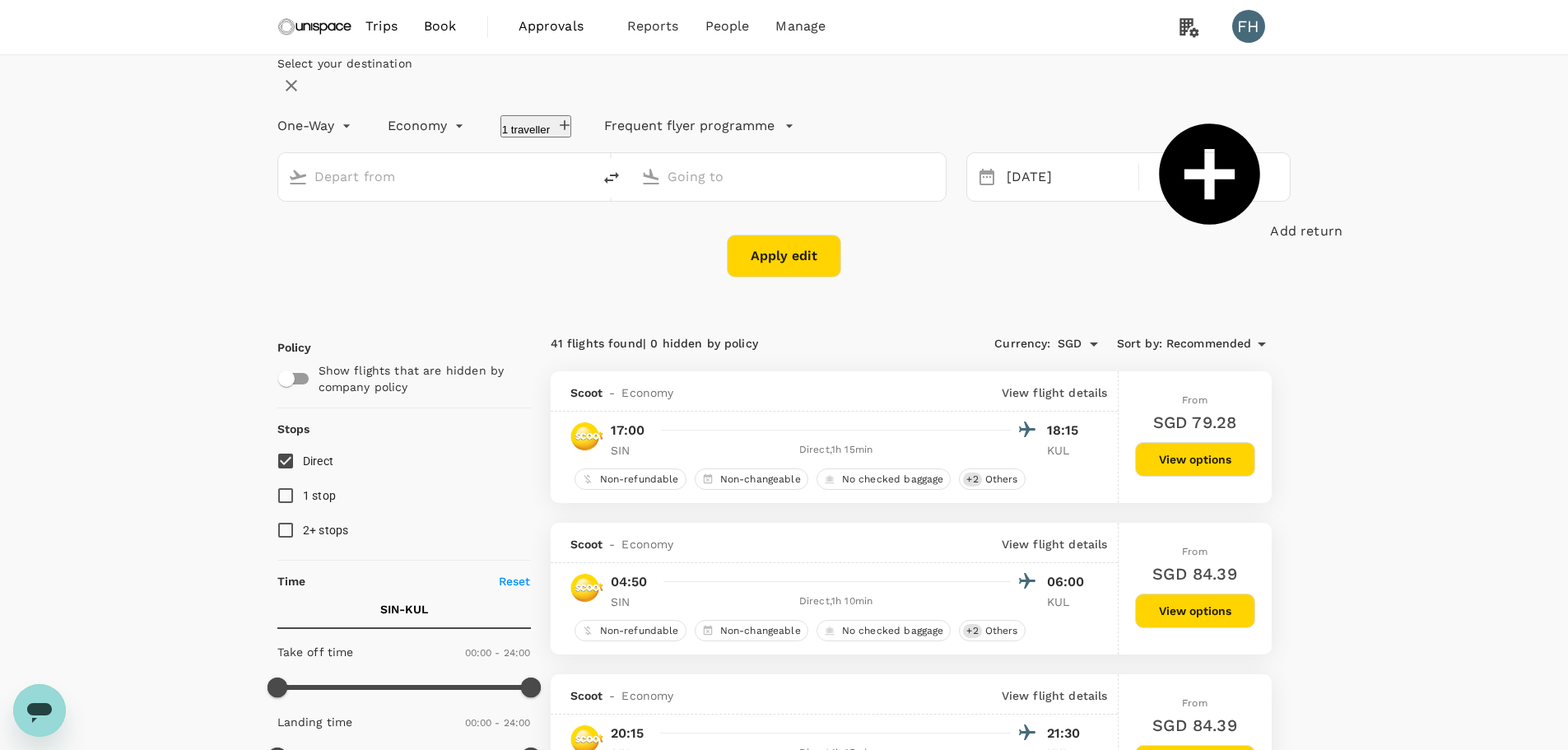
type input "Singapore Changi (SIN)"
type input "Kuala Lumpur Intl (KUL)"
click at [631, 197] on button "delete" at bounding box center [611, 177] width 39 height 39
type input "Kuala Lumpur Intl (KUL)"
type input "Singapore Changi (SIN)"
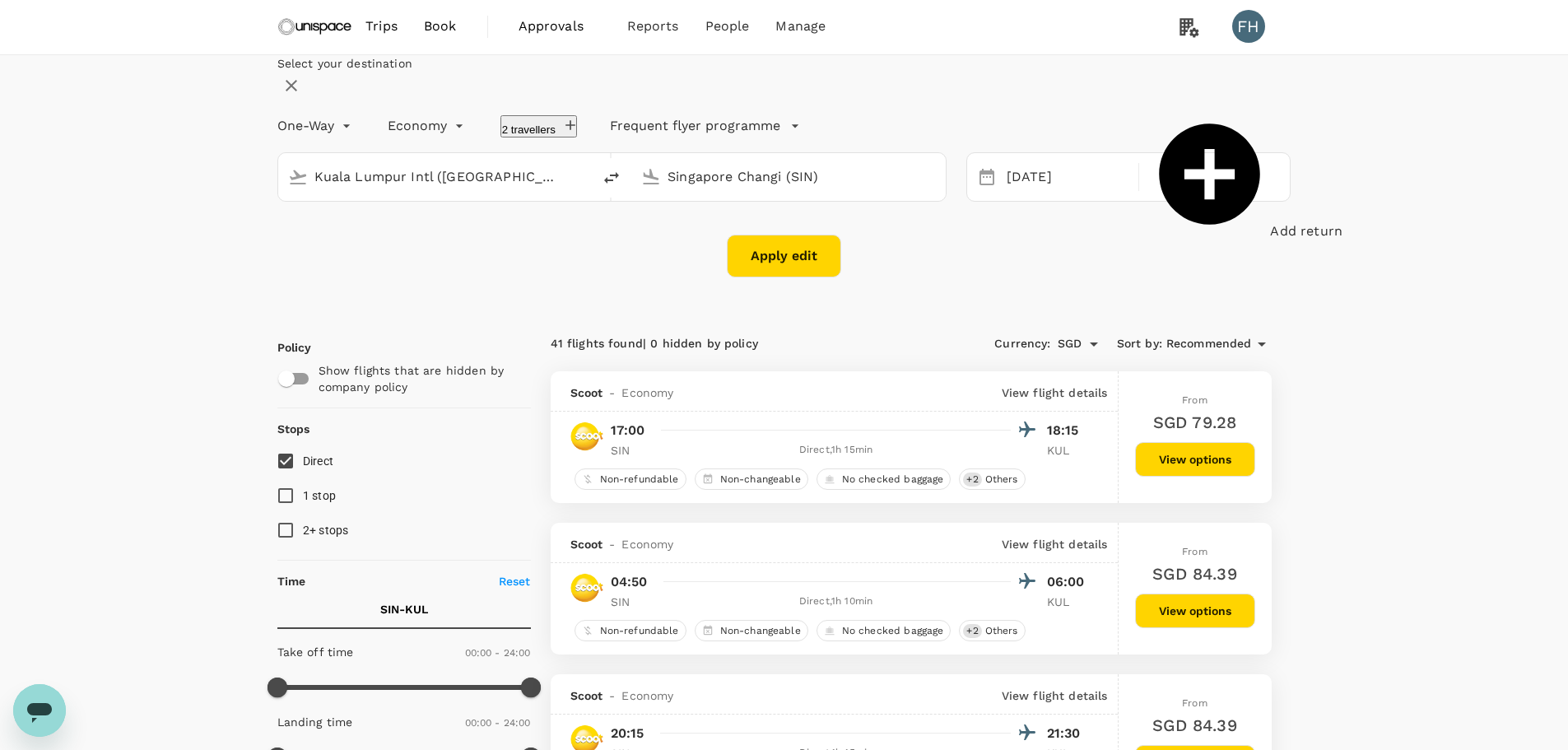
click at [981, 202] on div "24 Sep Add return" at bounding box center [1129, 177] width 325 height 50
click at [1003, 193] on div "24 Sep" at bounding box center [1066, 177] width 135 height 33
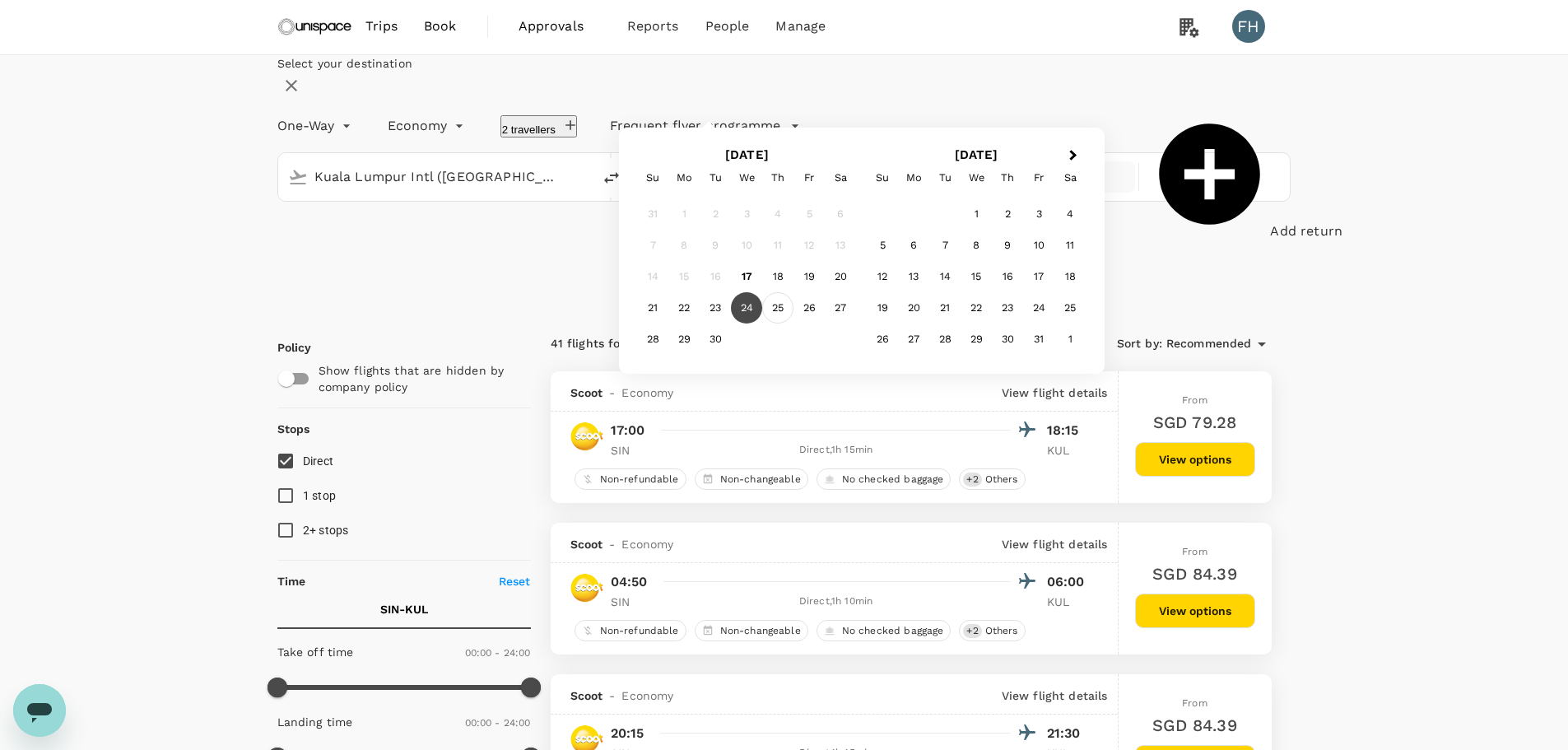
click at [794, 324] on div "25" at bounding box center [777, 307] width 32 height 32
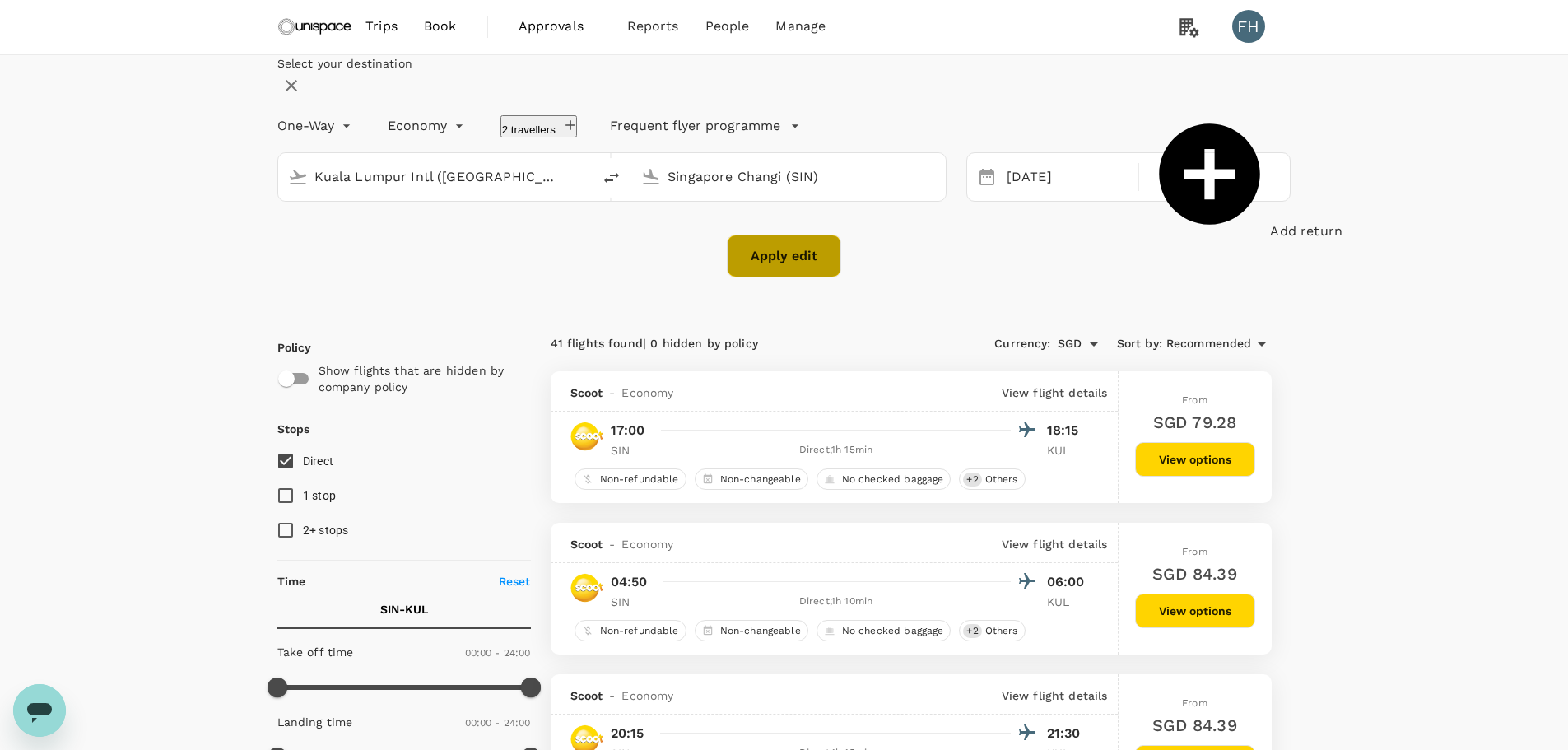
click at [789, 278] on button "Apply edit" at bounding box center [783, 256] width 114 height 43
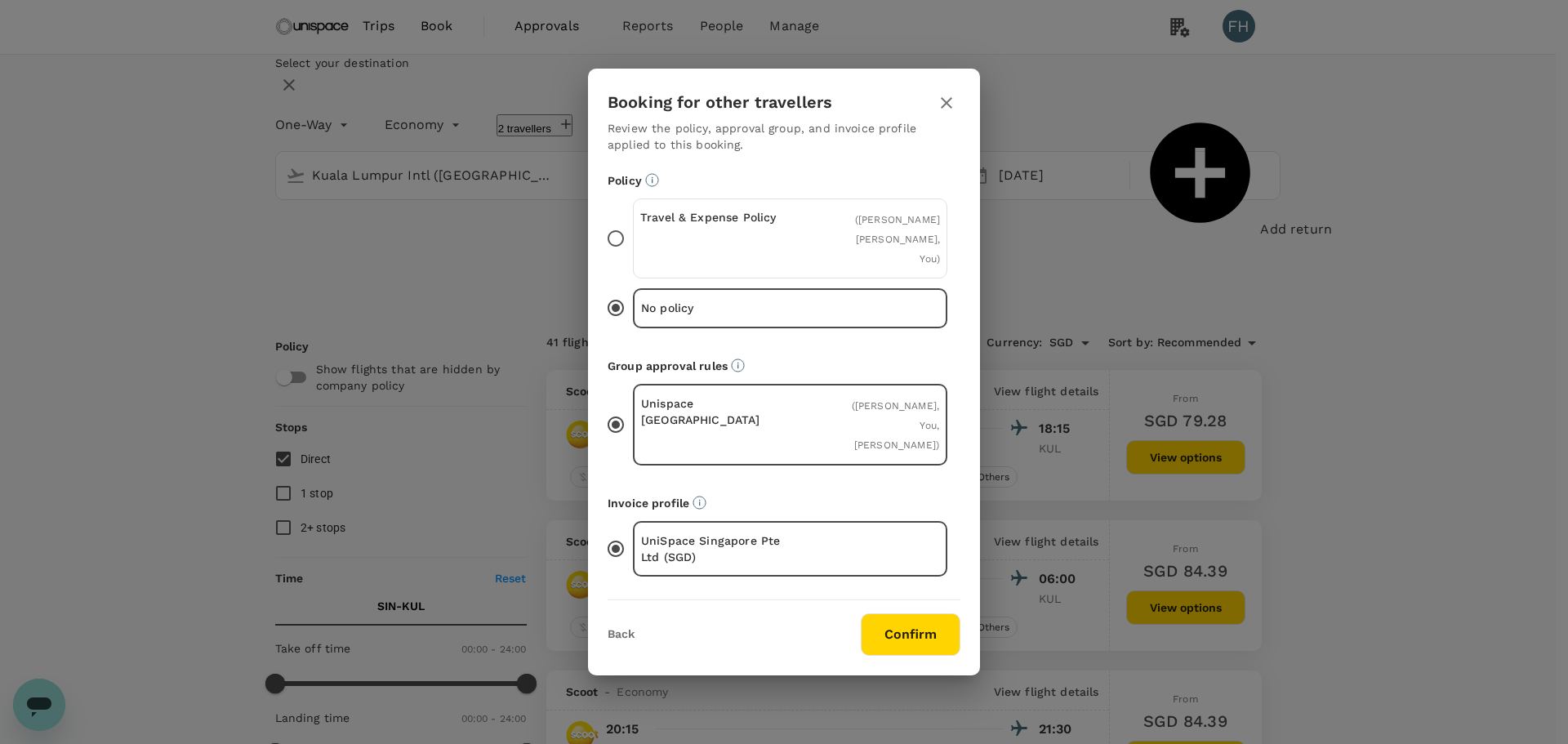
click at [854, 265] on div "( Pui Kheng Lee, Jiahui Du, You )" at bounding box center [890, 238] width 100 height 59
click at [633, 256] on input "Travel & Expense Policy ( Pui Kheng Lee, Jiahui Du, You )" at bounding box center [616, 238] width 34 height 34
click at [905, 614] on button "Confirm" at bounding box center [910, 635] width 100 height 43
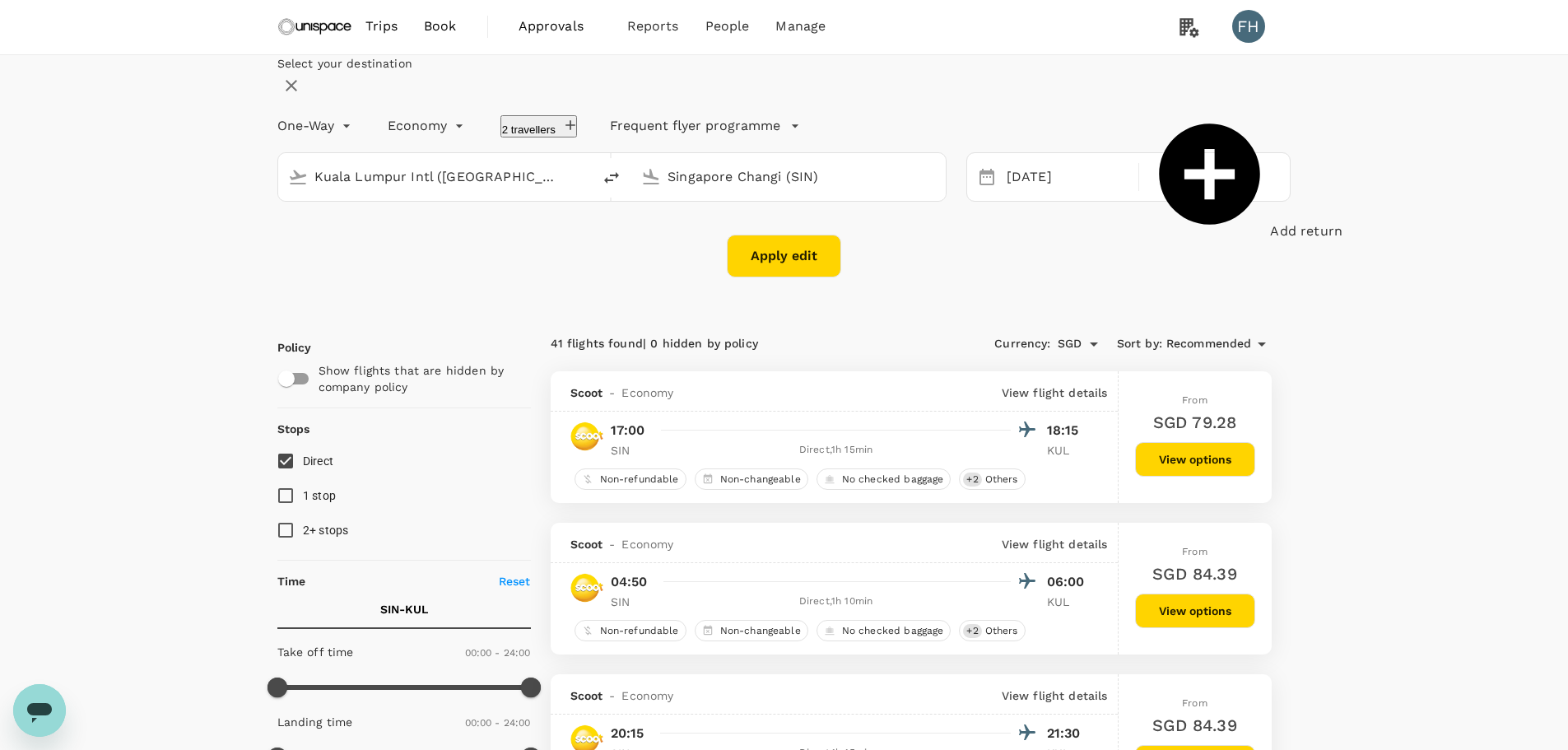
checkbox input "false"
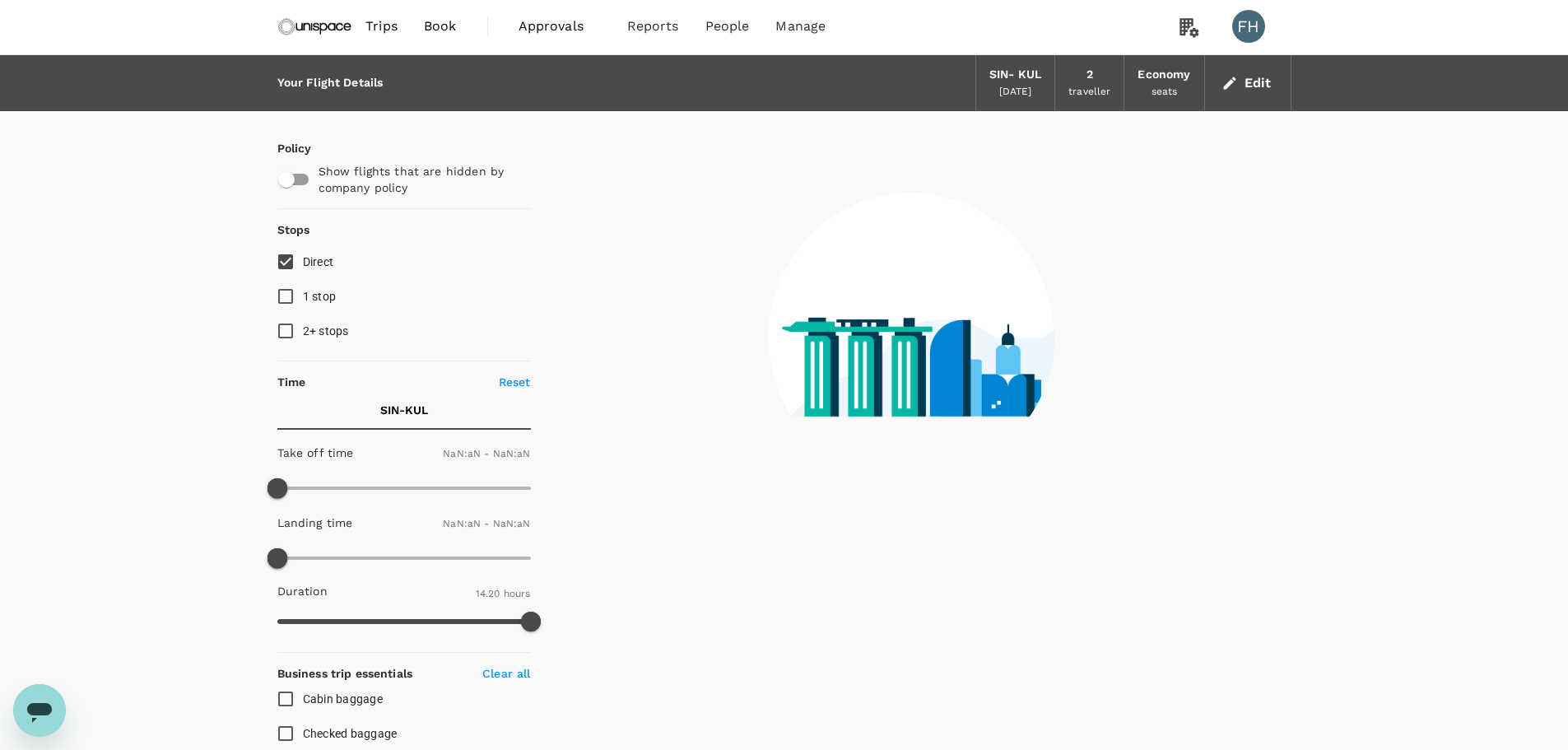
type input "1440"
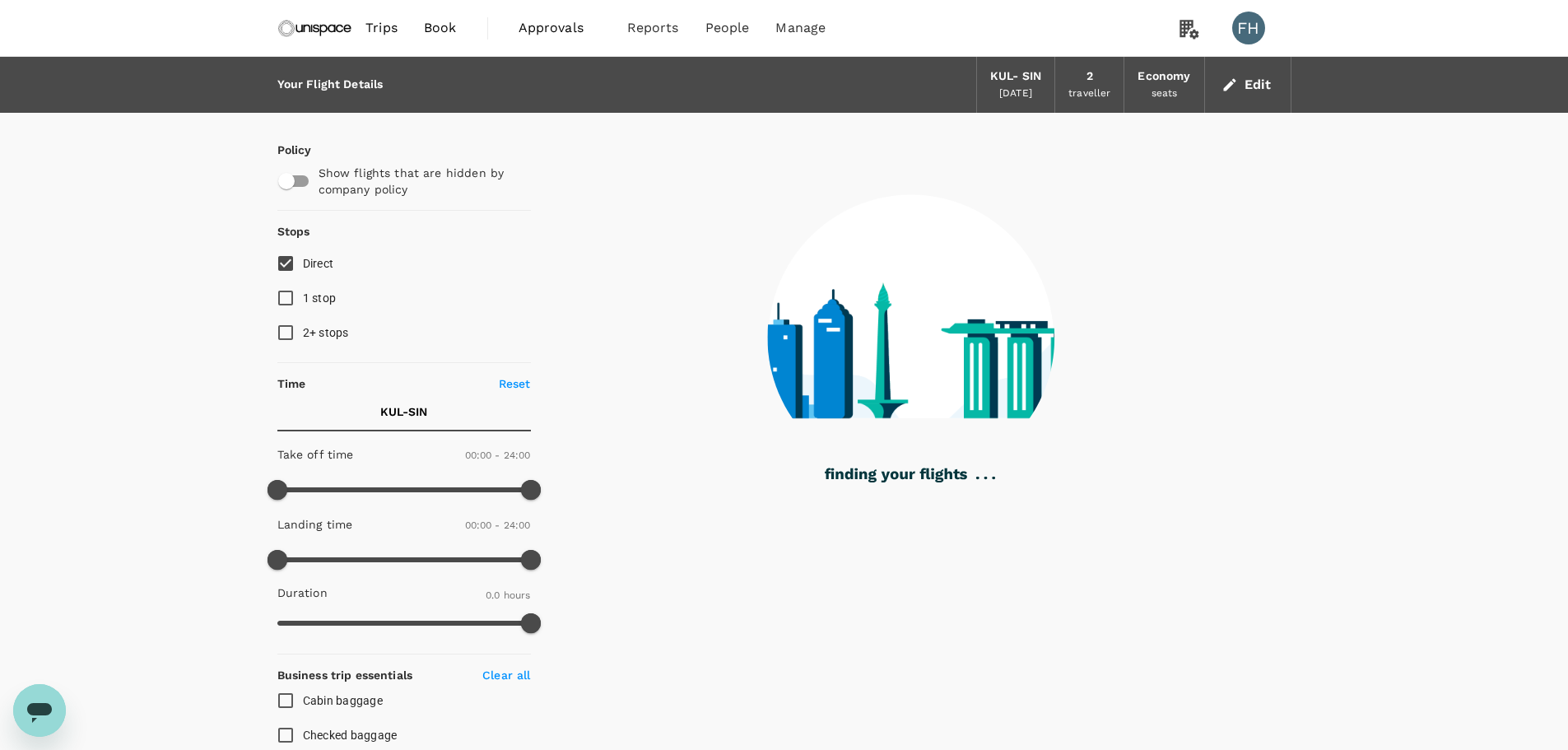
type input "895"
checkbox input "true"
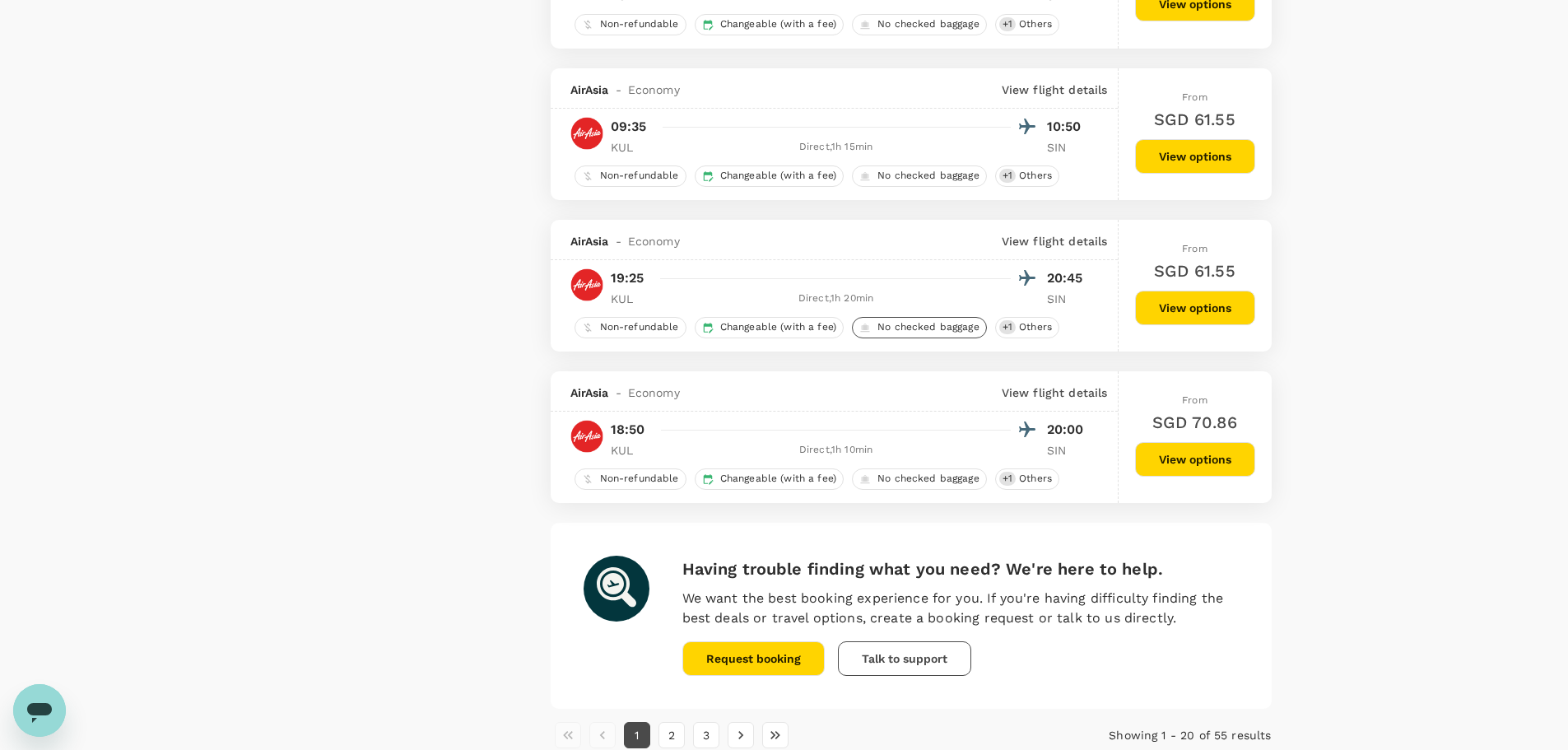
scroll to position [2836, 0]
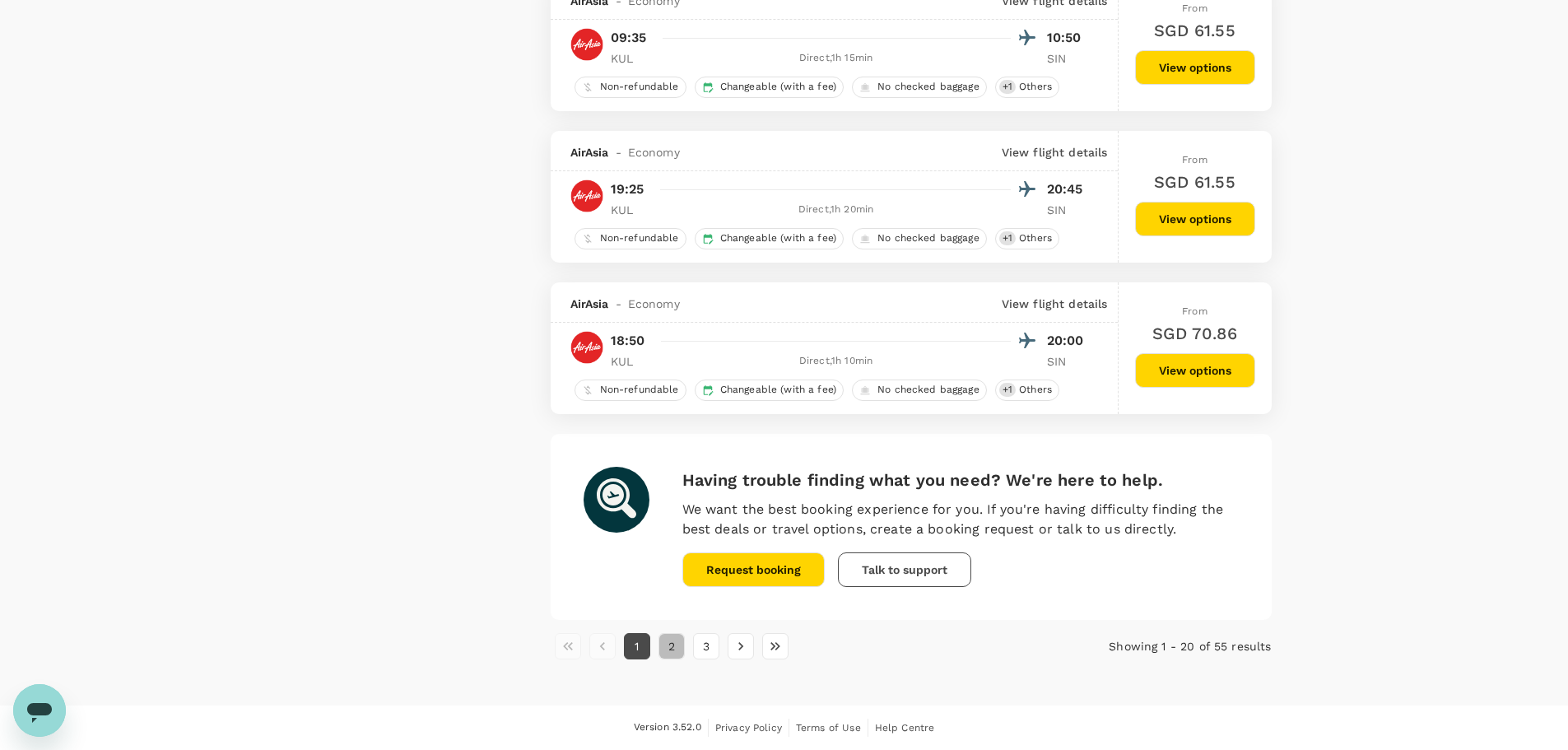
click at [678, 633] on button "2" at bounding box center [672, 647] width 27 height 27
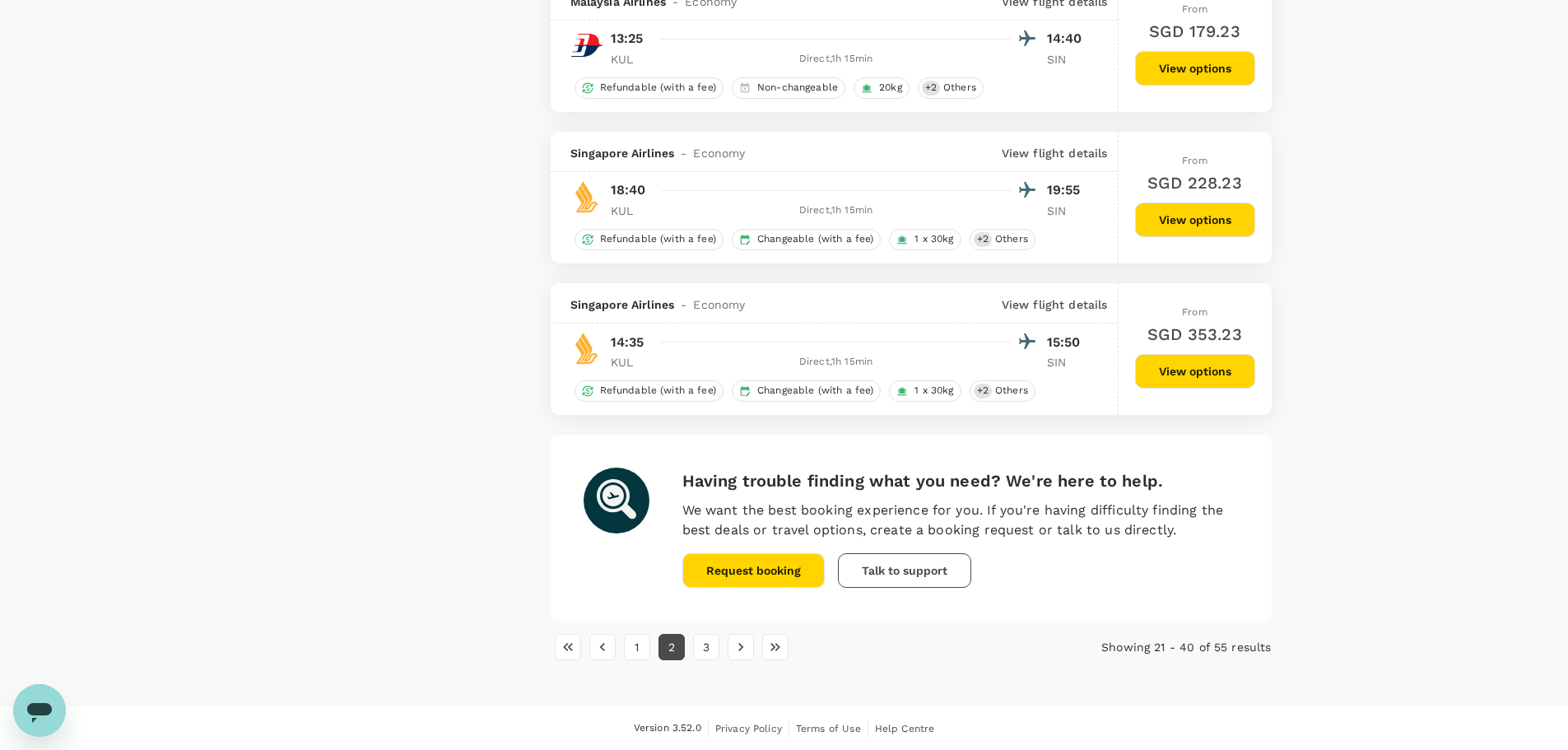
scroll to position [2770, 0]
click at [708, 652] on button "3" at bounding box center [706, 647] width 27 height 27
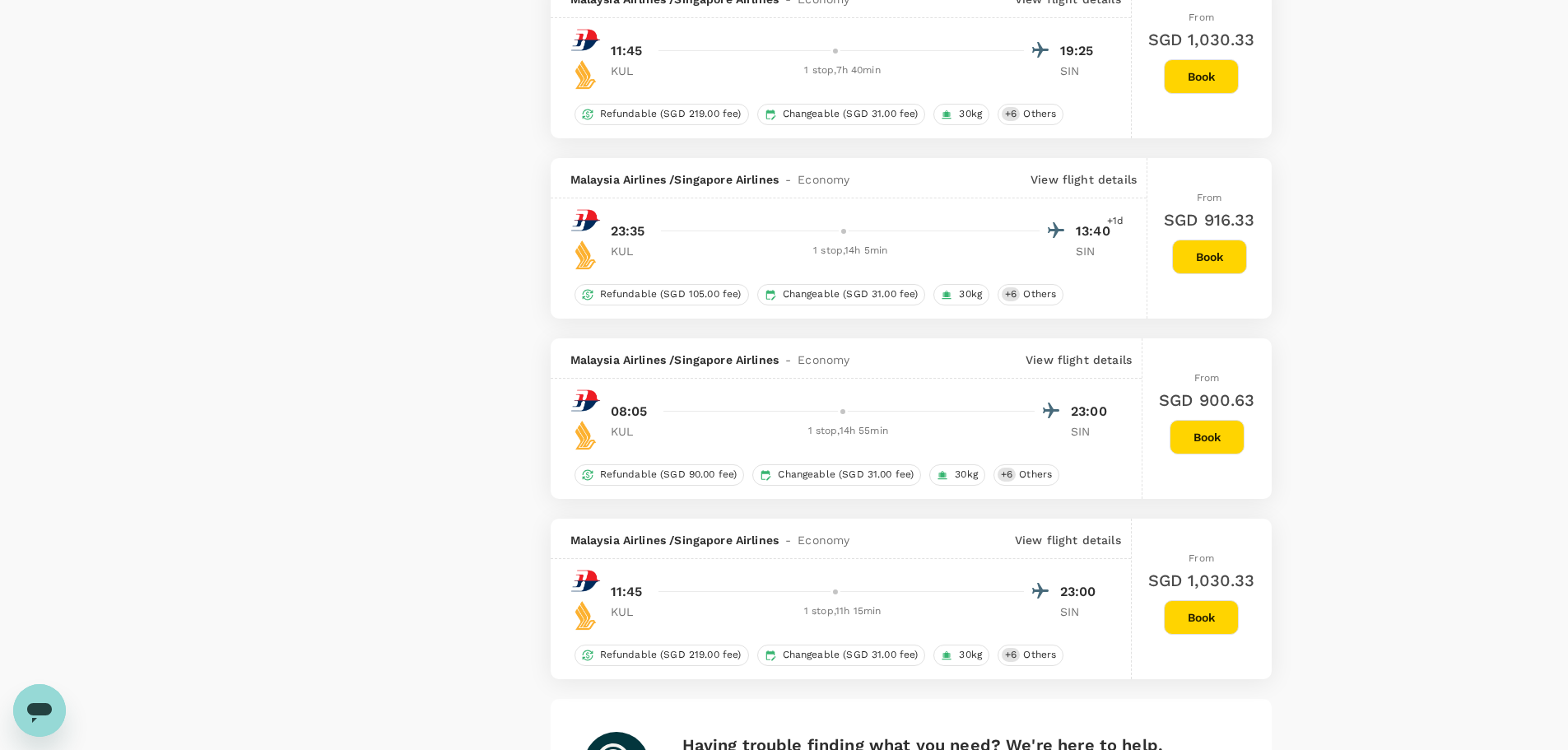
scroll to position [2130, 0]
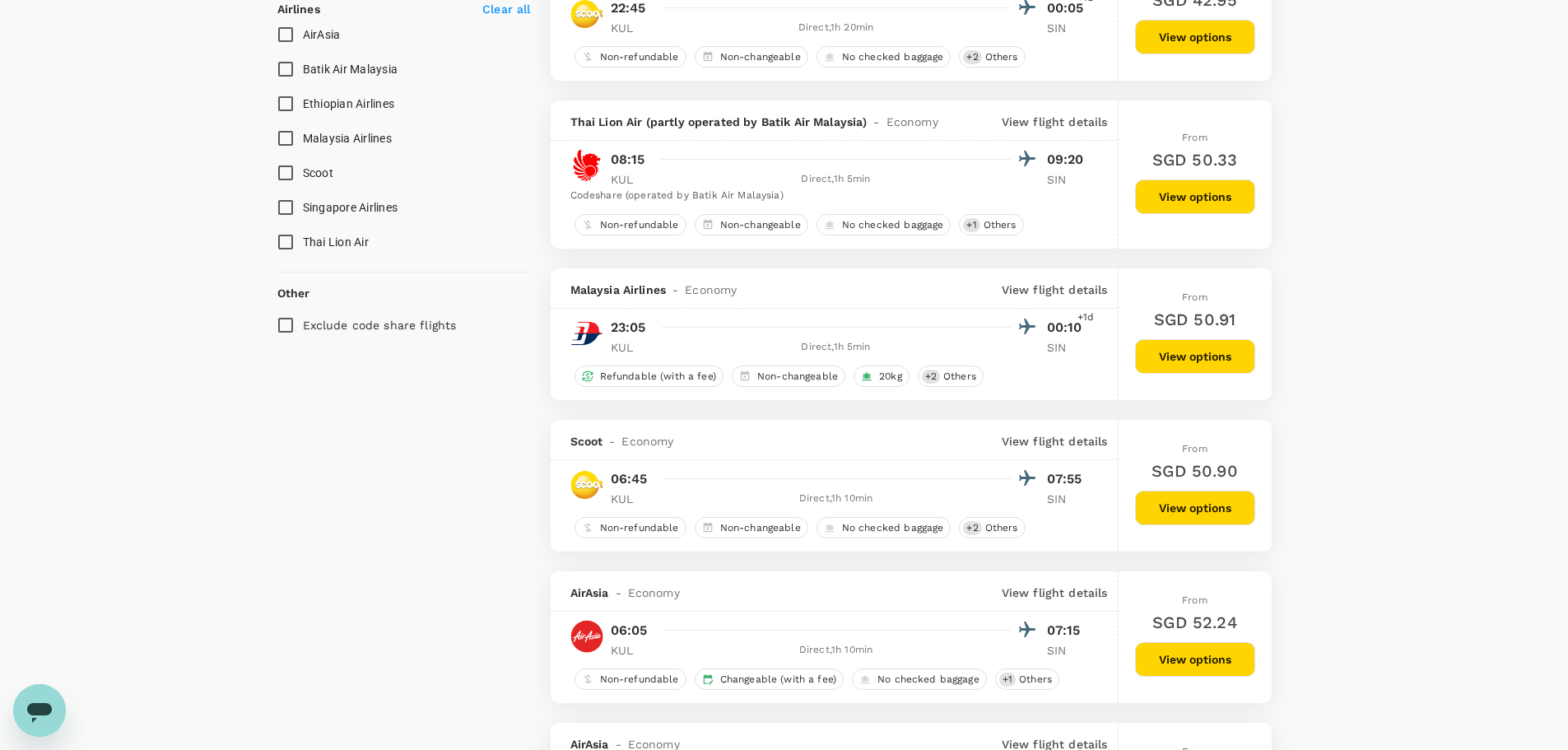
scroll to position [1152, 0]
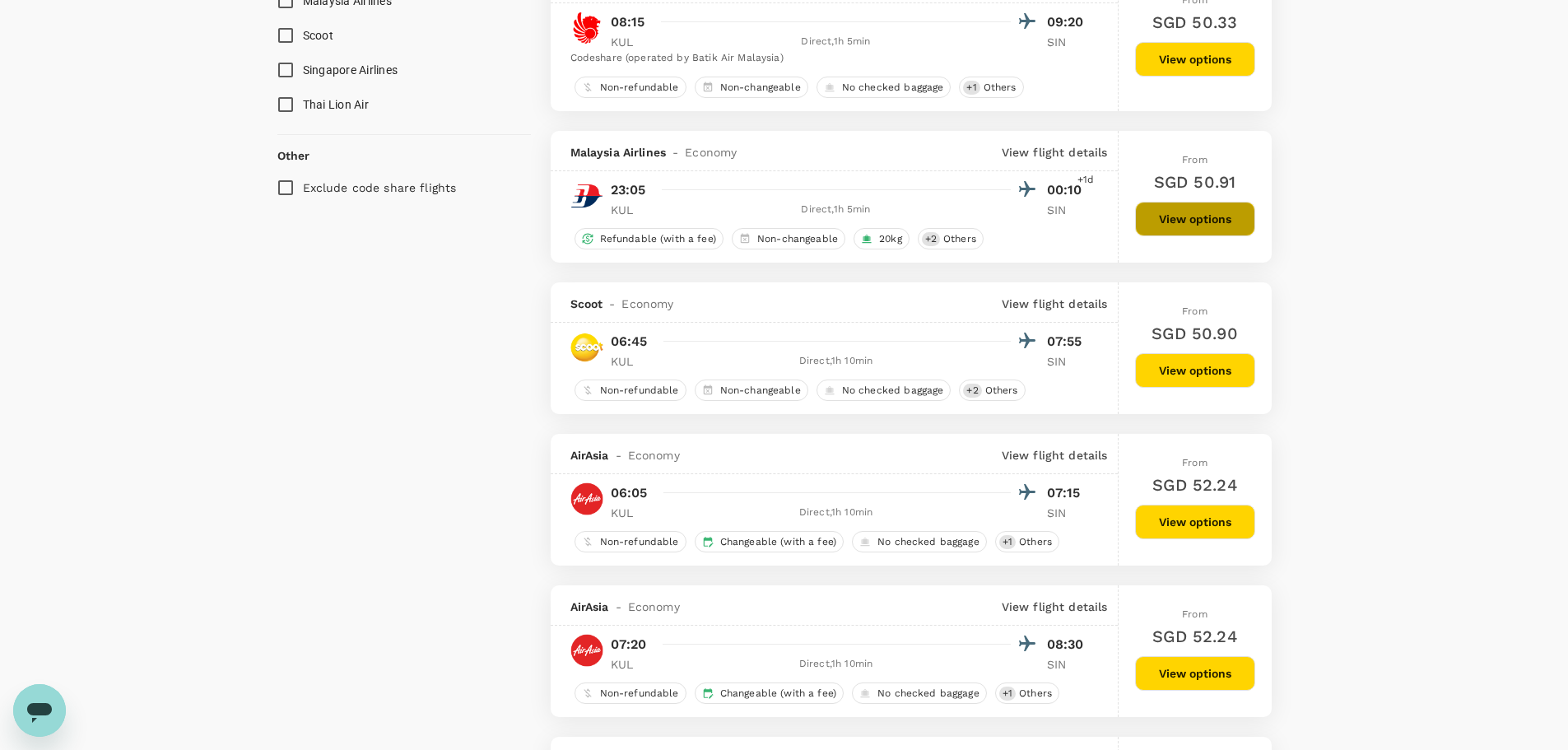
drag, startPoint x: 1180, startPoint y: 218, endPoint x: 1207, endPoint y: 204, distance: 30.4
click at [1180, 217] on button "View options" at bounding box center [1194, 219] width 120 height 34
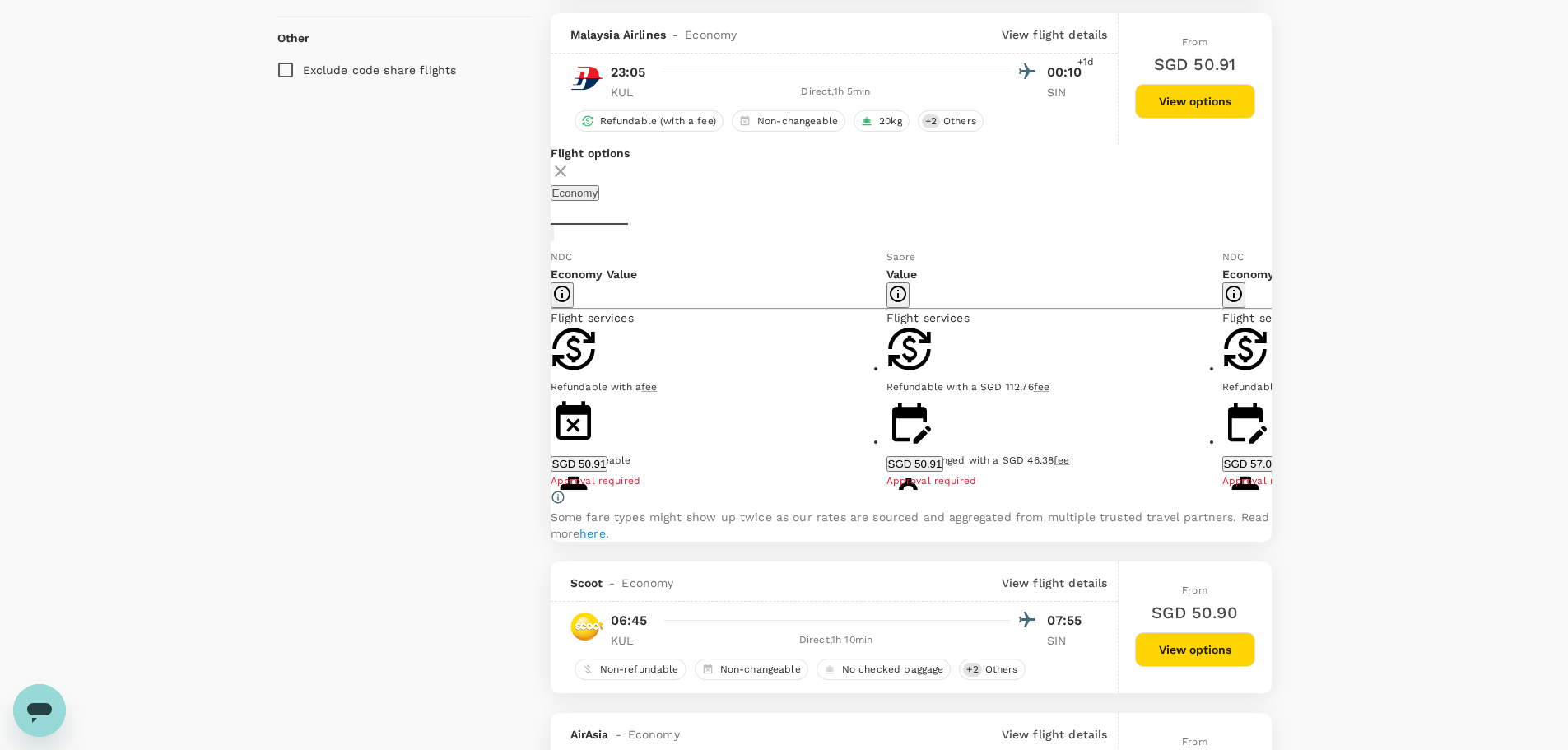
scroll to position [1284, 0]
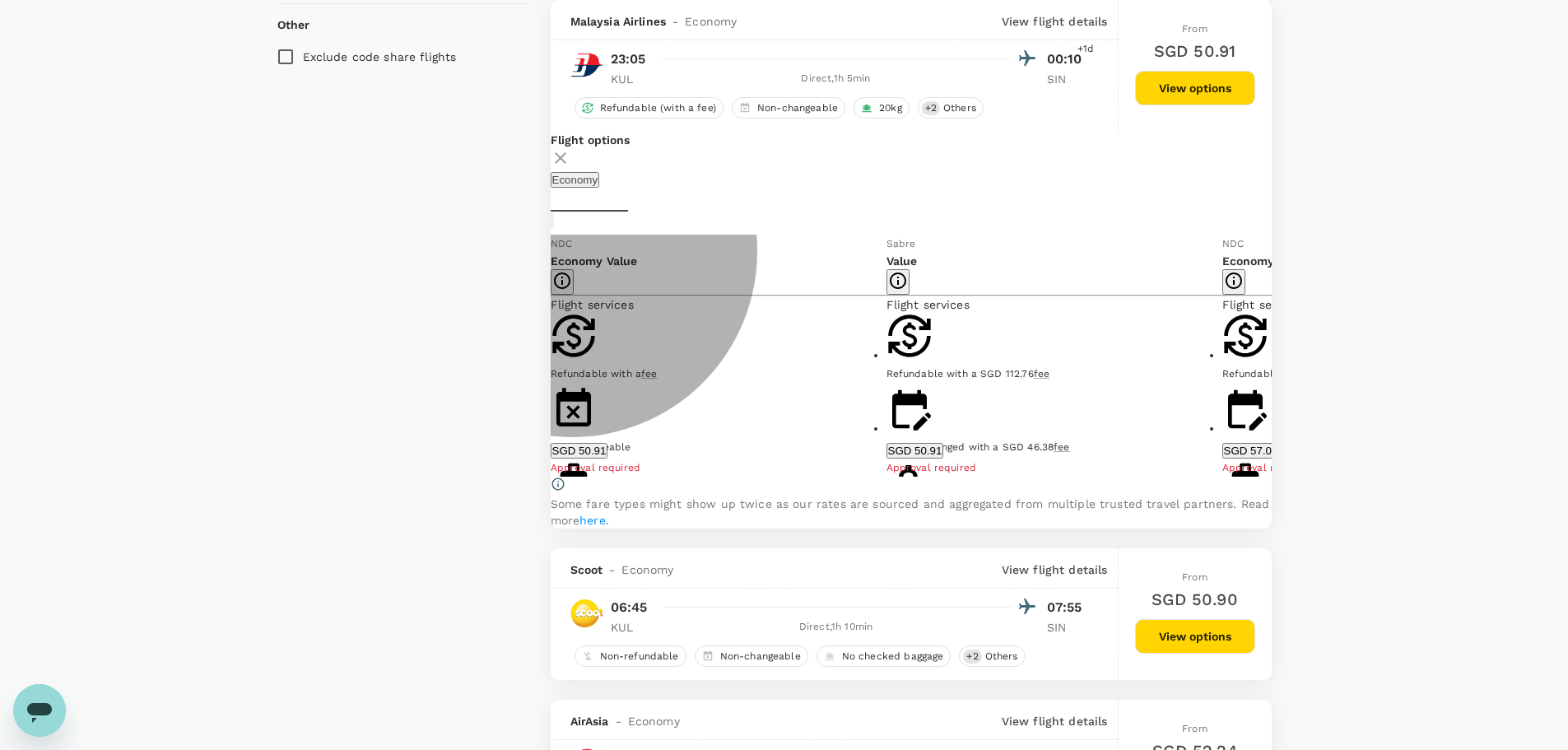
click at [608, 459] on button "SGD 50.91" at bounding box center [579, 450] width 57 height 15
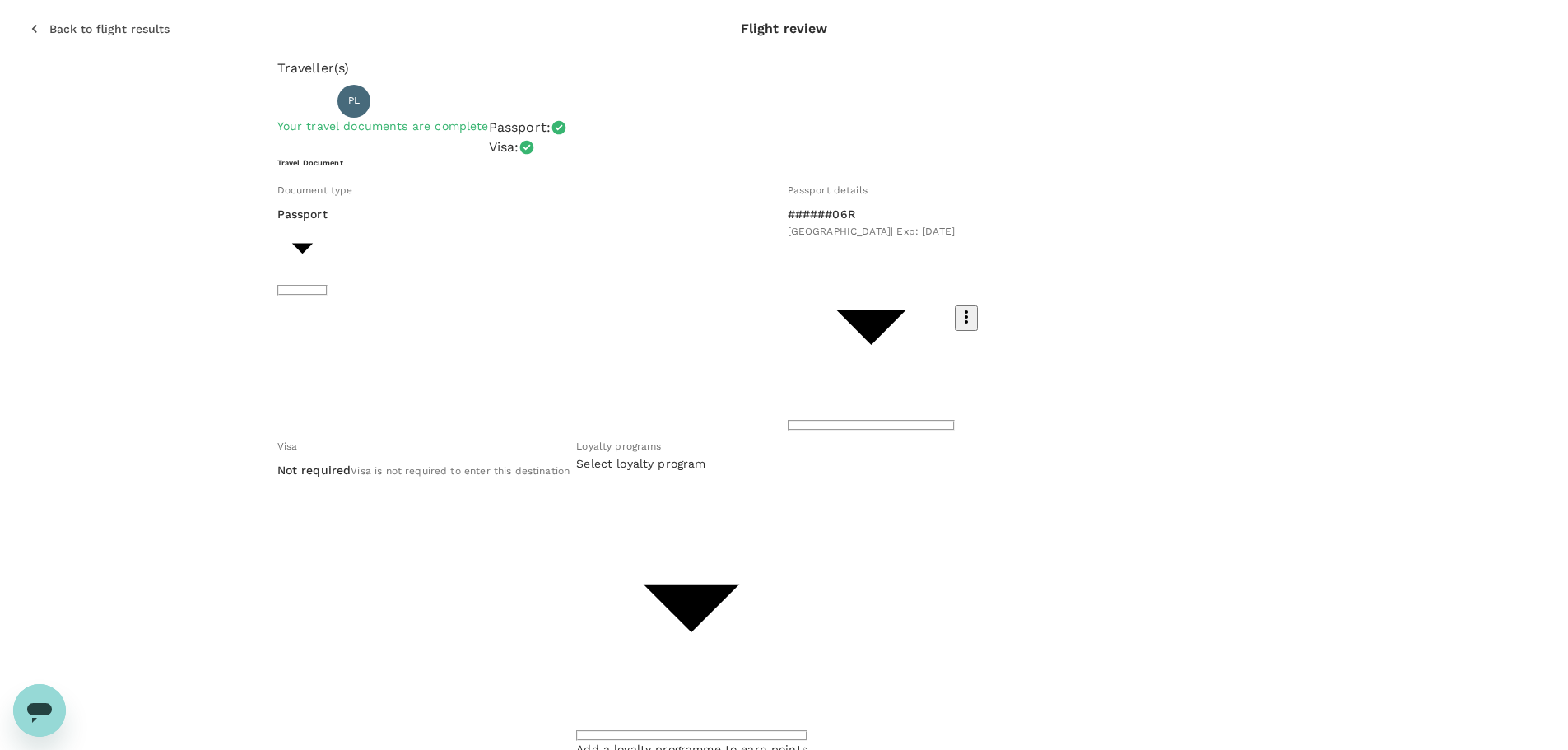
click at [27, 20] on icon "button" at bounding box center [34, 28] width 16 height 16
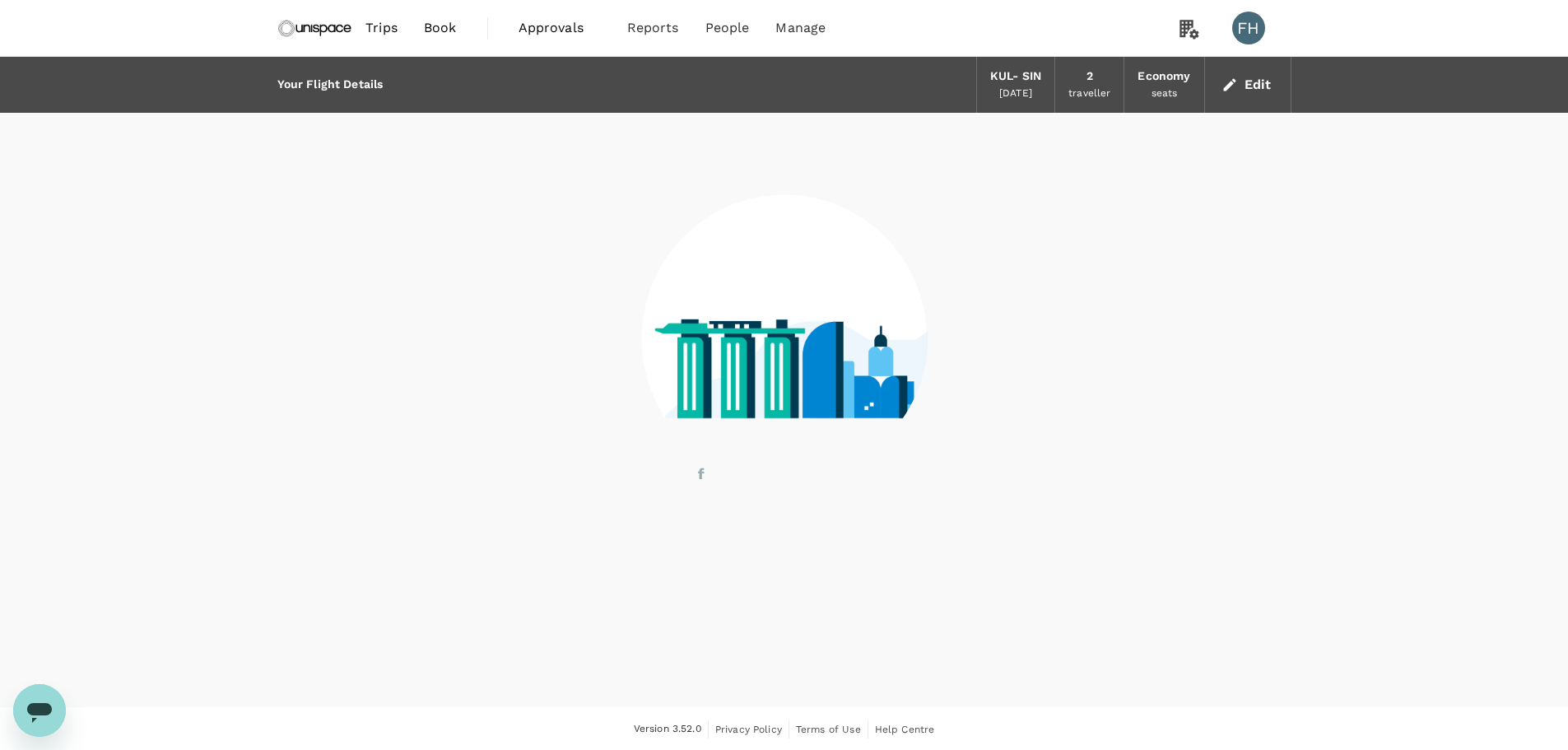
scroll to position [2, 0]
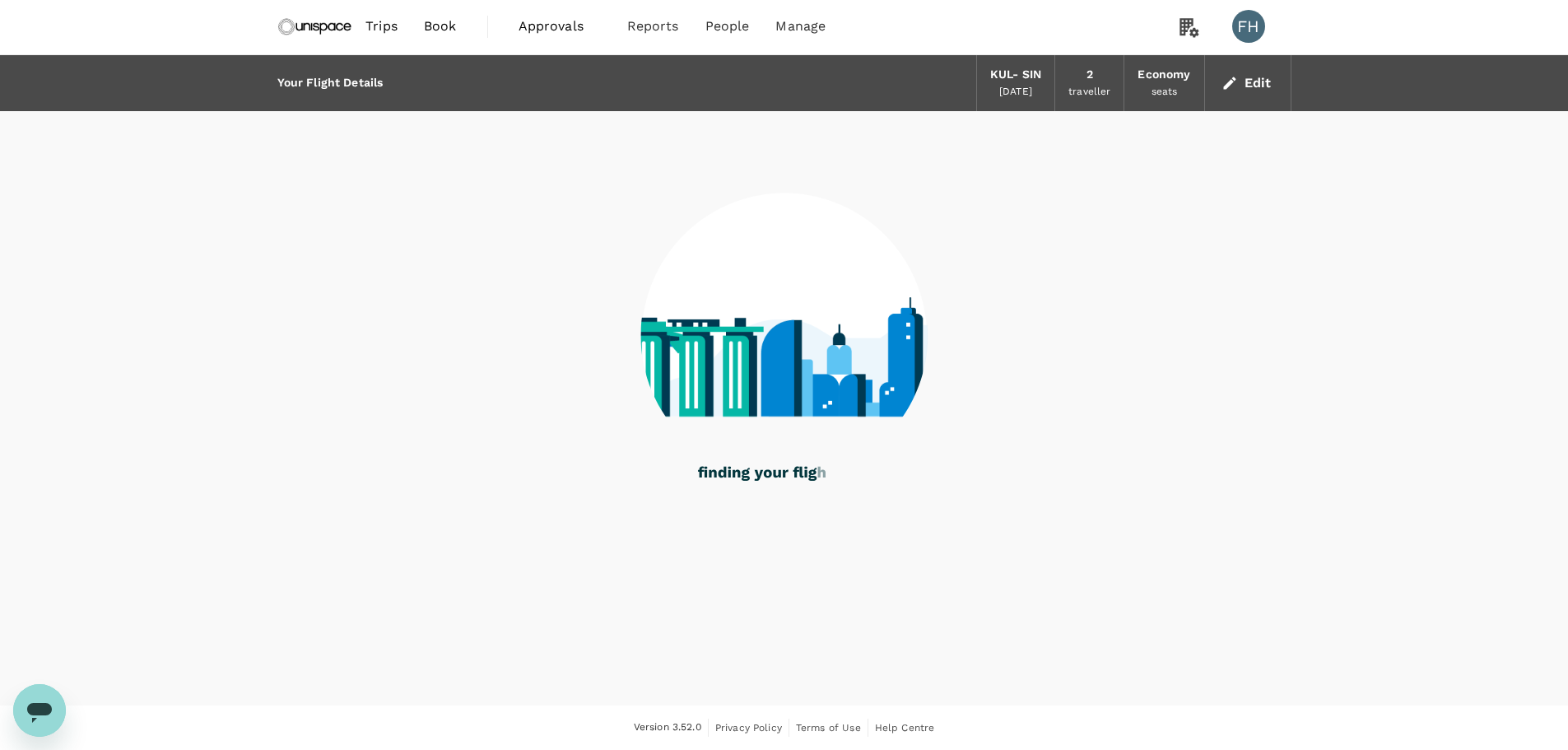
click at [345, 28] on img at bounding box center [315, 27] width 76 height 36
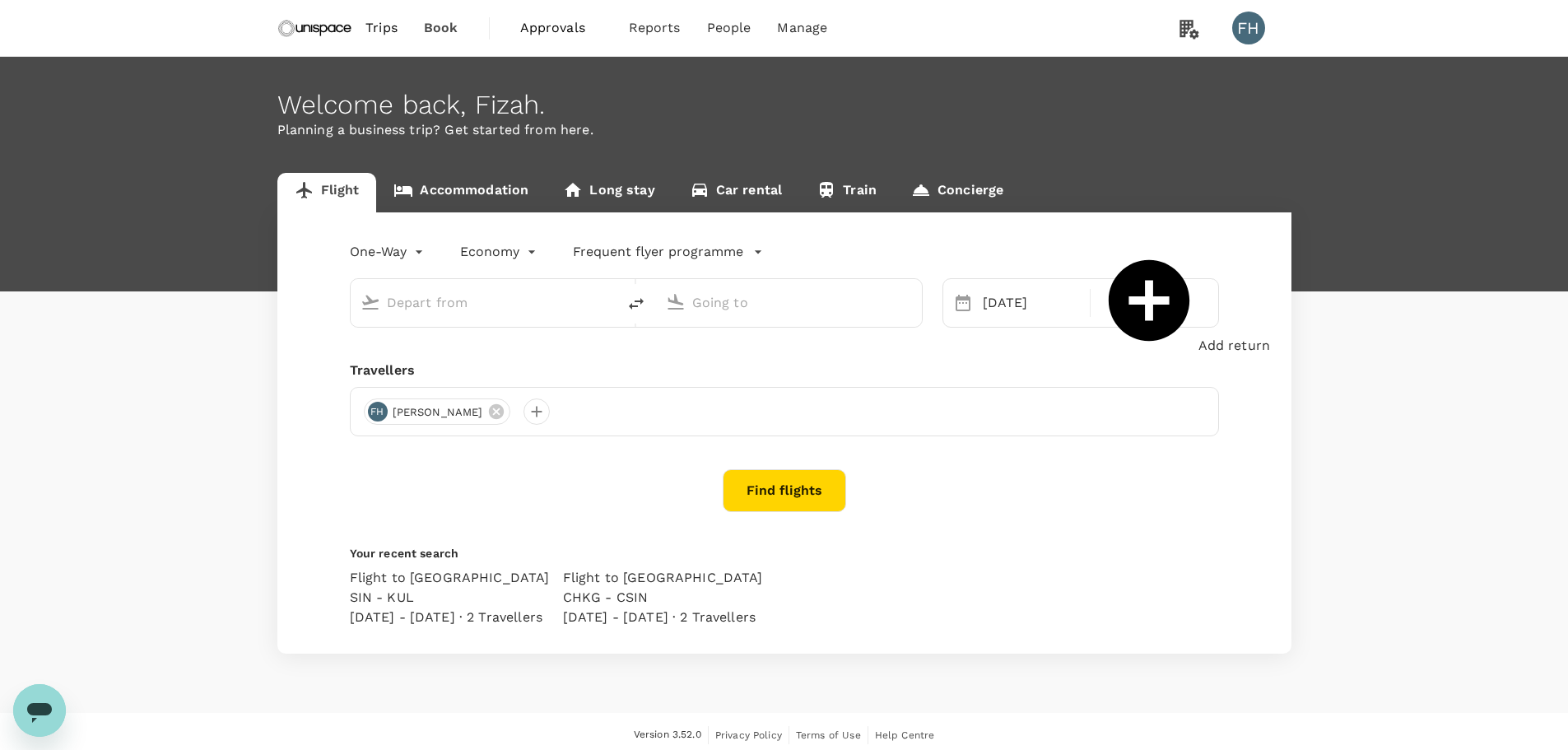
type input "Kuala Lumpur Intl (KUL)"
type input "Singapore Changi (SIN)"
type input "Kuala Lumpur Intl (KUL)"
type input "Singapore Changi (SIN)"
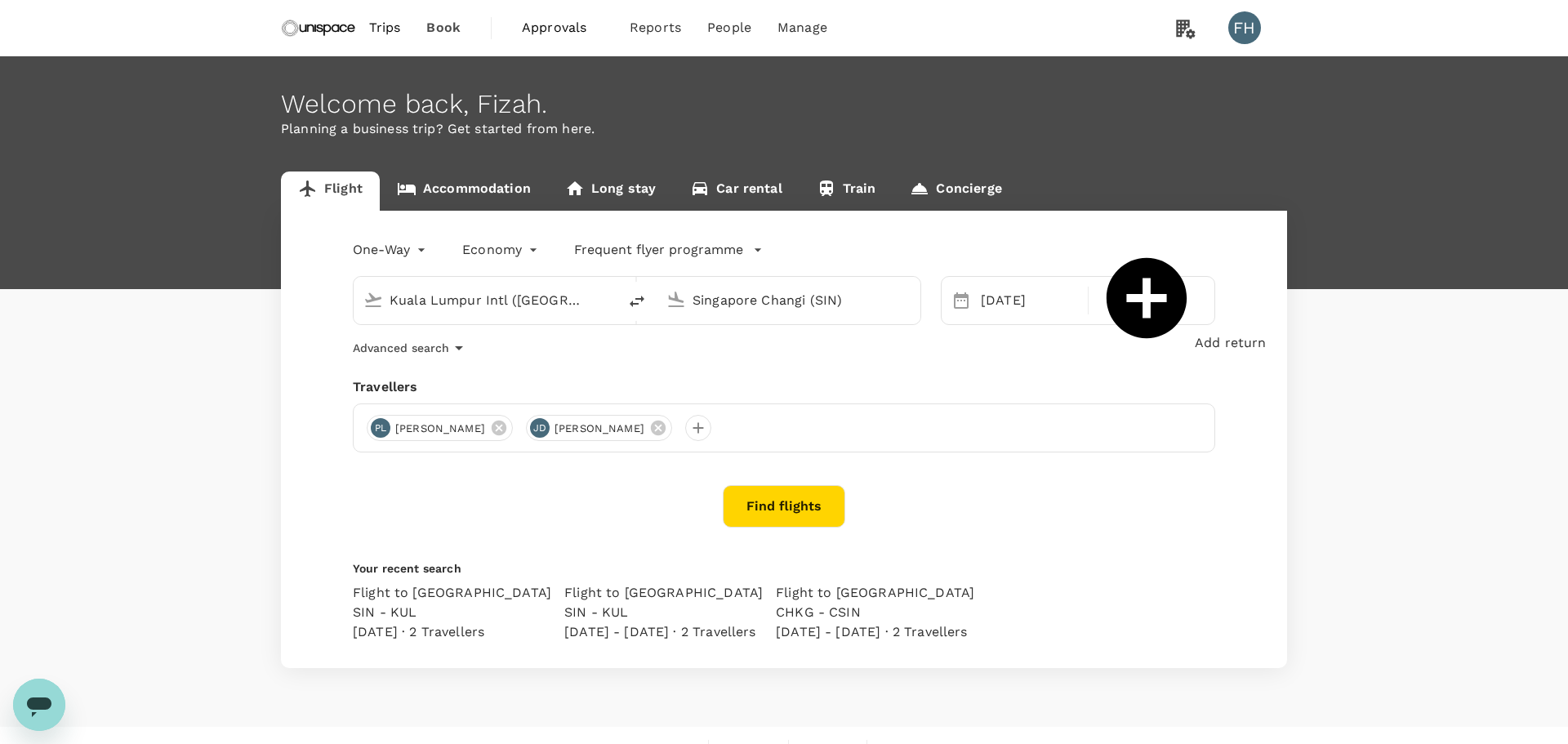
click at [422, 257] on body "Trips Book Approvals 0 Reports People Manage FH Welcome back , Fizah . Planning…" at bounding box center [784, 385] width 1568 height 771
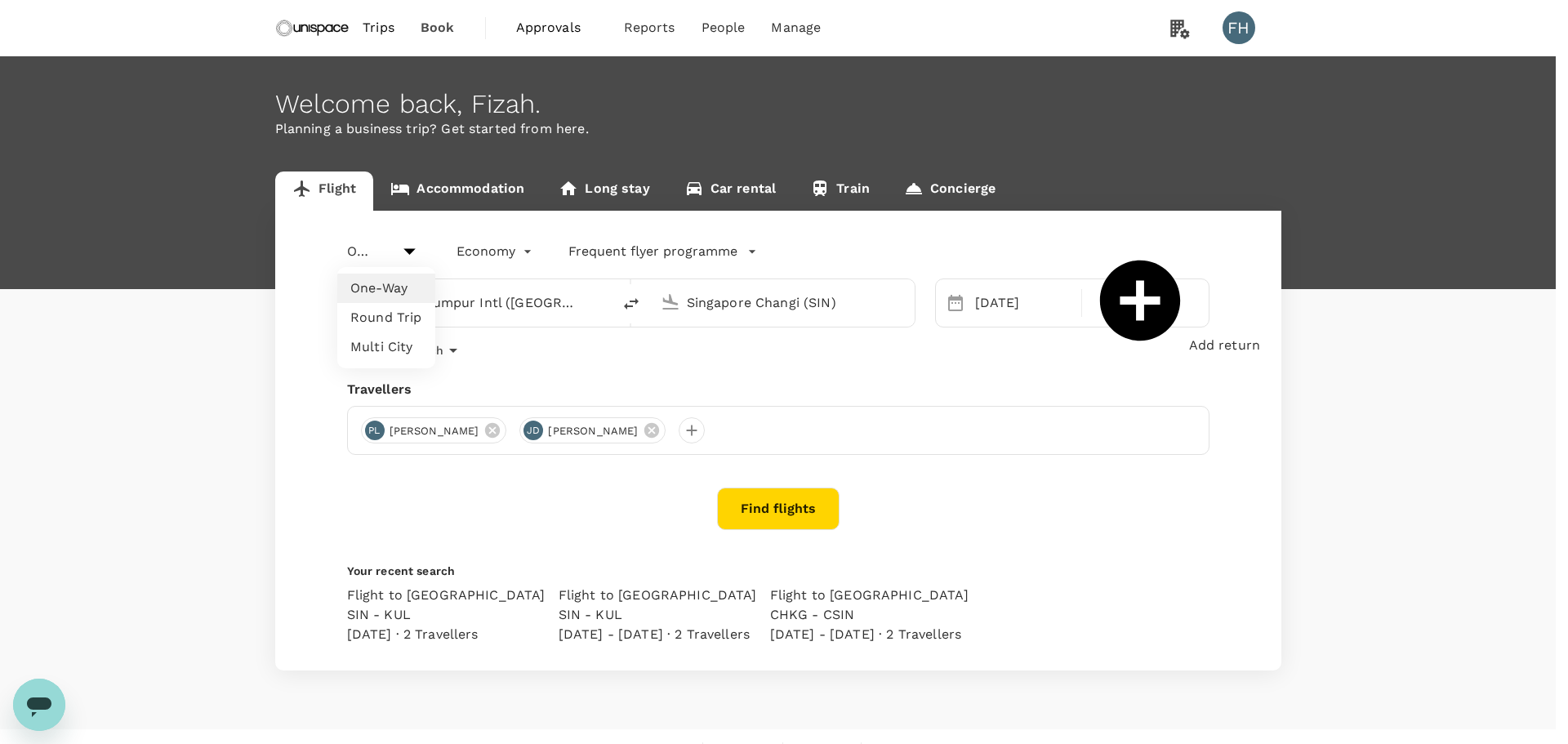
drag, startPoint x: 404, startPoint y: 302, endPoint x: 400, endPoint y: 324, distance: 22.4
click at [400, 324] on ul "One-Way Round Trip Multi City" at bounding box center [386, 317] width 98 height 102
click at [397, 322] on li "Round Trip" at bounding box center [386, 317] width 98 height 29
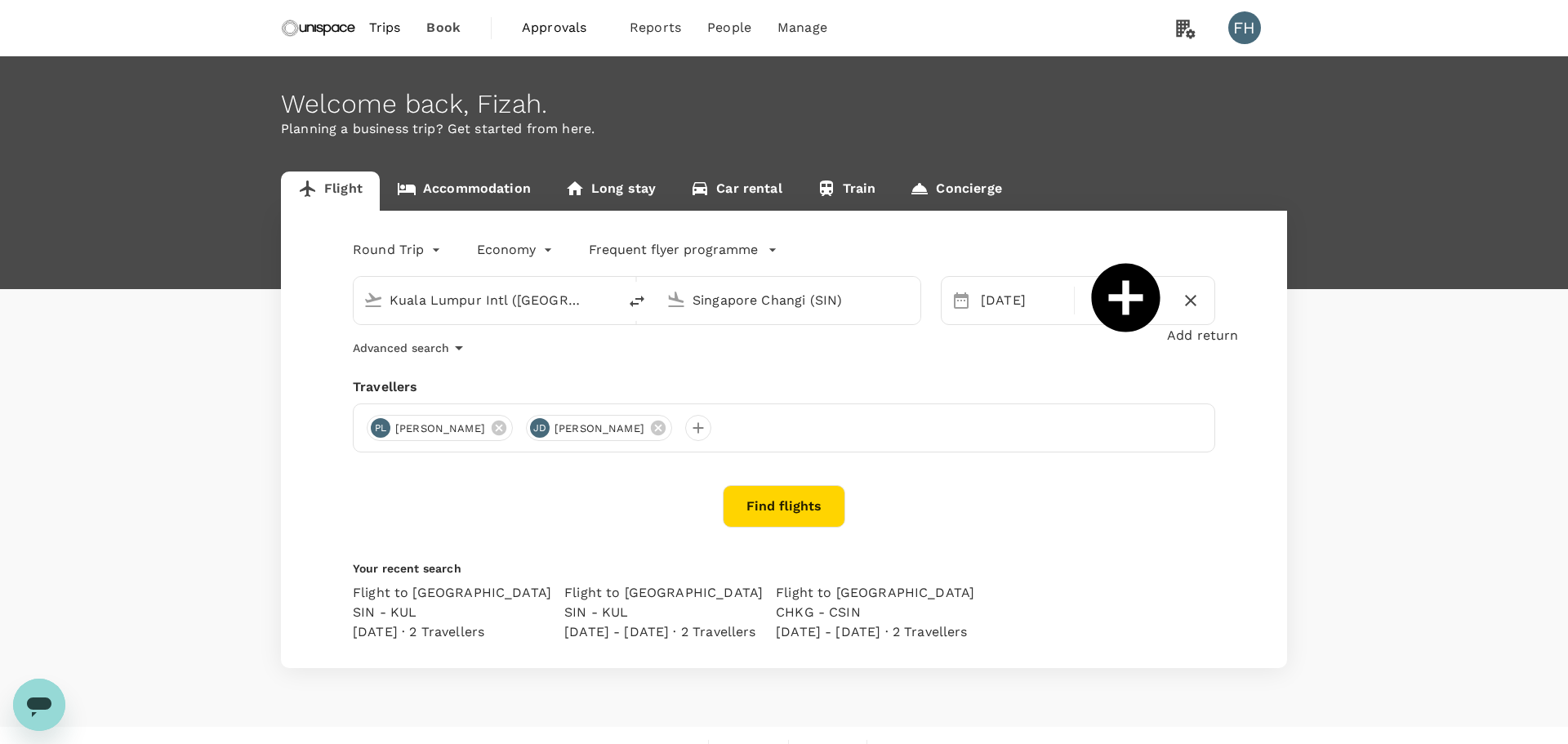
type input "roundtrip"
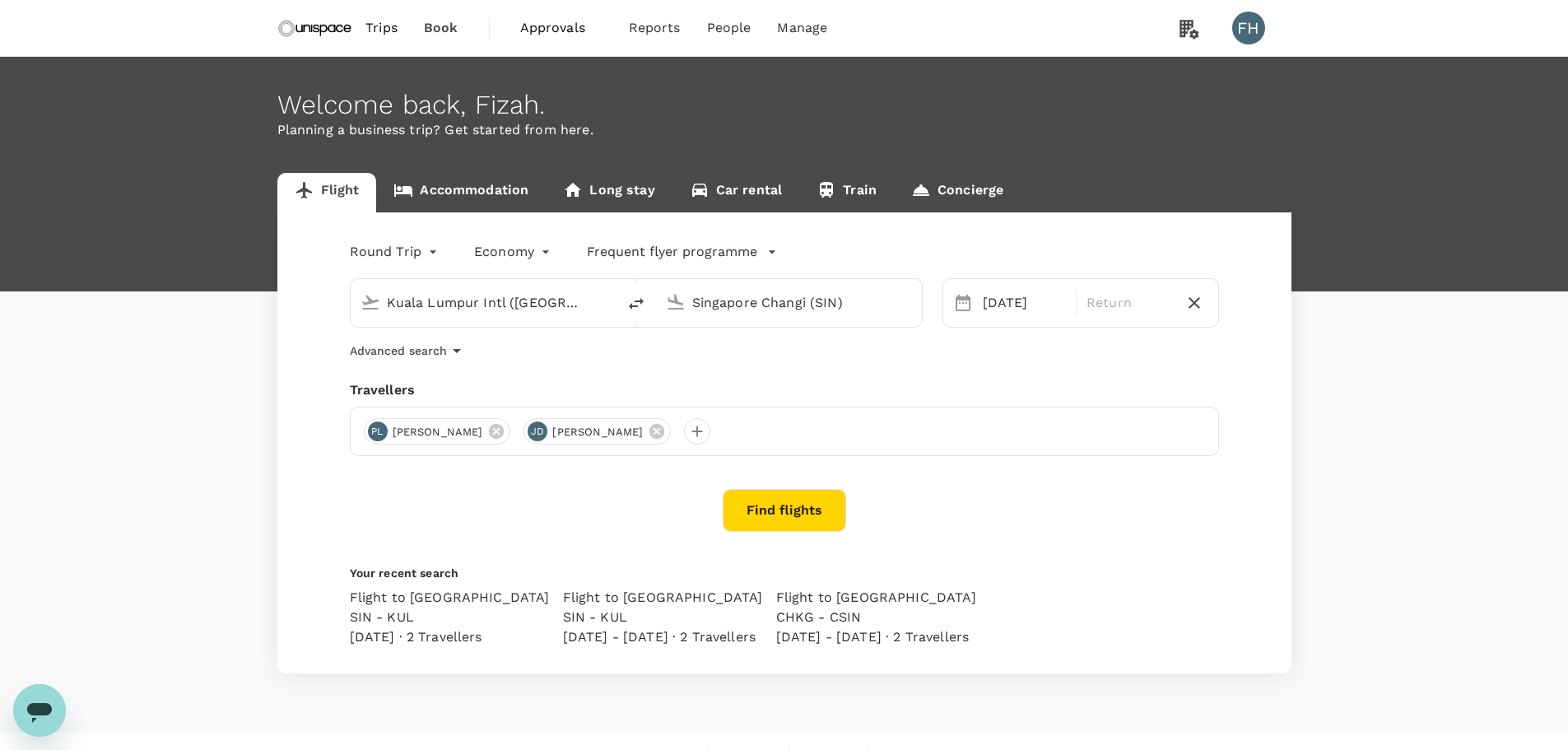
click at [632, 303] on icon "delete" at bounding box center [636, 304] width 20 height 20
type input "Singapore Changi (SIN)"
type input "Kuala Lumpur Intl (KUL)"
click at [1016, 311] on div "25 Sep" at bounding box center [1023, 303] width 97 height 33
click at [1077, 505] on div "24" at bounding box center [1069, 508] width 32 height 32
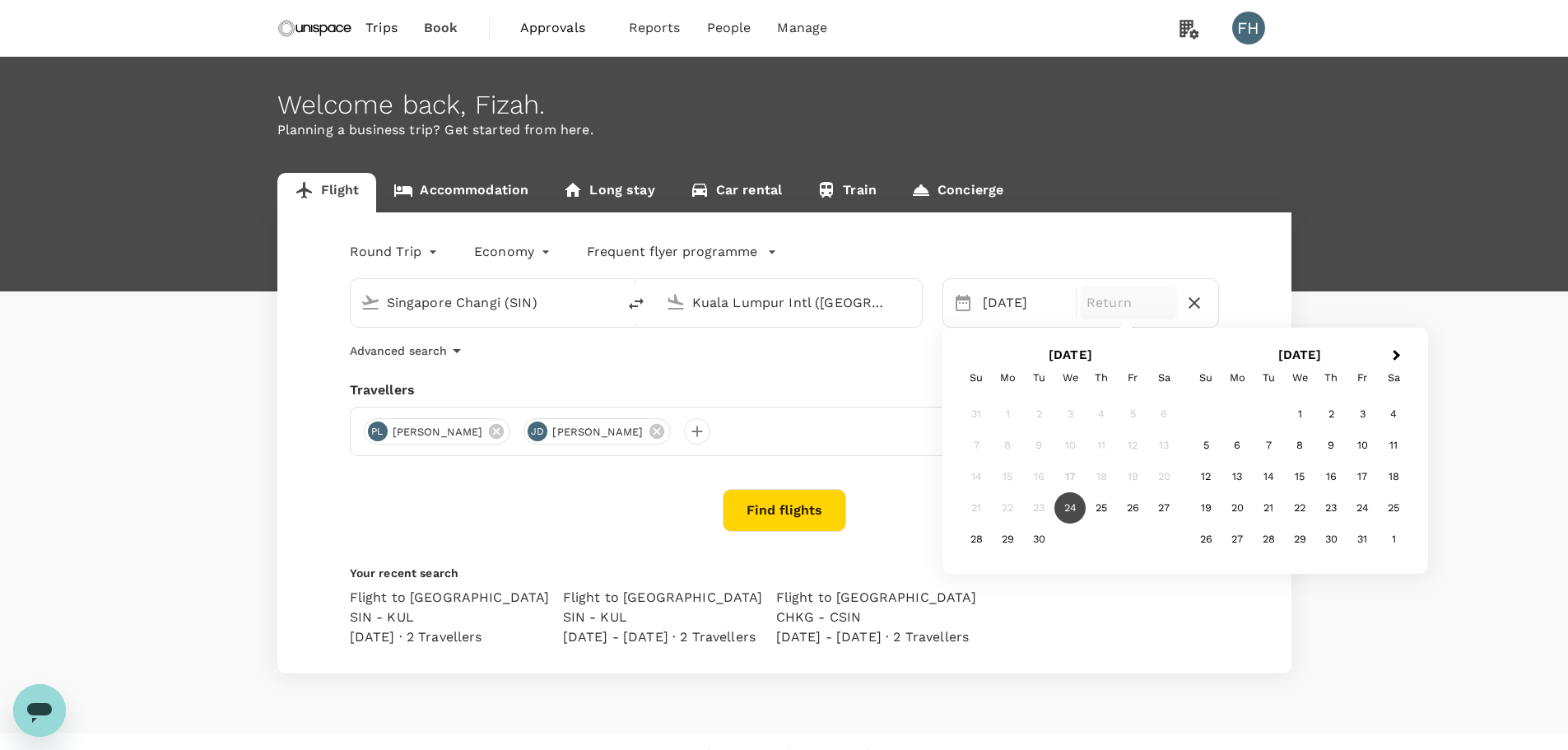
click at [1099, 502] on div "25" at bounding box center [1101, 508] width 32 height 32
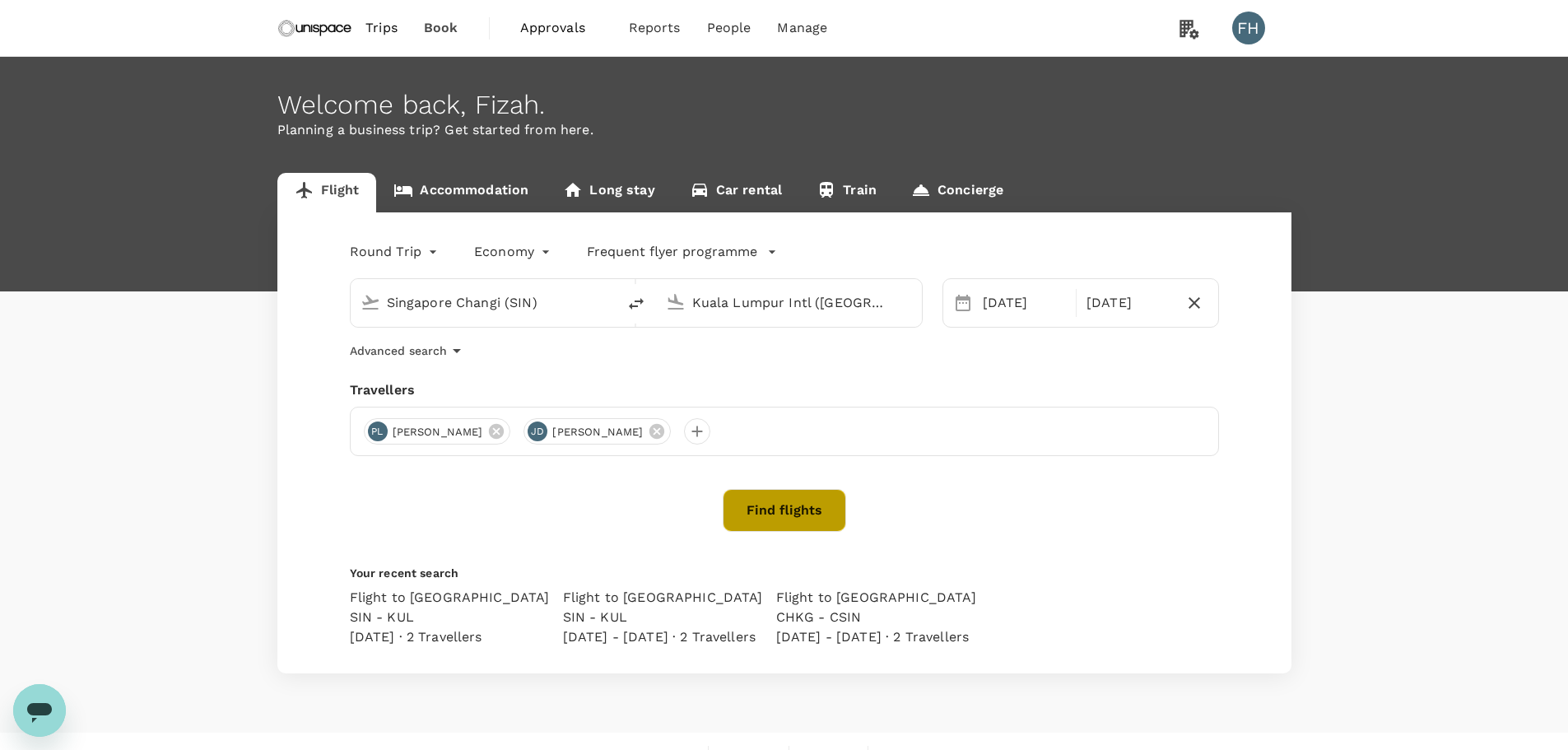
click at [805, 510] on button "Find flights" at bounding box center [784, 511] width 123 height 43
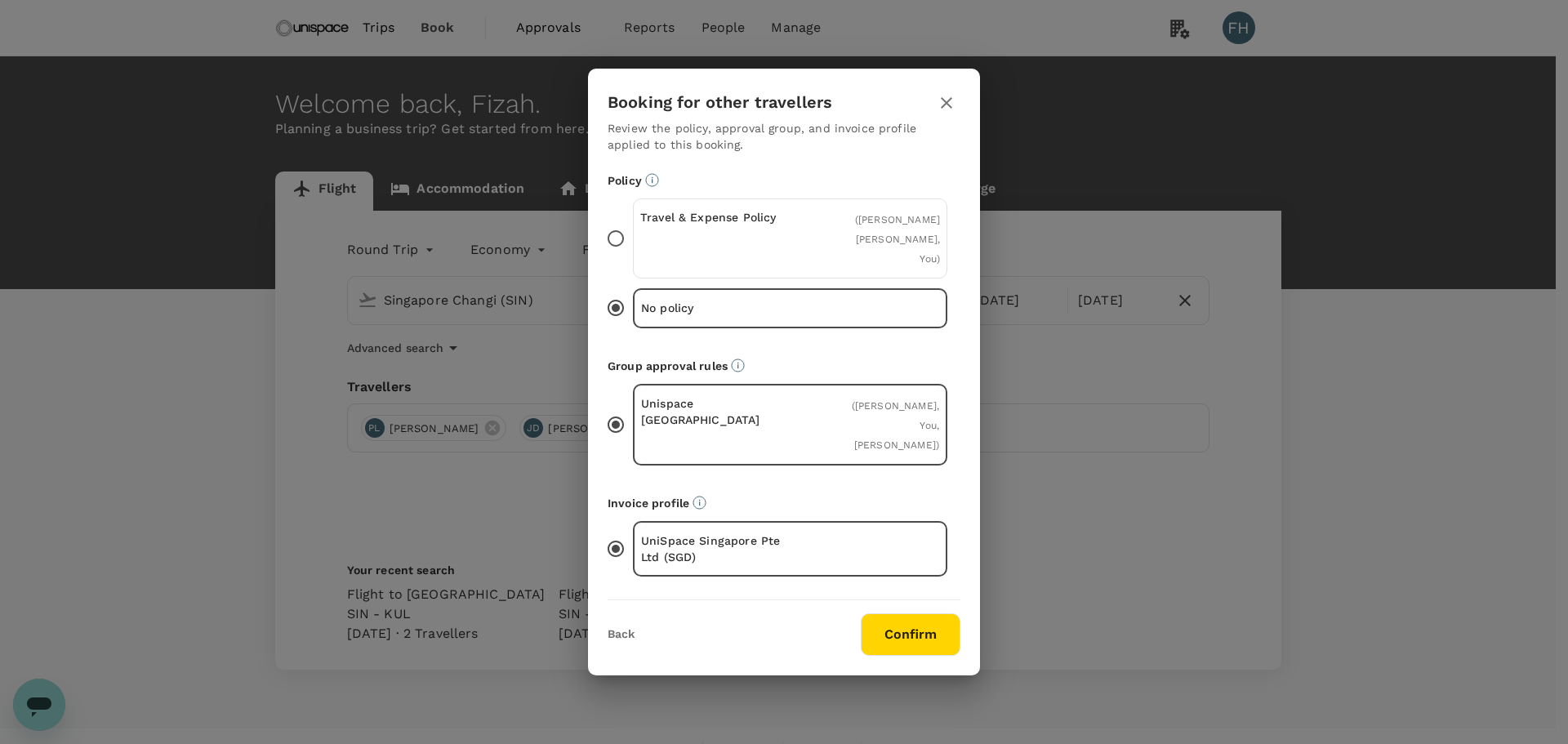
click at [841, 246] on div "( Pui Kheng Lee, Jiahui Du, You )" at bounding box center [890, 238] width 100 height 59
click at [633, 246] on input "Travel & Expense Policy ( Pui Kheng Lee, Jiahui Du, You )" at bounding box center [616, 238] width 34 height 34
click at [906, 619] on button "Confirm" at bounding box center [910, 635] width 100 height 43
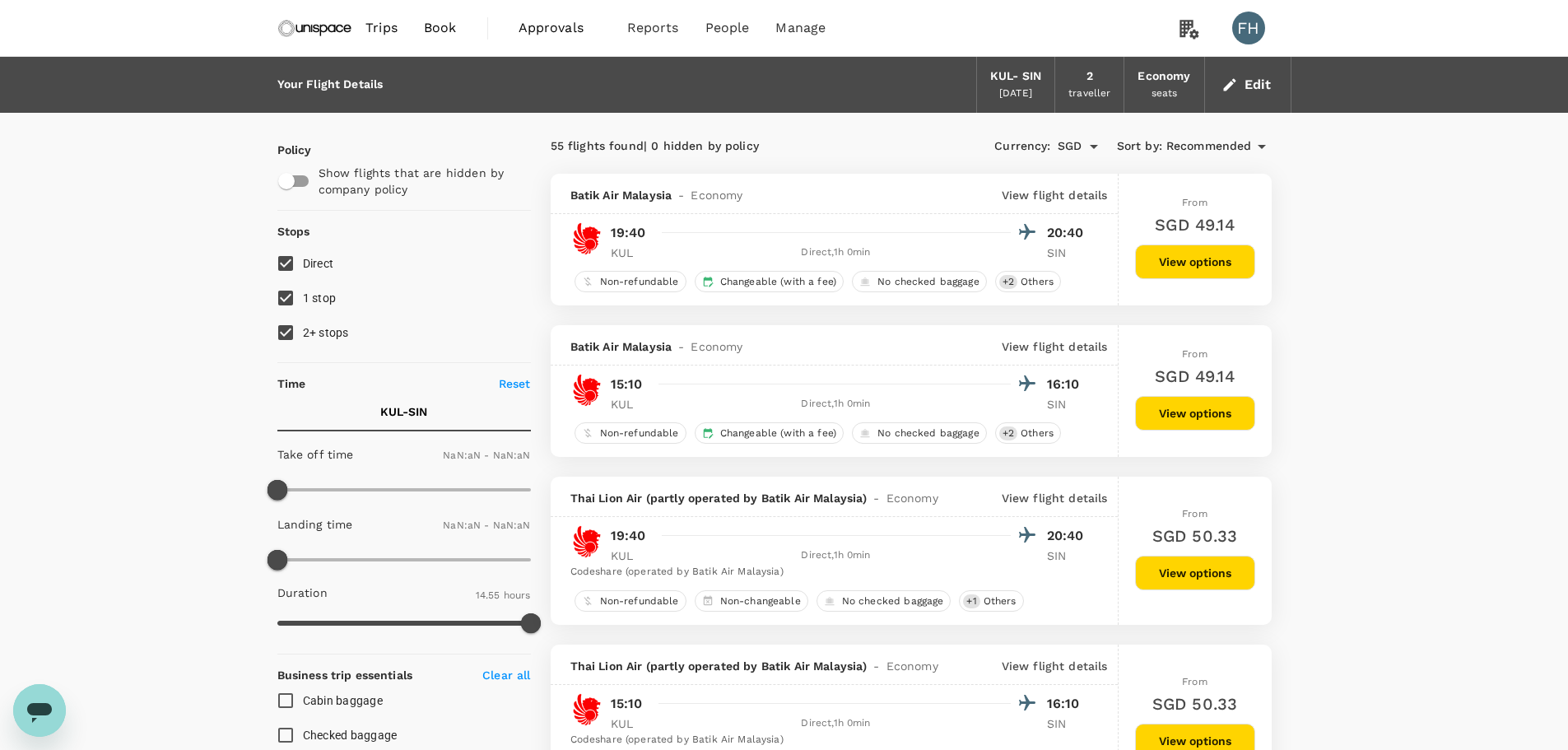
type input "1440"
click at [810, 515] on div "Thai Lion Air (partly operated by Batik Air Malaysia) - Economy View flight det…" at bounding box center [834, 497] width 567 height 40
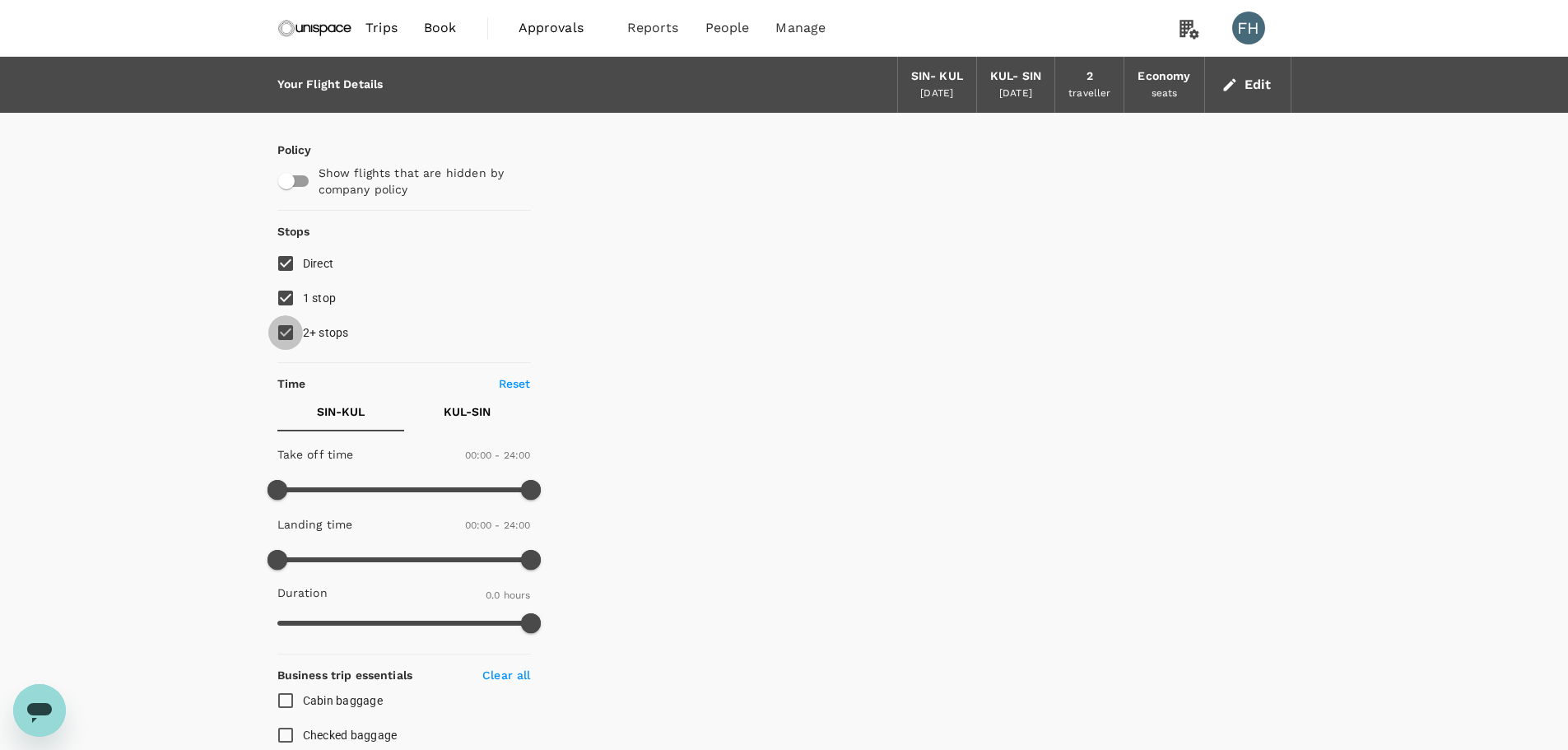
click at [287, 320] on input "2+ stops" at bounding box center [285, 332] width 34 height 34
checkbox input "false"
click at [289, 299] on input "1 stop" at bounding box center [285, 298] width 34 height 34
checkbox input "false"
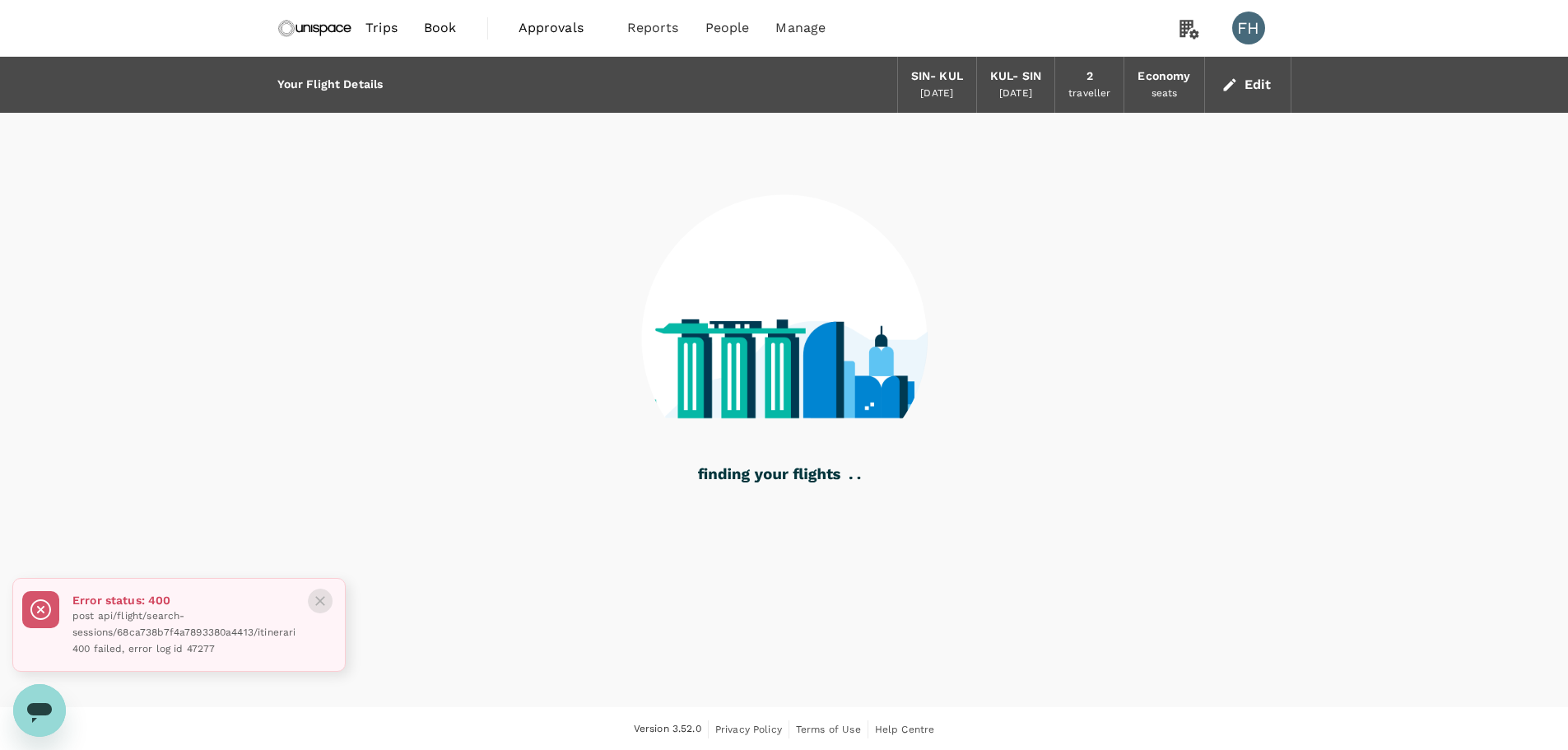
click at [325, 593] on icon "Close" at bounding box center [320, 601] width 16 height 16
